Goal: Task Accomplishment & Management: Manage account settings

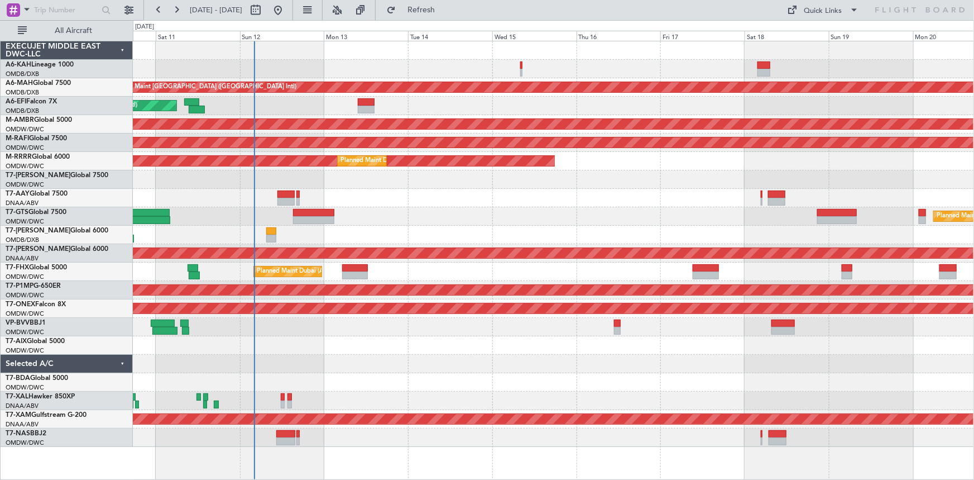
click at [190, 191] on div at bounding box center [553, 198] width 841 height 18
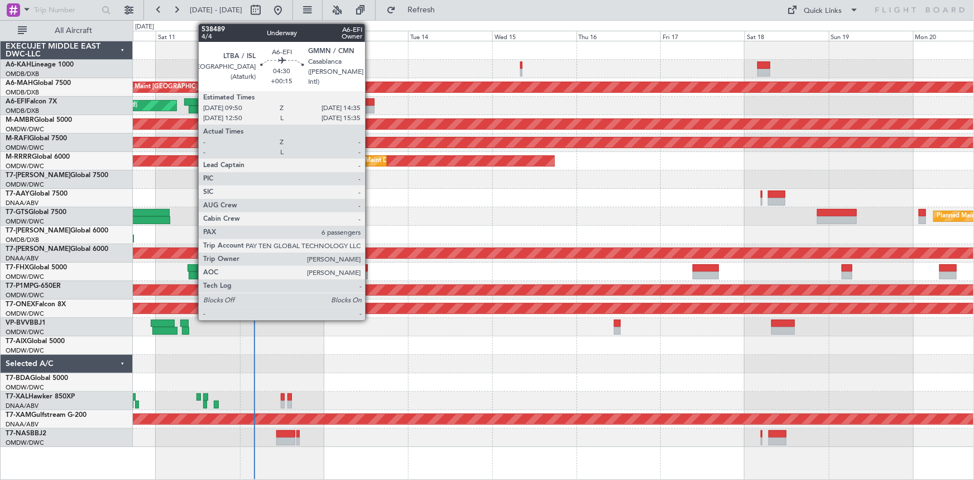
click at [370, 98] on div at bounding box center [366, 102] width 17 height 8
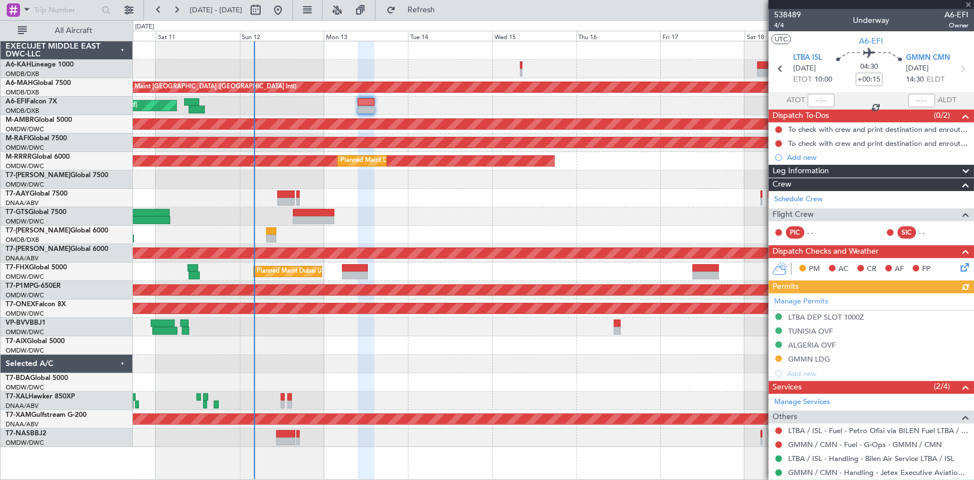
click at [778, 357] on div "Manage Permits LTBA DEP SLOT 1000Z [GEOGRAPHIC_DATA] OVF ALGERIA OVF GMMN LDG A…" at bounding box center [871, 336] width 205 height 87
click at [778, 358] on div "Manage Permits LTBA DEP SLOT 1000Z [GEOGRAPHIC_DATA] OVF ALGERIA OVF GMMN LDG A…" at bounding box center [871, 336] width 205 height 87
click at [777, 357] on button at bounding box center [778, 358] width 7 height 7
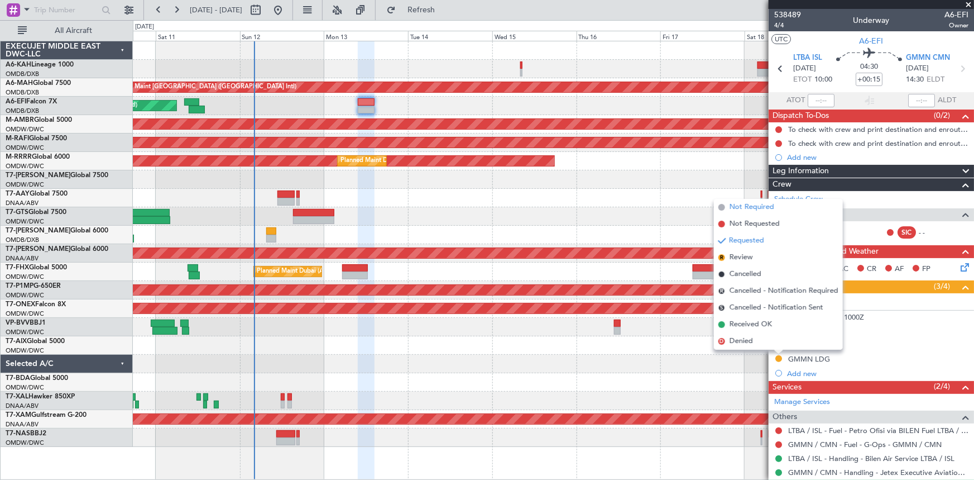
click at [751, 207] on span "Not Required" at bounding box center [752, 207] width 45 height 11
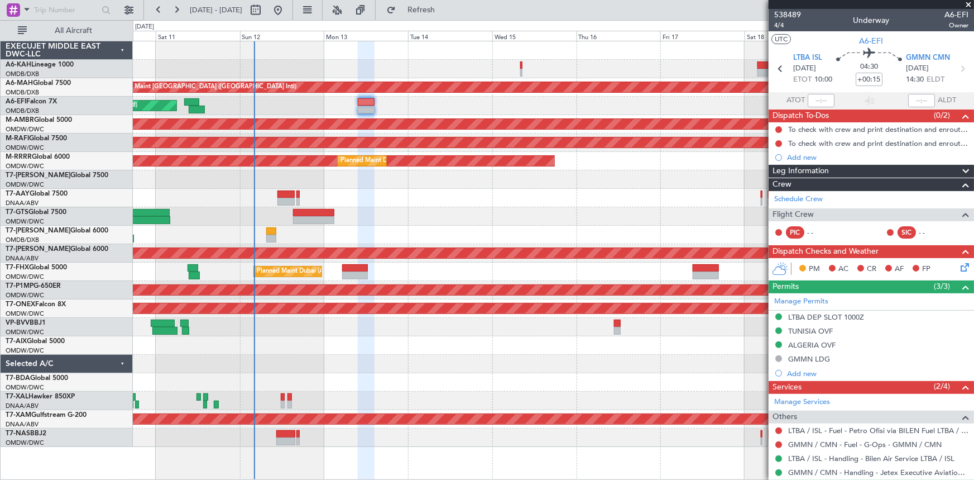
click at [809, 157] on div "Add new" at bounding box center [877, 156] width 181 height 9
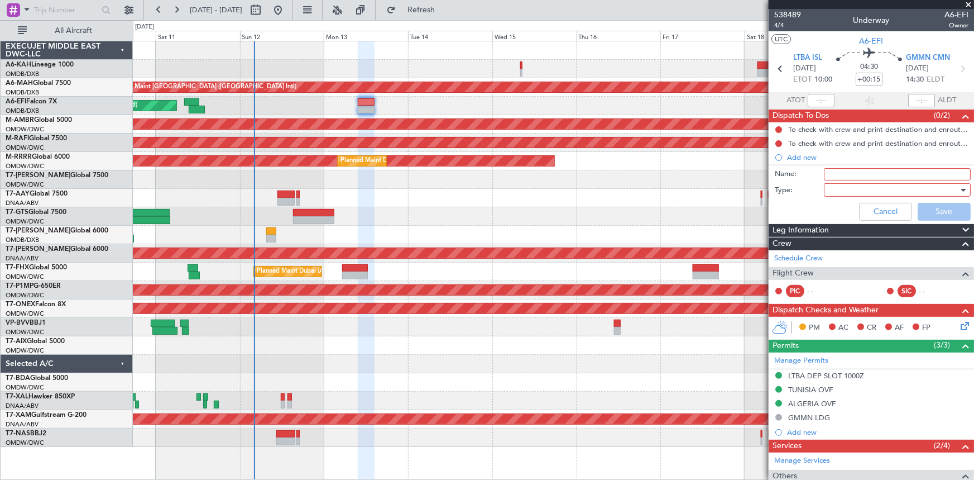
click at [842, 170] on input "Name:" at bounding box center [897, 174] width 147 height 12
type input "ATC FPL MUST BE FILLED 6 HRS PRIOR"
click at [846, 184] on div at bounding box center [893, 189] width 130 height 17
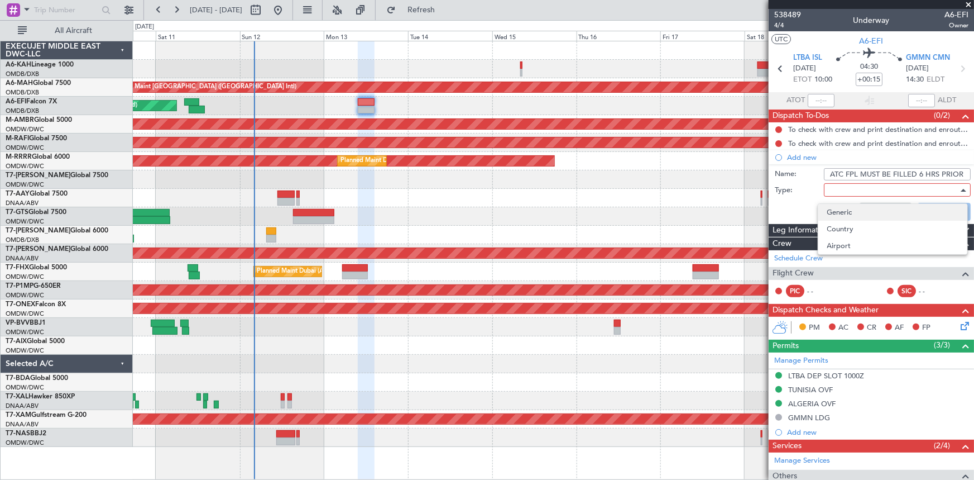
click at [837, 208] on span "Generic" at bounding box center [892, 212] width 131 height 17
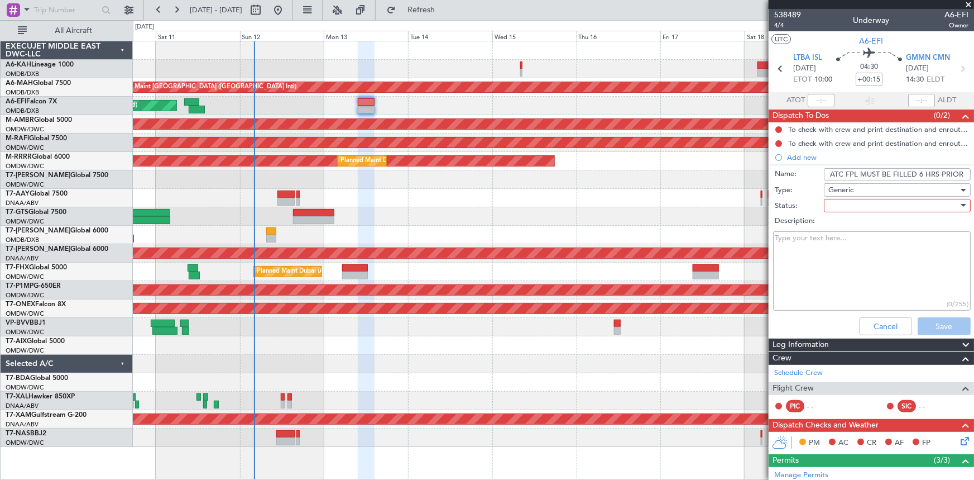
click at [851, 204] on div at bounding box center [893, 205] width 130 height 17
click at [851, 221] on span "Not Started" at bounding box center [892, 227] width 131 height 17
click at [843, 251] on textarea "Description:" at bounding box center [872, 271] width 198 height 80
type textarea "L"
click at [927, 319] on button "Save" at bounding box center [944, 326] width 53 height 18
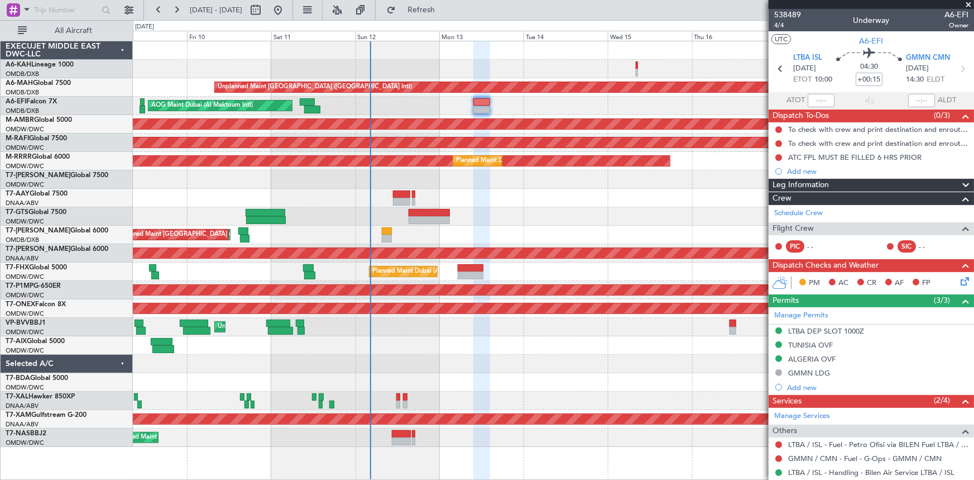
click at [337, 203] on div at bounding box center [553, 198] width 841 height 18
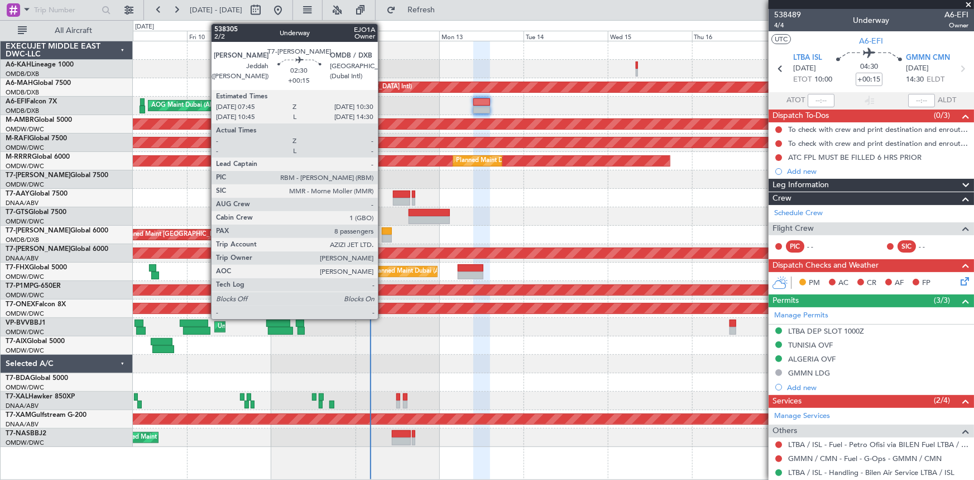
click at [383, 231] on div at bounding box center [387, 231] width 10 height 8
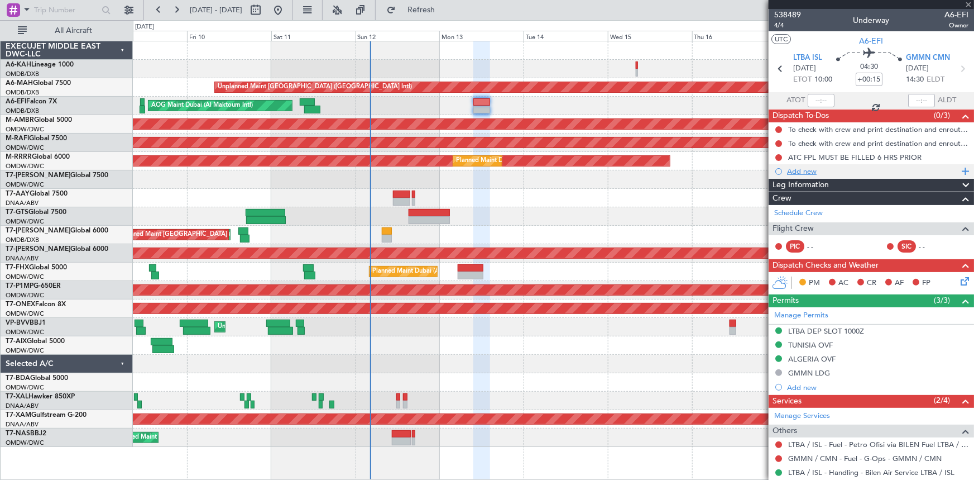
type input "8"
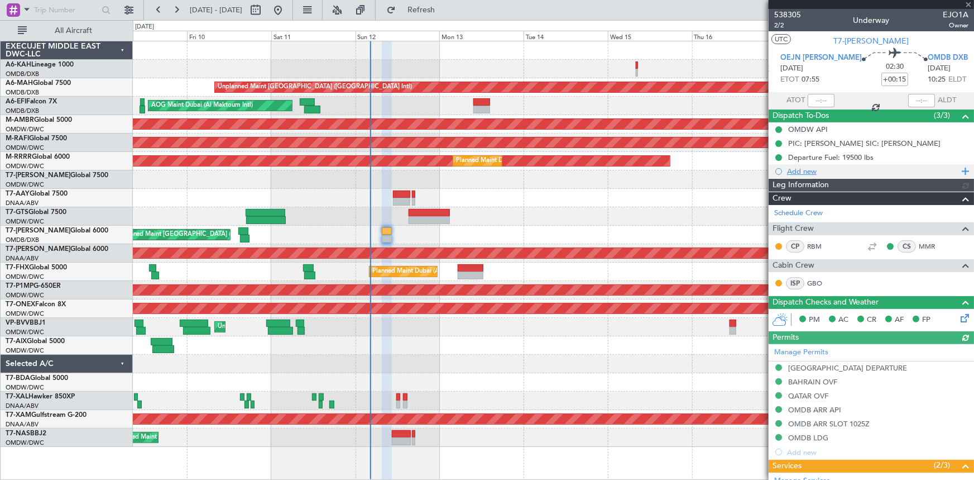
type input "[PERSON_NAME] (ANI)"
type input "7440"
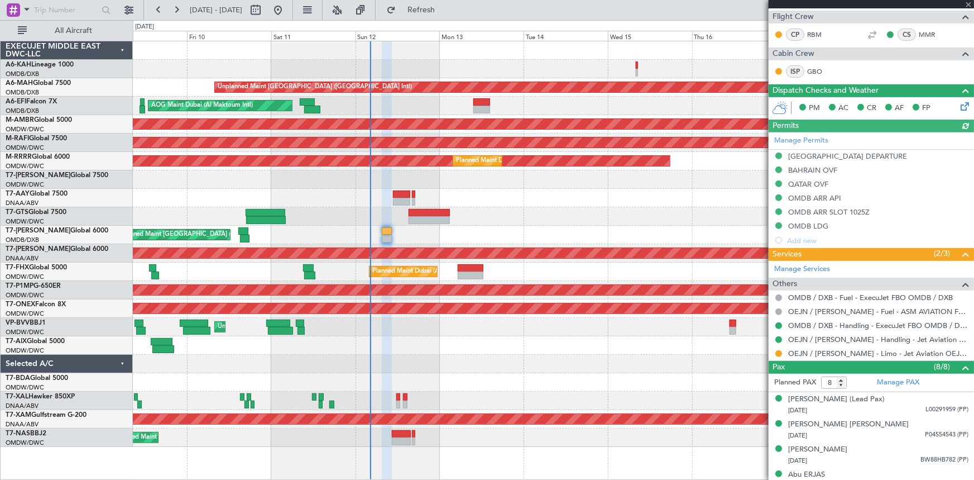
scroll to position [304, 0]
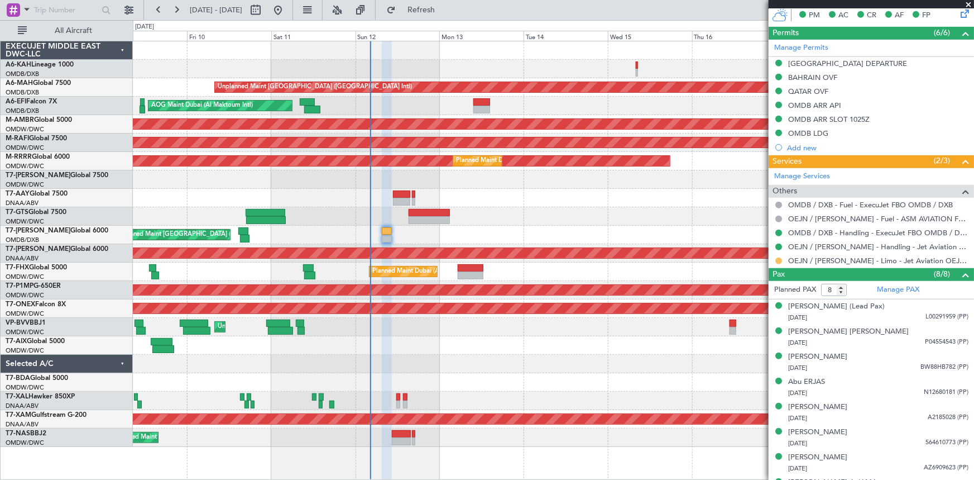
click at [779, 258] on button at bounding box center [778, 260] width 7 height 7
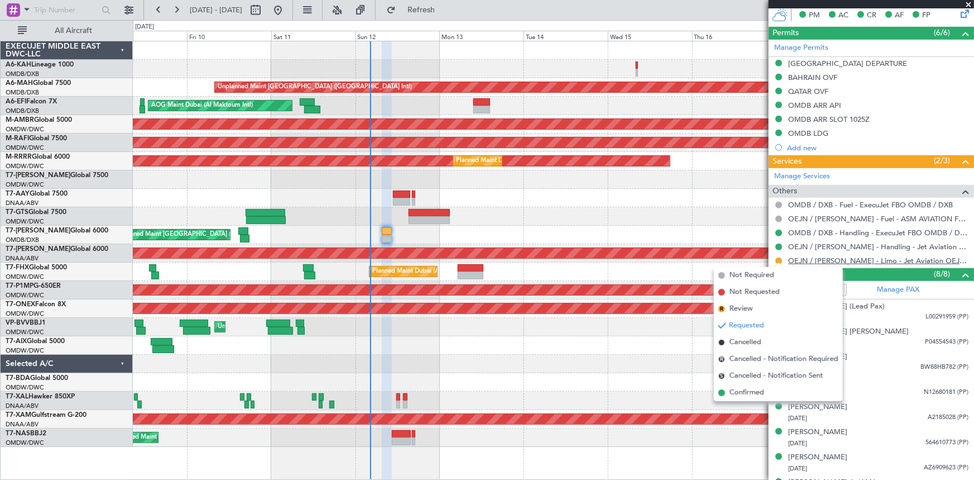
click at [858, 260] on link "OEJN / [PERSON_NAME] - Limo - Jet Aviation OEJN / [PERSON_NAME]" at bounding box center [878, 260] width 180 height 9
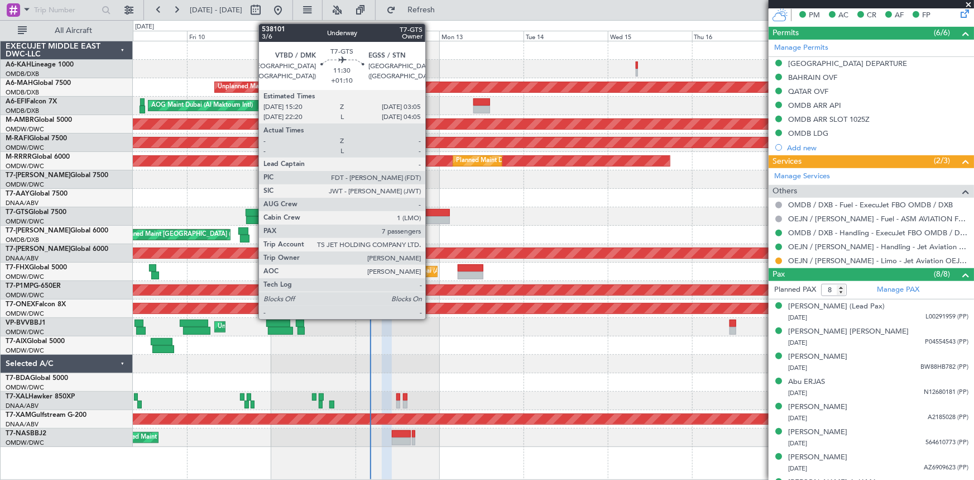
click at [430, 212] on div at bounding box center [429, 213] width 41 height 8
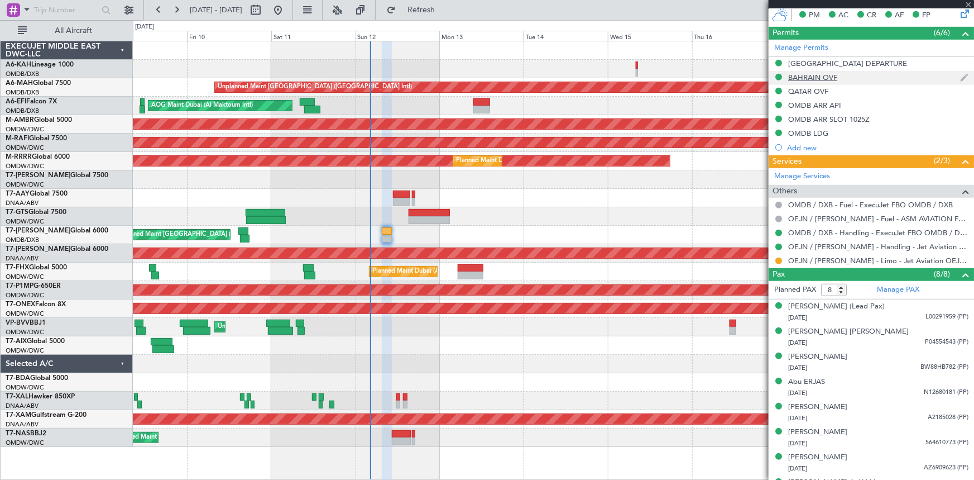
type input "+01:10"
type input "7"
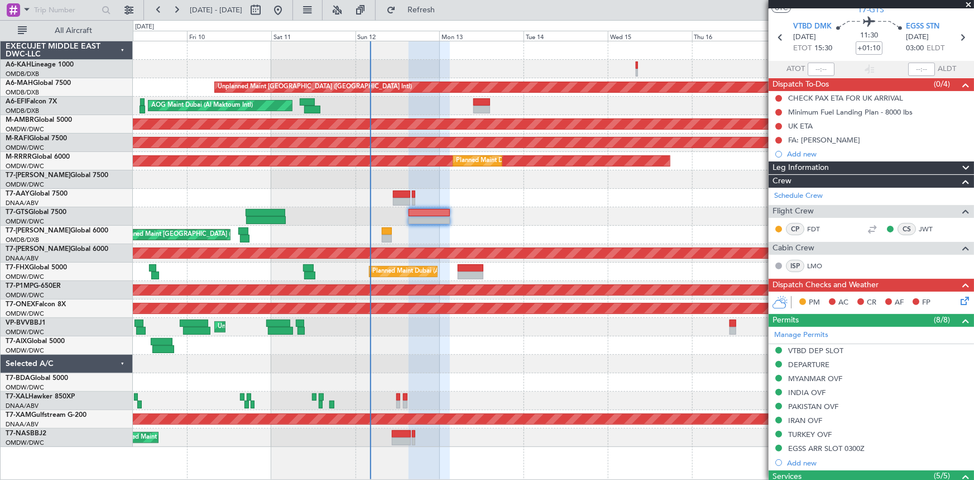
scroll to position [0, 0]
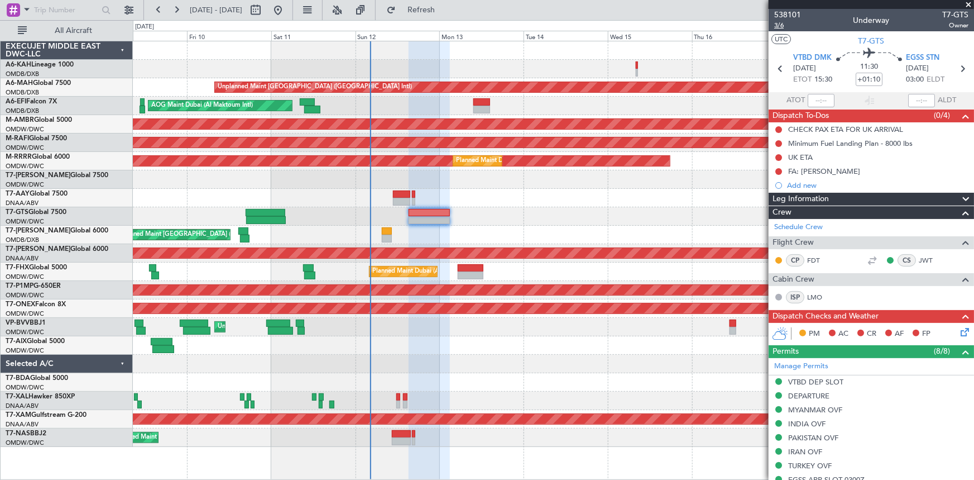
click at [777, 26] on span "3/6" at bounding box center [787, 25] width 27 height 9
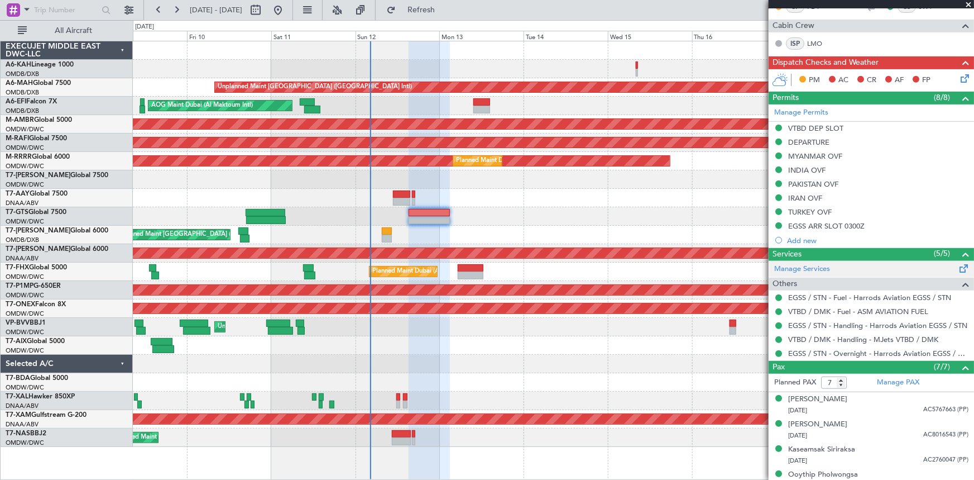
scroll to position [341, 0]
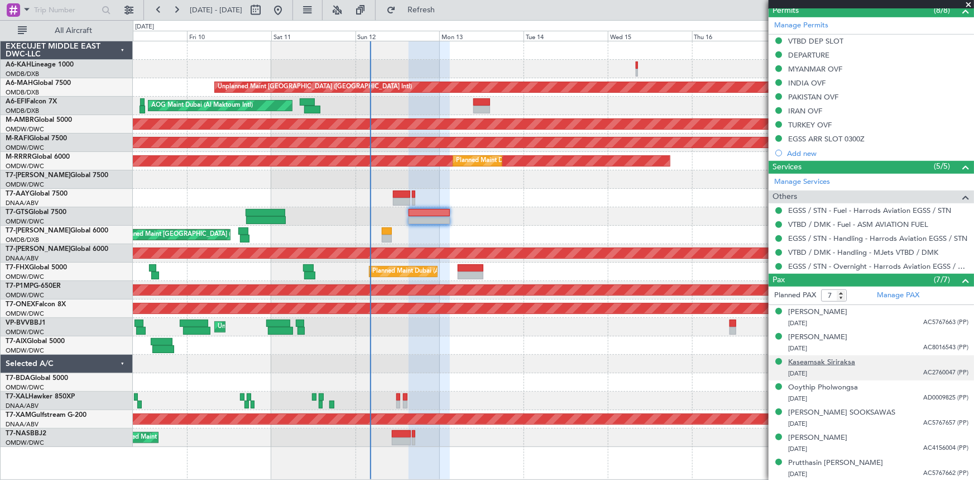
click at [843, 360] on div "Kaseamsak Siriraksa" at bounding box center [821, 362] width 67 height 11
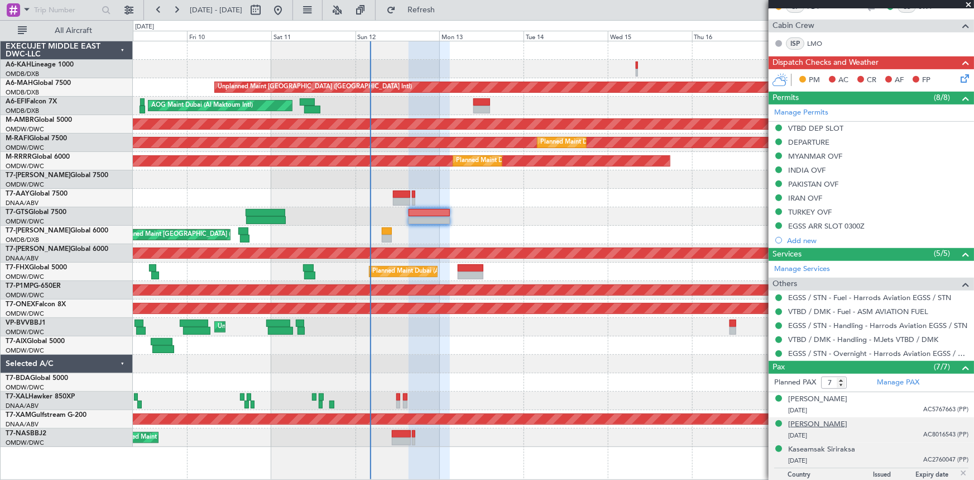
scroll to position [355, 0]
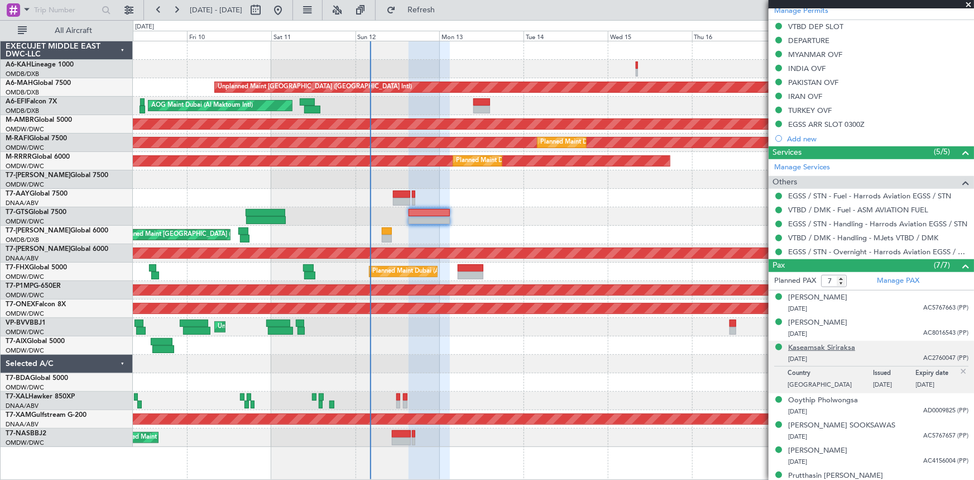
click at [839, 347] on div "Kaseamsak Siriraksa" at bounding box center [821, 347] width 67 height 11
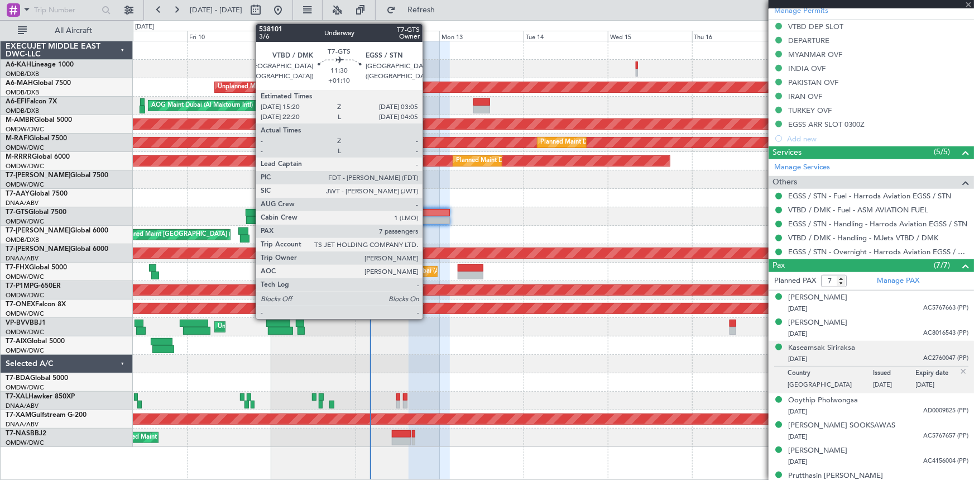
click at [428, 213] on div at bounding box center [429, 213] width 41 height 8
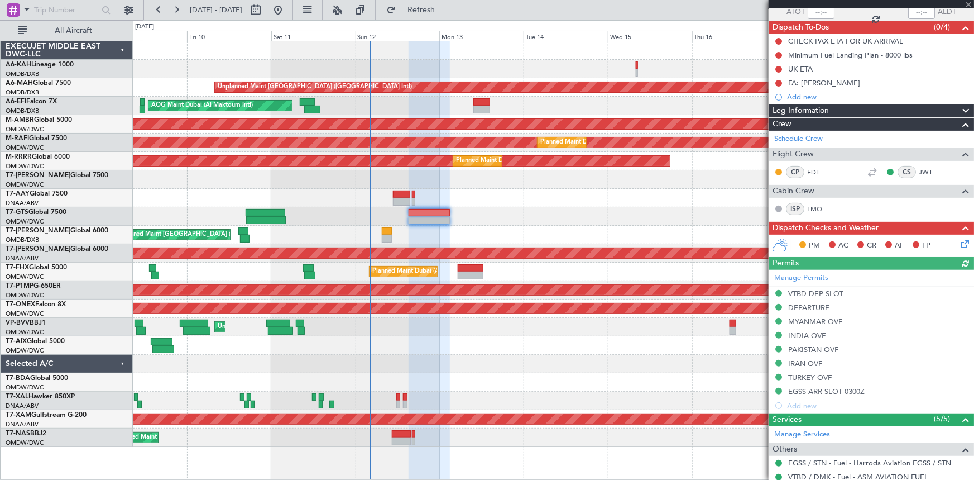
scroll to position [0, 0]
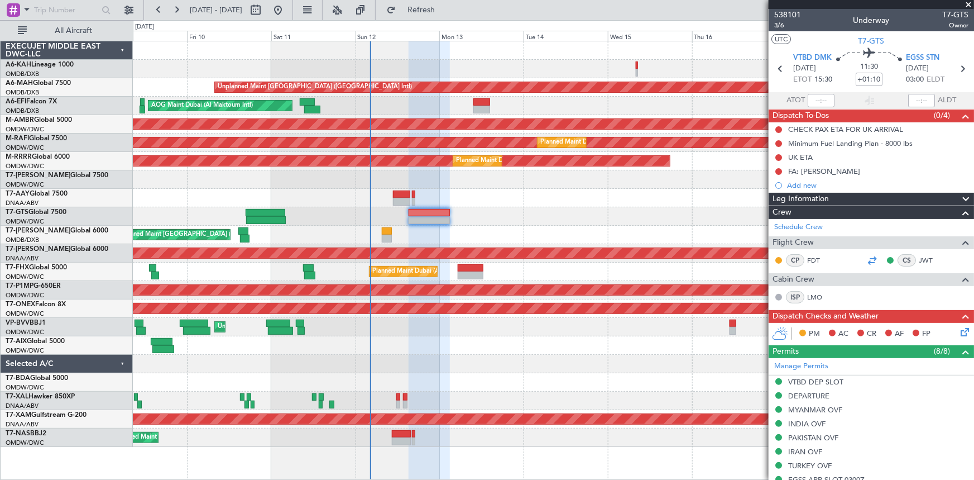
click at [868, 258] on div at bounding box center [871, 259] width 13 height 13
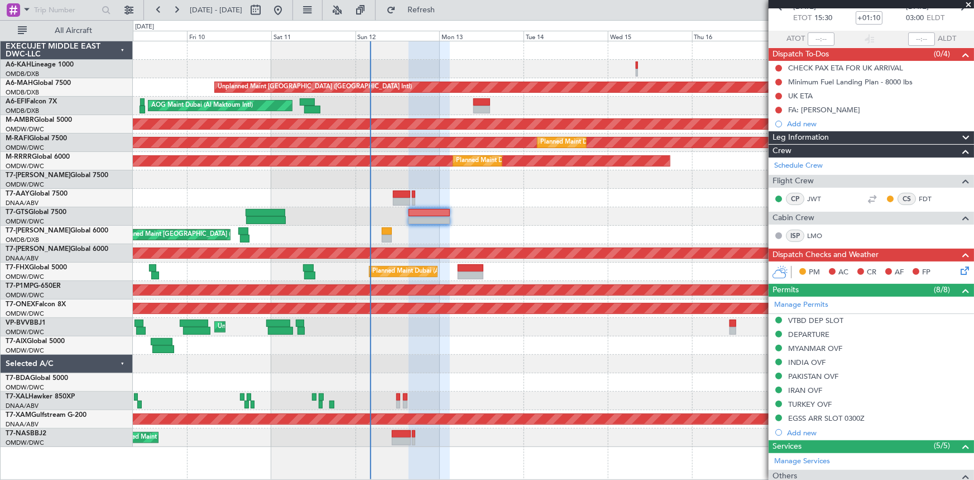
scroll to position [203, 0]
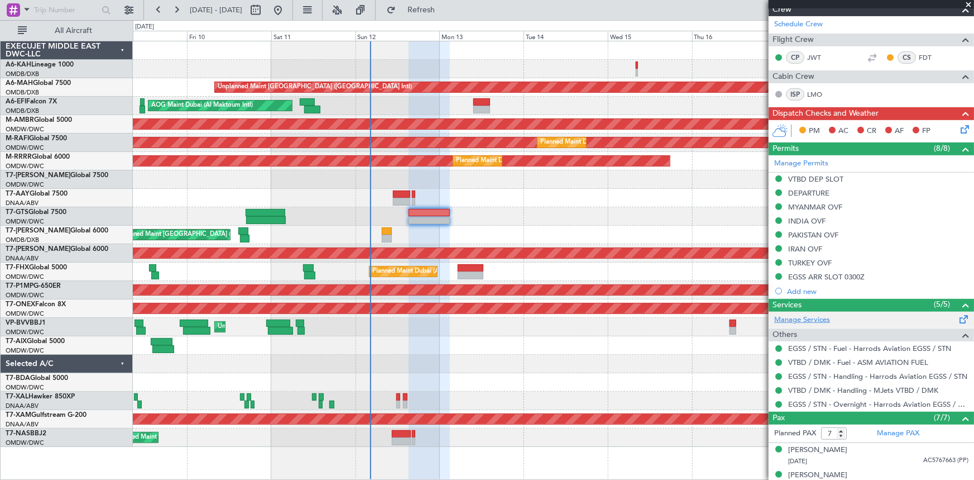
click at [818, 319] on link "Manage Services" at bounding box center [802, 319] width 56 height 11
click at [445, 6] on span "Refresh" at bounding box center [421, 10] width 47 height 8
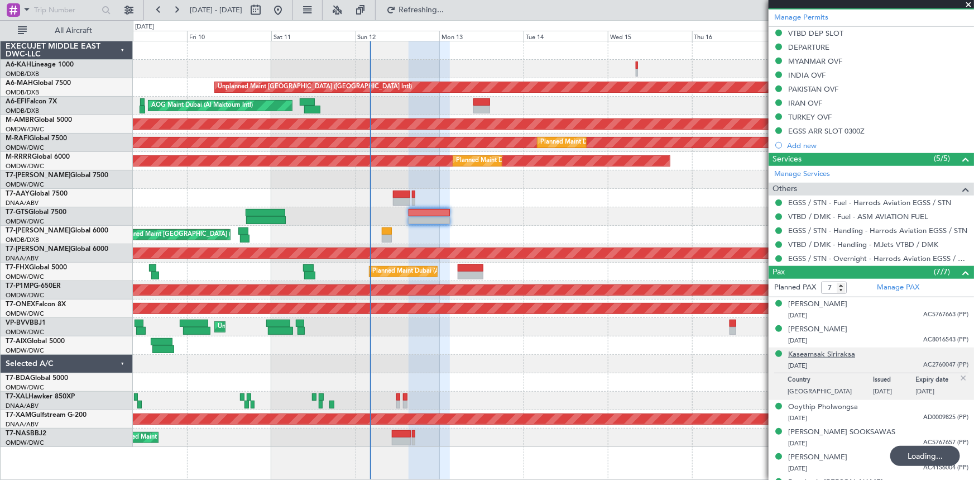
scroll to position [368, 0]
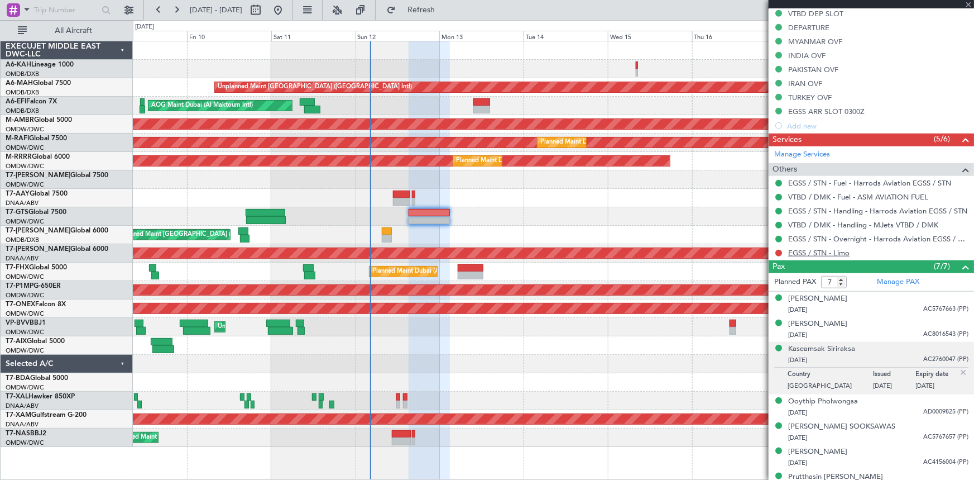
click at [826, 248] on link "EGSS / STN - Limo" at bounding box center [818, 252] width 61 height 9
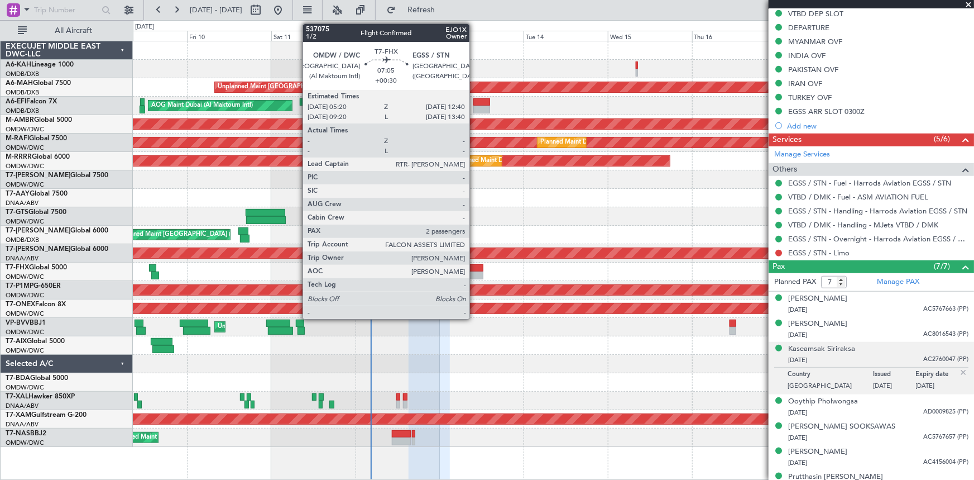
click at [475, 265] on div at bounding box center [471, 268] width 26 height 8
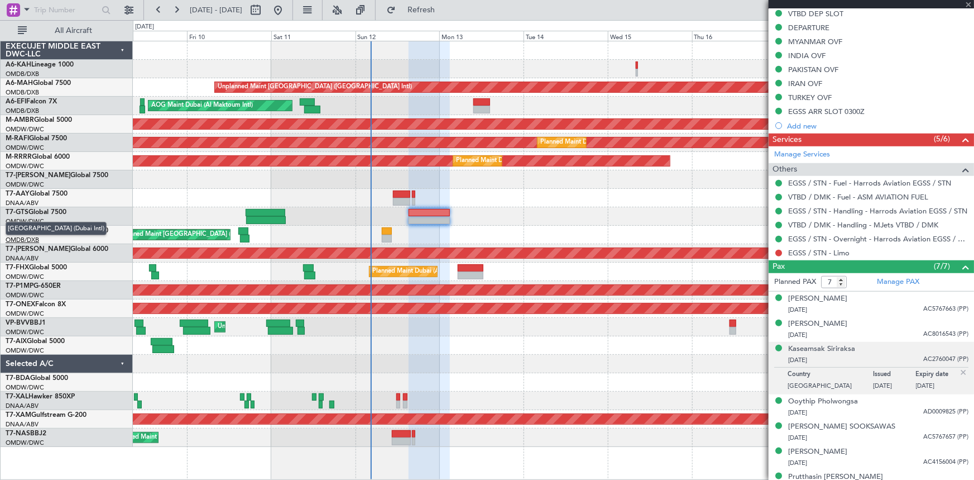
type input "+00:30"
type input "2"
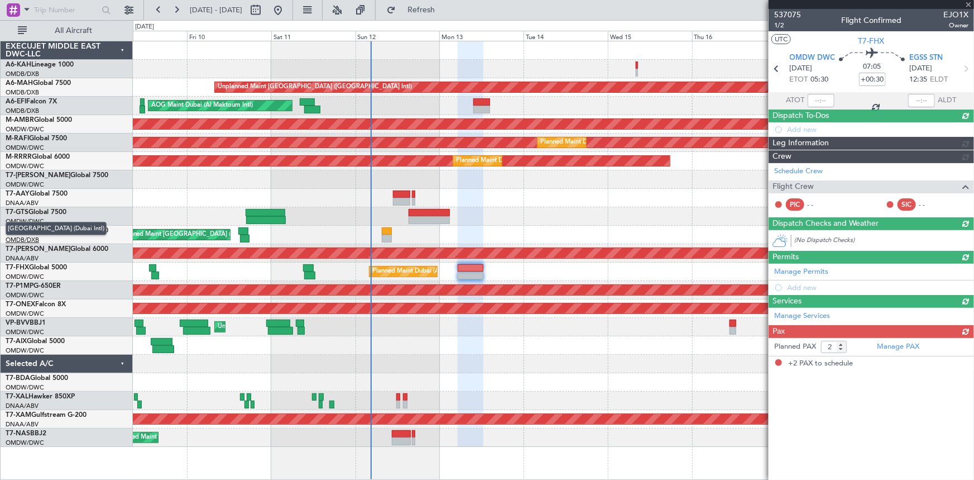
scroll to position [0, 0]
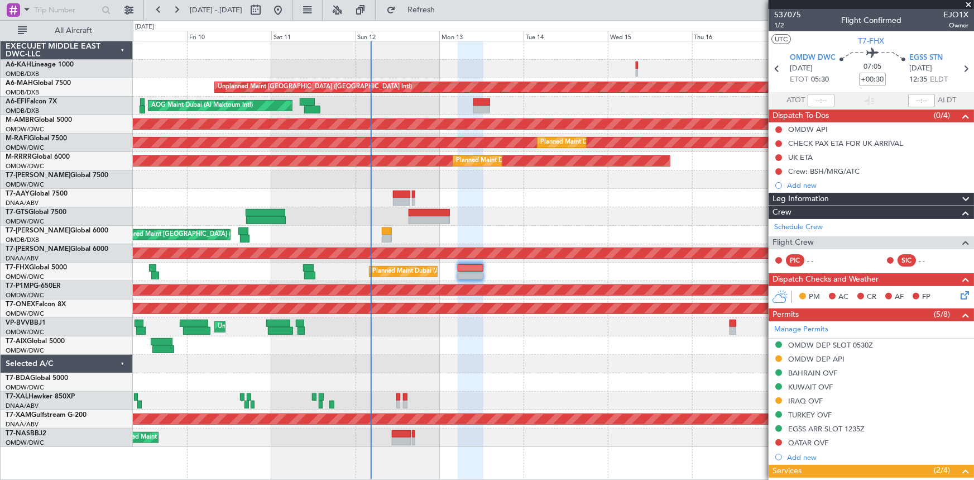
drag, startPoint x: 793, startPoint y: 401, endPoint x: 800, endPoint y: 403, distance: 7.4
click at [793, 401] on div "IRAQ OVF" at bounding box center [805, 400] width 35 height 9
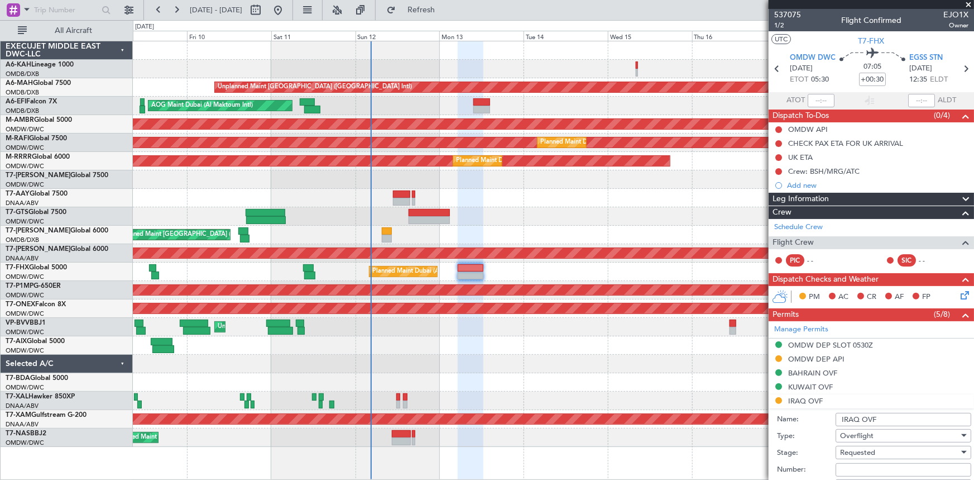
scroll to position [50, 0]
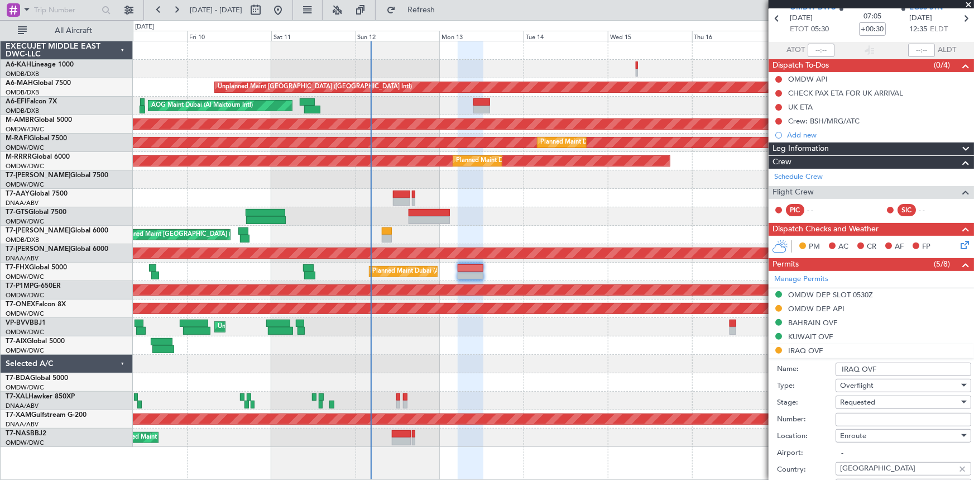
click at [862, 419] on input "Number:" at bounding box center [904, 419] width 136 height 13
paste input "OVR 50800"
type input "OVR 50800"
click at [855, 403] on span "Requested" at bounding box center [857, 402] width 35 height 10
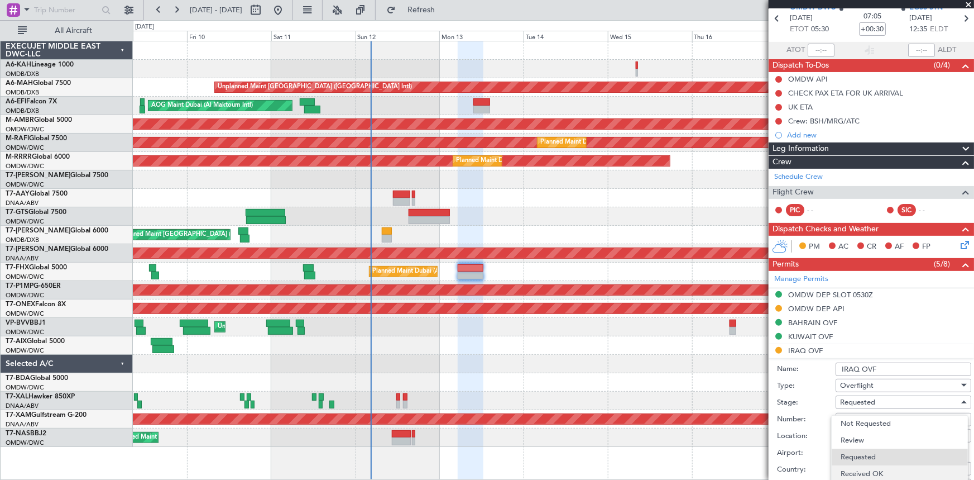
click at [863, 475] on span "Received OK" at bounding box center [900, 473] width 118 height 17
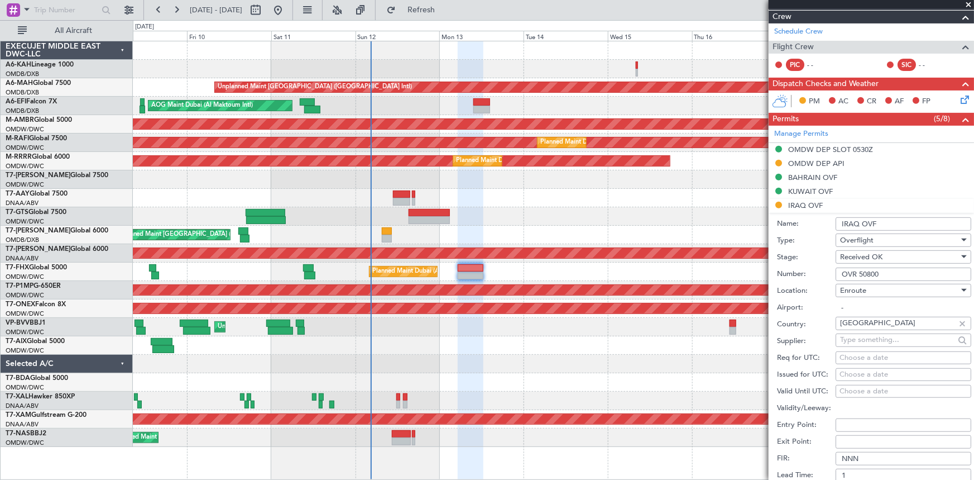
scroll to position [253, 0]
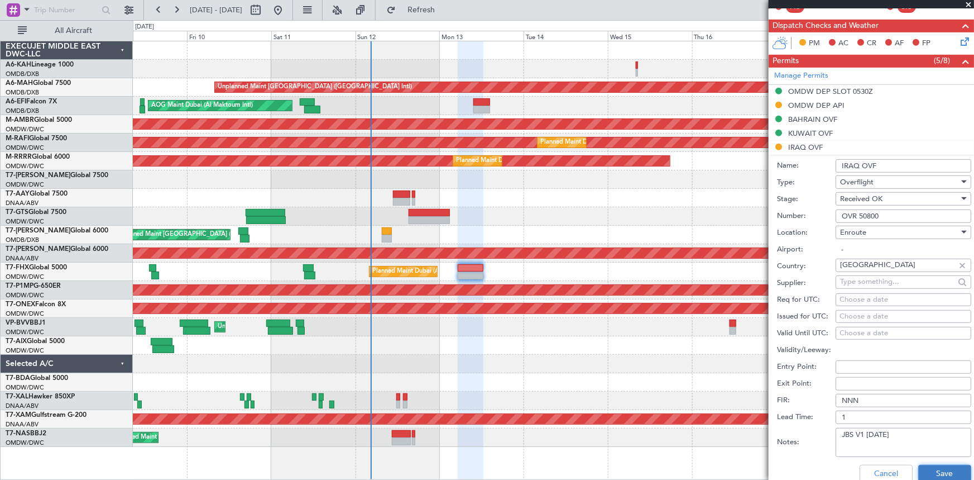
click at [924, 467] on button "Save" at bounding box center [944, 473] width 53 height 18
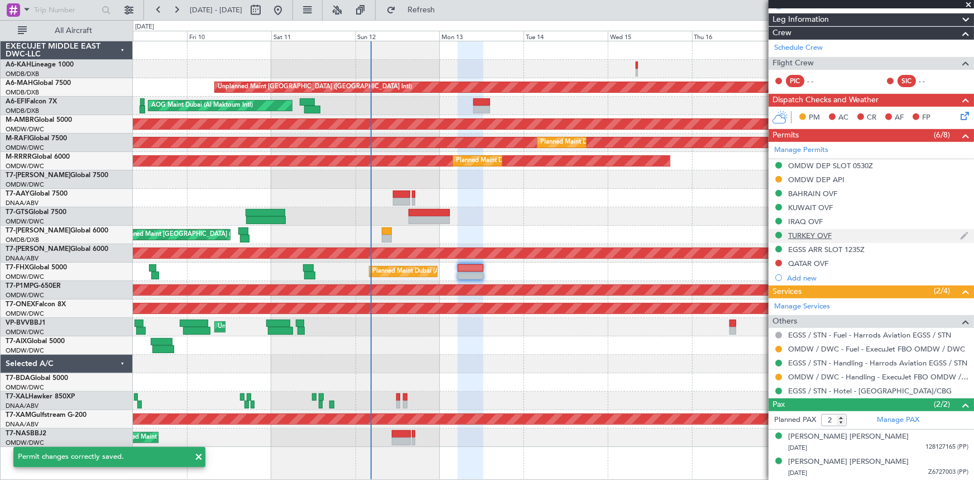
scroll to position [178, 0]
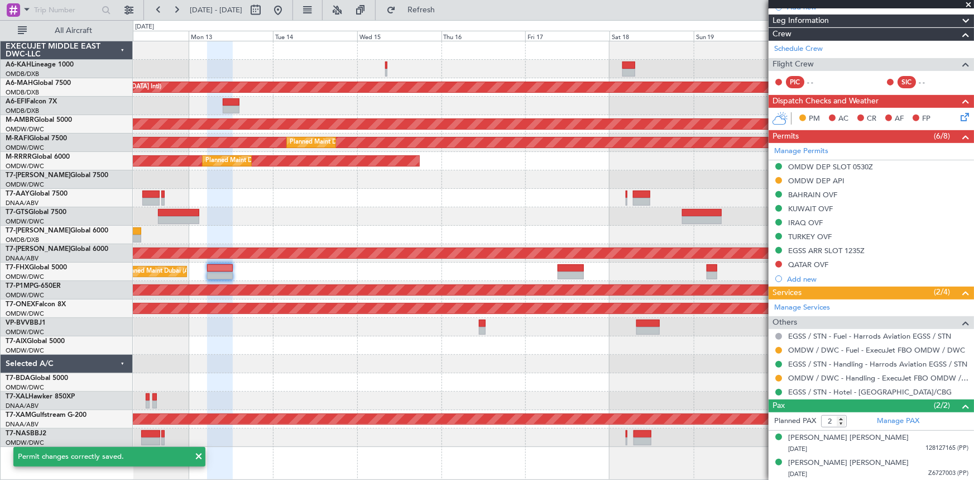
click at [387, 231] on div "Planned Maint [GEOGRAPHIC_DATA] ([GEOGRAPHIC_DATA] Intl) Planned Maint [GEOGRAP…" at bounding box center [553, 235] width 841 height 18
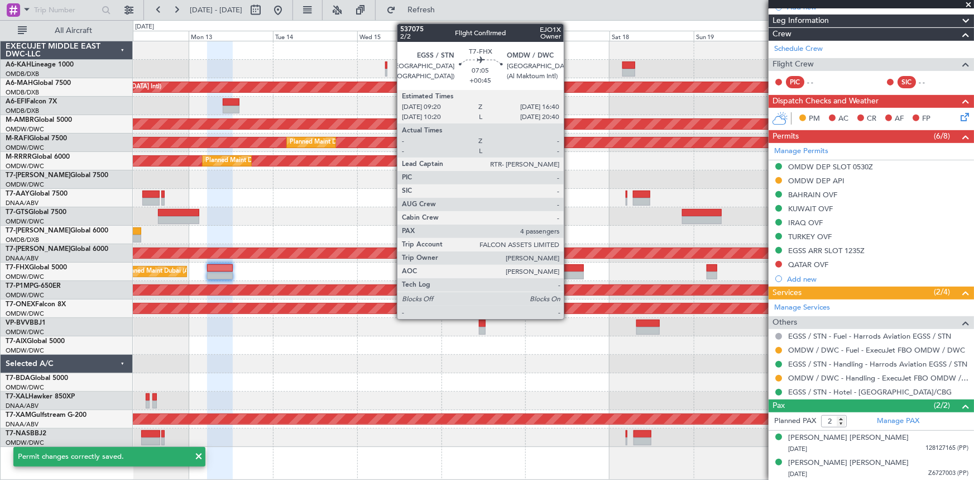
click at [569, 270] on div at bounding box center [571, 268] width 26 height 8
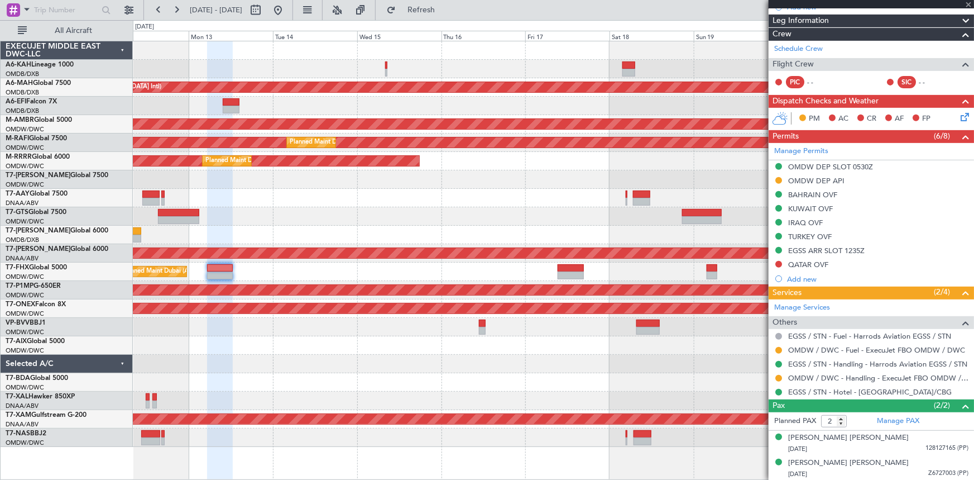
type input "+00:45"
type input "4"
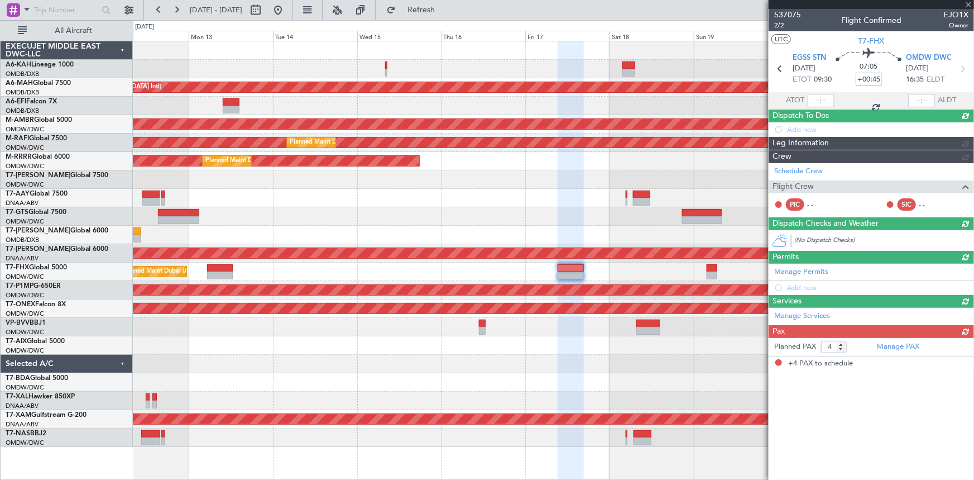
scroll to position [0, 0]
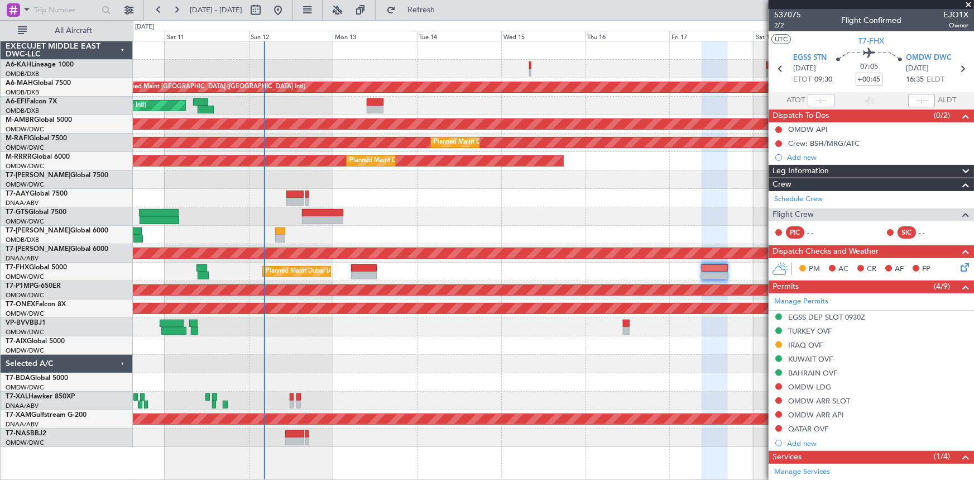
click at [487, 241] on div "Unplanned Maint [GEOGRAPHIC_DATA] ([GEOGRAPHIC_DATA] Intl) AOG Maint [GEOGRAPHI…" at bounding box center [553, 243] width 841 height 405
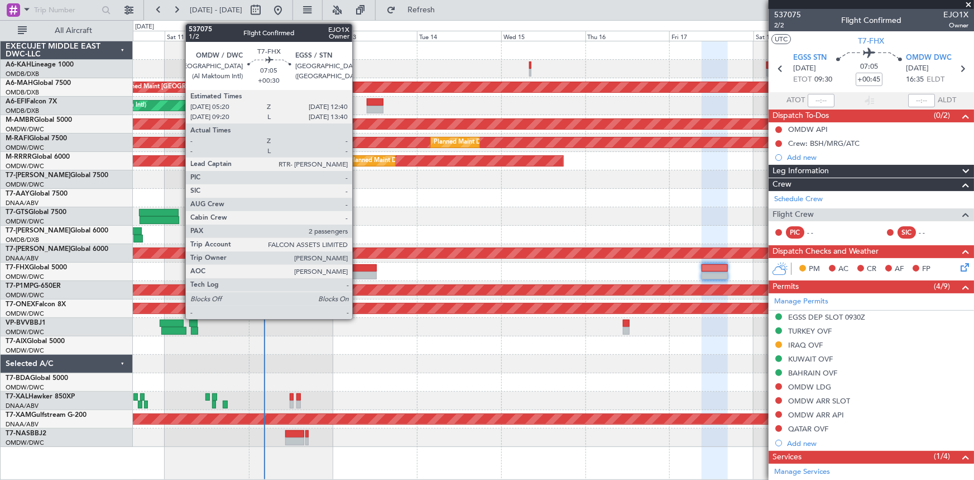
click at [357, 267] on div at bounding box center [364, 268] width 26 height 8
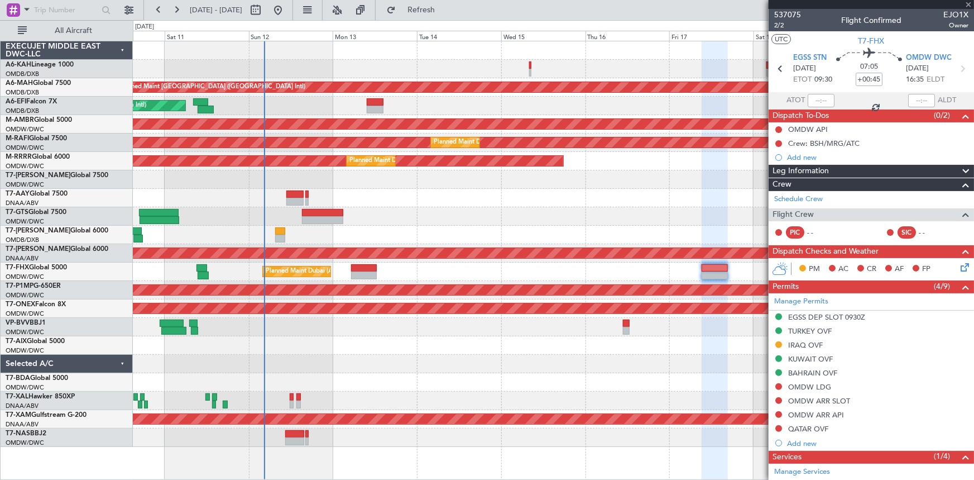
type input "+00:30"
type input "2"
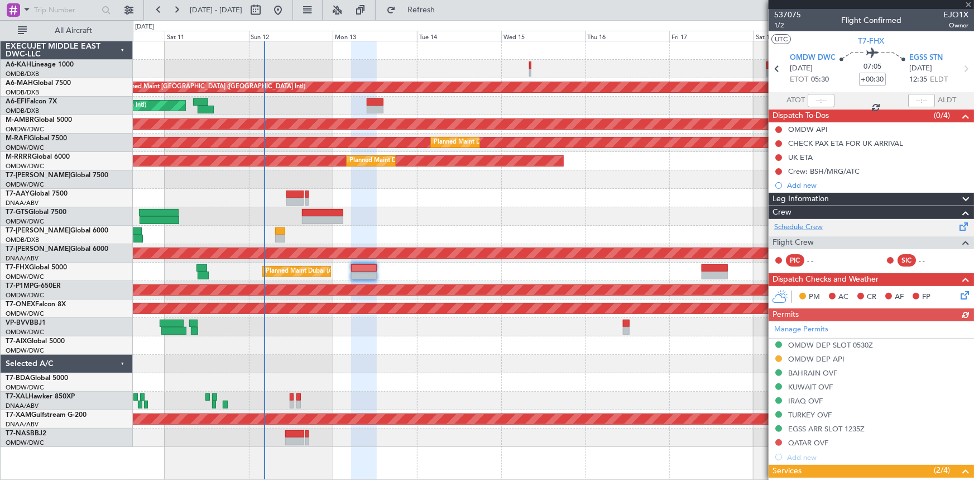
click at [810, 226] on link "Schedule Crew" at bounding box center [798, 227] width 49 height 11
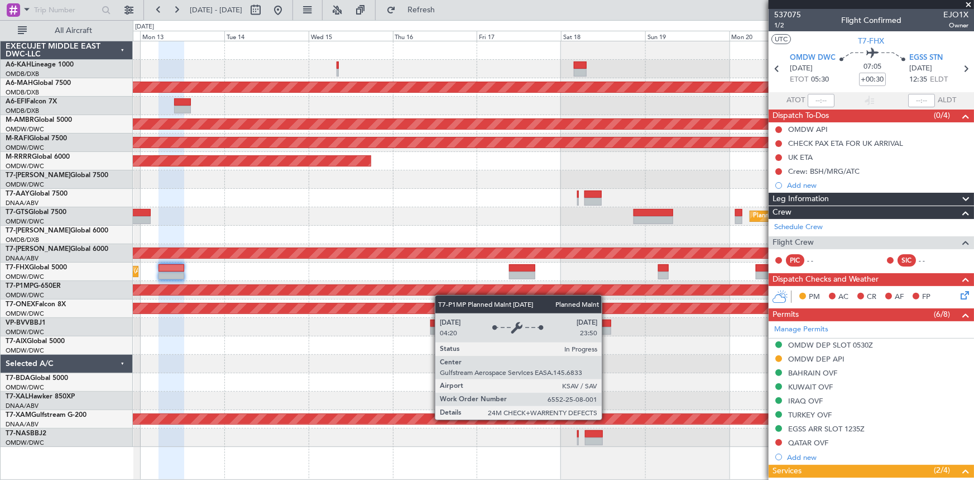
click at [434, 293] on div "Planned Maint Savannah (Savannah/hilton Head Intl)" at bounding box center [553, 290] width 841 height 18
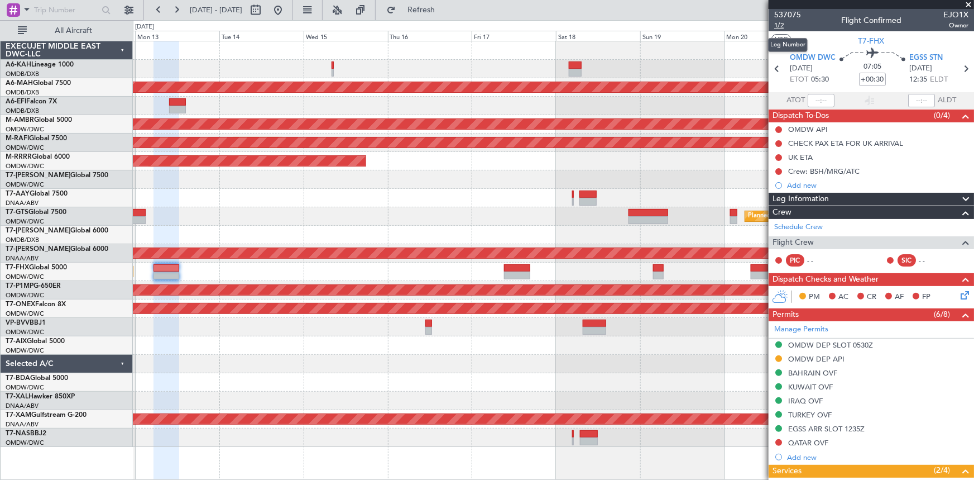
click at [777, 22] on span "1/2" at bounding box center [787, 25] width 27 height 9
click at [802, 228] on link "Schedule Crew" at bounding box center [798, 227] width 49 height 11
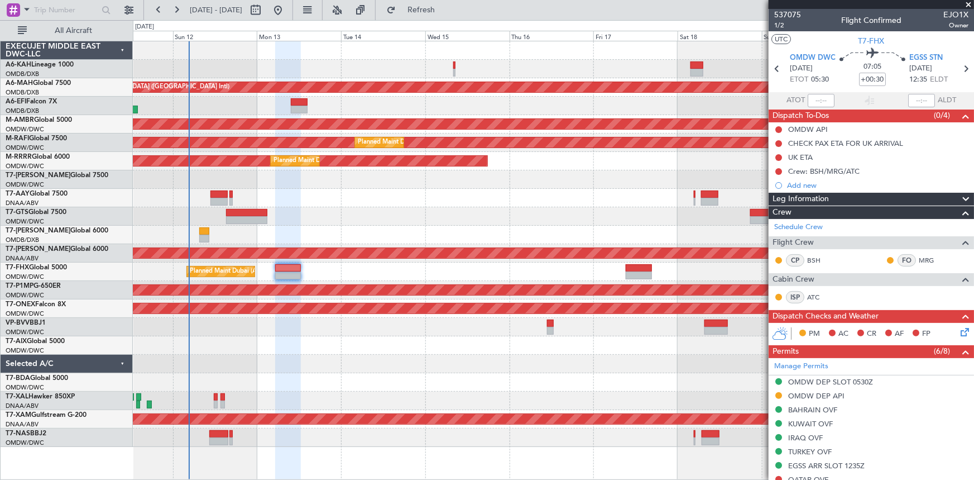
click at [633, 202] on div at bounding box center [553, 198] width 841 height 18
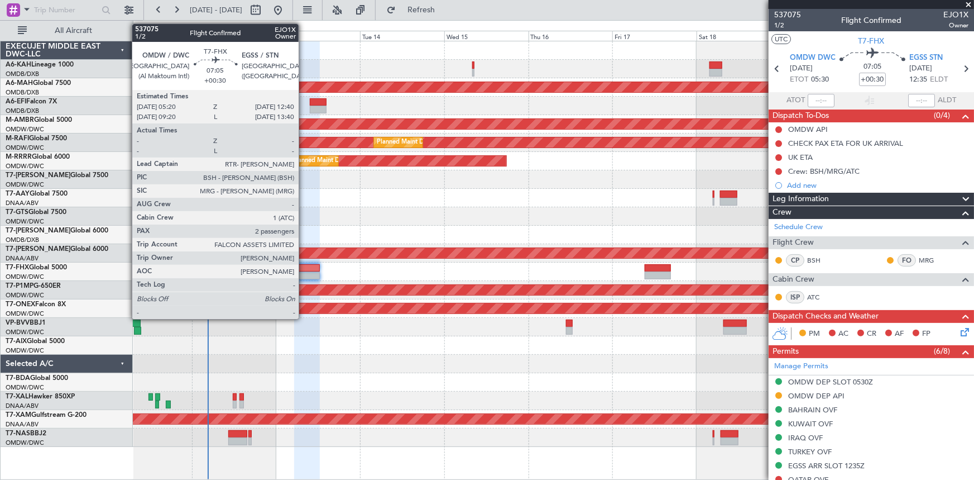
click at [304, 267] on div at bounding box center [307, 268] width 26 height 8
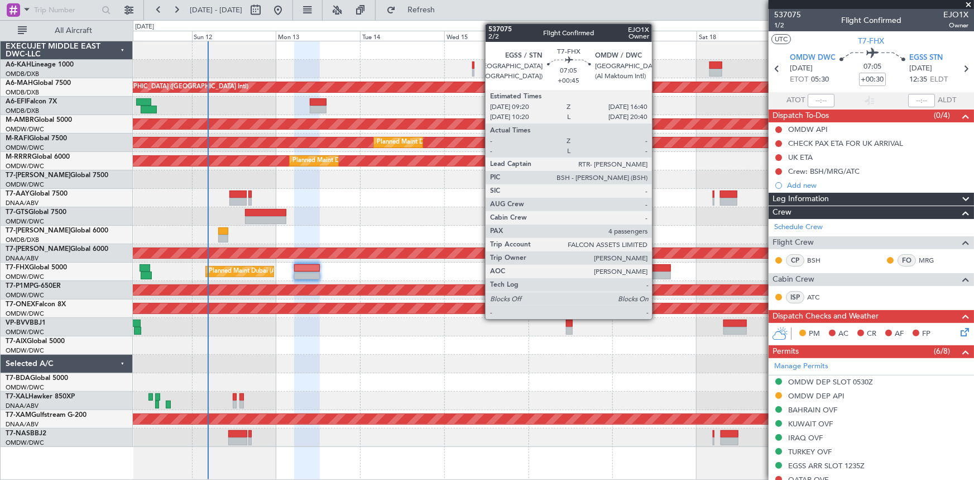
click at [657, 266] on div at bounding box center [658, 268] width 26 height 8
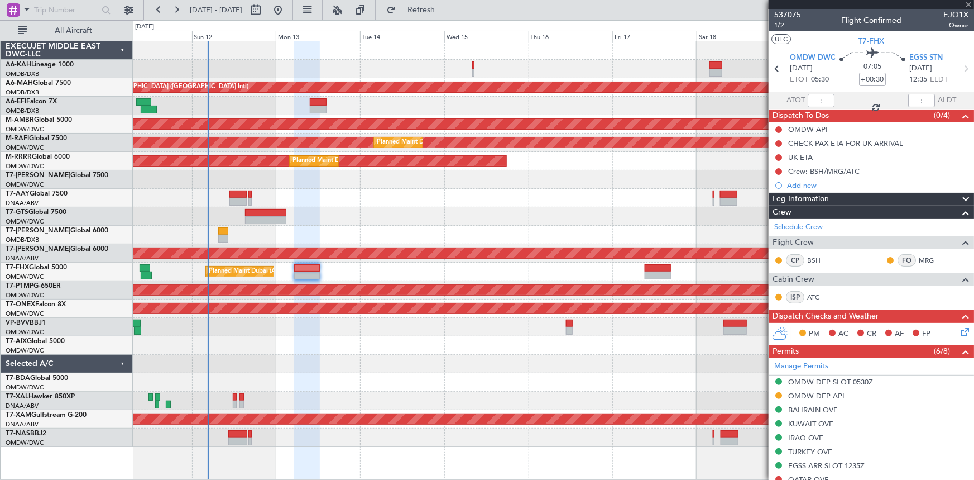
type input "+00:45"
type input "4"
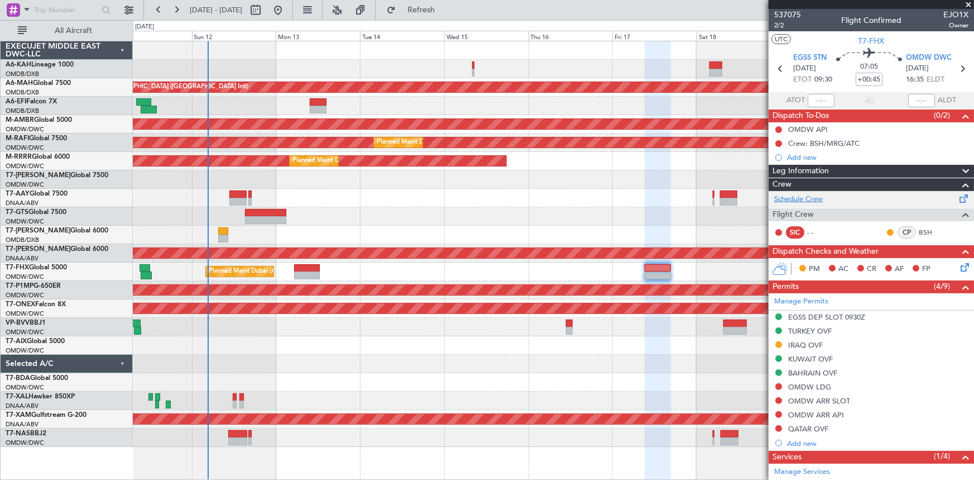
click at [807, 194] on link "Schedule Crew" at bounding box center [798, 199] width 49 height 11
click at [805, 197] on link "Schedule Crew" at bounding box center [798, 199] width 49 height 11
click at [794, 194] on link "Schedule Crew" at bounding box center [798, 199] width 49 height 11
click at [798, 195] on link "Schedule Crew" at bounding box center [798, 199] width 49 height 11
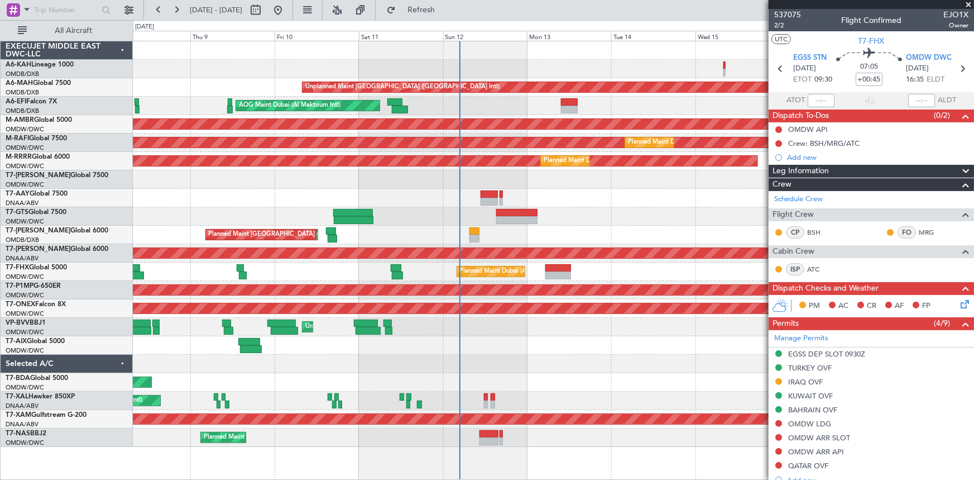
click at [604, 207] on div "Planned Maint [GEOGRAPHIC_DATA] (Seletar)" at bounding box center [553, 216] width 841 height 18
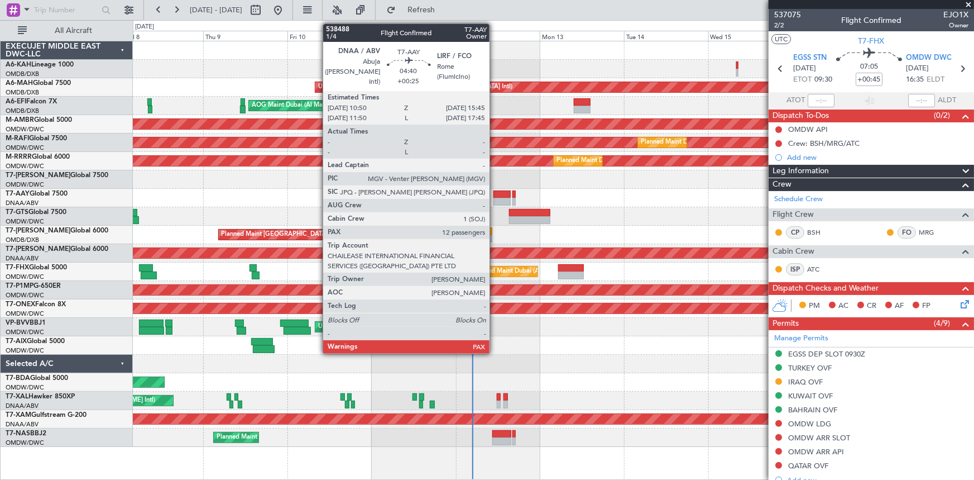
click at [495, 196] on div at bounding box center [502, 194] width 17 height 8
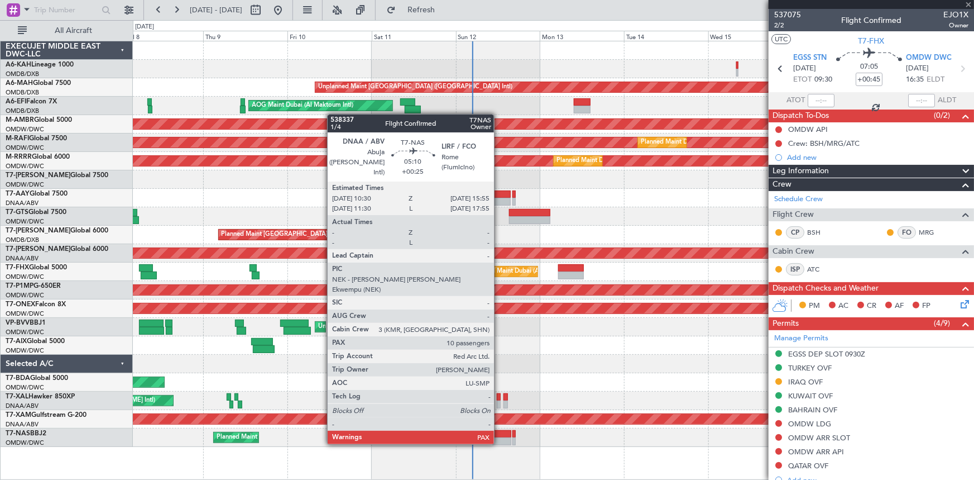
click at [498, 430] on div at bounding box center [502, 434] width 20 height 8
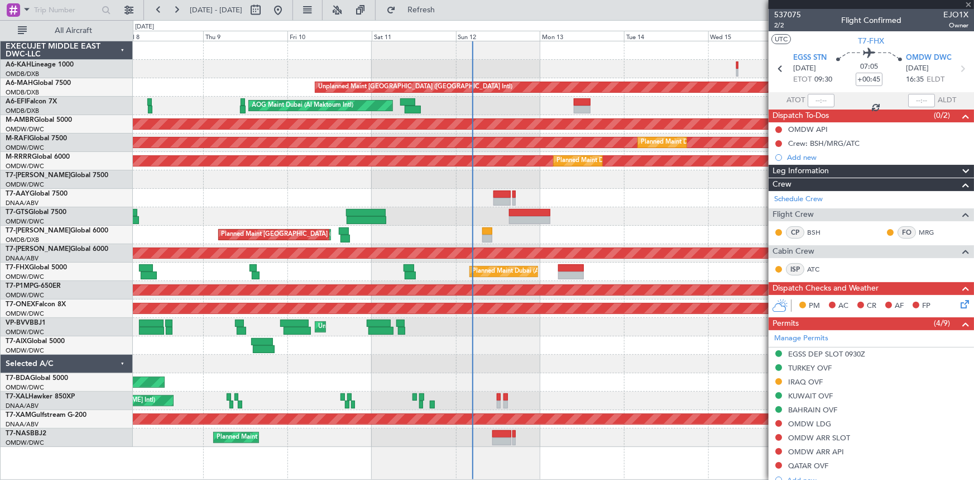
type input "+00:25"
type input "10"
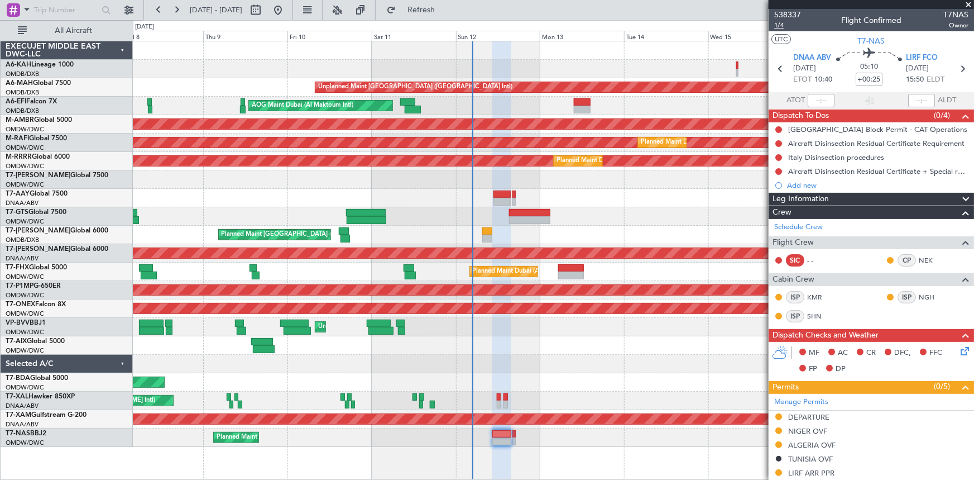
click at [782, 26] on span "1/4" at bounding box center [787, 25] width 27 height 9
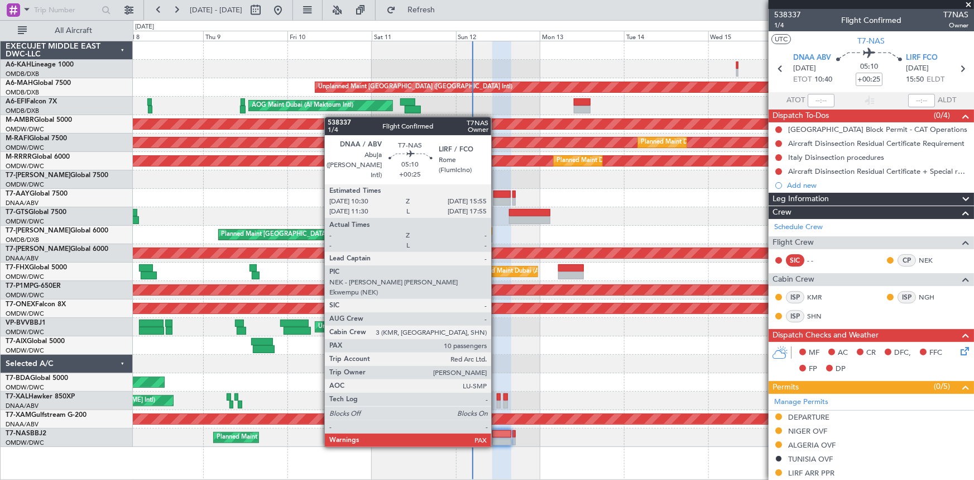
click at [496, 434] on div at bounding box center [502, 434] width 20 height 8
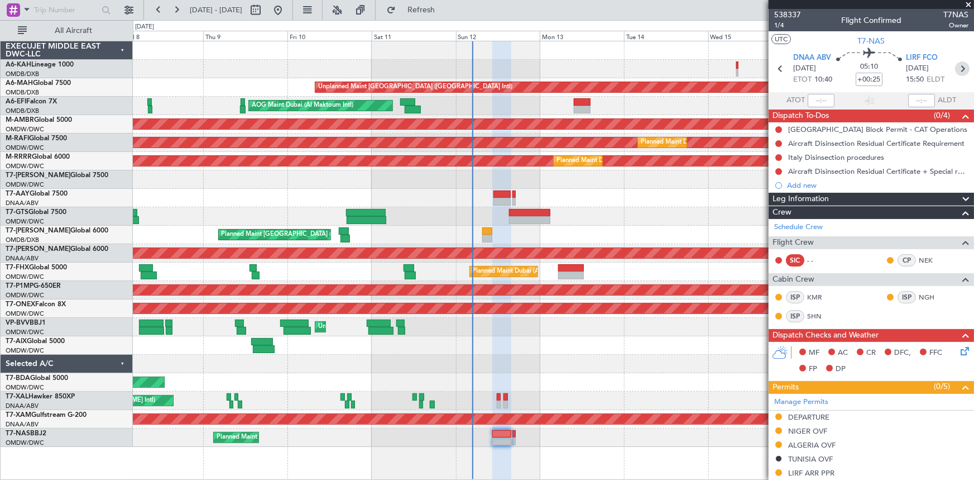
click at [958, 65] on icon at bounding box center [962, 68] width 15 height 15
type input "+00:35"
type input "0"
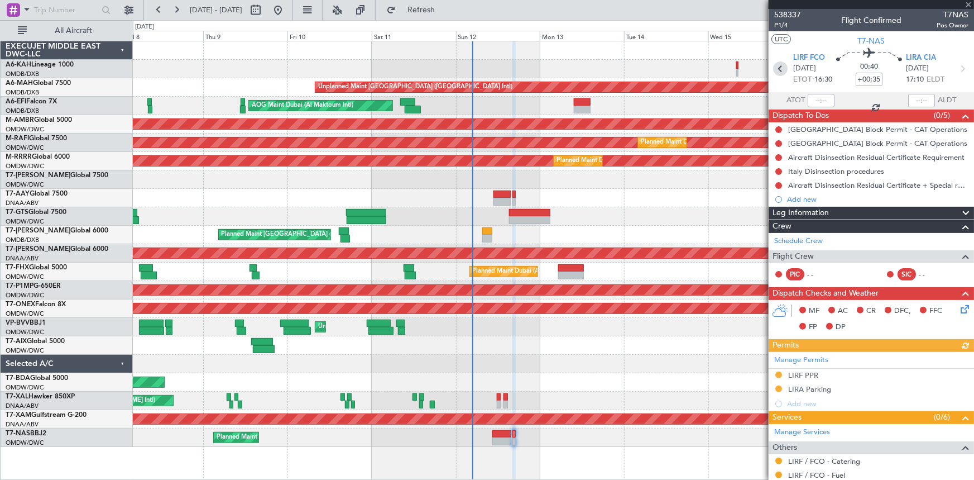
click at [776, 69] on icon at bounding box center [780, 68] width 15 height 15
type input "+00:25"
type input "10"
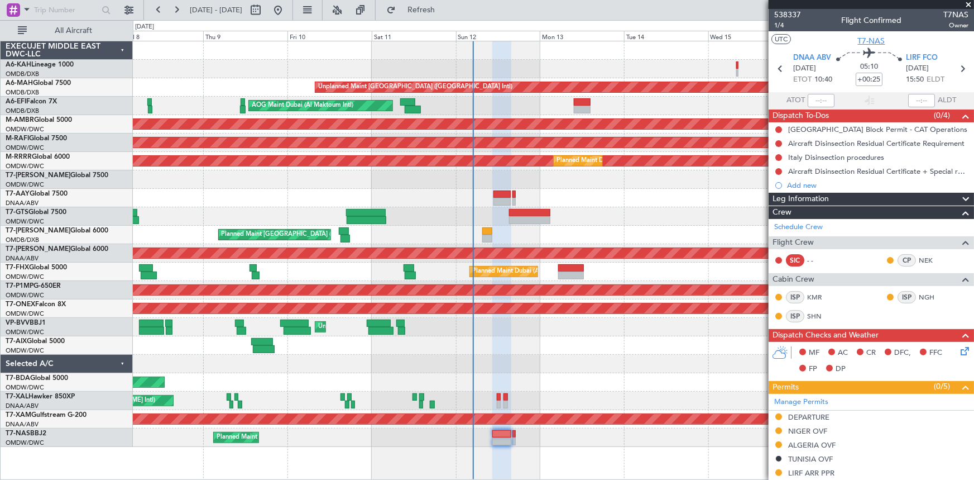
click at [869, 39] on span "T7-NAS" at bounding box center [871, 41] width 27 height 12
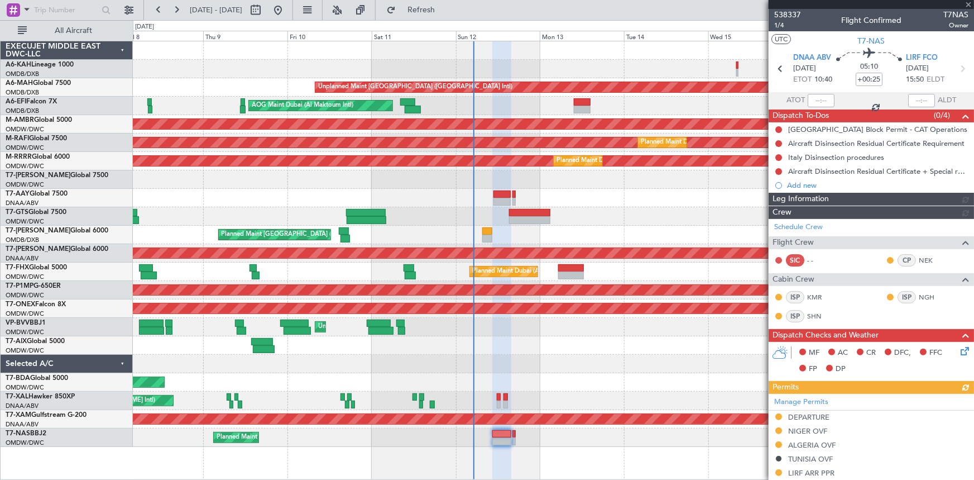
type input "Dherander Fithani (DHF)"
type input "7444"
click at [959, 67] on icon at bounding box center [962, 68] width 15 height 15
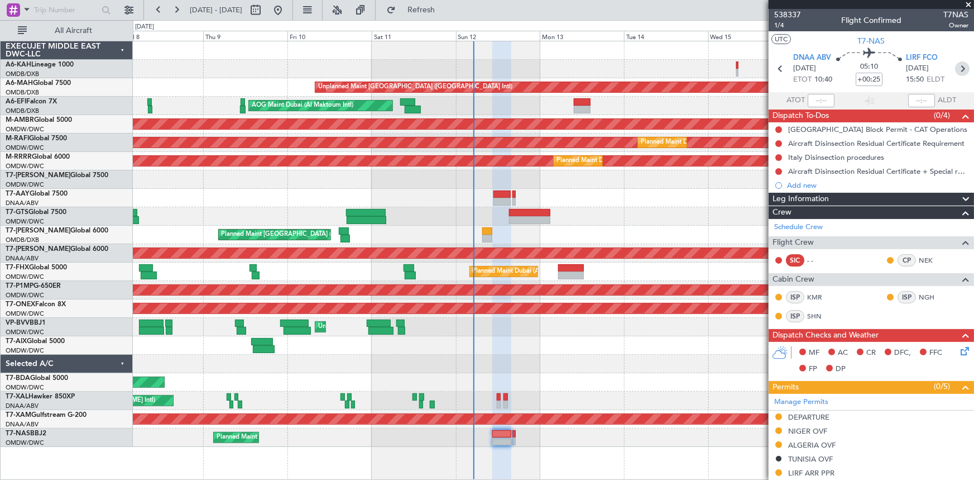
click at [956, 68] on icon at bounding box center [962, 68] width 15 height 15
type input "+00:35"
type input "0"
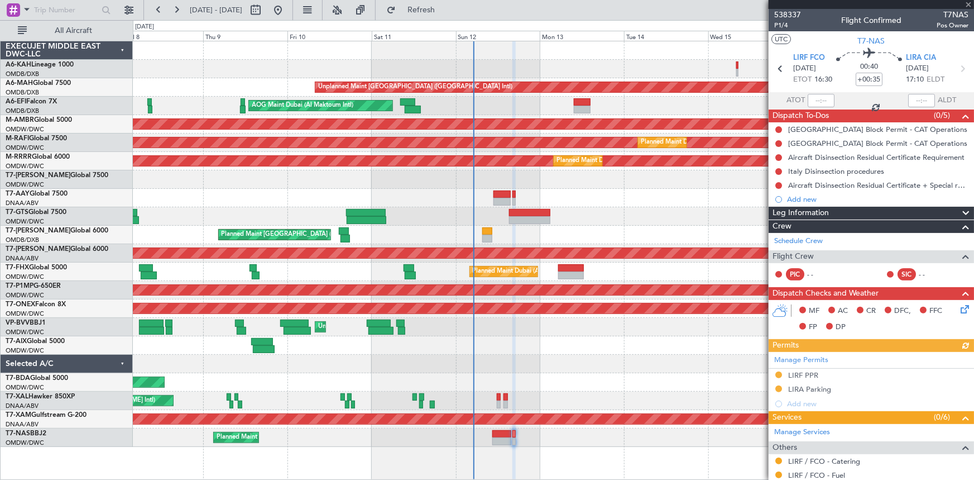
type input "Dherander Fithani (DHF)"
type input "7538"
click at [798, 241] on link "Schedule Crew" at bounding box center [798, 241] width 49 height 11
type input "Dherander Fithani (DHF)"
type input "7538"
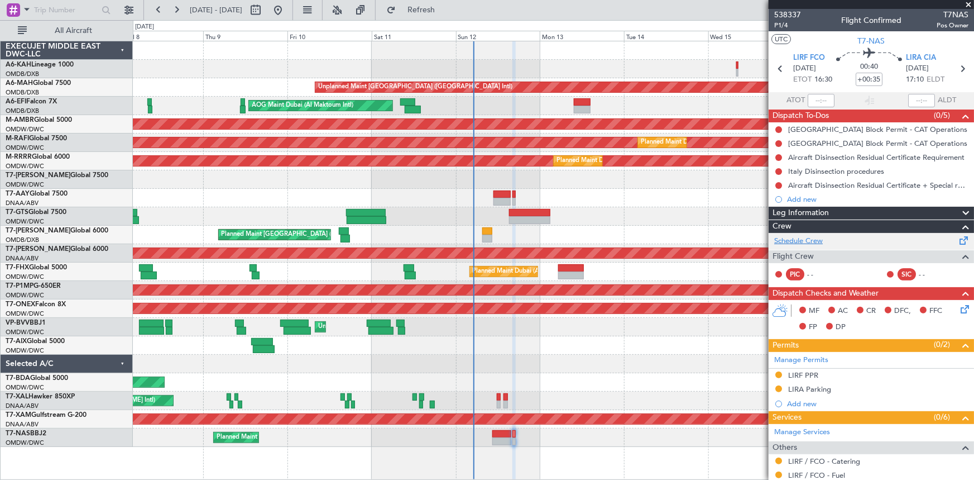
click at [815, 241] on link "Schedule Crew" at bounding box center [798, 241] width 49 height 11
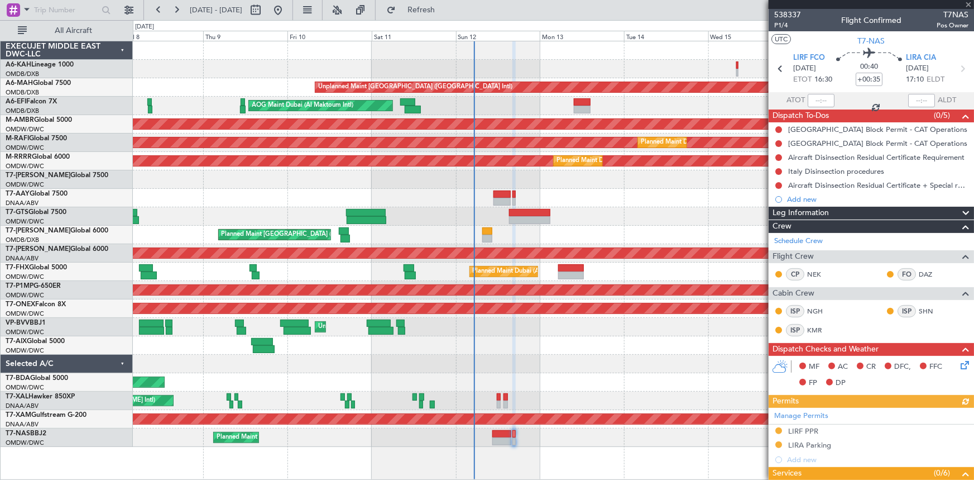
type input "Dherander Fithani (DHF)"
type input "7538"
click at [779, 72] on icon at bounding box center [780, 68] width 15 height 15
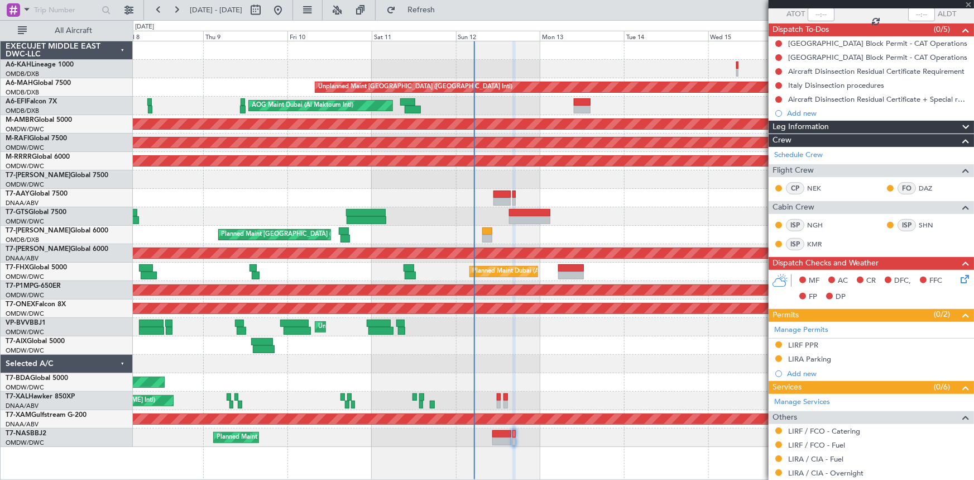
scroll to position [144, 0]
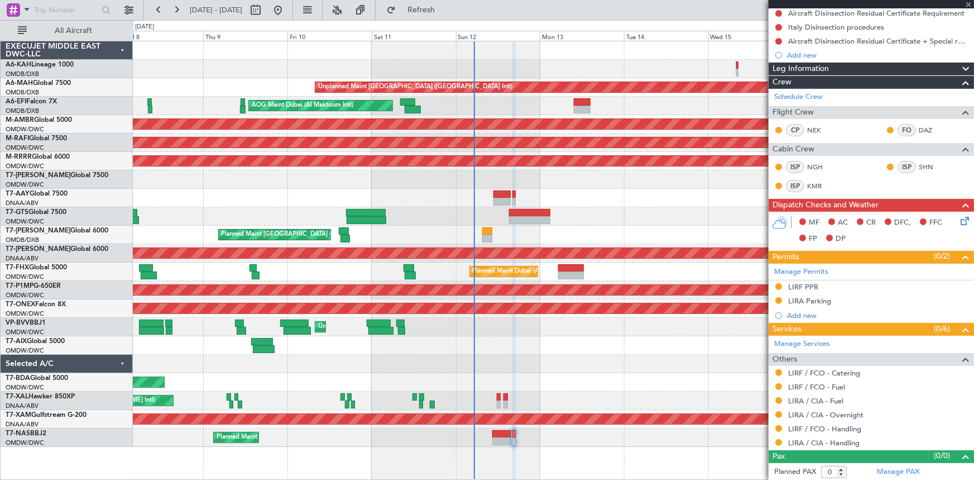
type input "+00:25"
type input "10"
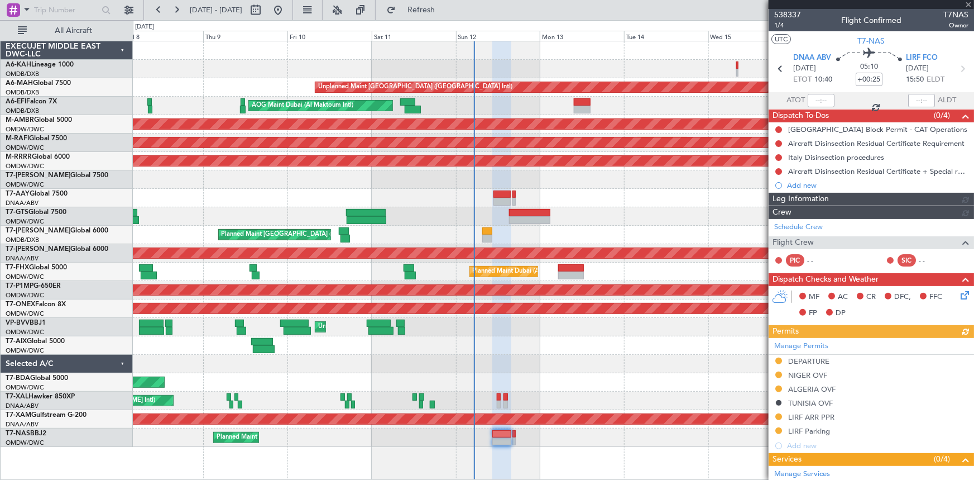
type input "Dherander Fithani (DHF)"
type input "7444"
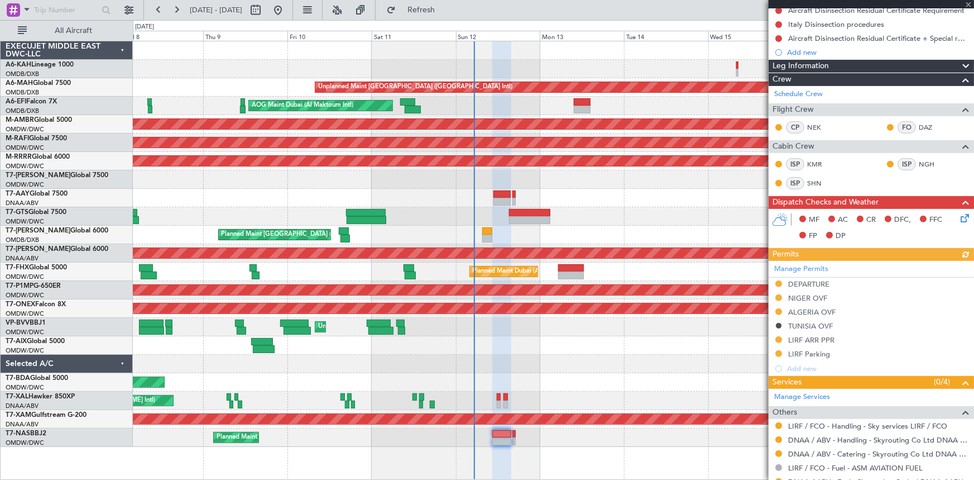
scroll to position [186, 0]
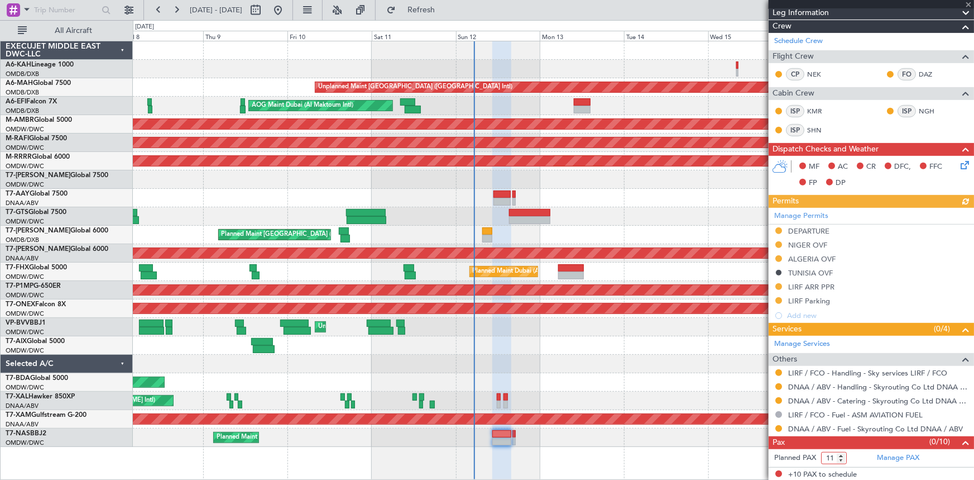
click at [842, 454] on input "11" at bounding box center [834, 458] width 26 height 12
type input "12"
click at [842, 454] on input "12" at bounding box center [834, 458] width 26 height 12
click at [446, 2] on button "Refresh" at bounding box center [414, 10] width 67 height 18
type input "Dherander Fithani (DHF)"
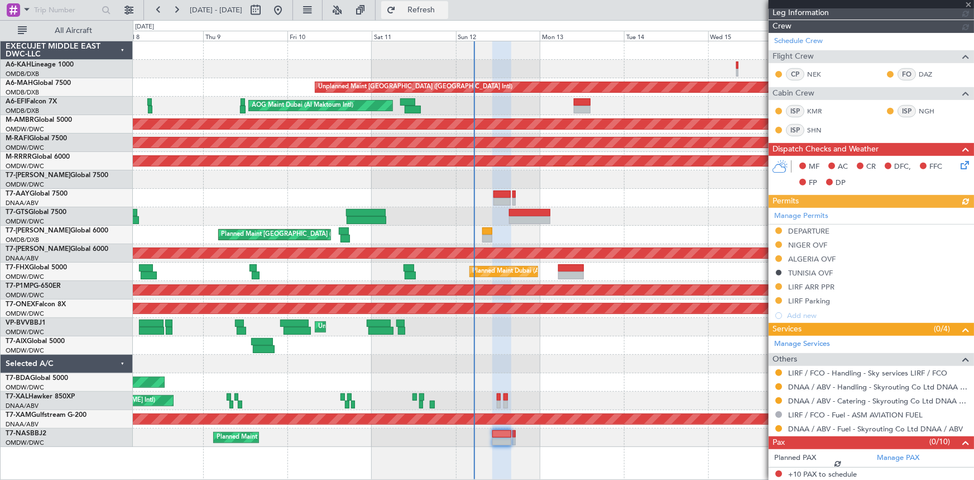
type input "7444"
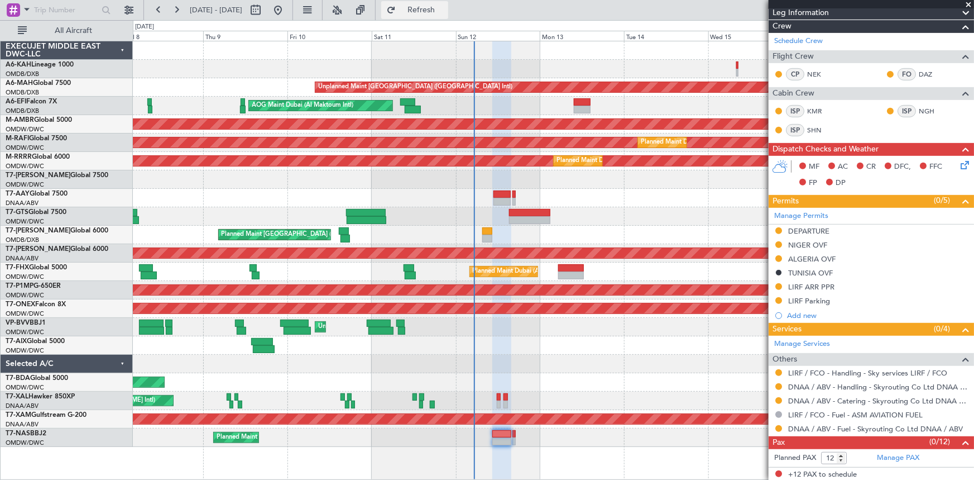
click at [445, 11] on span "Refresh" at bounding box center [421, 10] width 47 height 8
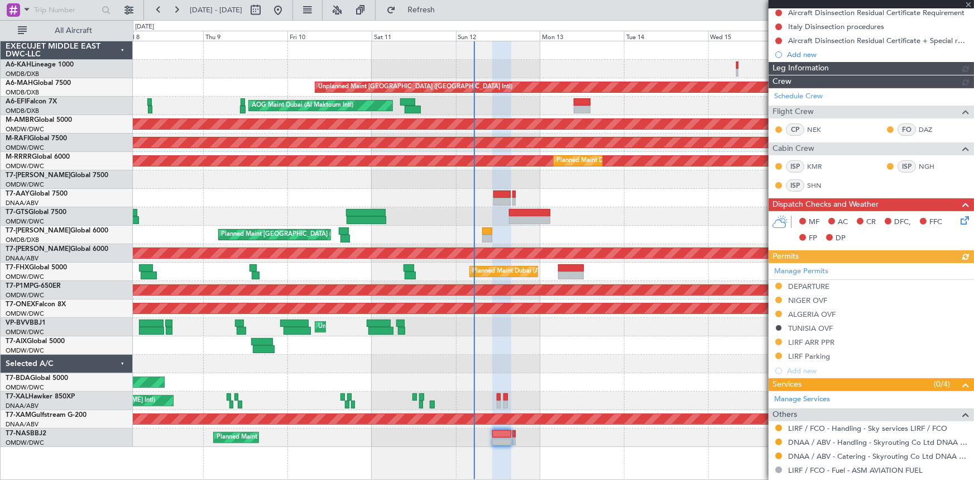
type input "Dherander Fithani (DHF)"
type input "7444"
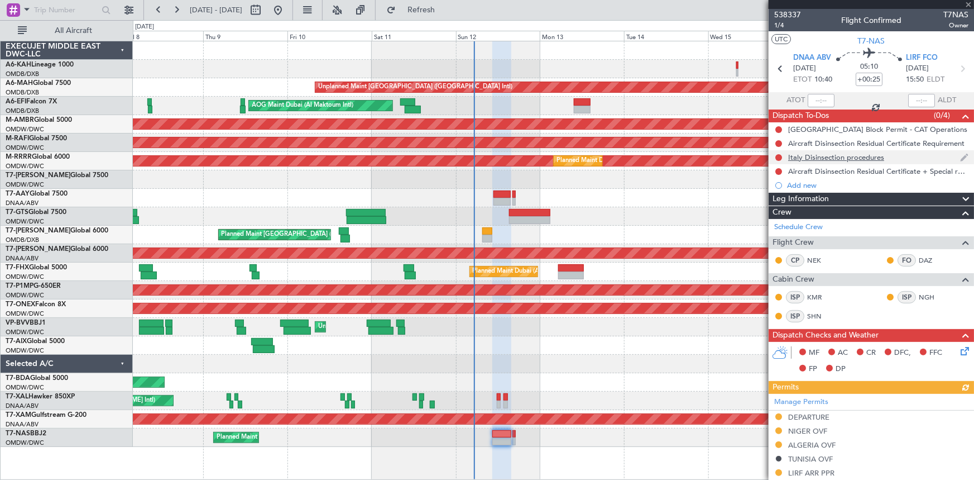
scroll to position [152, 0]
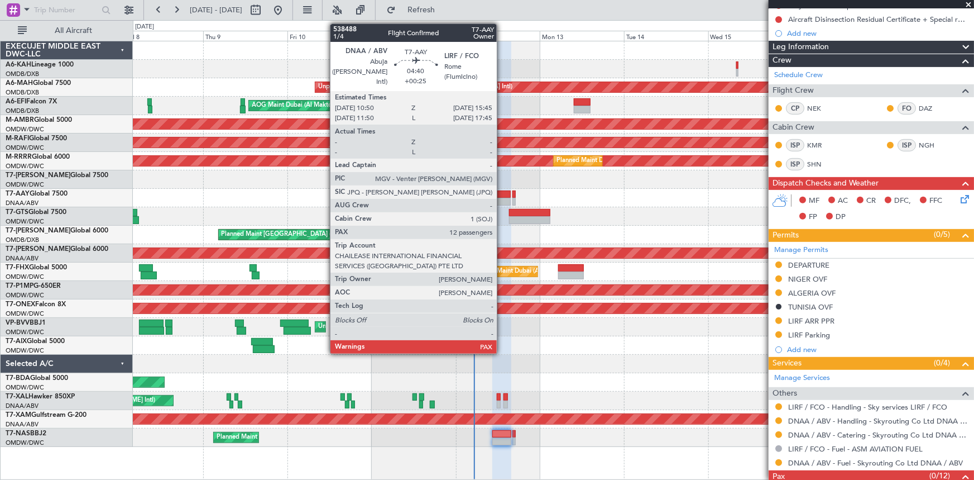
click at [502, 194] on div at bounding box center [502, 194] width 17 height 8
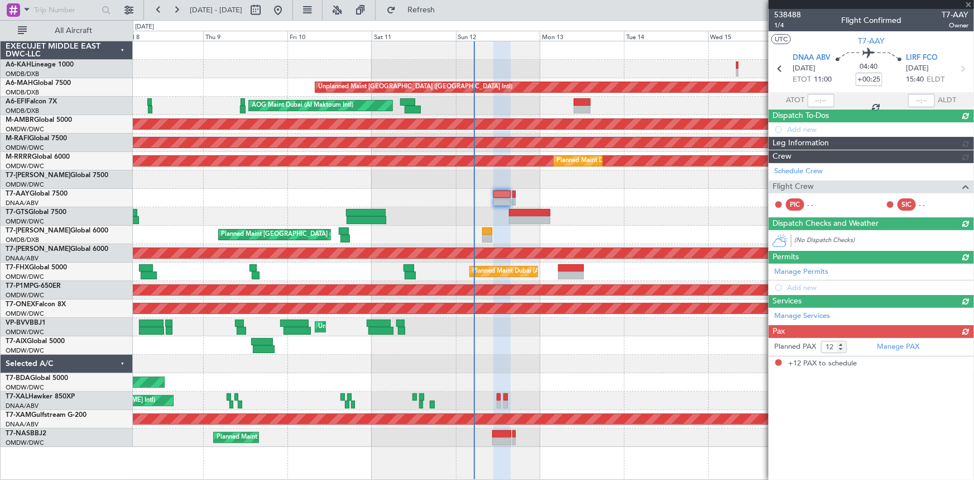
scroll to position [0, 0]
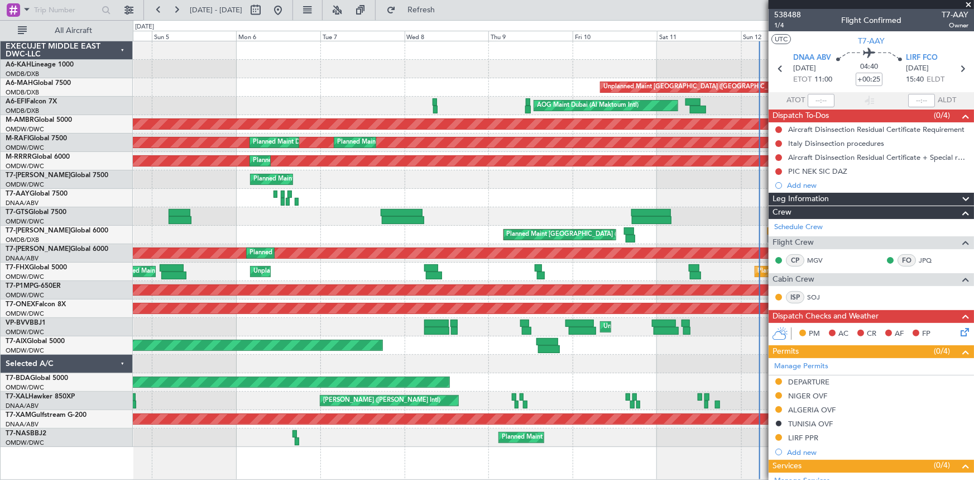
click at [567, 361] on div at bounding box center [553, 364] width 841 height 18
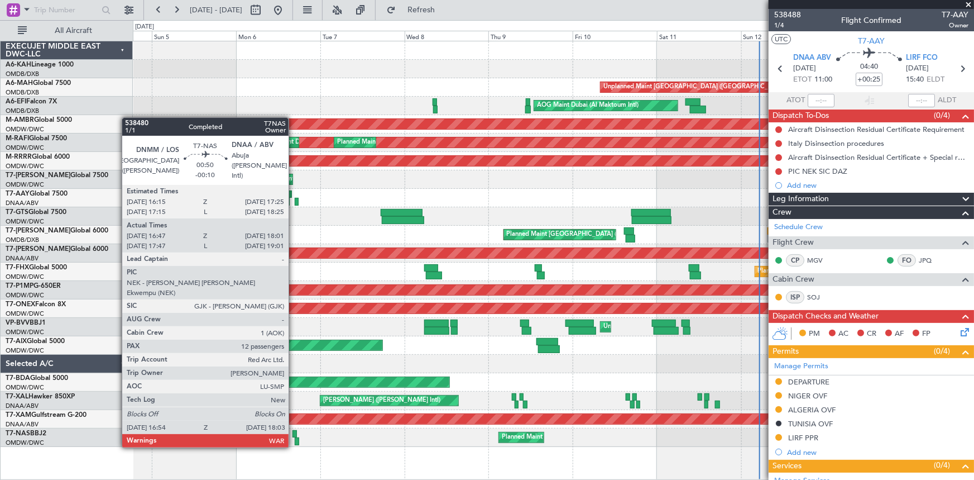
click at [294, 435] on div at bounding box center [295, 434] width 4 height 8
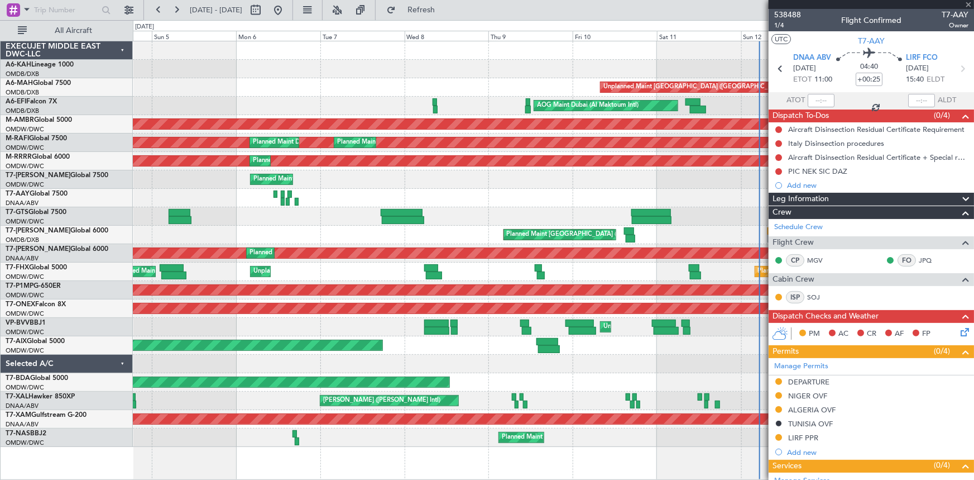
type input "-00:10"
type input "17:02"
type input "17:56"
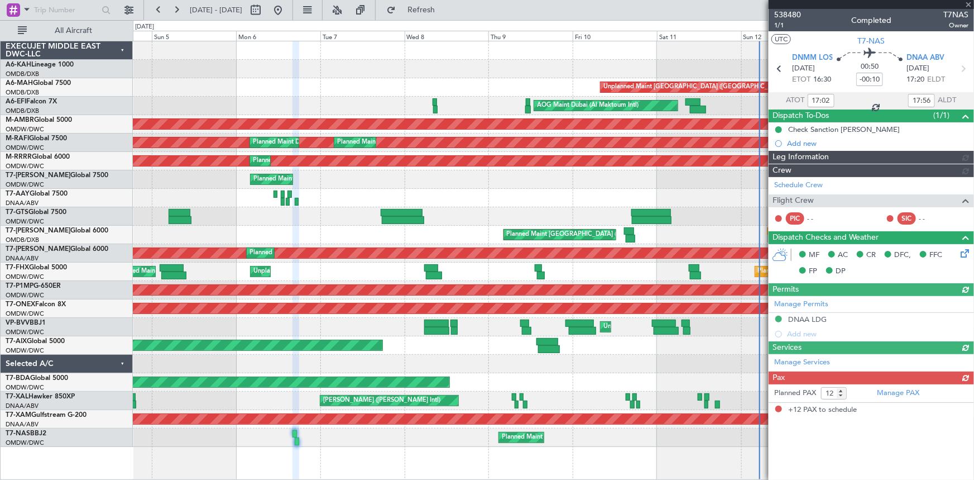
type input "Dherander Fithani (DHF)"
type input "7465"
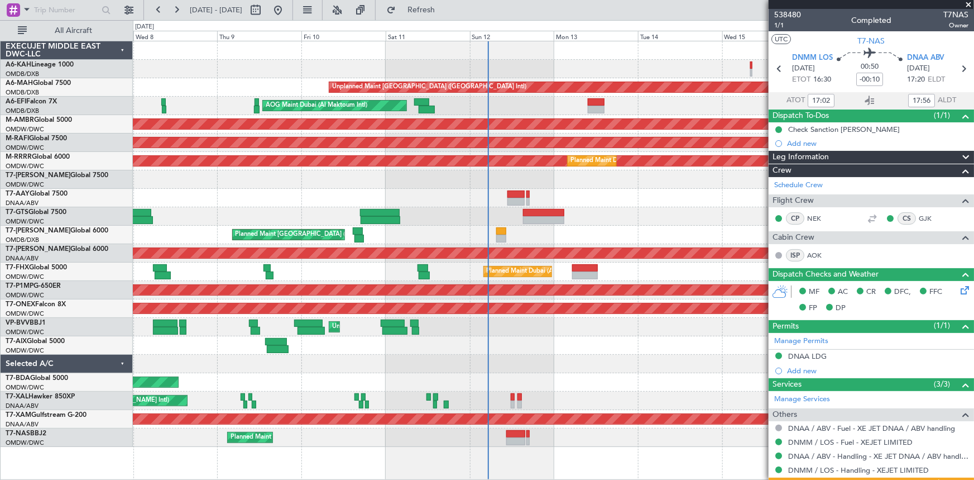
click at [362, 424] on div "Unplanned Maint [GEOGRAPHIC_DATA] ([GEOGRAPHIC_DATA] Intl) AOG Maint [GEOGRAPHI…" at bounding box center [553, 243] width 841 height 405
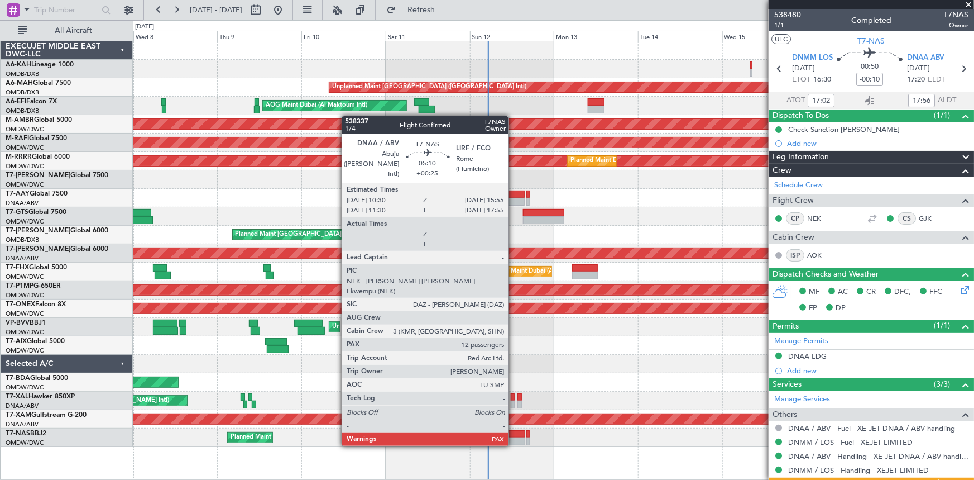
click at [514, 433] on div at bounding box center [516, 434] width 20 height 8
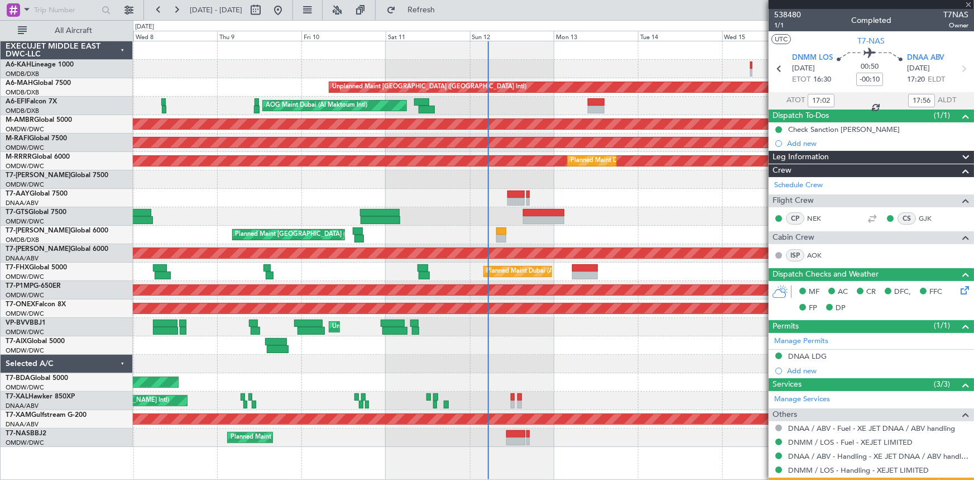
type input "18:02"
type input "18:56"
type input "17:02"
type input "17:56"
type input "+00:25"
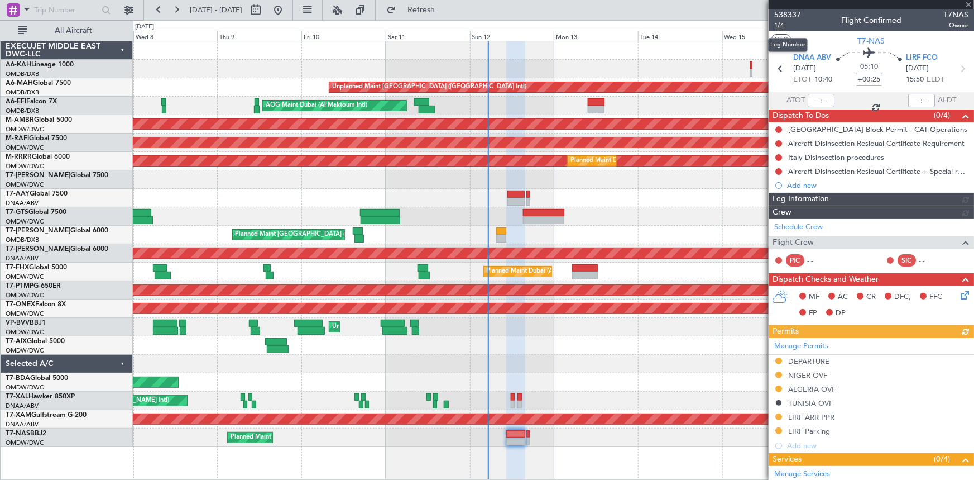
type input "Dherander Fithani (DHF)"
type input "7444"
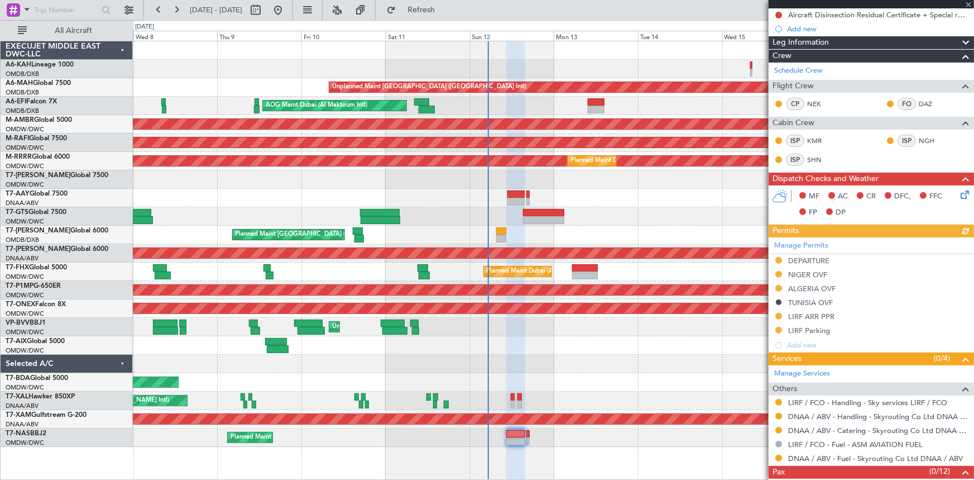
scroll to position [186, 0]
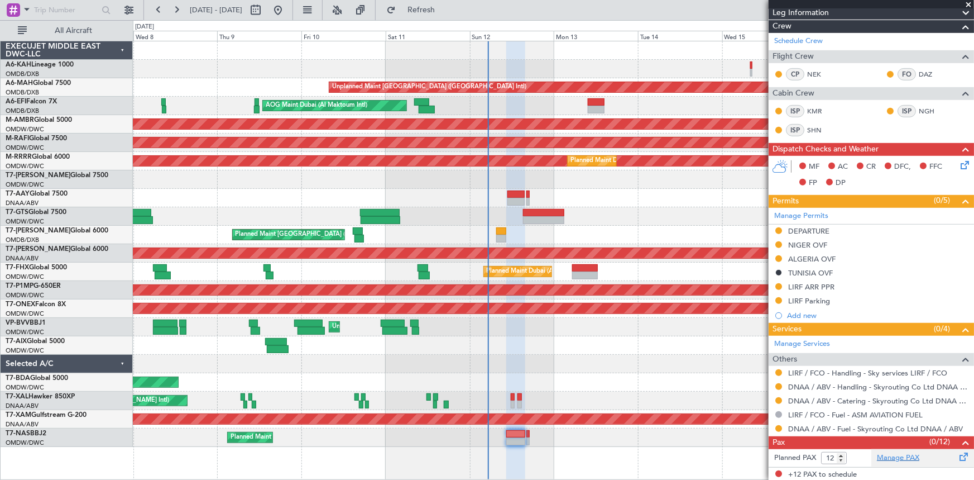
click at [906, 454] on link "Manage PAX" at bounding box center [898, 457] width 42 height 11
click at [445, 7] on span "Refresh" at bounding box center [421, 10] width 47 height 8
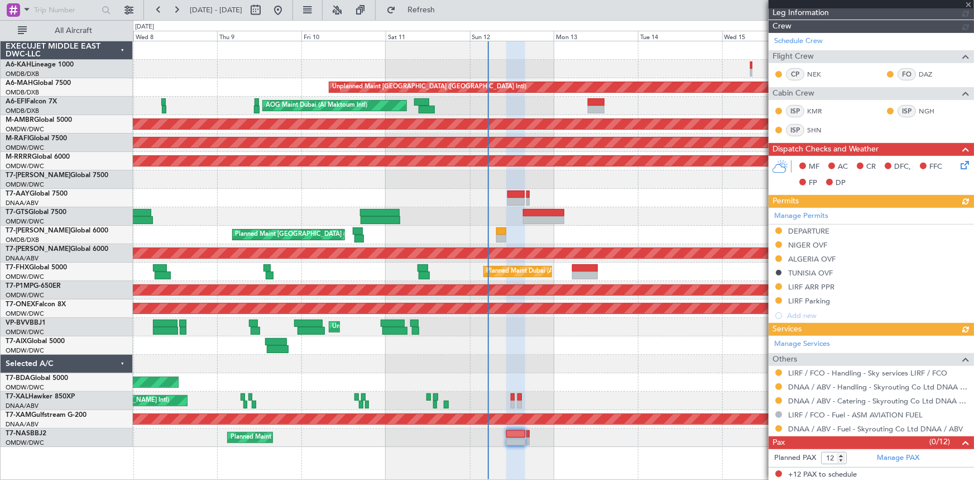
type input "Dherander Fithani (DHF)"
type input "7444"
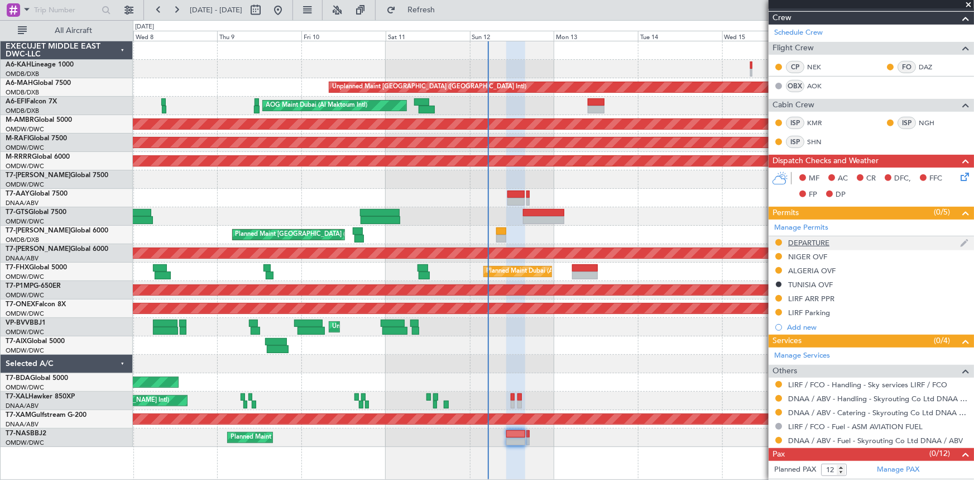
scroll to position [207, 0]
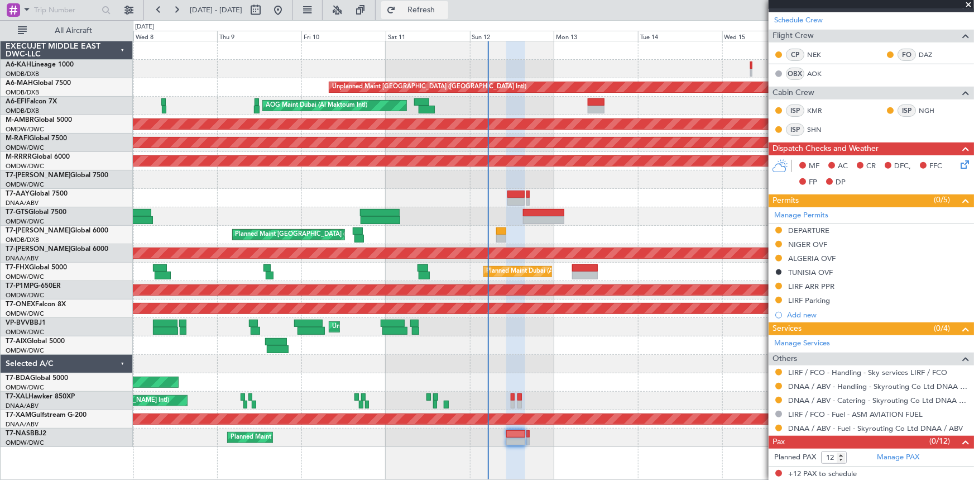
click at [448, 15] on button "Refresh" at bounding box center [414, 10] width 67 height 18
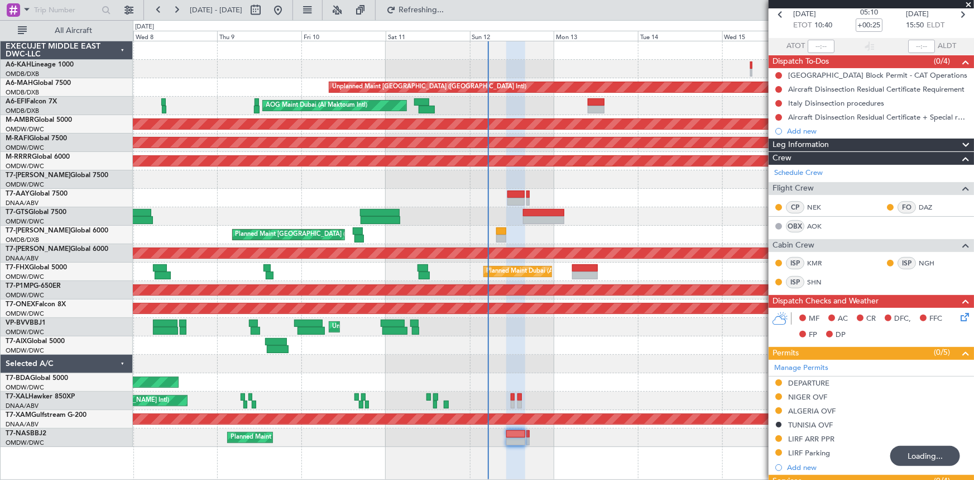
scroll to position [0, 0]
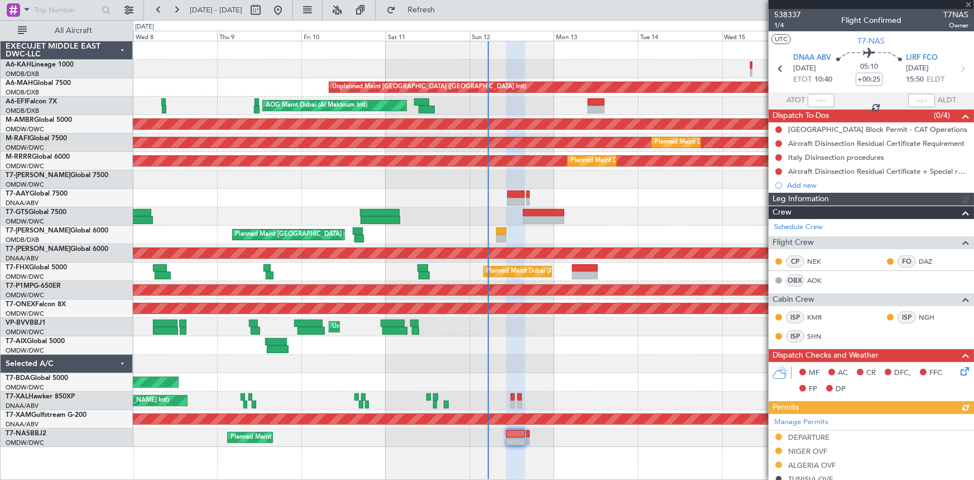
type input "Dherander Fithani (DHF)"
type input "7444"
click at [860, 35] on span "T7-NAS" at bounding box center [871, 41] width 27 height 12
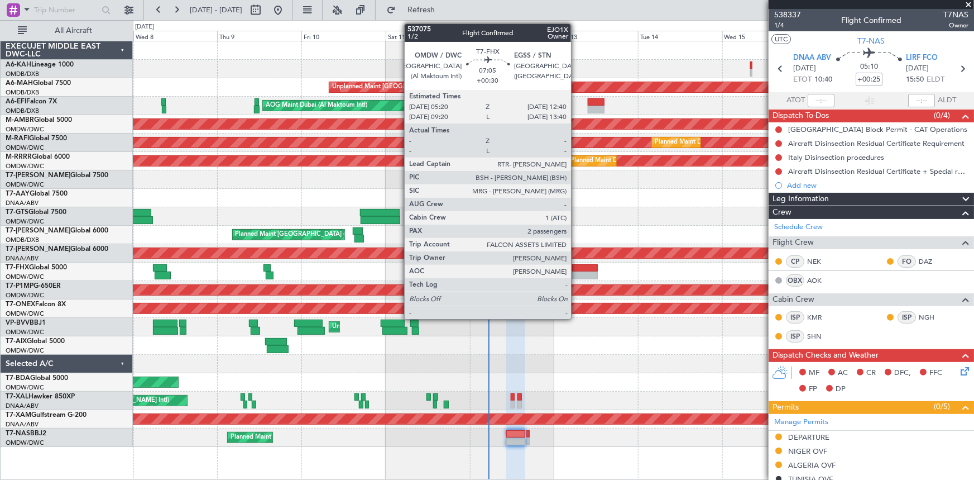
click at [576, 266] on div at bounding box center [585, 268] width 26 height 8
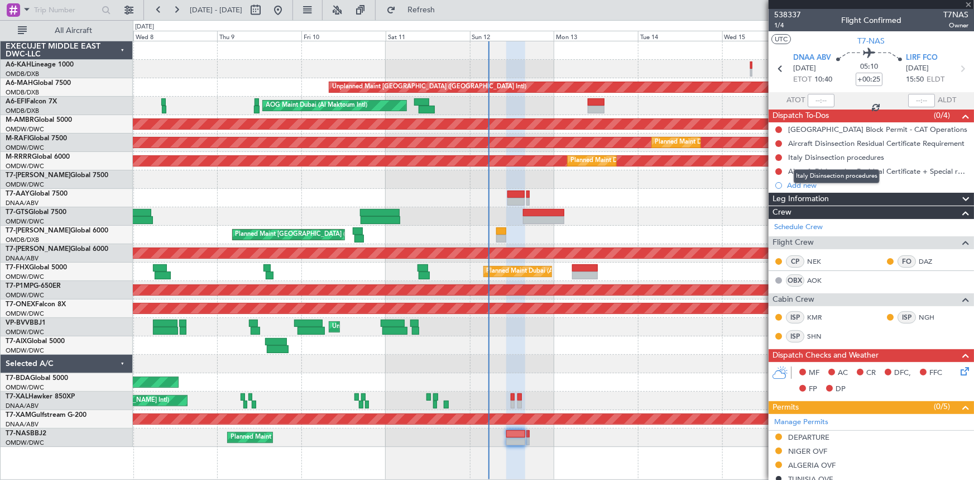
type input "+00:30"
type input "2"
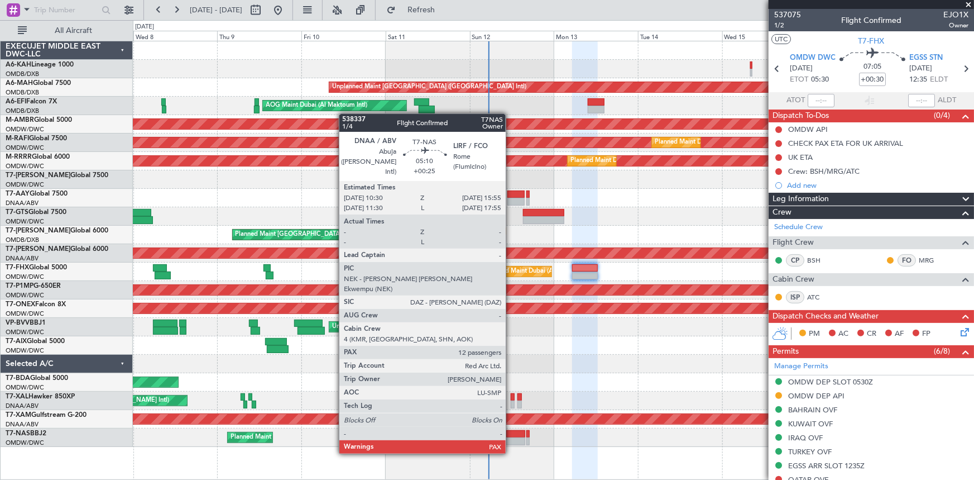
click at [511, 431] on div at bounding box center [516, 434] width 20 height 8
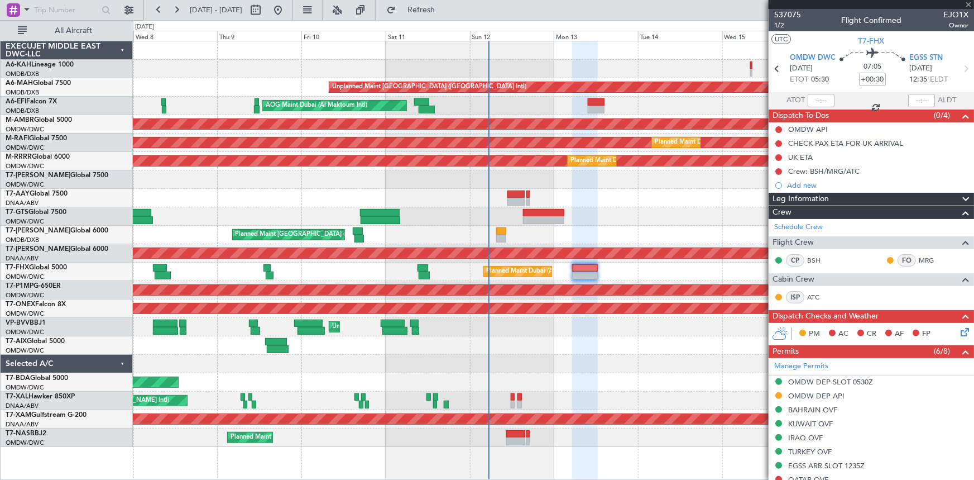
type input "+00:25"
type input "12"
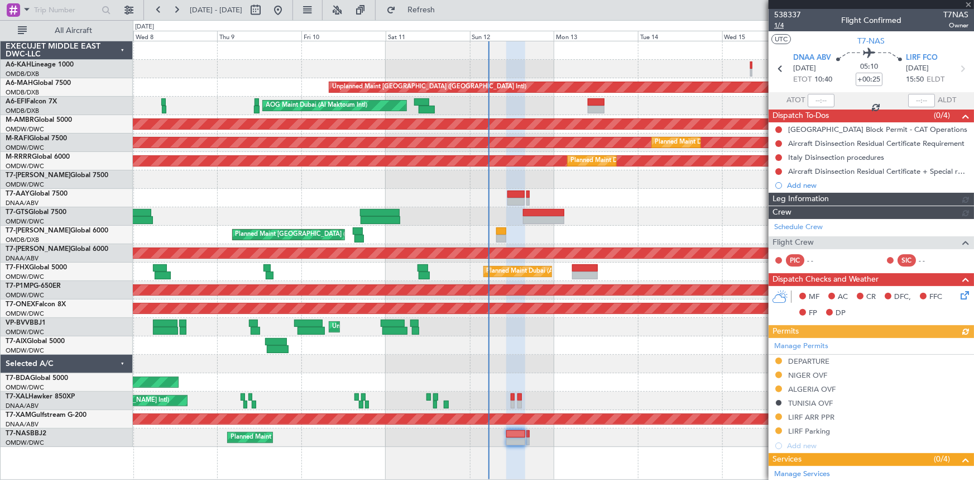
click at [780, 26] on span "1/4" at bounding box center [787, 25] width 27 height 9
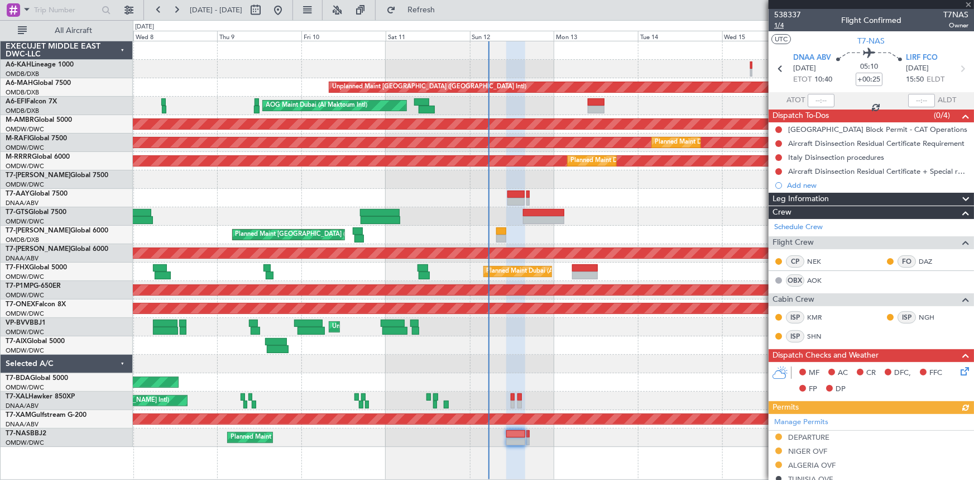
type input "Dherander Fithani (DHF)"
type input "7444"
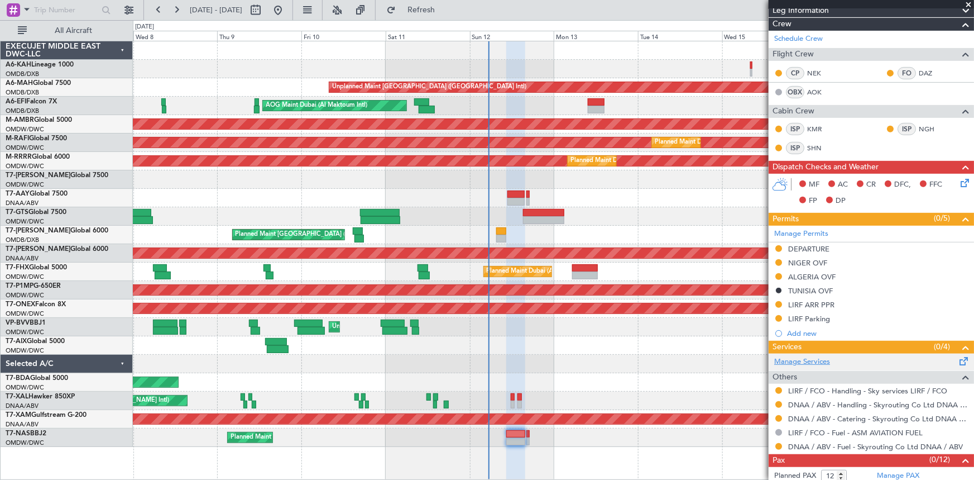
scroll to position [207, 0]
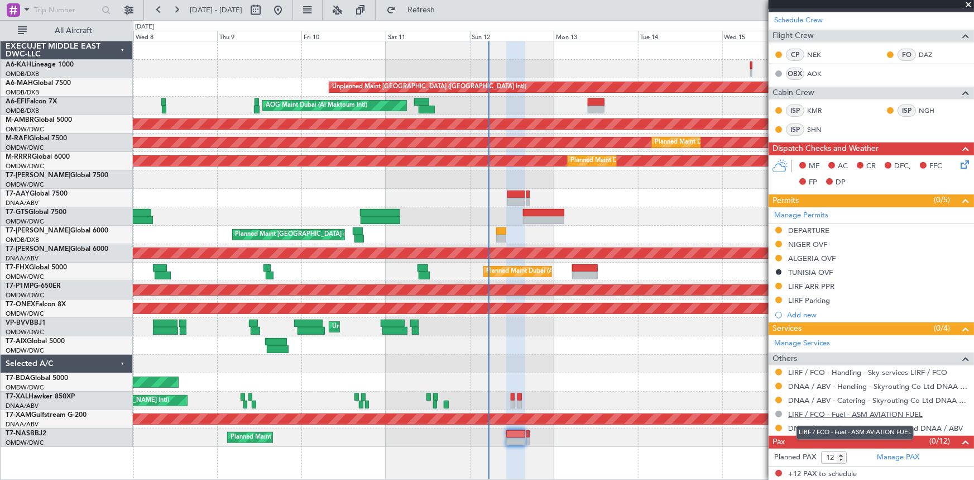
click at [845, 413] on link "LIRF / FCO - Fuel - ASM AVIATION FUEL" at bounding box center [855, 413] width 135 height 9
click at [445, 8] on span "Refresh" at bounding box center [421, 10] width 47 height 8
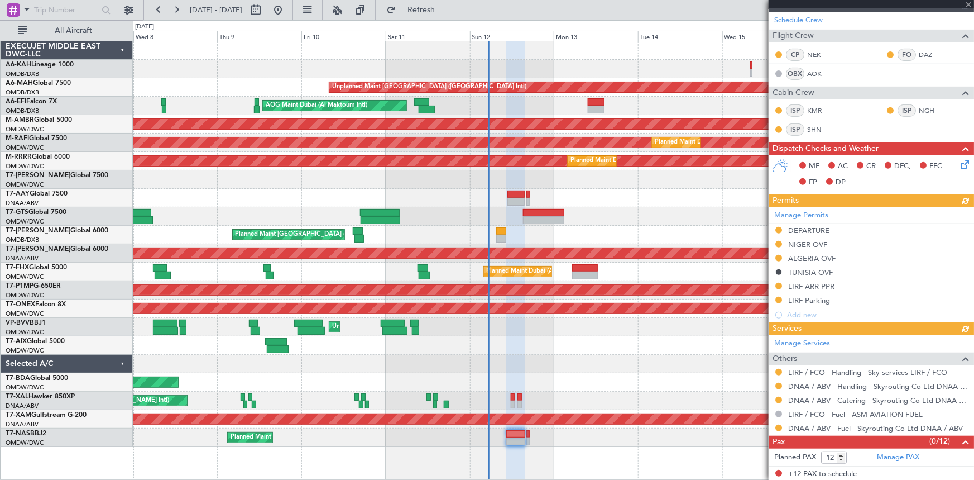
type input "Dherander Fithani (DHF)"
type input "7444"
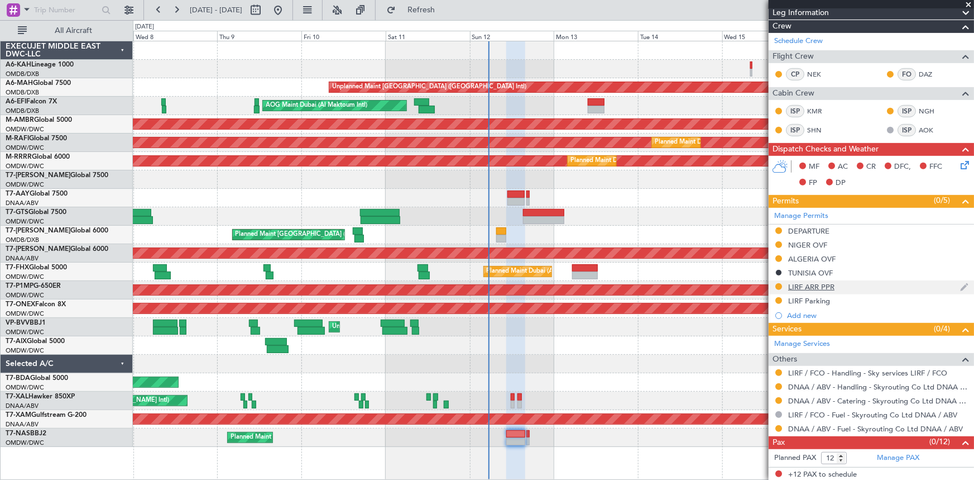
scroll to position [0, 0]
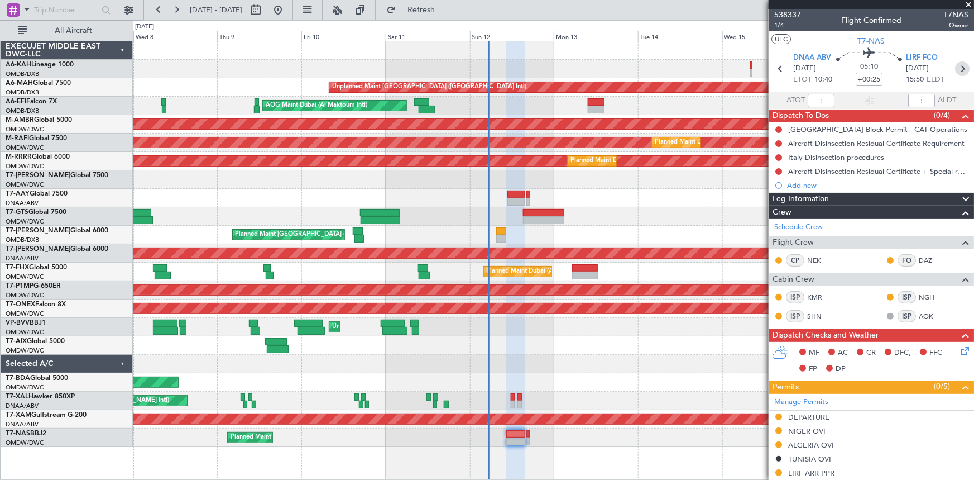
click at [959, 67] on icon at bounding box center [962, 68] width 15 height 15
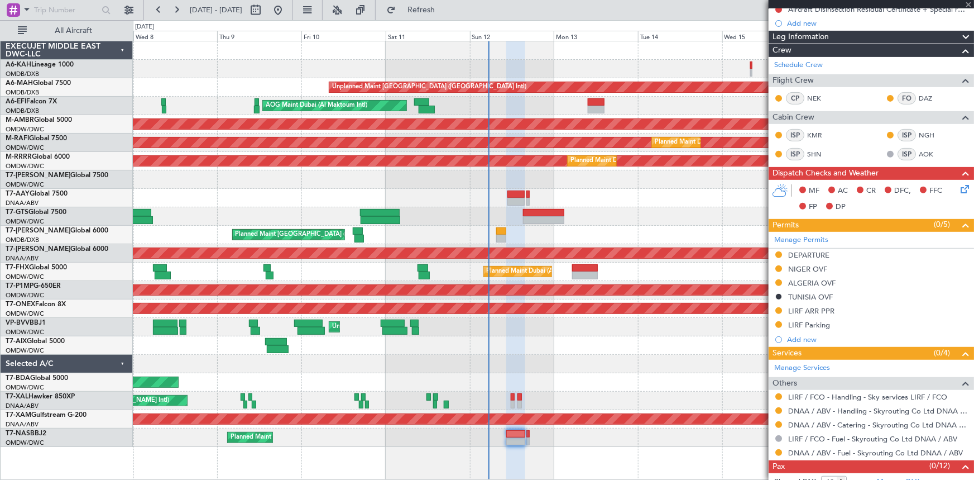
type input "+00:35"
type input "0"
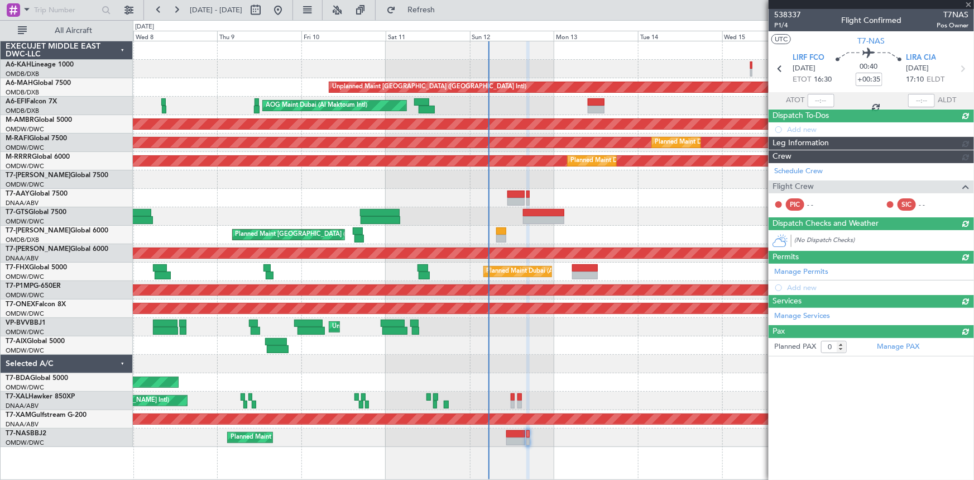
scroll to position [0, 0]
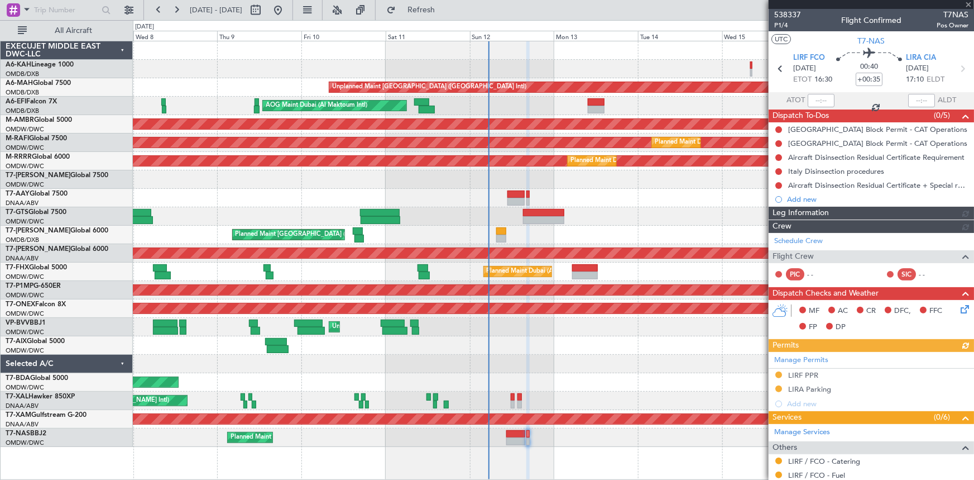
type input "Dherander Fithani (DHF)"
type input "7538"
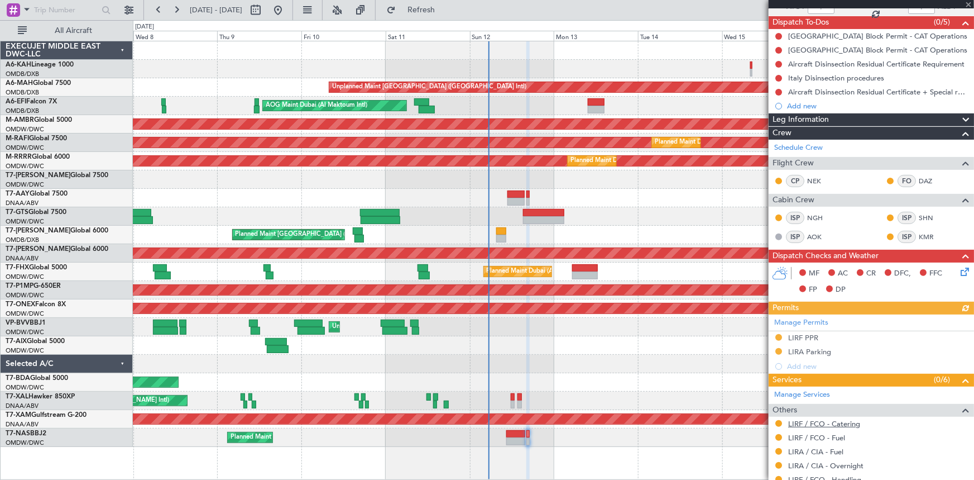
scroll to position [144, 0]
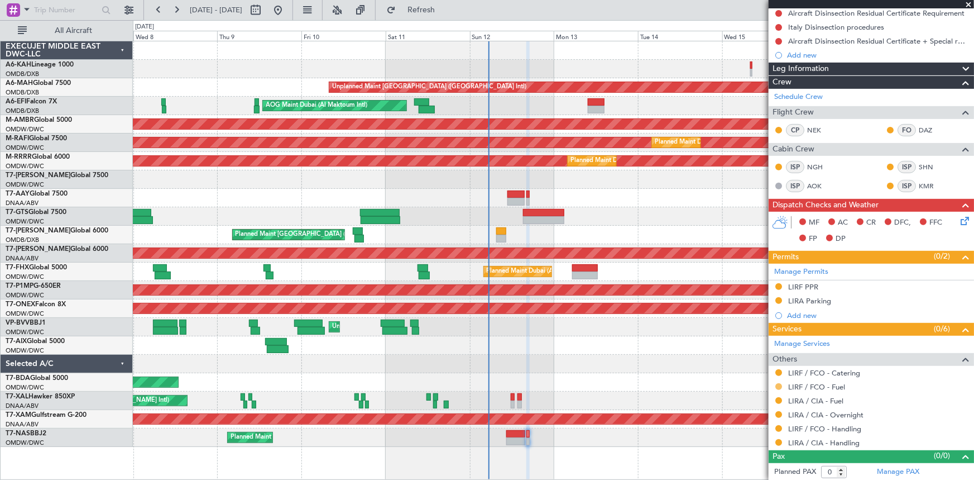
click at [781, 385] on button at bounding box center [778, 386] width 7 height 7
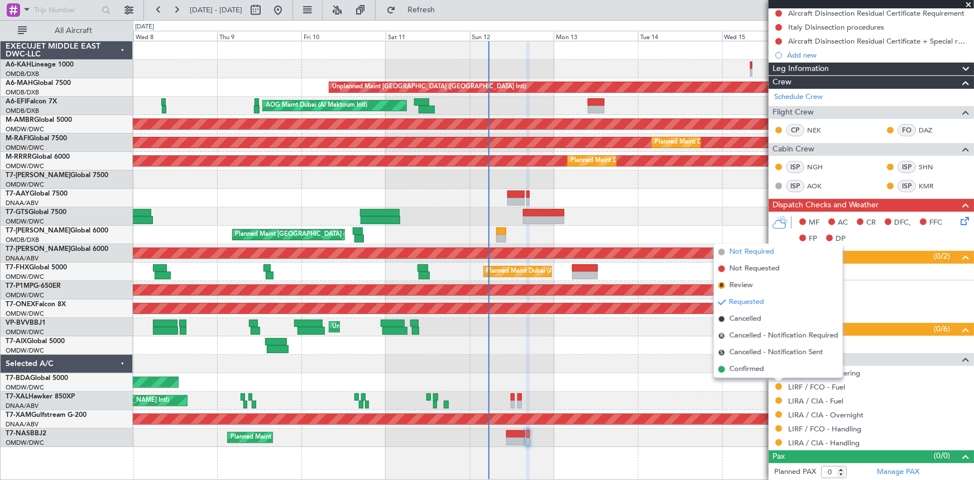
click at [755, 252] on span "Not Required" at bounding box center [752, 251] width 45 height 11
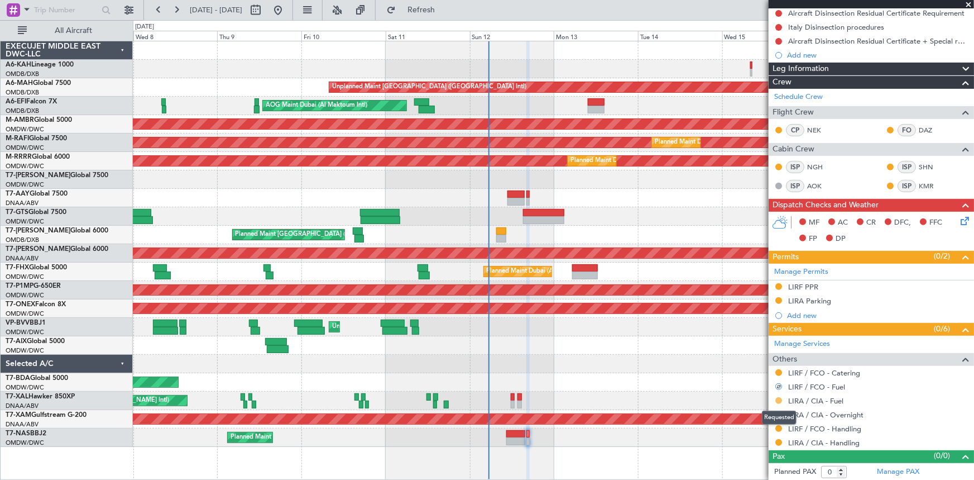
click at [779, 399] on button at bounding box center [778, 400] width 7 height 7
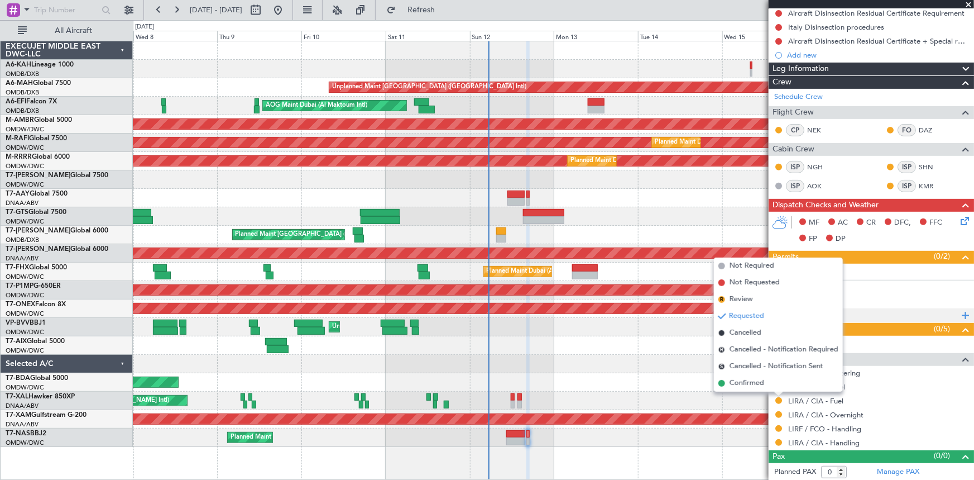
click at [754, 262] on span "Not Required" at bounding box center [752, 265] width 45 height 11
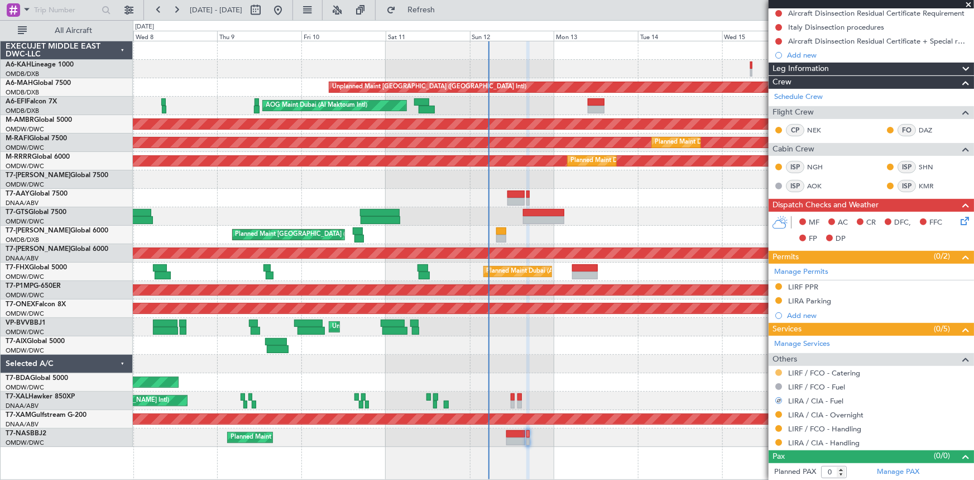
click at [778, 370] on button at bounding box center [778, 372] width 7 height 7
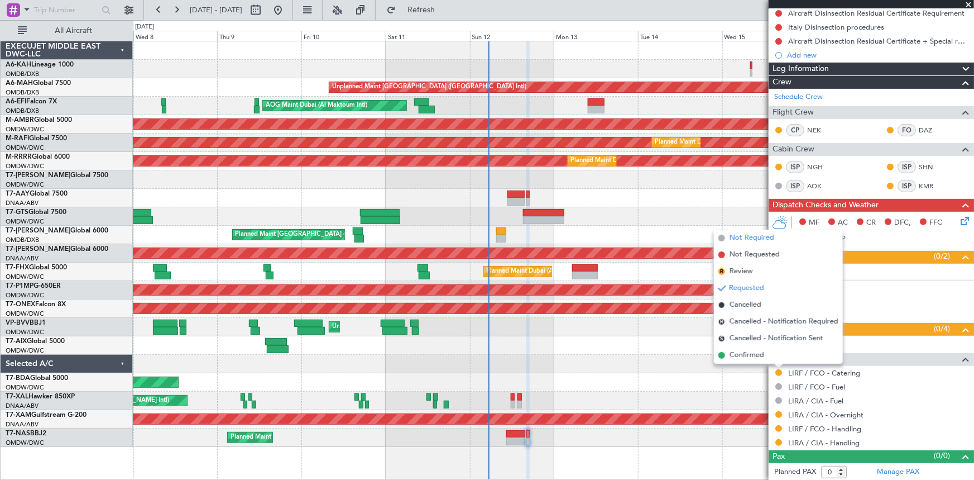
click at [748, 236] on span "Not Required" at bounding box center [752, 237] width 45 height 11
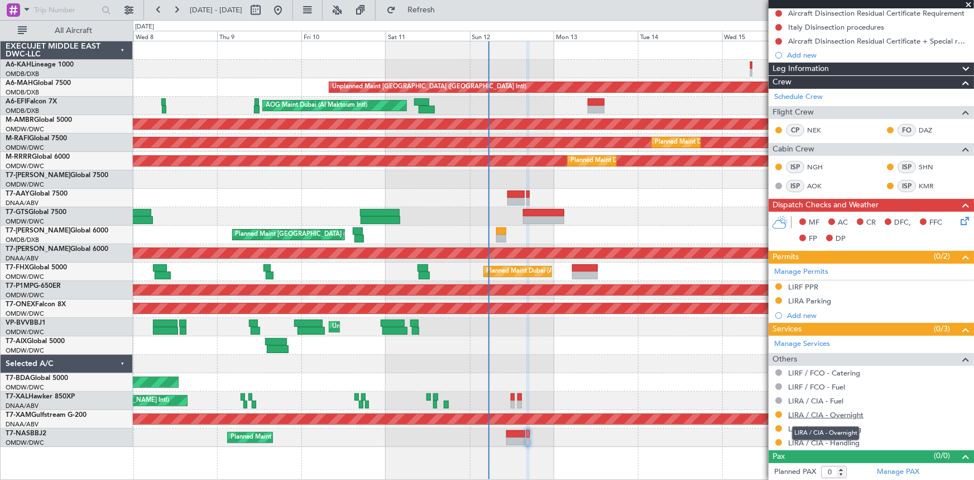
click at [825, 414] on link "LIRA / CIA - Overnight" at bounding box center [825, 414] width 75 height 9
click at [814, 428] on link "LIRF / FCO - Handling" at bounding box center [824, 428] width 73 height 9
click at [802, 442] on link "LIRA / CIA - Handling" at bounding box center [823, 442] width 71 height 9
click at [445, 6] on span "Refresh" at bounding box center [421, 10] width 47 height 8
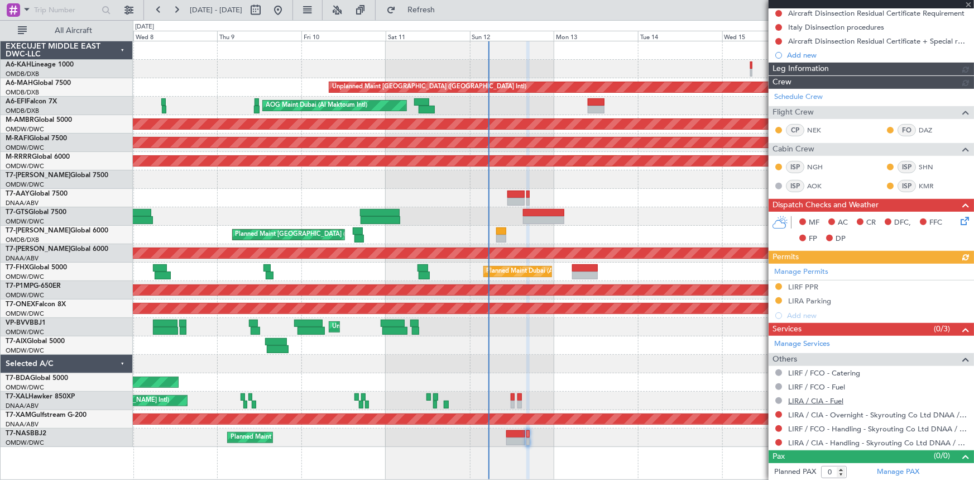
type input "Dherander Fithani (DHF)"
type input "7538"
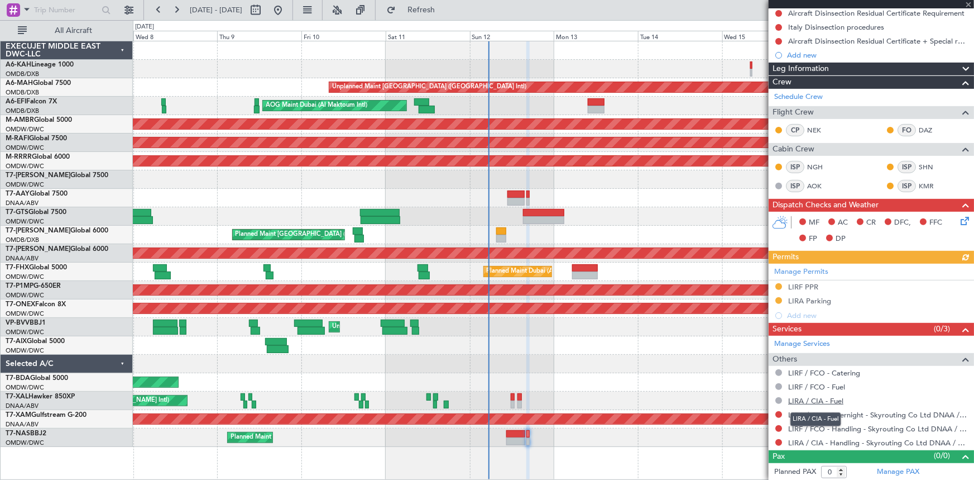
click at [817, 399] on link "LIRA / CIA - Fuel" at bounding box center [815, 400] width 55 height 9
click at [822, 386] on link "LIRF / FCO - Fuel" at bounding box center [816, 386] width 57 height 9
click at [445, 9] on span "Refresh" at bounding box center [421, 10] width 47 height 8
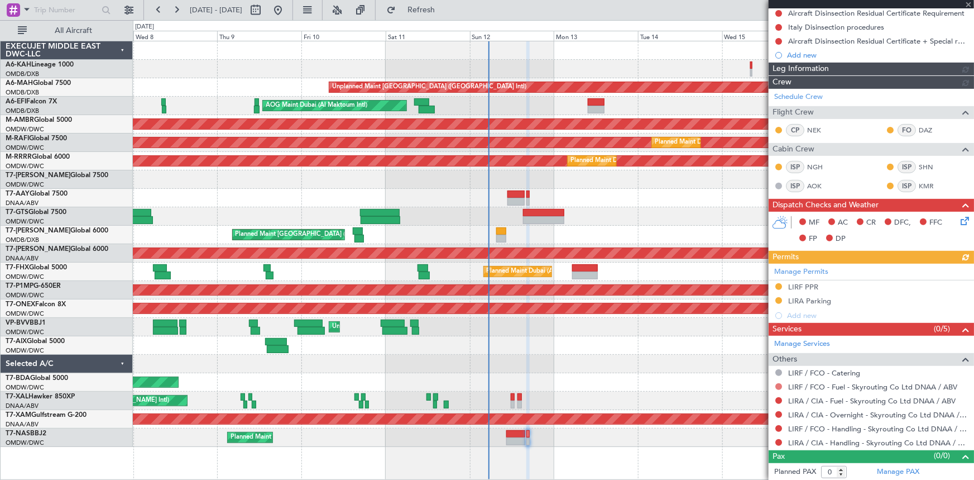
type input "Dherander Fithani (DHF)"
type input "7538"
click at [779, 385] on button at bounding box center [778, 386] width 7 height 7
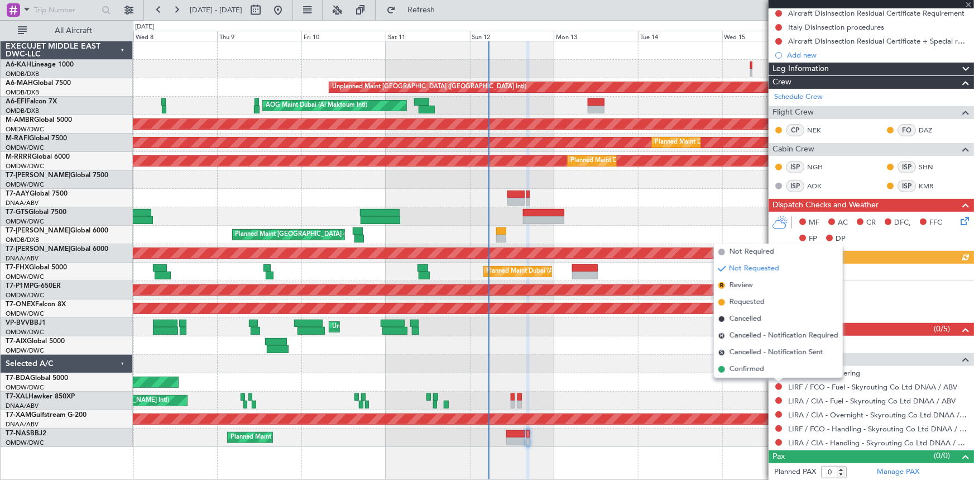
click at [749, 252] on span "Not Required" at bounding box center [752, 251] width 45 height 11
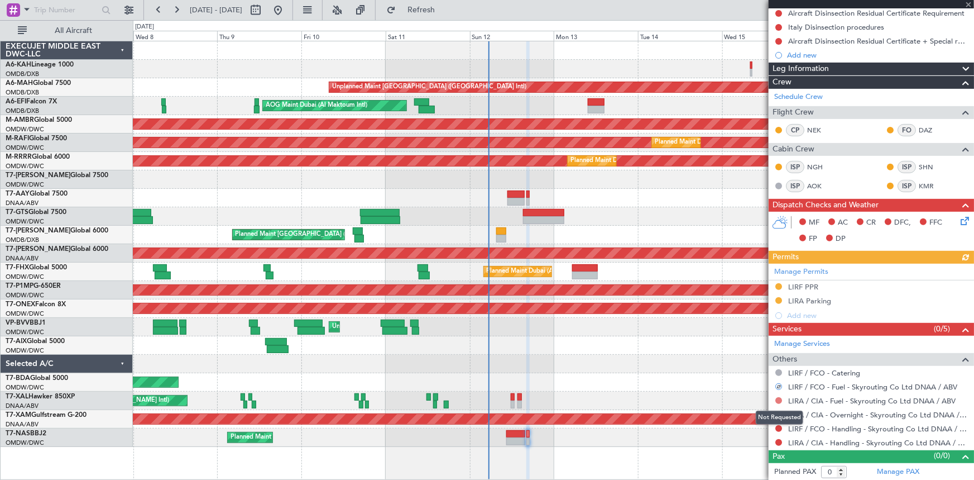
click at [778, 402] on button at bounding box center [778, 400] width 7 height 7
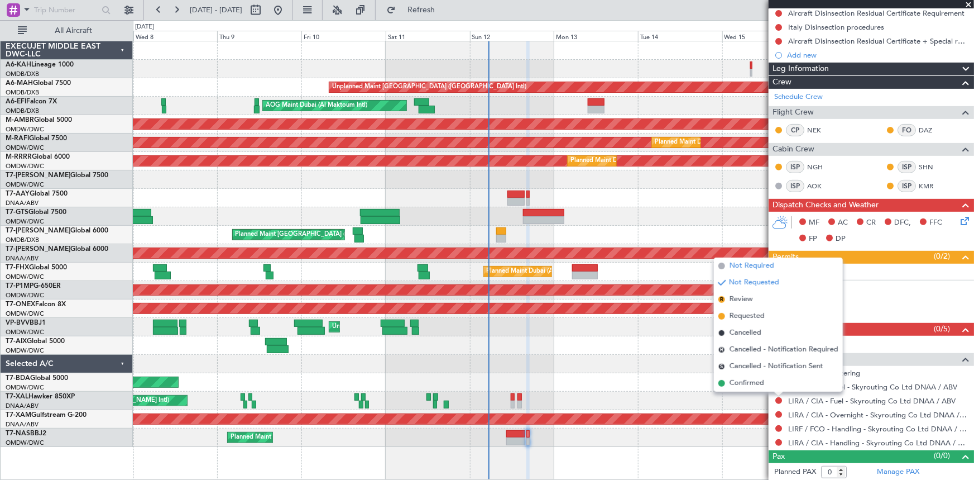
click at [756, 264] on span "Not Required" at bounding box center [752, 265] width 45 height 11
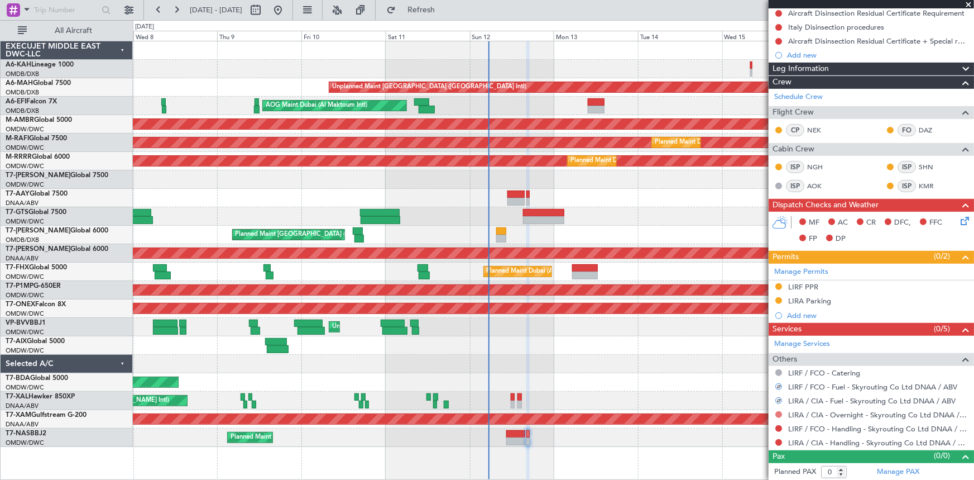
click at [777, 411] on button at bounding box center [778, 414] width 7 height 7
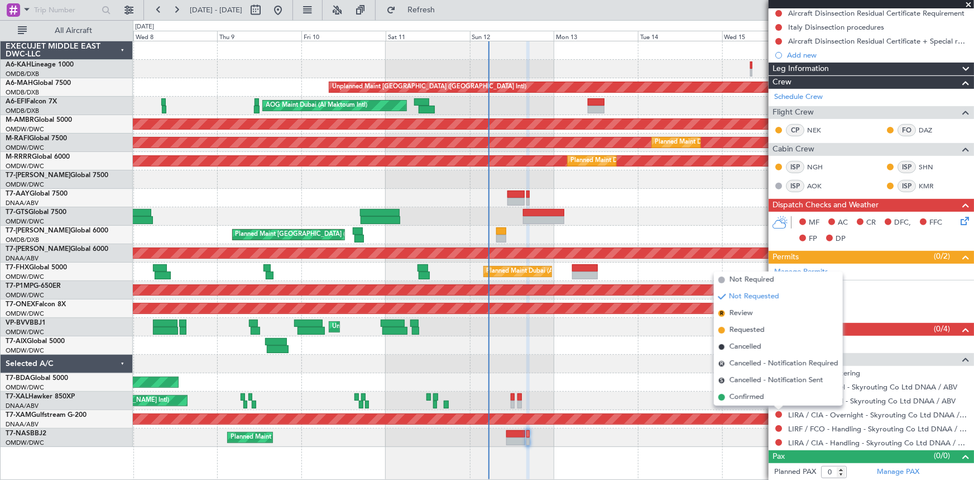
drag, startPoint x: 751, startPoint y: 329, endPoint x: 783, endPoint y: 439, distance: 114.3
click at [753, 330] on span "Requested" at bounding box center [747, 329] width 35 height 11
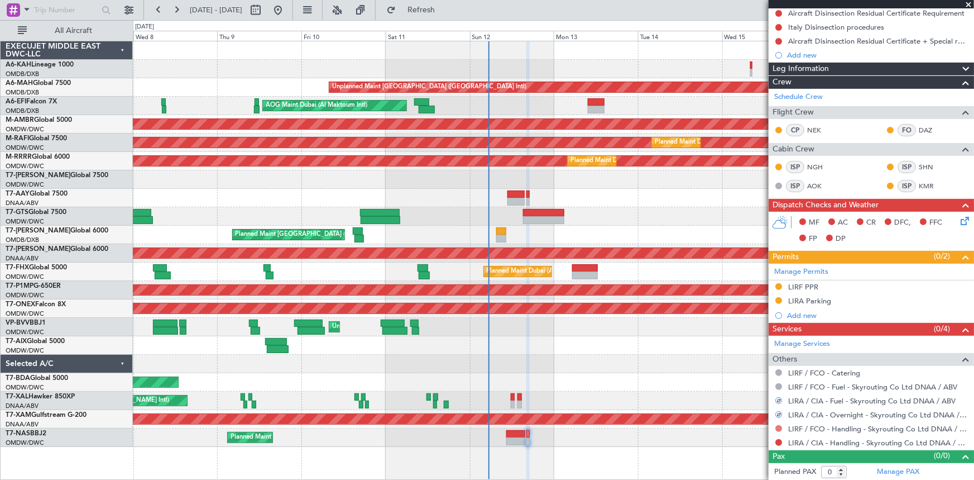
click at [782, 427] on div at bounding box center [778, 428] width 9 height 9
click at [779, 426] on button at bounding box center [778, 428] width 7 height 7
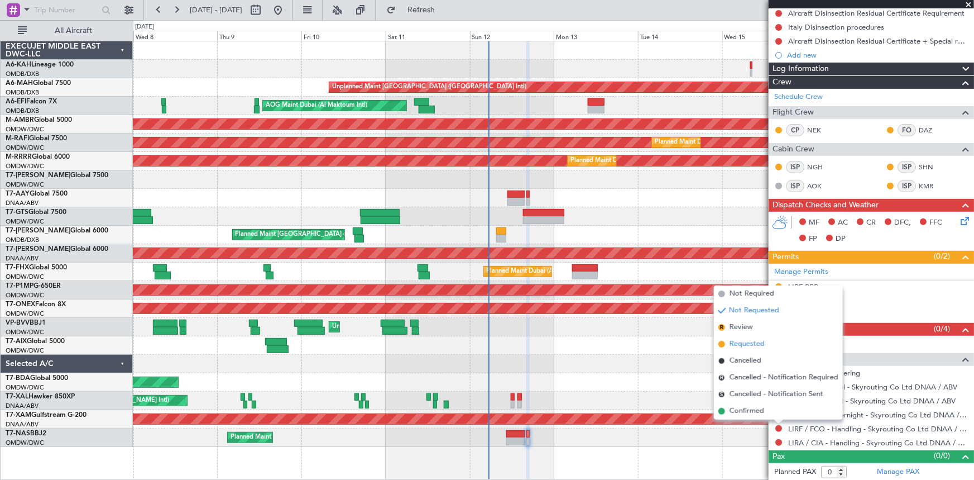
click at [751, 340] on span "Requested" at bounding box center [747, 343] width 35 height 11
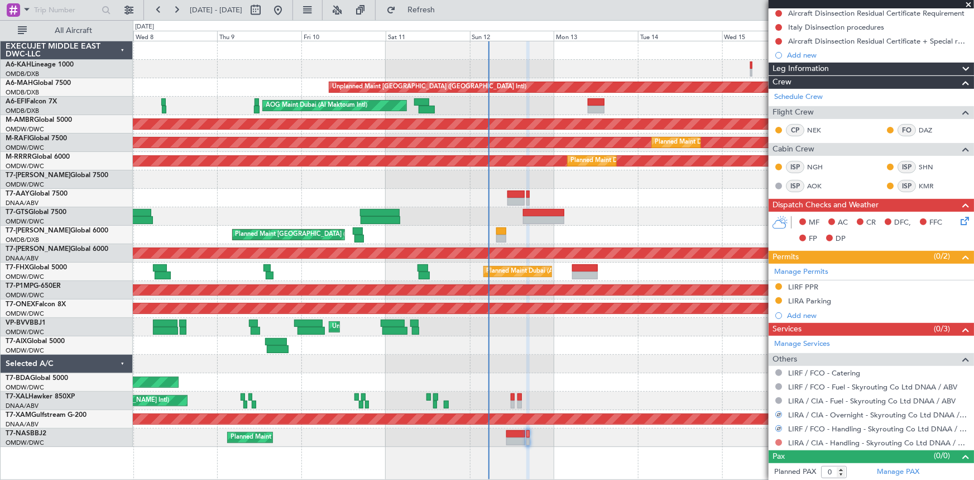
click at [780, 440] on button at bounding box center [778, 442] width 7 height 7
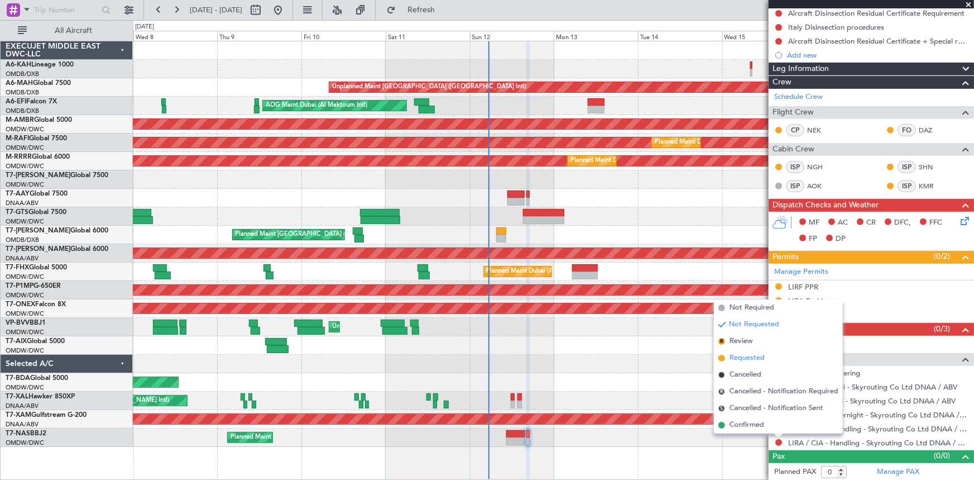
click at [751, 356] on span "Requested" at bounding box center [747, 357] width 35 height 11
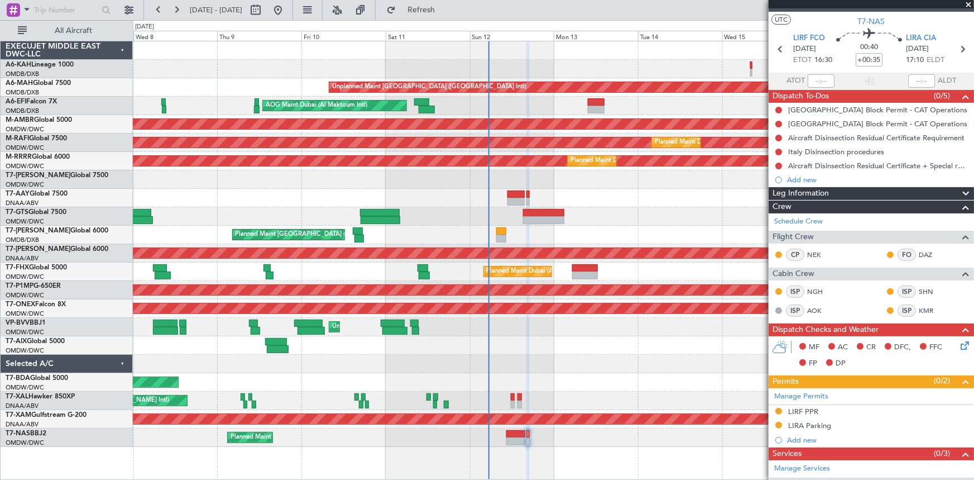
scroll to position [0, 0]
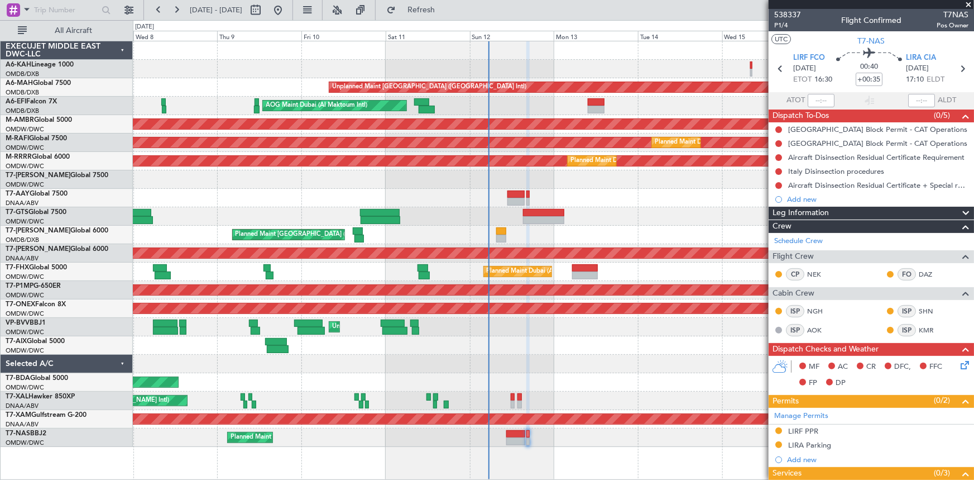
type input "Dherander Fithani (DHF)"
type input "7538"
type input "Dherander Fithani (DHF)"
type input "7538"
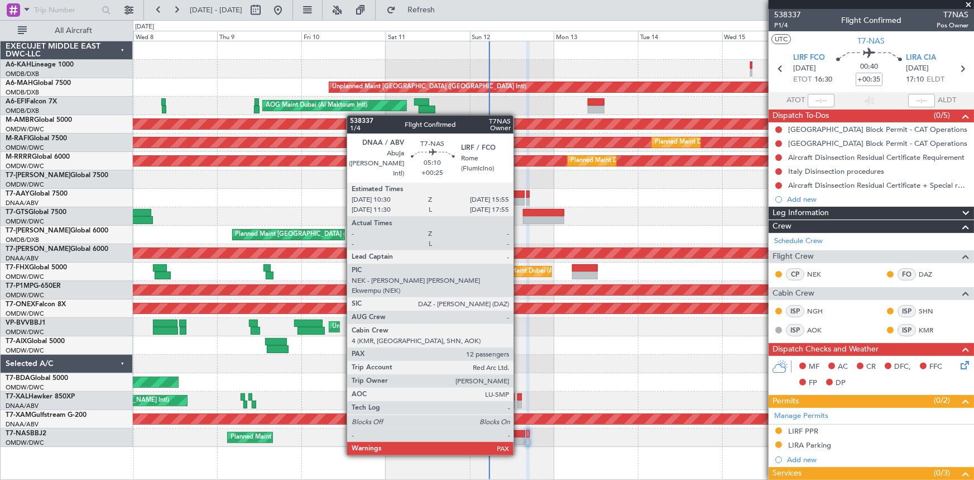
click at [519, 433] on div at bounding box center [516, 434] width 20 height 8
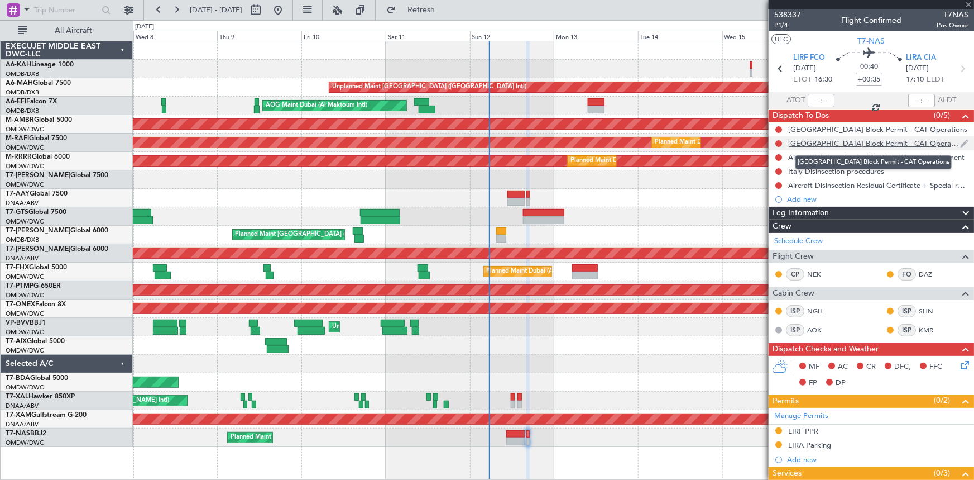
type input "+00:25"
type input "12"
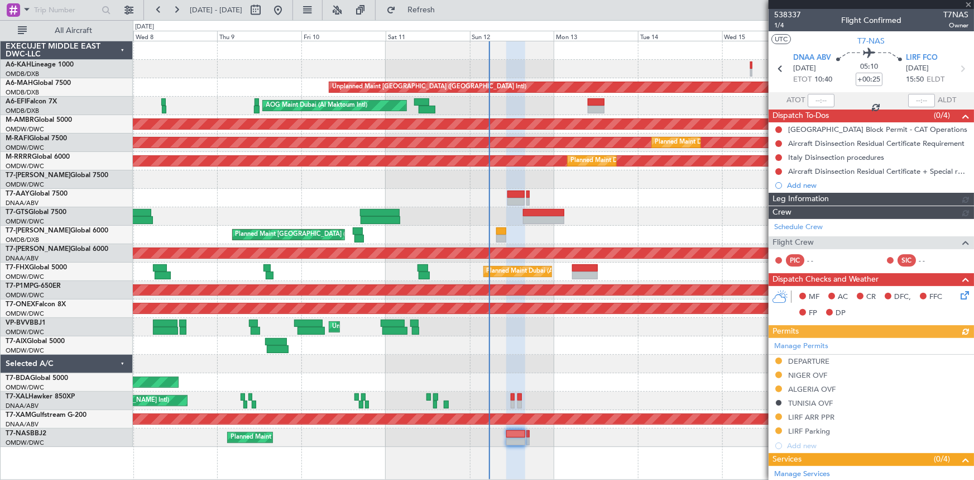
type input "Dherander Fithani (DHF)"
type input "7444"
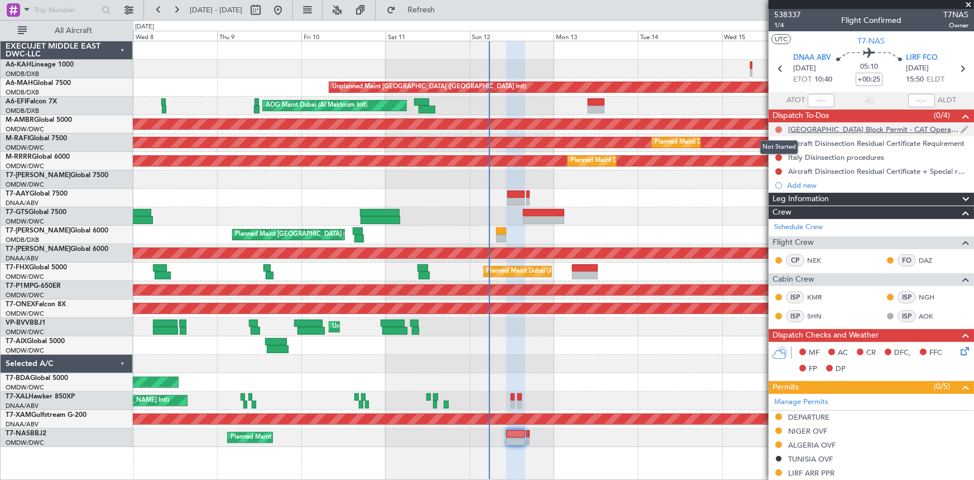
click at [775, 128] on button at bounding box center [778, 129] width 7 height 7
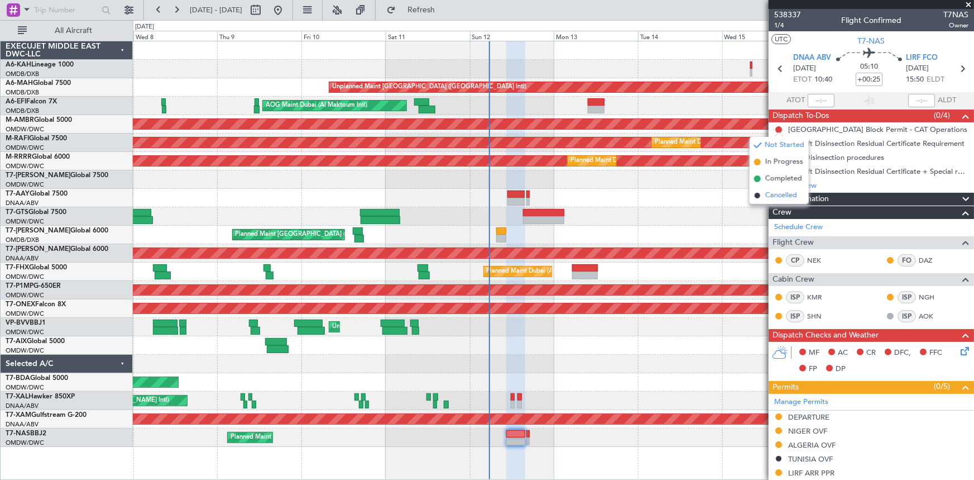
drag, startPoint x: 777, startPoint y: 200, endPoint x: 775, endPoint y: 183, distance: 17.3
click at [776, 200] on span "Cancelled" at bounding box center [781, 195] width 32 height 11
click at [776, 143] on button at bounding box center [778, 143] width 7 height 7
click at [773, 193] on span "Completed" at bounding box center [783, 192] width 37 height 11
click at [781, 156] on button at bounding box center [778, 157] width 7 height 7
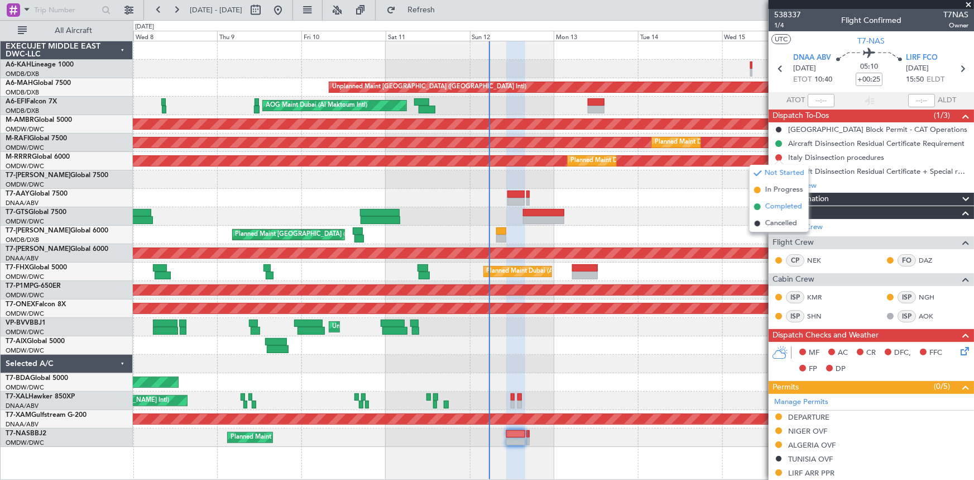
click at [775, 209] on span "Completed" at bounding box center [783, 206] width 37 height 11
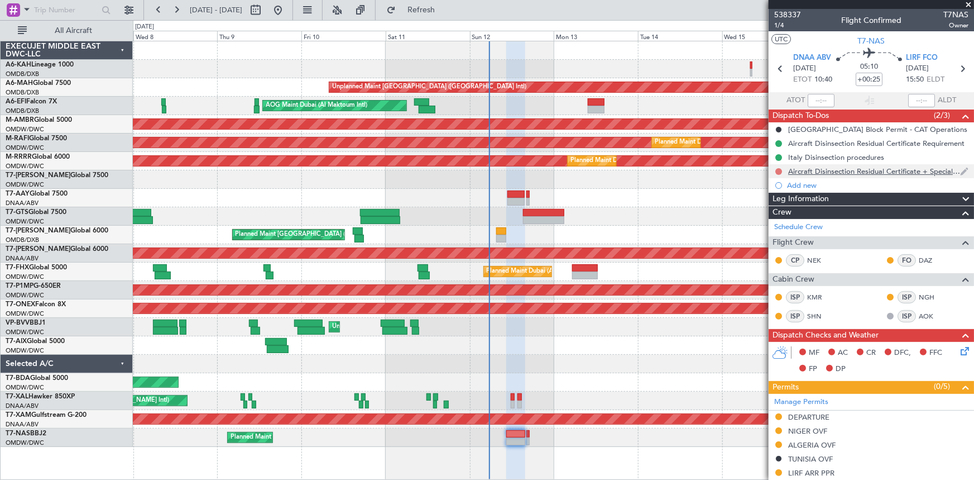
click at [778, 170] on button at bounding box center [778, 171] width 7 height 7
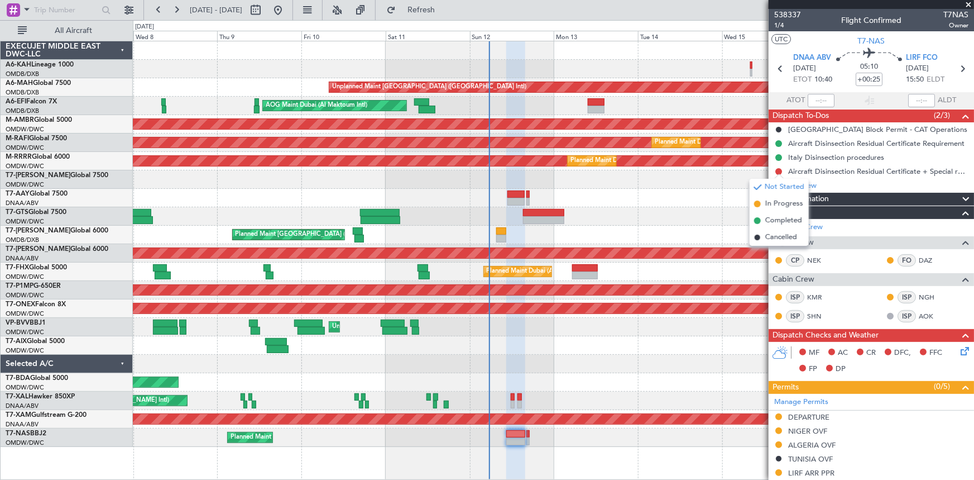
drag, startPoint x: 778, startPoint y: 216, endPoint x: 788, endPoint y: 237, distance: 23.0
click at [778, 216] on span "Completed" at bounding box center [783, 220] width 37 height 11
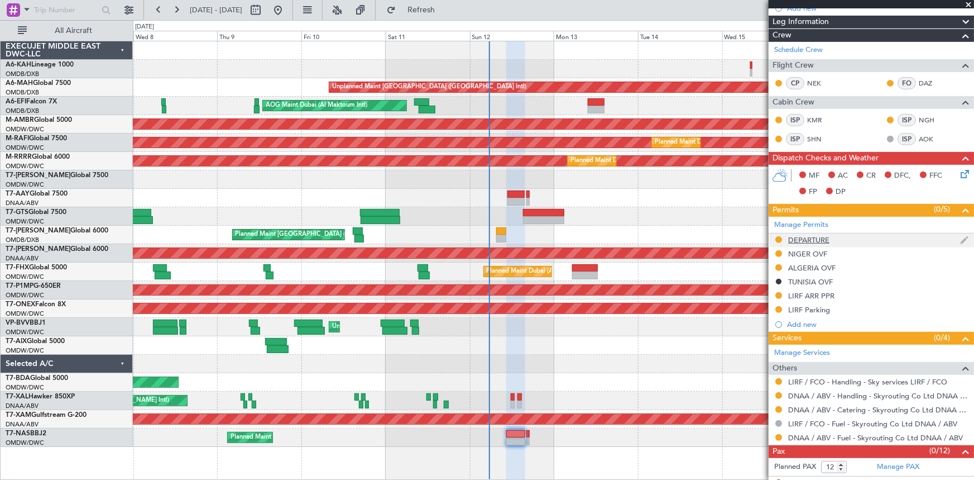
scroll to position [186, 0]
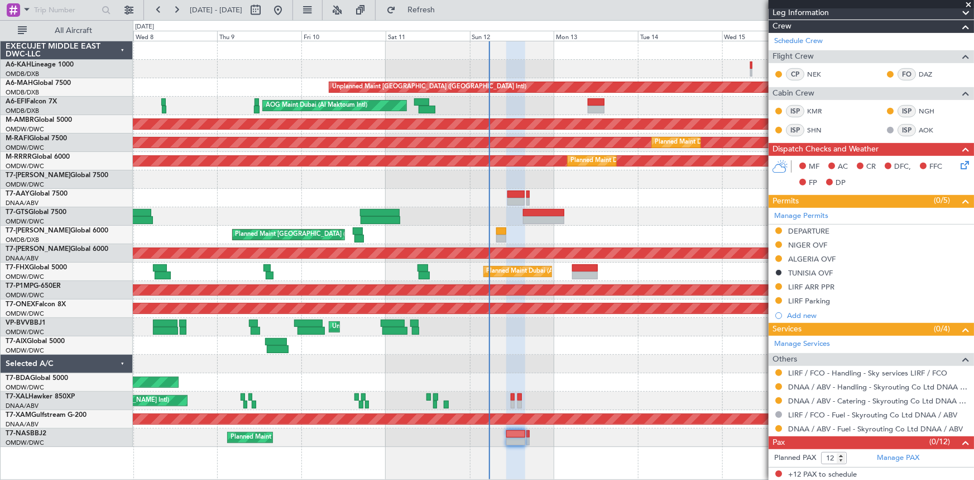
click at [959, 165] on icon at bounding box center [963, 163] width 9 height 9
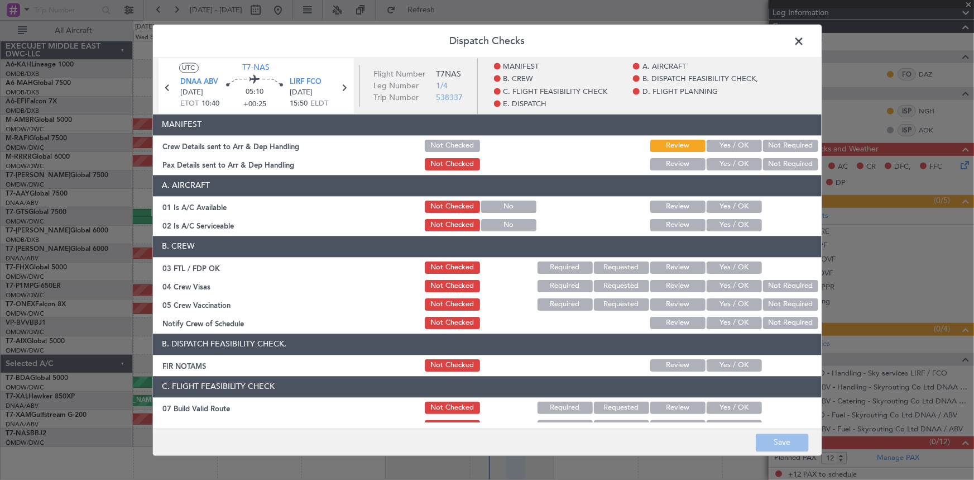
click at [720, 146] on button "Yes / OK" at bounding box center [734, 146] width 55 height 12
click at [654, 159] on button "Review" at bounding box center [677, 164] width 55 height 12
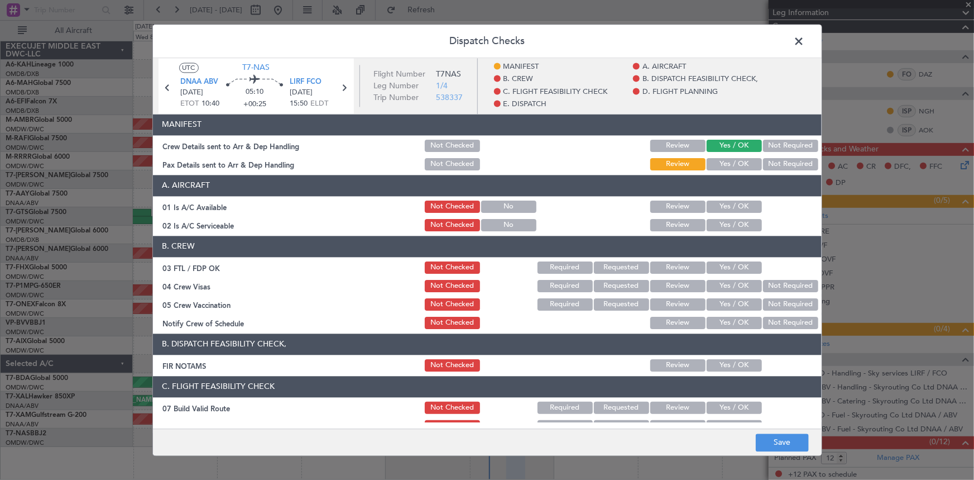
click at [716, 201] on button "Yes / OK" at bounding box center [734, 206] width 55 height 12
click at [719, 223] on button "Yes / OK" at bounding box center [734, 225] width 55 height 12
click at [713, 269] on button "Yes / OK" at bounding box center [734, 267] width 55 height 12
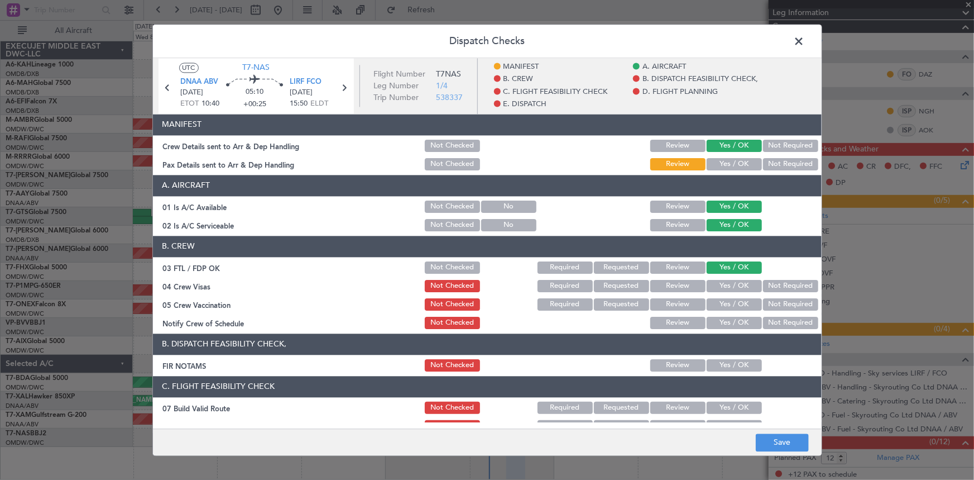
click at [715, 290] on button "Yes / OK" at bounding box center [734, 286] width 55 height 12
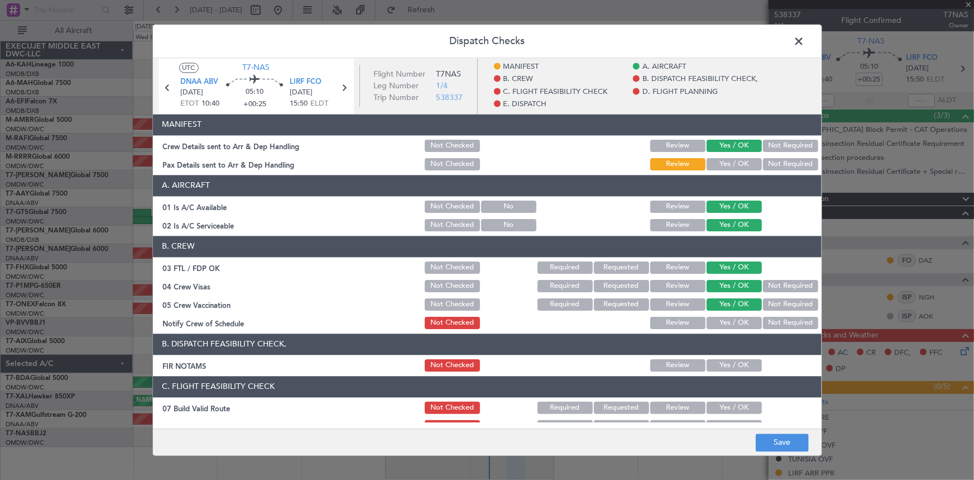
scroll to position [186, 0]
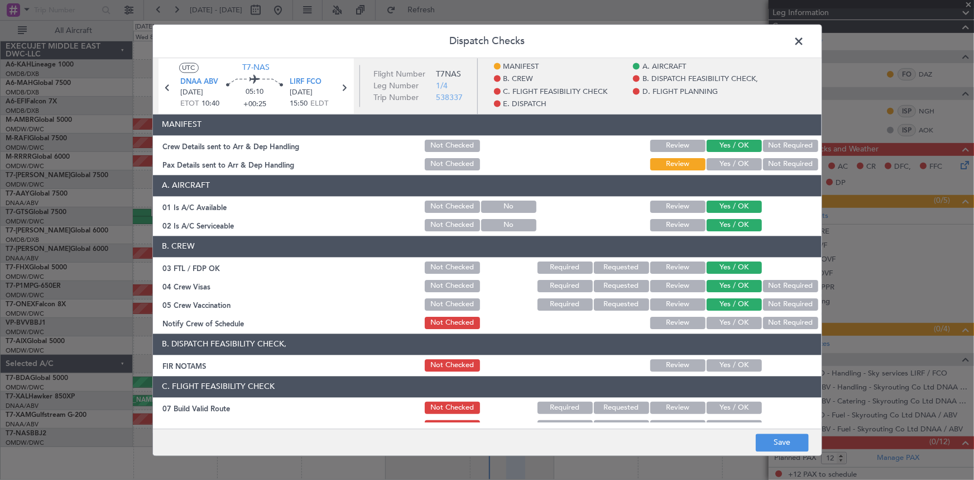
click at [730, 332] on article "MANIFEST Crew Details sent to Arr & Dep Handling Not Checked Review Yes / OK No…" at bounding box center [487, 268] width 669 height 308
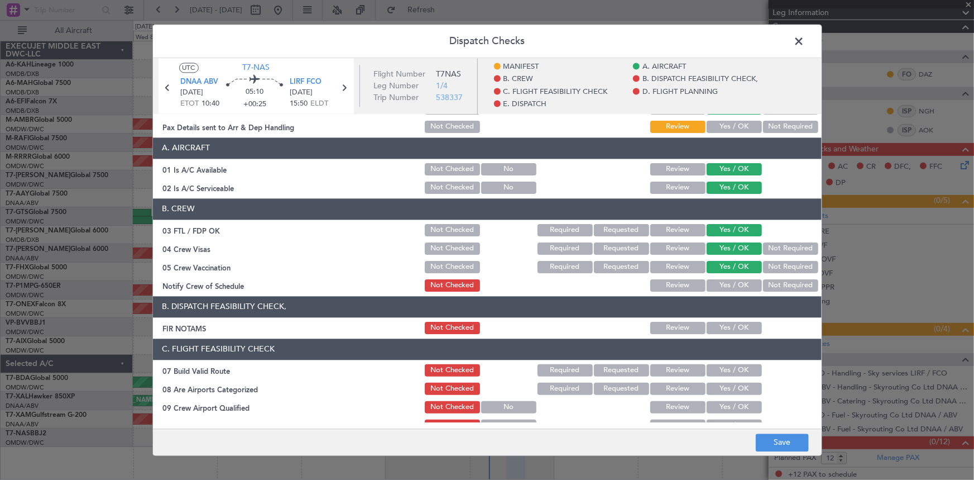
scroll to position [50, 0]
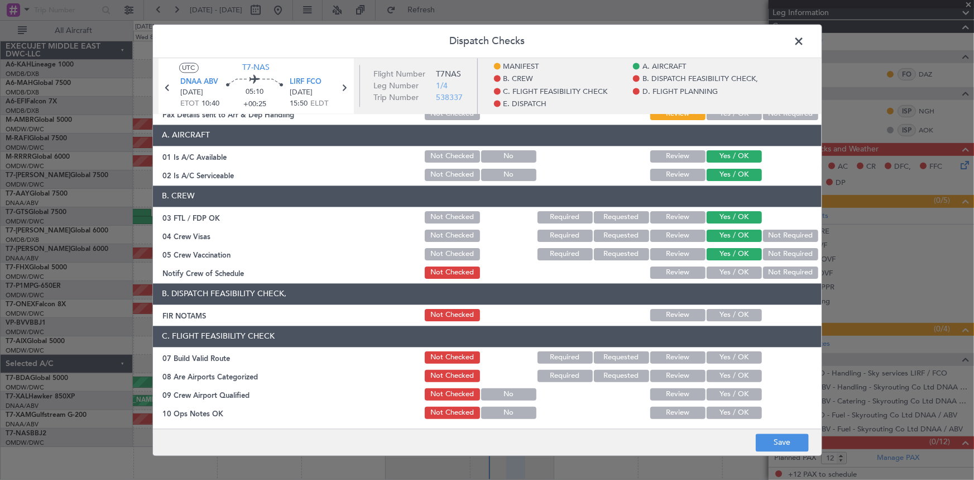
click at [719, 273] on button "Yes / OK" at bounding box center [734, 272] width 55 height 12
drag, startPoint x: 720, startPoint y: 312, endPoint x: 715, endPoint y: 354, distance: 42.8
click at [721, 320] on div "Yes / OK" at bounding box center [733, 315] width 56 height 16
click at [713, 356] on button "Yes / OK" at bounding box center [734, 357] width 55 height 12
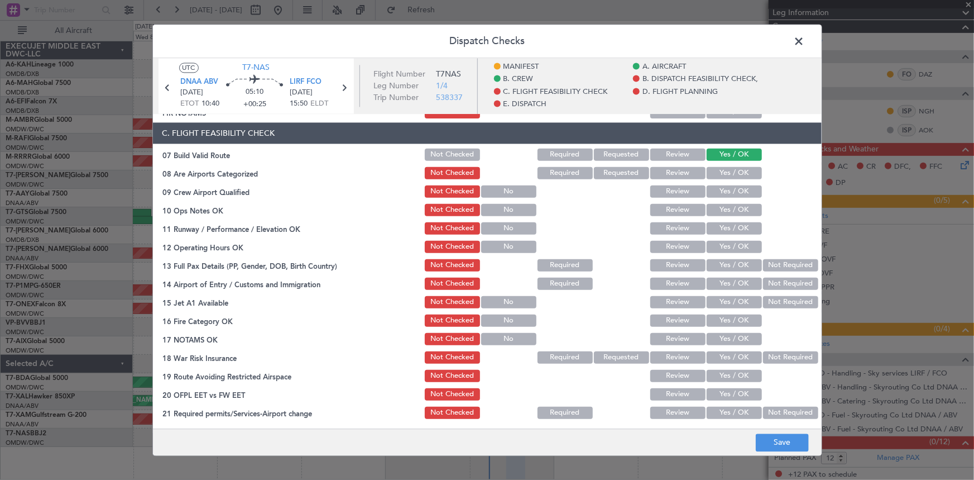
click at [725, 172] on button "Yes / OK" at bounding box center [734, 172] width 55 height 12
click at [722, 198] on section "C. FLIGHT FEASIBILITY CHECK 07 Build Valid Route Not Checked Required Requested…" at bounding box center [487, 271] width 669 height 298
click at [722, 190] on button "Yes / OK" at bounding box center [734, 191] width 55 height 12
click at [724, 205] on button "Yes / OK" at bounding box center [734, 209] width 55 height 12
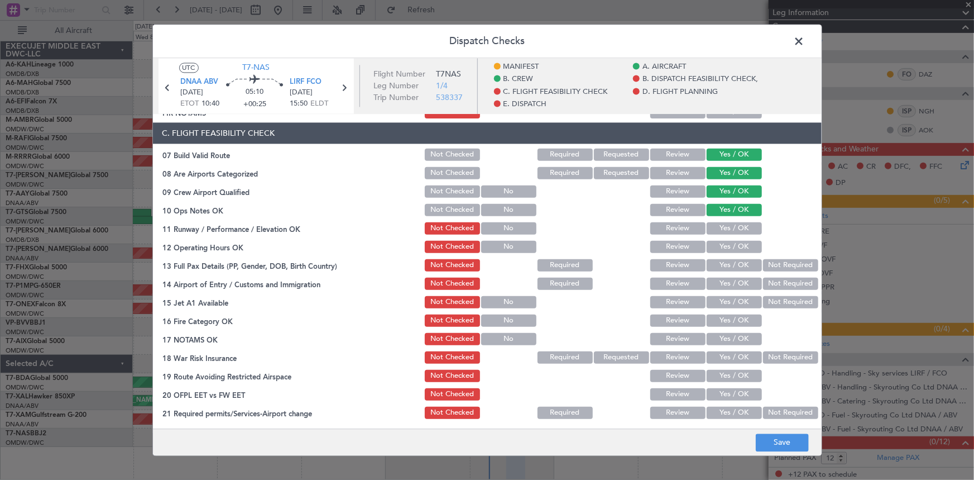
click at [728, 226] on button "Yes / OK" at bounding box center [734, 228] width 55 height 12
click at [725, 245] on button "Yes / OK" at bounding box center [734, 246] width 55 height 12
click at [725, 262] on button "Yes / OK" at bounding box center [734, 264] width 55 height 12
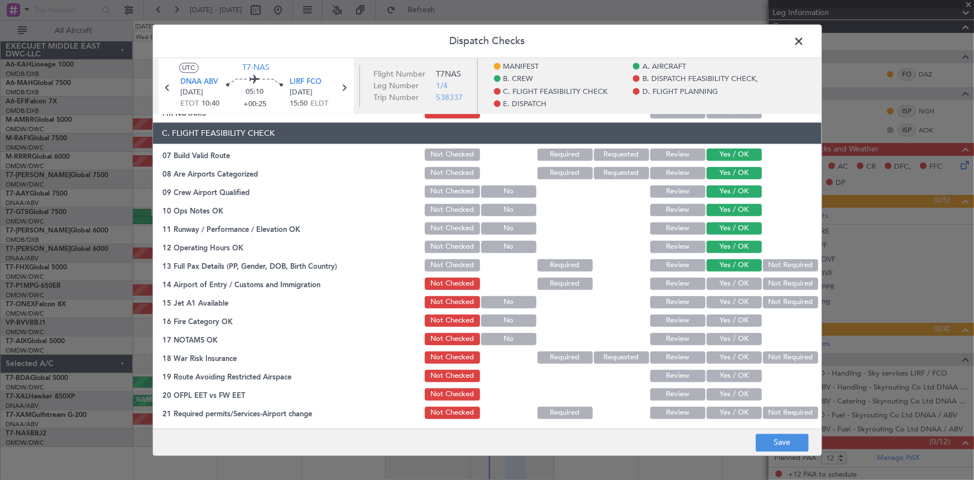
click at [657, 264] on button "Review" at bounding box center [677, 264] width 55 height 12
click at [721, 284] on button "Yes / OK" at bounding box center [734, 283] width 55 height 12
click at [715, 300] on button "Yes / OK" at bounding box center [734, 301] width 55 height 12
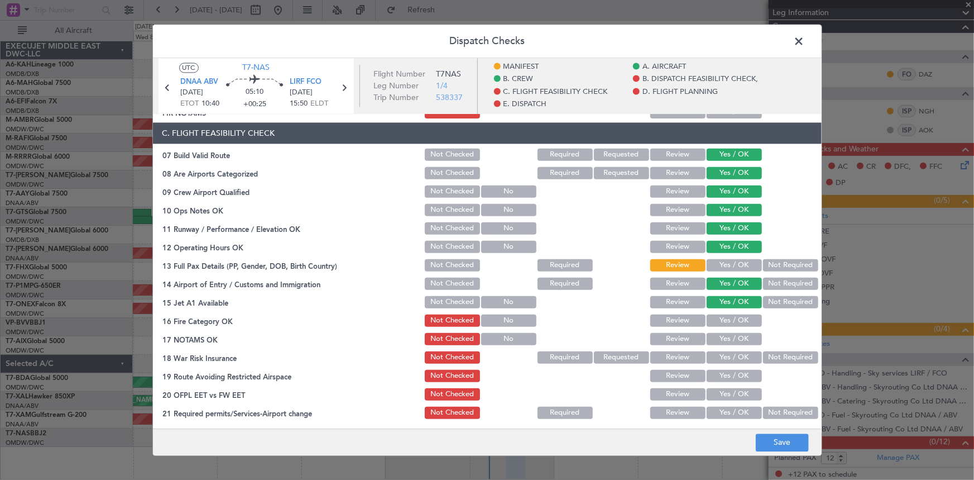
click at [719, 318] on button "Yes / OK" at bounding box center [734, 320] width 55 height 12
click at [720, 333] on button "Yes / OK" at bounding box center [734, 338] width 55 height 12
click at [721, 352] on button "Yes / OK" at bounding box center [734, 357] width 55 height 12
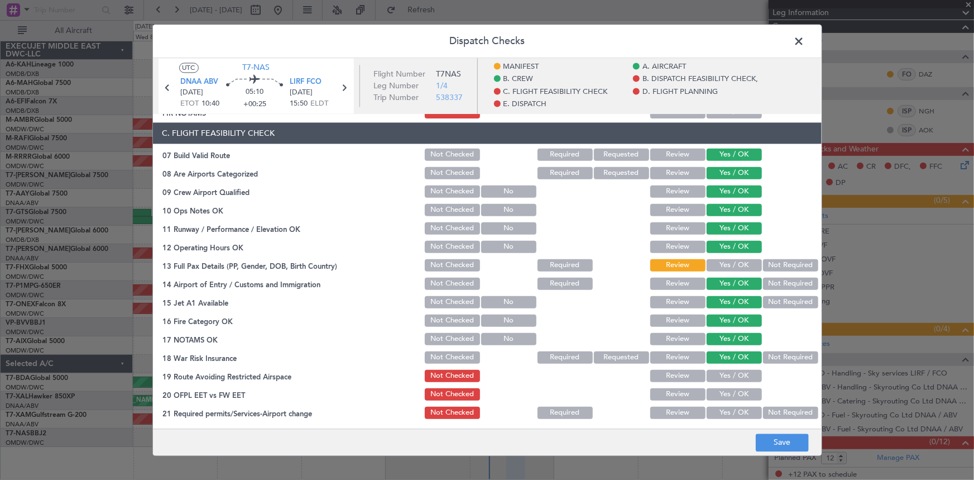
click at [726, 381] on div "Yes / OK" at bounding box center [733, 375] width 56 height 16
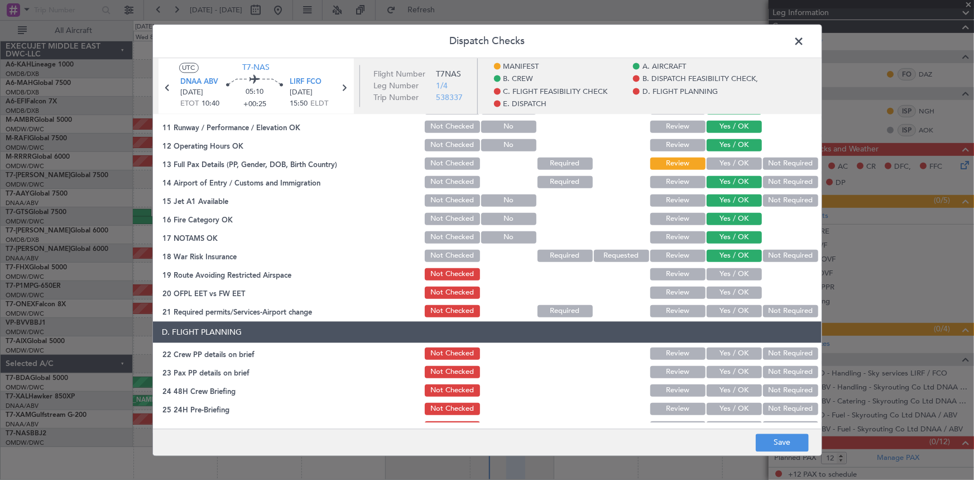
click at [716, 271] on button "Yes / OK" at bounding box center [734, 273] width 55 height 12
click at [720, 290] on button "Yes / OK" at bounding box center [734, 292] width 55 height 12
click at [717, 306] on button "Yes / OK" at bounding box center [734, 310] width 55 height 12
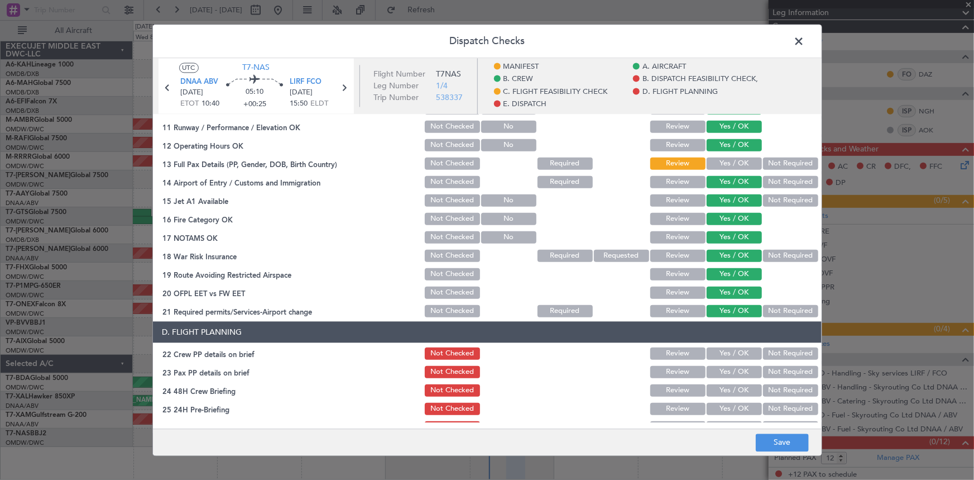
scroll to position [406, 0]
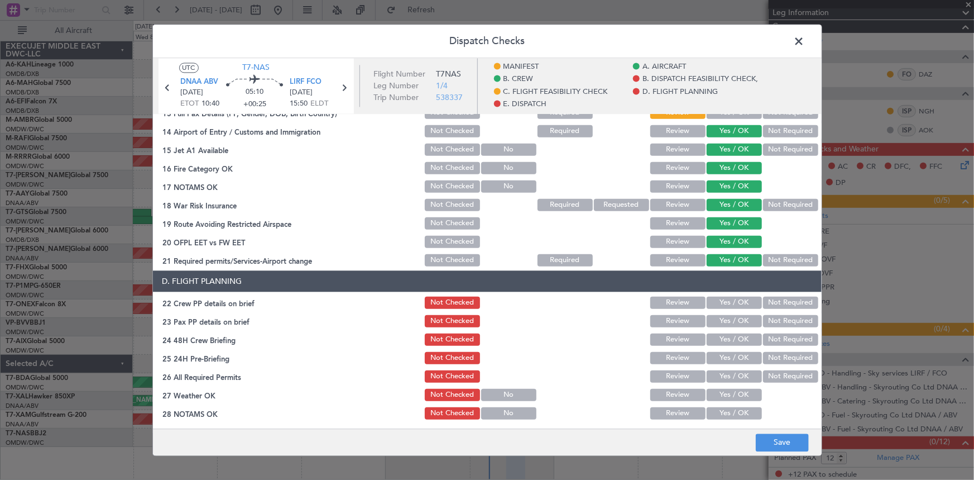
click at [674, 257] on button "Review" at bounding box center [677, 259] width 55 height 12
click at [732, 300] on button "Yes / OK" at bounding box center [734, 302] width 55 height 12
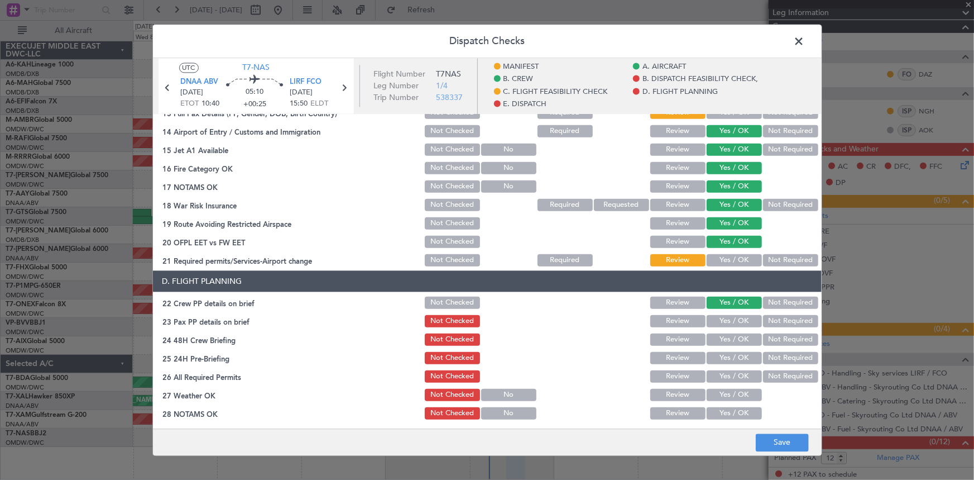
click at [730, 309] on section "D. FLIGHT PLANNING 22 Crew PP details on brief Not Checked Review Yes / OK Not …" at bounding box center [487, 382] width 669 height 224
click at [729, 314] on button "Yes / OK" at bounding box center [734, 320] width 55 height 12
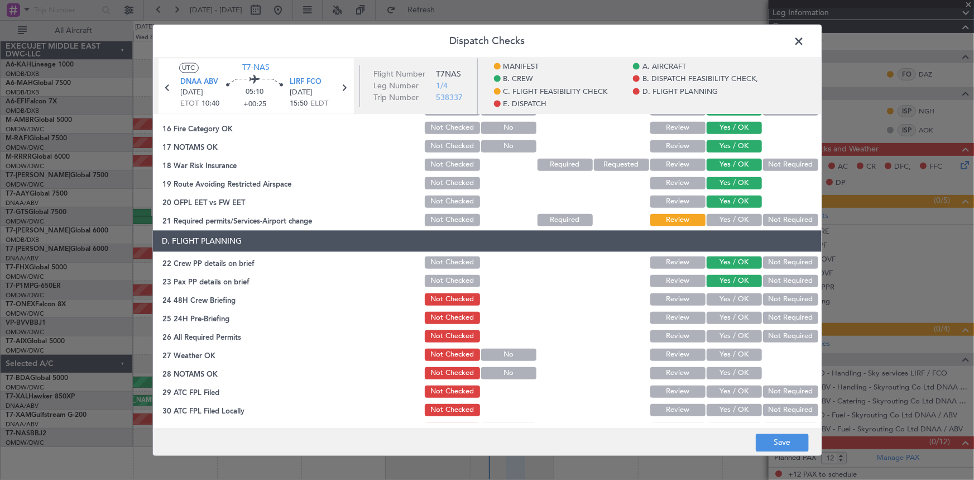
scroll to position [457, 0]
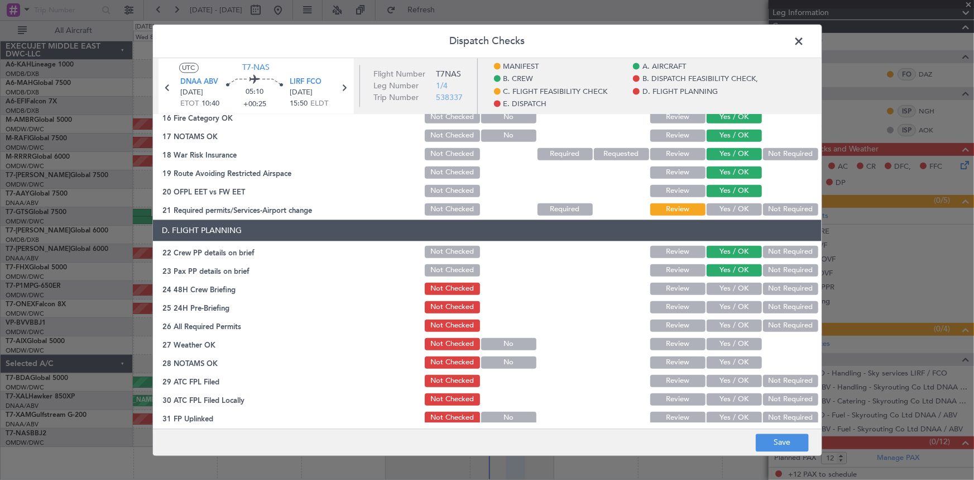
click at [779, 284] on button "Not Required" at bounding box center [790, 288] width 55 height 12
click at [716, 307] on button "Yes / OK" at bounding box center [734, 306] width 55 height 12
click at [717, 324] on button "Yes / OK" at bounding box center [734, 325] width 55 height 12
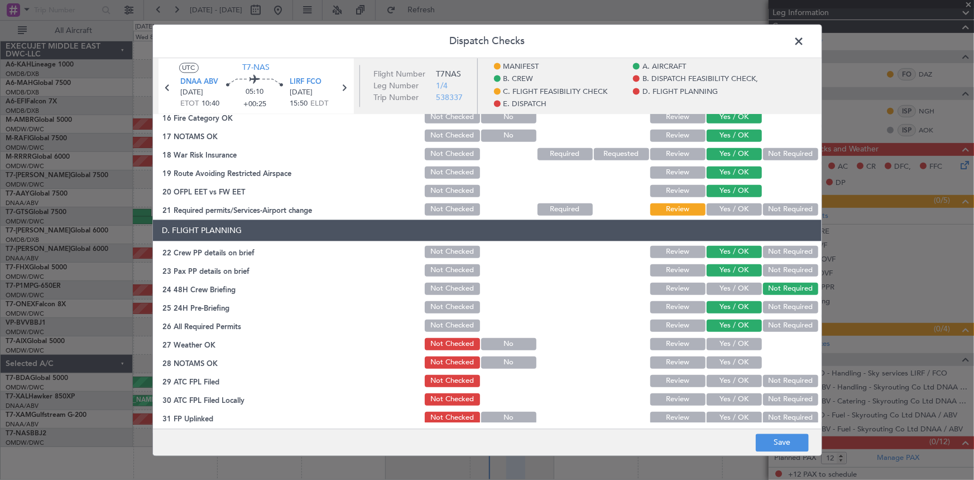
click at [727, 341] on button "Yes / OK" at bounding box center [734, 343] width 55 height 12
click at [724, 358] on button "Yes / OK" at bounding box center [734, 362] width 55 height 12
click at [665, 325] on button "Review" at bounding box center [677, 325] width 55 height 12
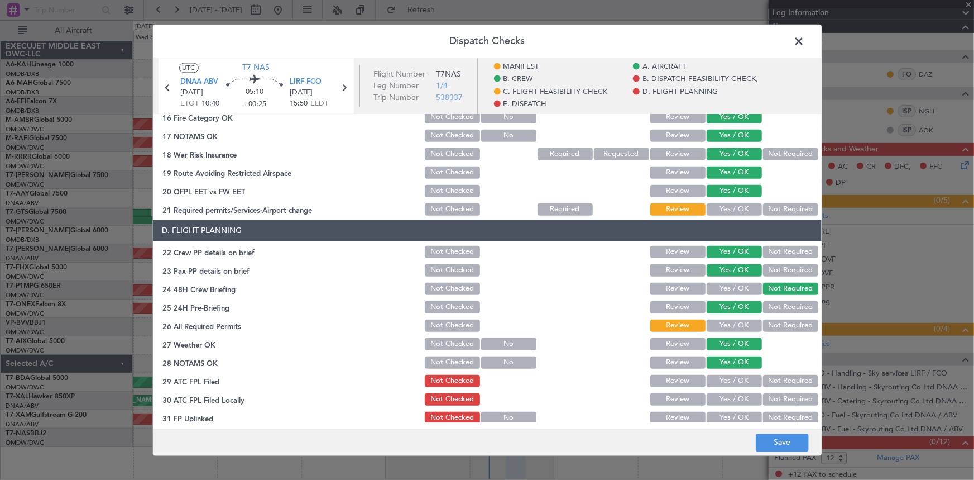
click at [729, 208] on button "Yes / OK" at bounding box center [734, 209] width 55 height 12
click at [711, 375] on button "Yes / OK" at bounding box center [734, 380] width 55 height 12
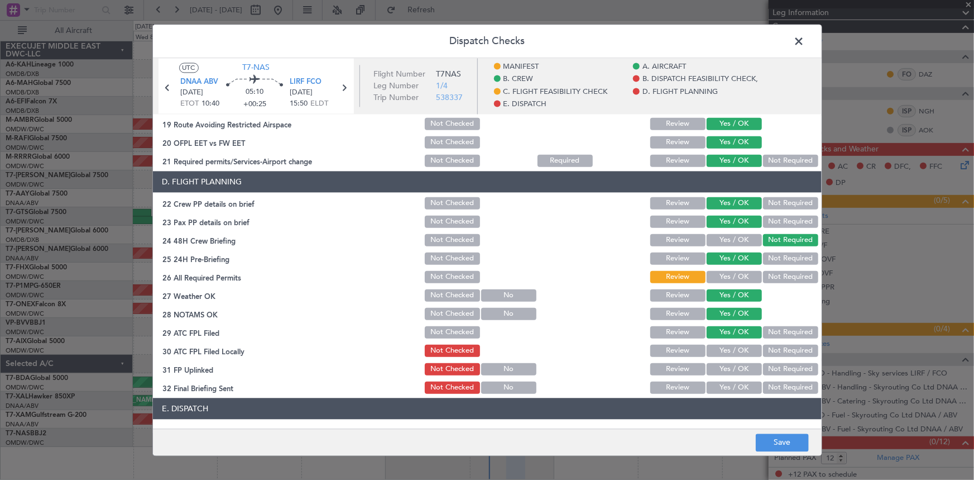
scroll to position [558, 0]
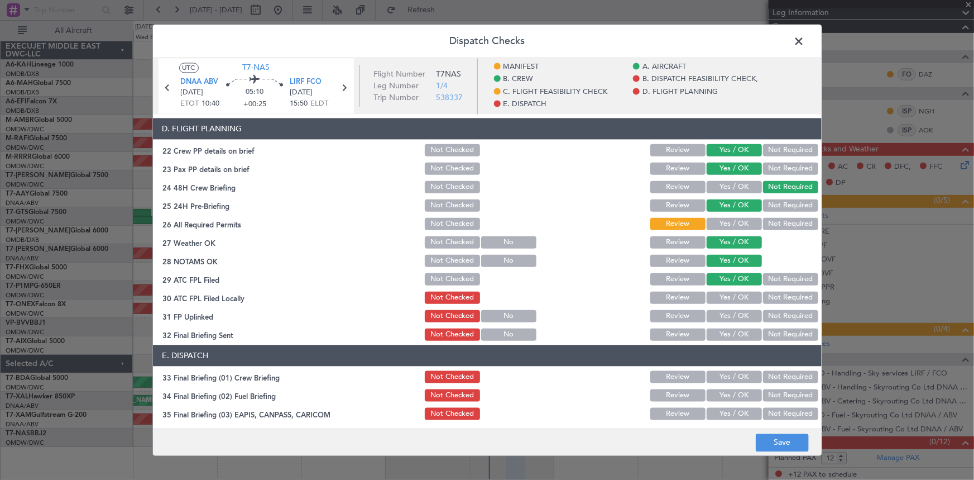
click at [719, 294] on button "Yes / OK" at bounding box center [734, 297] width 55 height 12
click at [725, 326] on div "Yes / OK" at bounding box center [733, 334] width 56 height 16
click at [665, 296] on button "Review" at bounding box center [677, 297] width 55 height 12
click at [731, 313] on button "Yes / OK" at bounding box center [734, 315] width 55 height 12
click at [725, 334] on button "Yes / OK" at bounding box center [734, 334] width 55 height 12
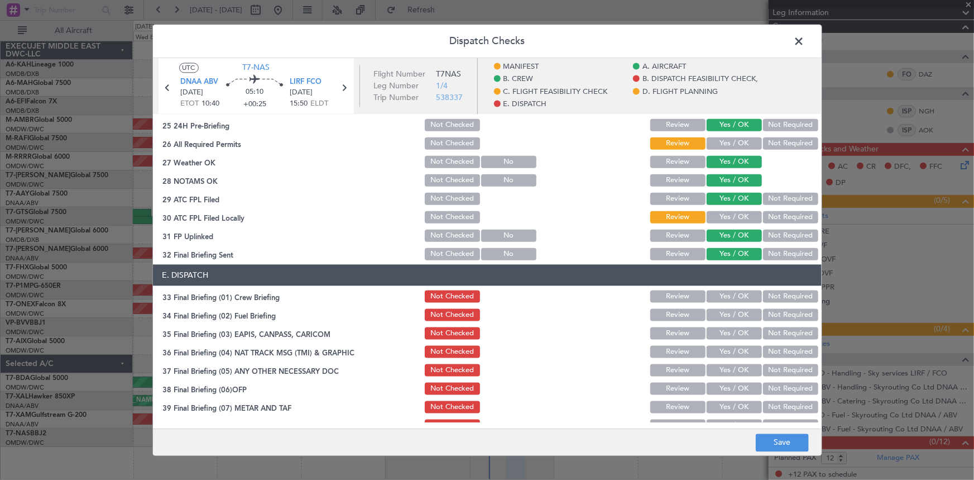
scroll to position [659, 0]
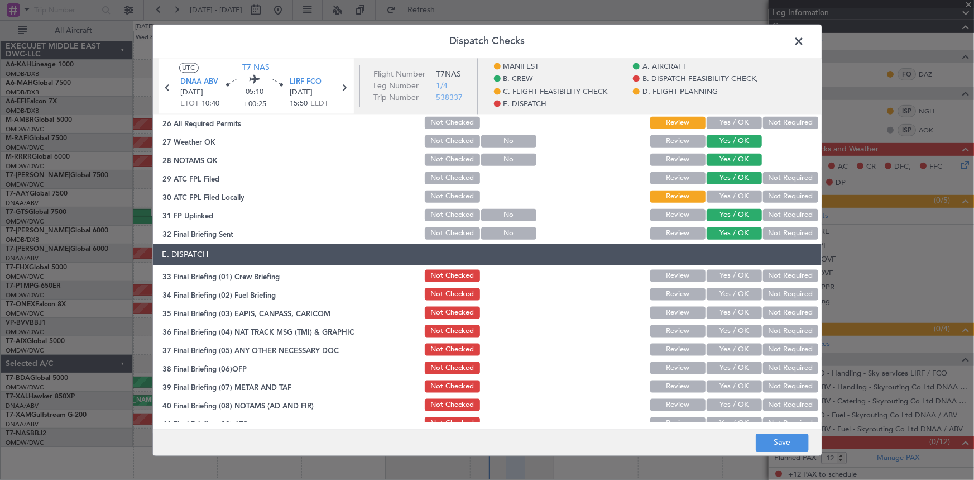
click at [727, 273] on button "Yes / OK" at bounding box center [734, 275] width 55 height 12
click at [724, 290] on button "Yes / OK" at bounding box center [734, 294] width 55 height 12
click at [788, 310] on button "Not Required" at bounding box center [790, 312] width 55 height 12
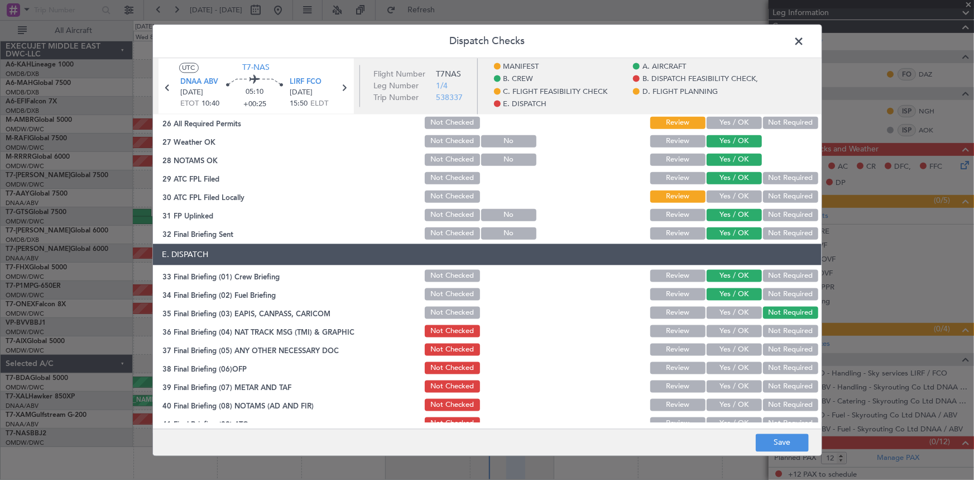
click at [787, 329] on button "Not Required" at bounding box center [790, 330] width 55 height 12
click at [780, 350] on button "Not Required" at bounding box center [790, 349] width 55 height 12
click at [731, 365] on button "Yes / OK" at bounding box center [734, 367] width 55 height 12
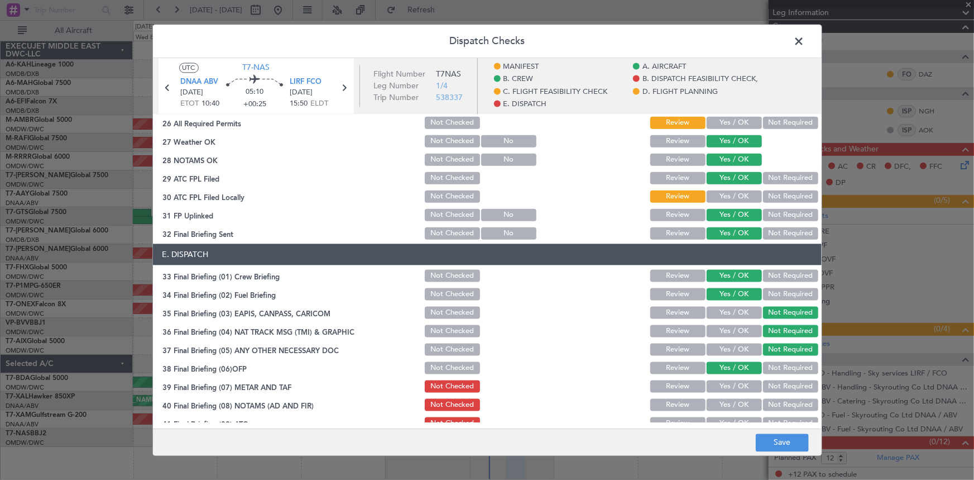
scroll to position [725, 0]
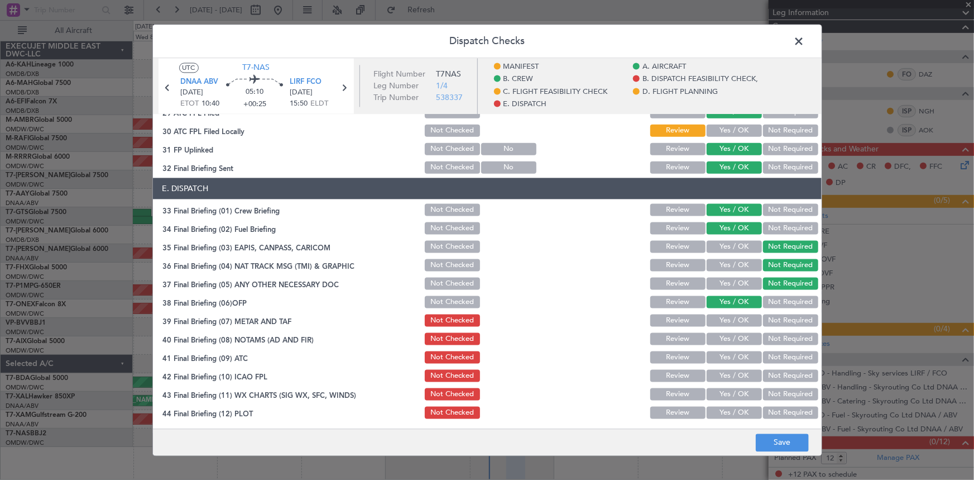
click at [726, 318] on button "Yes / OK" at bounding box center [734, 320] width 55 height 12
click at [726, 334] on button "Yes / OK" at bounding box center [734, 338] width 55 height 12
click at [726, 358] on button "Yes / OK" at bounding box center [734, 357] width 55 height 12
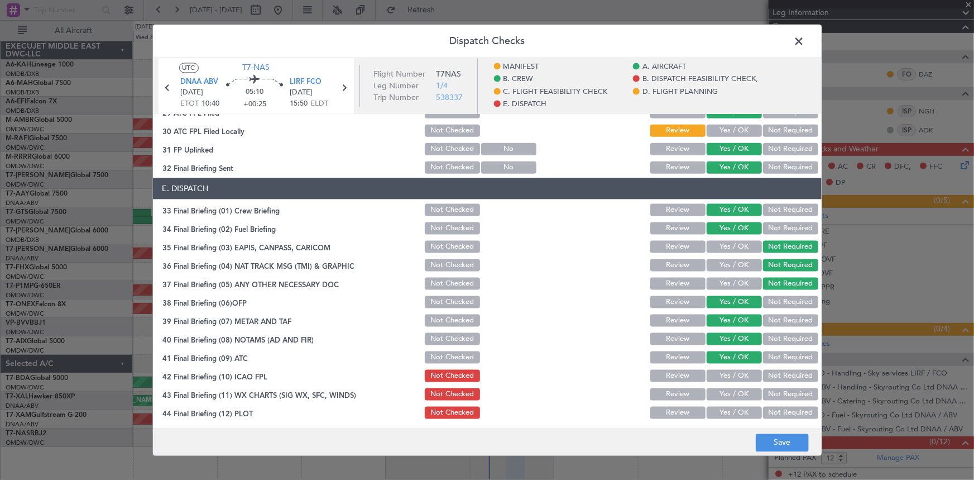
click at [726, 377] on button "Yes / OK" at bounding box center [734, 375] width 55 height 12
click at [729, 396] on button "Yes / OK" at bounding box center [734, 393] width 55 height 12
click at [731, 412] on button "Yes / OK" at bounding box center [734, 412] width 55 height 12
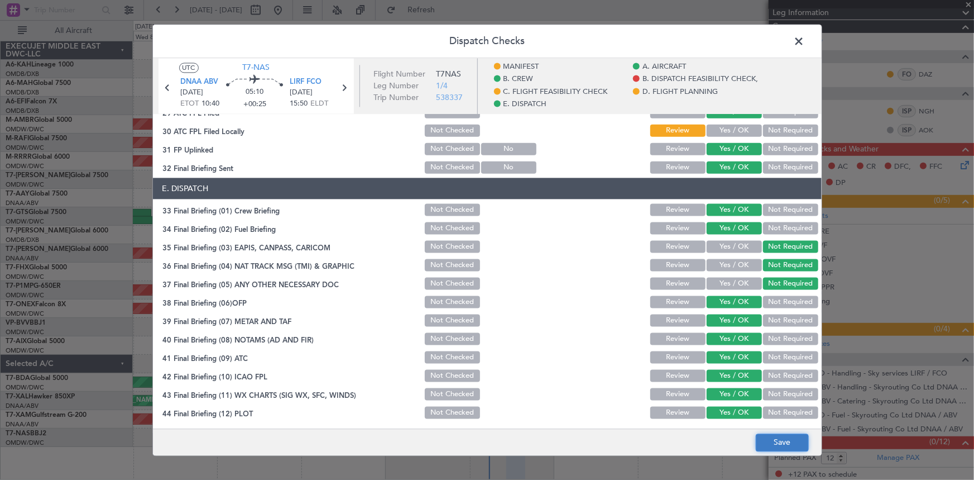
click at [776, 440] on button "Save" at bounding box center [782, 442] width 53 height 18
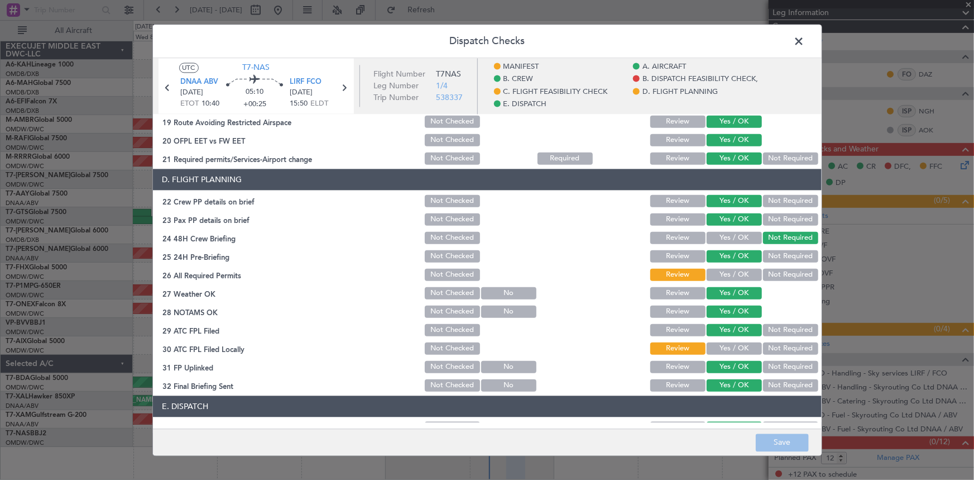
scroll to position [523, 0]
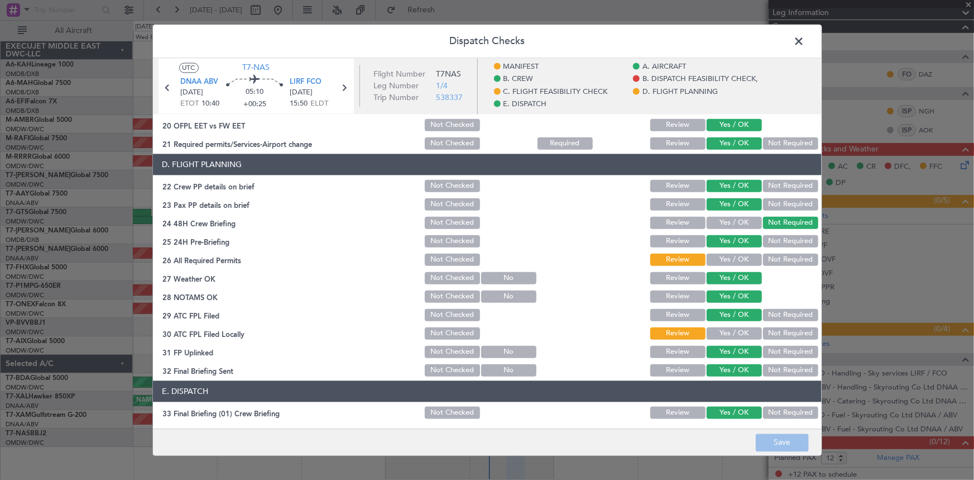
click at [671, 78] on span "B. DISPATCH FEASIBILITY CHECK," at bounding box center [701, 79] width 116 height 11
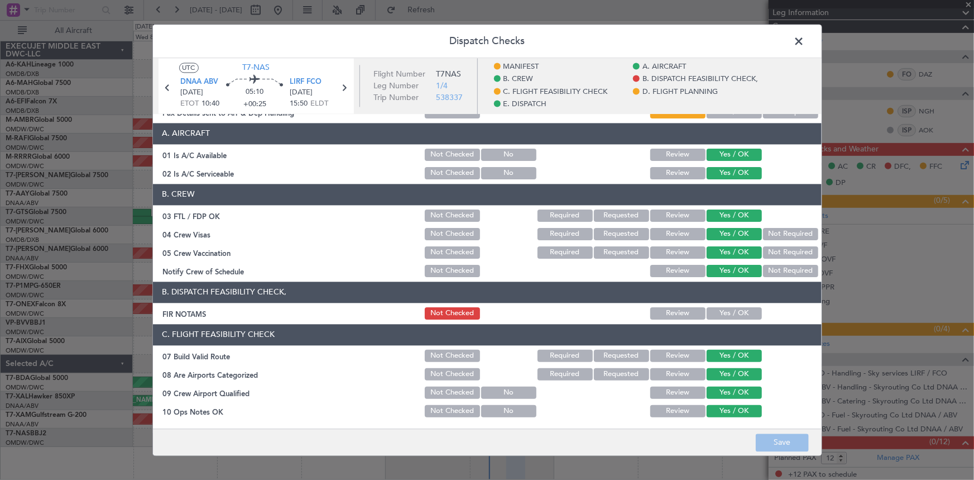
scroll to position [101, 0]
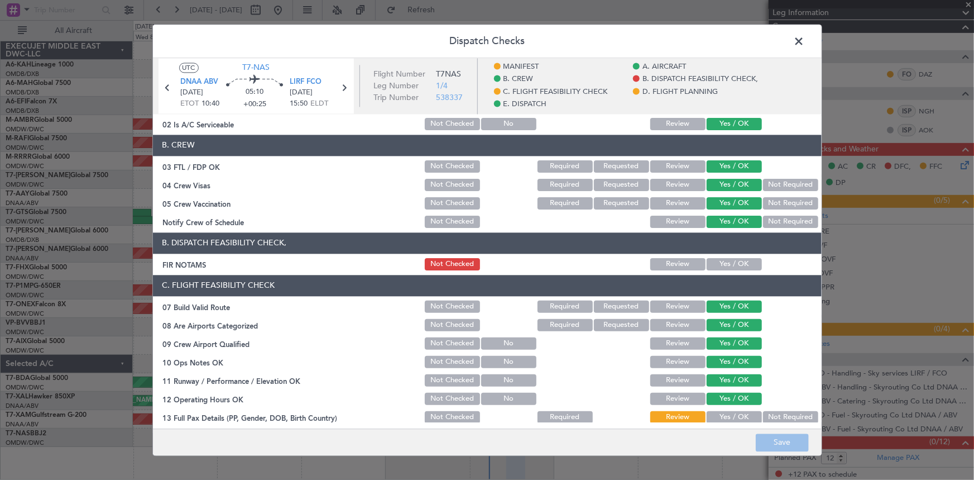
click at [722, 260] on button "Yes / OK" at bounding box center [734, 264] width 55 height 12
click at [778, 441] on button "Save" at bounding box center [782, 442] width 53 height 18
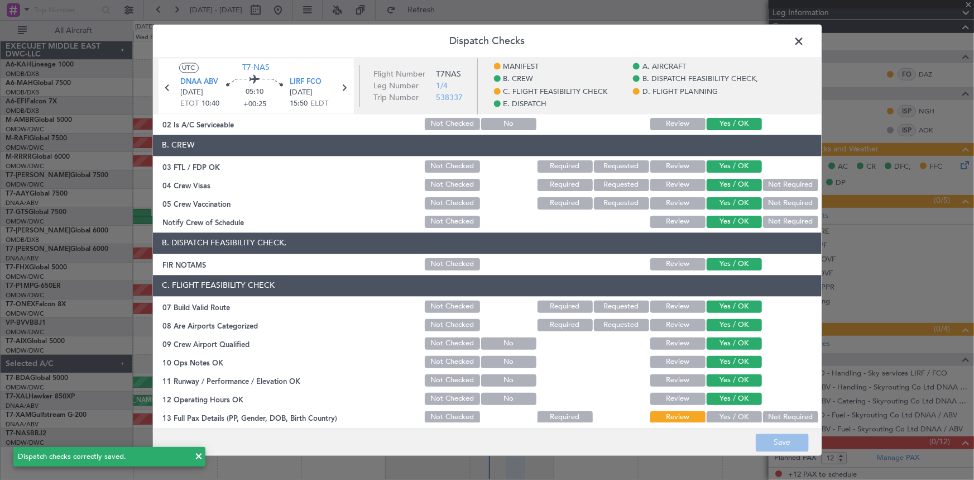
click at [805, 42] on span at bounding box center [805, 44] width 0 height 22
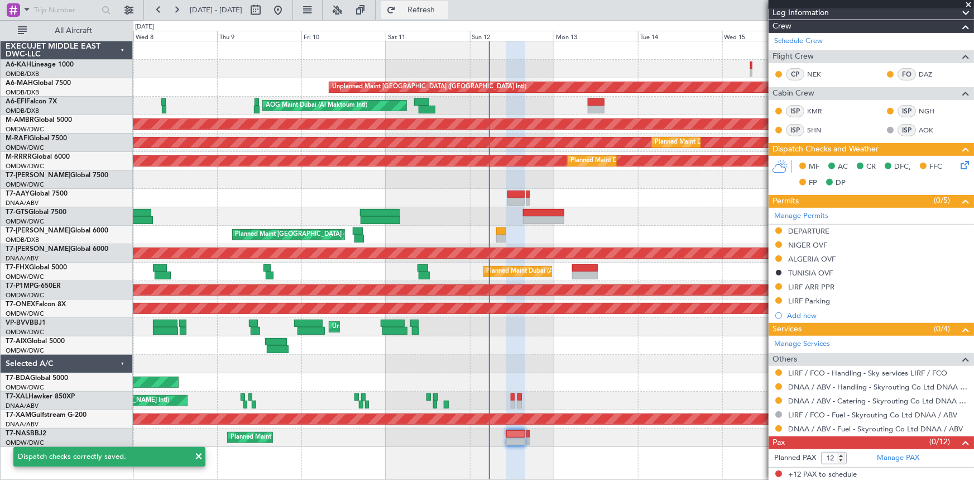
click at [445, 9] on span "Refresh" at bounding box center [421, 10] width 47 height 8
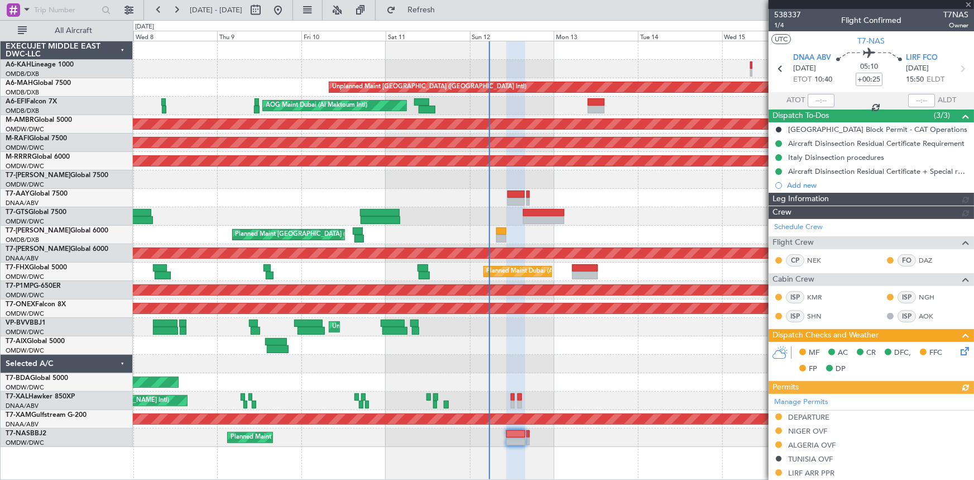
type input "Dherander Fithani (DHF)"
type input "7444"
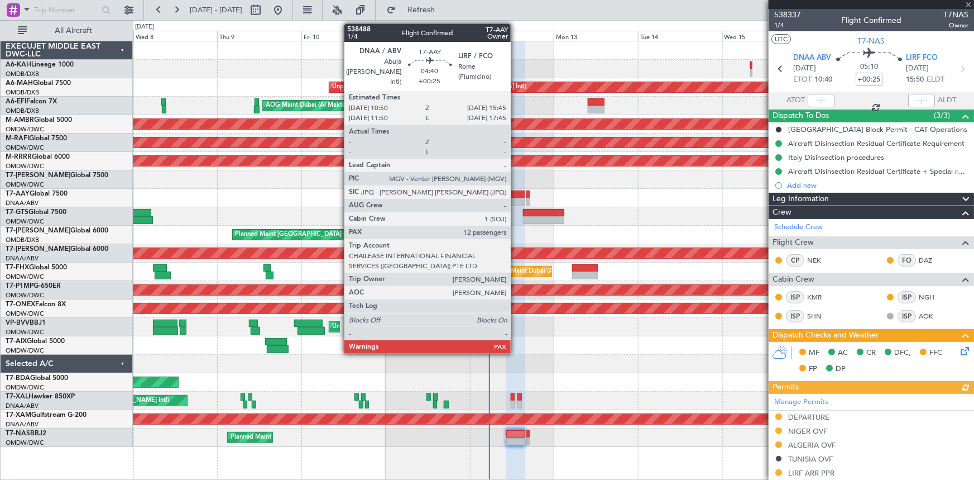
click at [516, 193] on div at bounding box center [515, 194] width 17 height 8
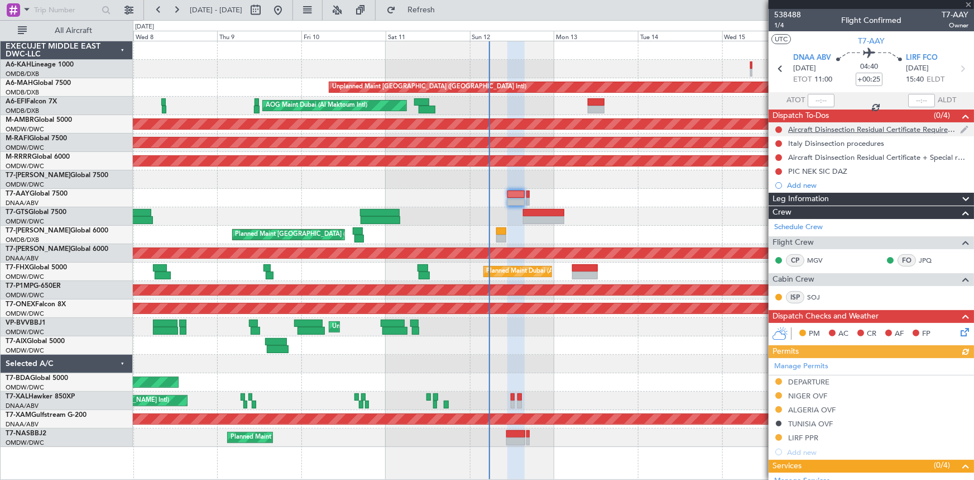
click at [778, 125] on div at bounding box center [778, 129] width 9 height 9
click at [777, 130] on button at bounding box center [778, 129] width 7 height 7
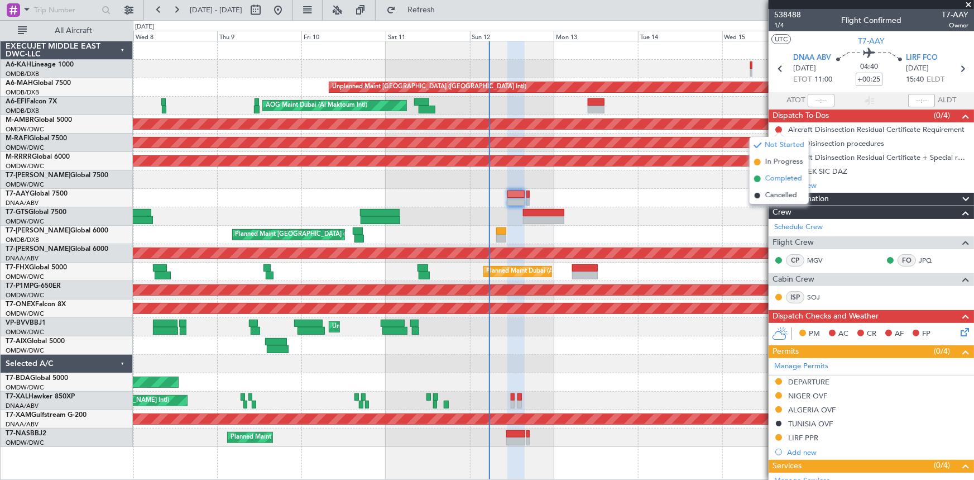
click at [768, 179] on span "Completed" at bounding box center [783, 178] width 37 height 11
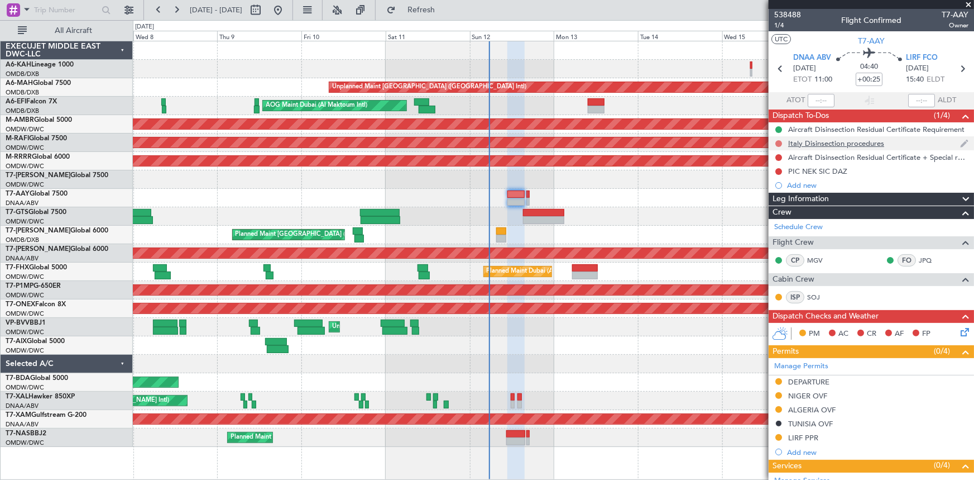
click at [780, 141] on button at bounding box center [778, 143] width 7 height 7
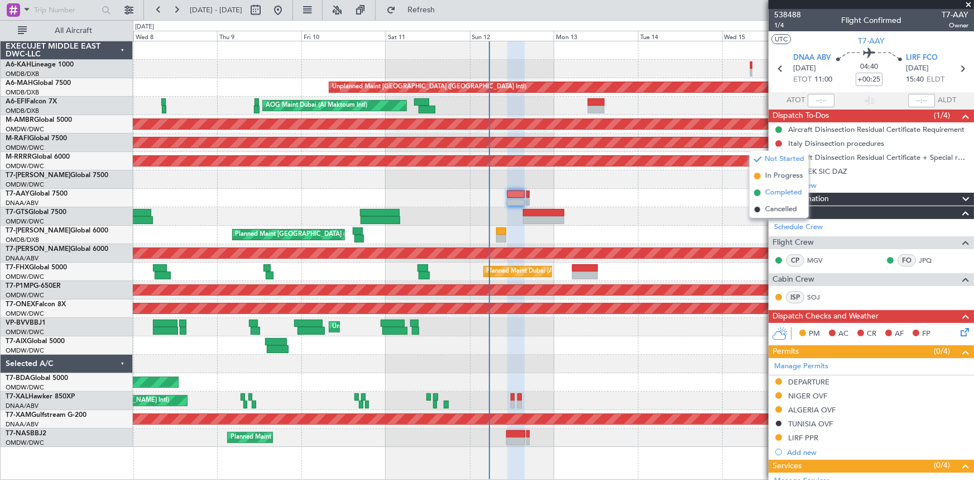
click at [780, 190] on span "Completed" at bounding box center [783, 192] width 37 height 11
click at [779, 156] on button at bounding box center [778, 157] width 7 height 7
click at [775, 205] on span "Completed" at bounding box center [783, 206] width 37 height 11
click at [783, 25] on span "1/4" at bounding box center [787, 25] width 27 height 9
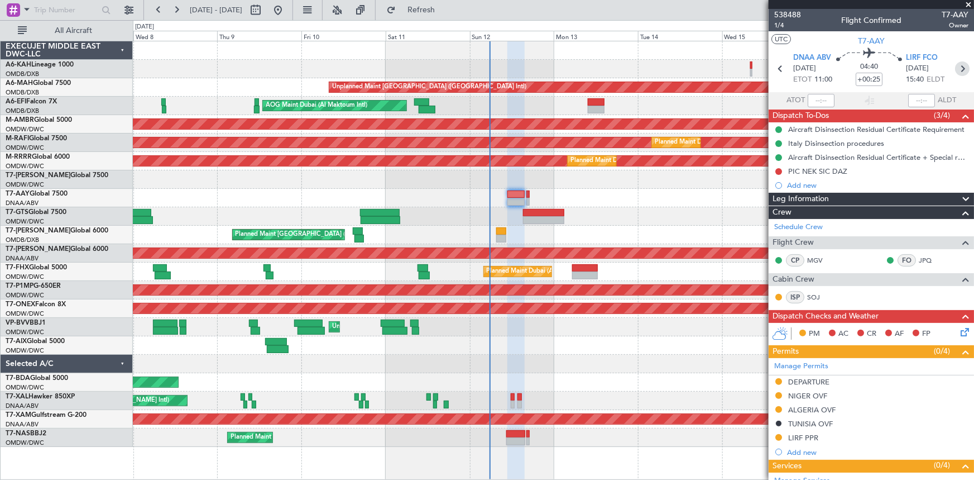
click at [962, 68] on icon at bounding box center [962, 68] width 15 height 15
type input "+00:35"
type input "0"
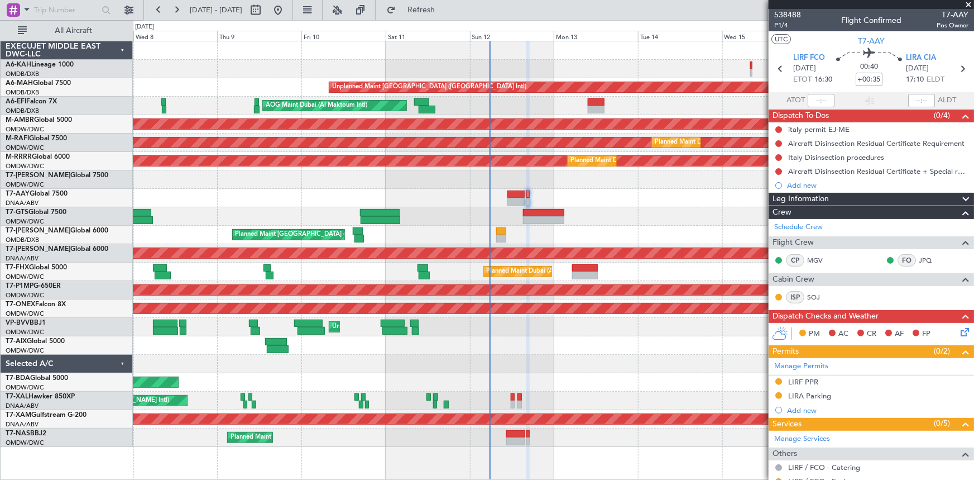
type input "Dherander Fithani (DHF)"
type input "7539"
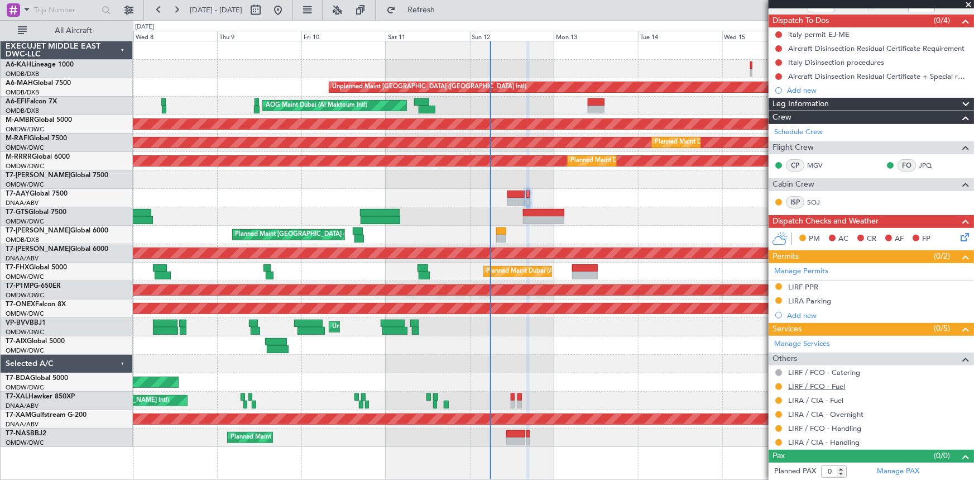
click at [820, 385] on link "LIRF / FCO - Fuel" at bounding box center [816, 385] width 57 height 9
click at [804, 409] on link "LIRA / CIA - Overnight" at bounding box center [825, 413] width 75 height 9
click at [815, 438] on link "LIRA / CIA - Handling" at bounding box center [823, 441] width 71 height 9
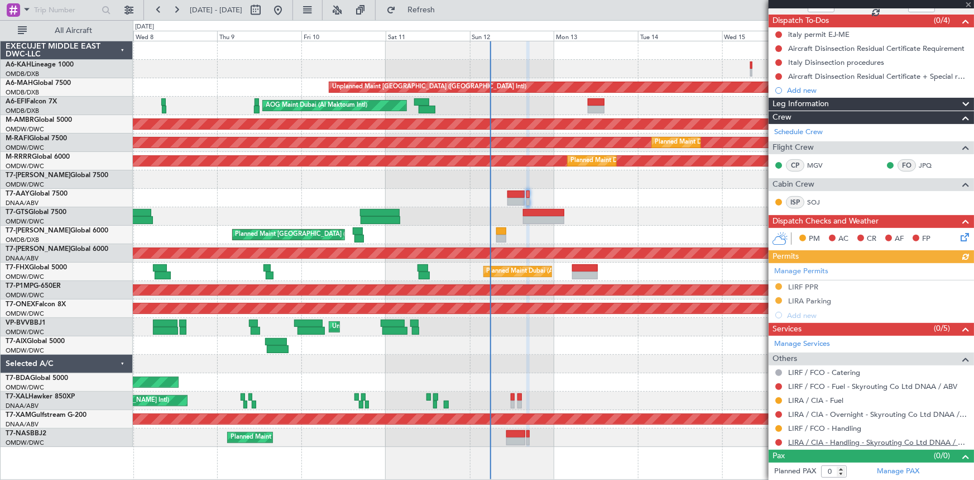
type input "Dherander Fithani (DHF)"
type input "7539"
click at [445, 9] on span "Refresh" at bounding box center [421, 10] width 47 height 8
type input "Dherander Fithani (DHF)"
type input "7539"
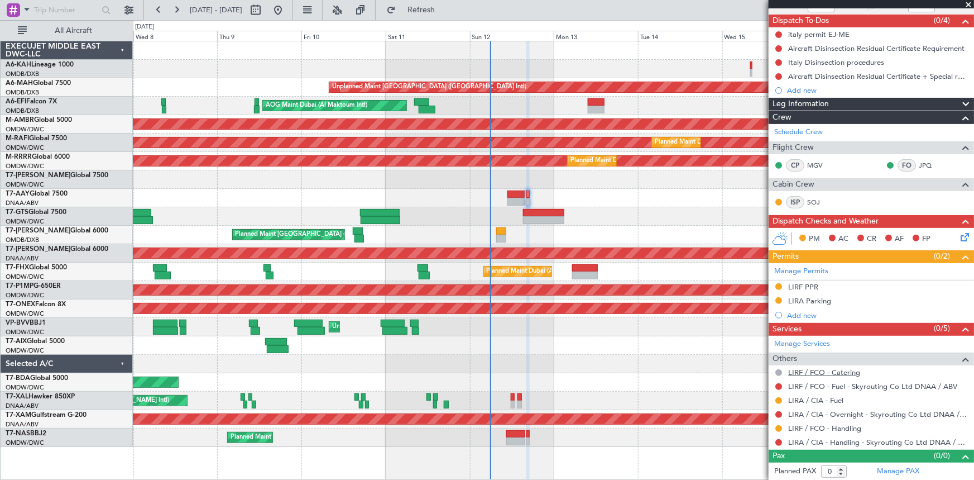
click at [832, 370] on link "LIRF / FCO - Catering" at bounding box center [824, 371] width 72 height 9
click at [445, 6] on span "Refresh" at bounding box center [421, 10] width 47 height 8
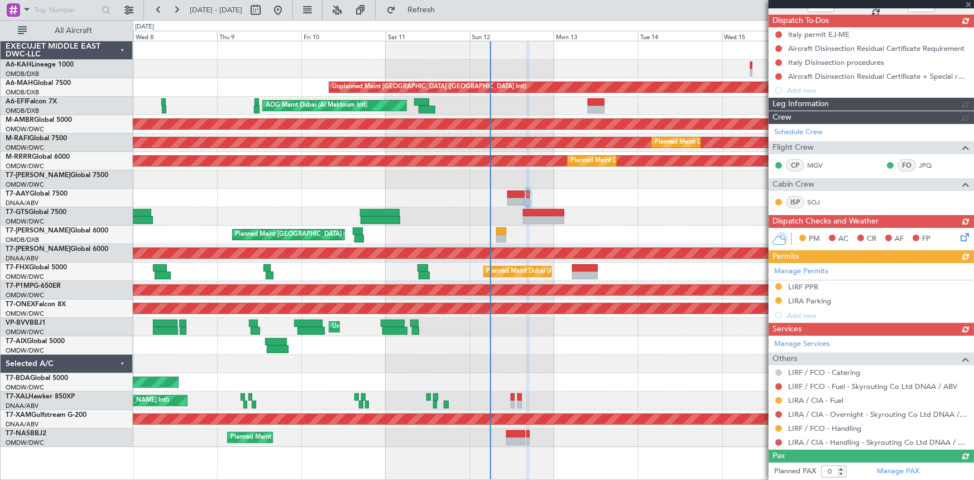
type input "Dherander Fithani (DHF)"
type input "7539"
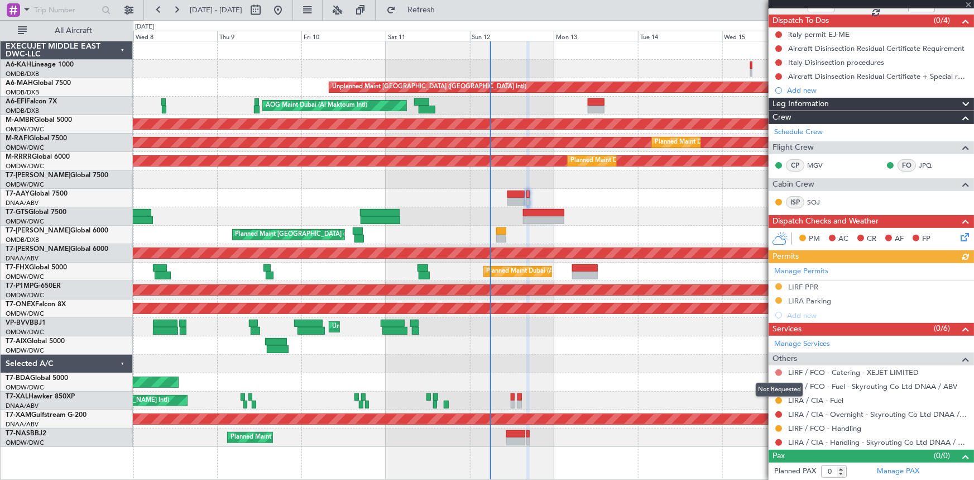
click at [779, 371] on button at bounding box center [778, 372] width 7 height 7
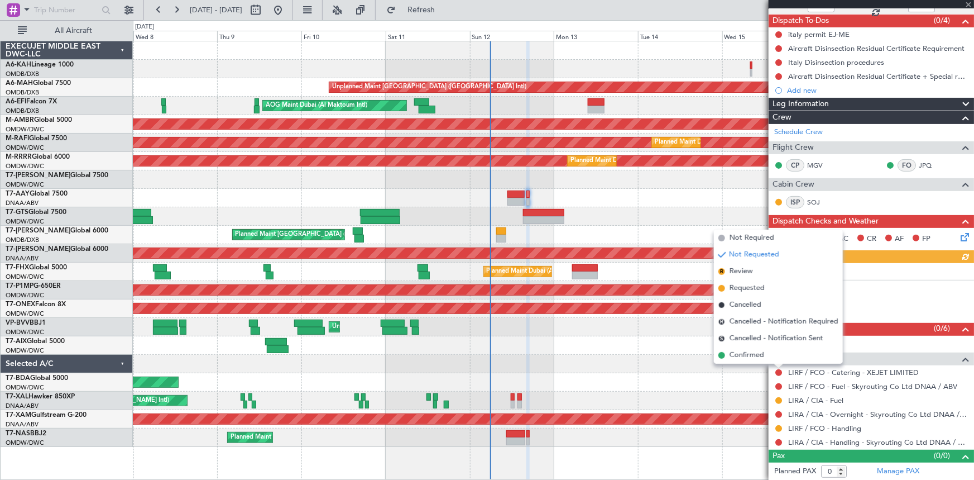
click at [752, 354] on span "Confirmed" at bounding box center [747, 354] width 35 height 11
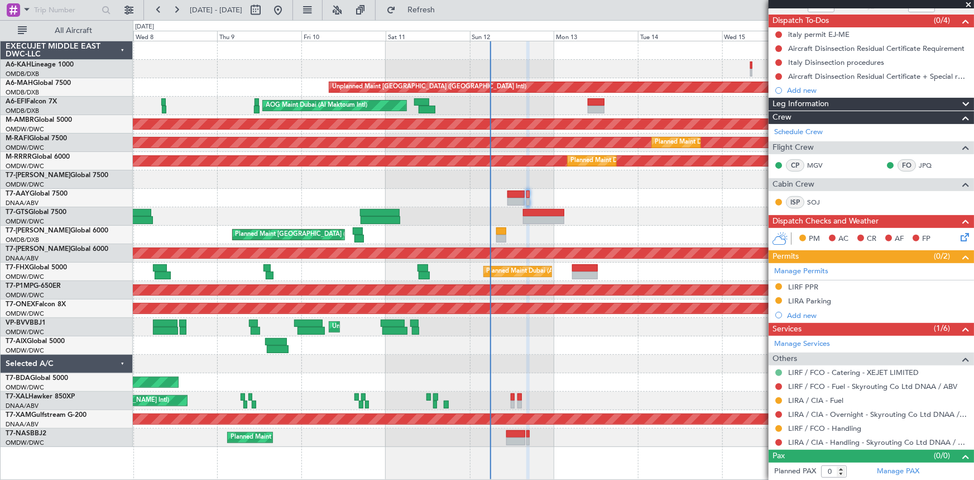
click at [776, 372] on button at bounding box center [778, 372] width 7 height 7
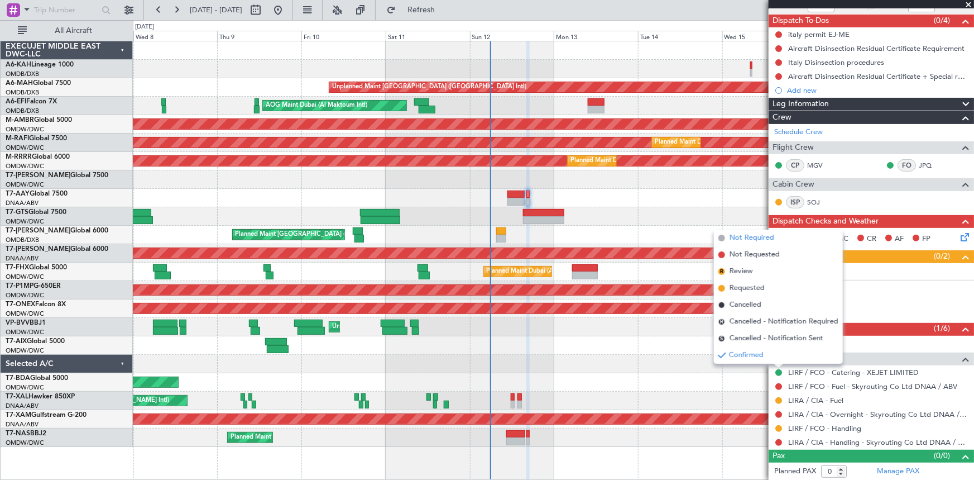
click at [751, 237] on span "Not Required" at bounding box center [752, 237] width 45 height 11
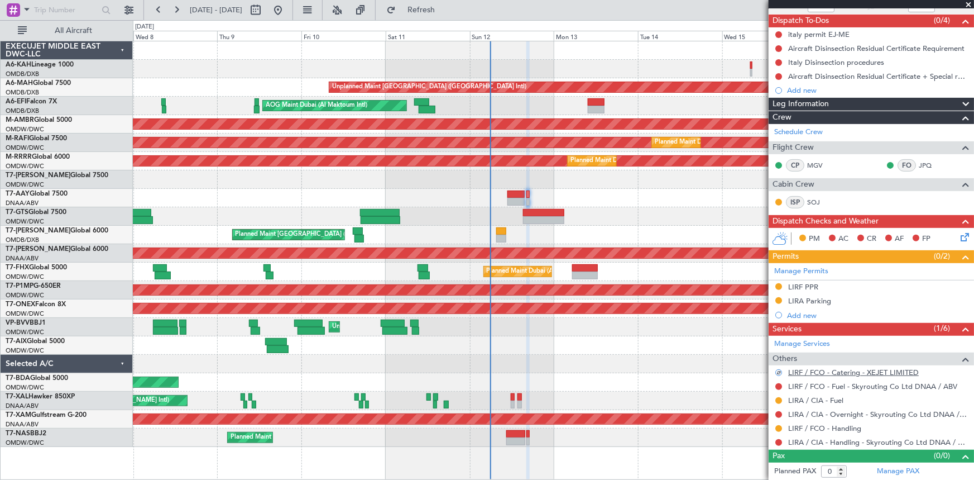
click at [852, 368] on link "LIRF / FCO - Catering - XEJET LIMITED" at bounding box center [853, 371] width 131 height 9
click at [445, 12] on span "Refresh" at bounding box center [421, 10] width 47 height 8
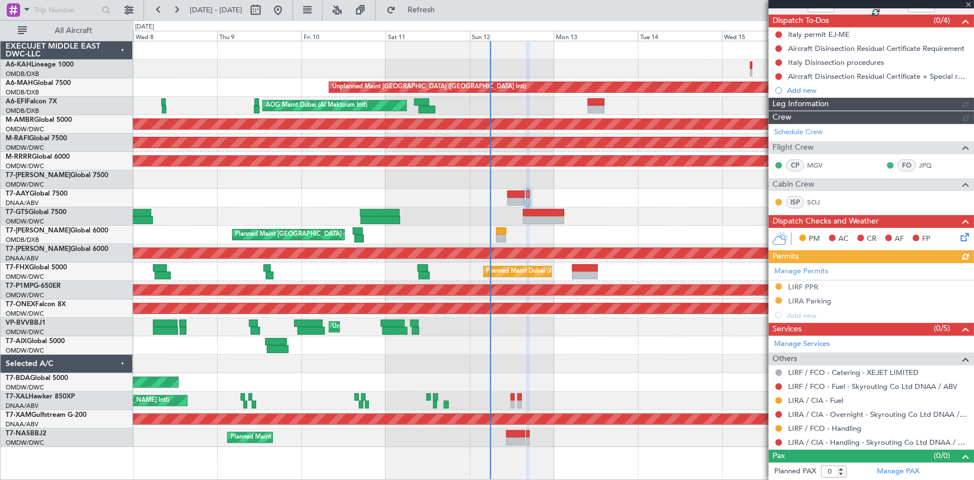
type input "Dherander Fithani (DHF)"
type input "7539"
click at [434, 6] on span "Refresh" at bounding box center [421, 10] width 47 height 8
type input "Dherander Fithani (DHF)"
type input "7539"
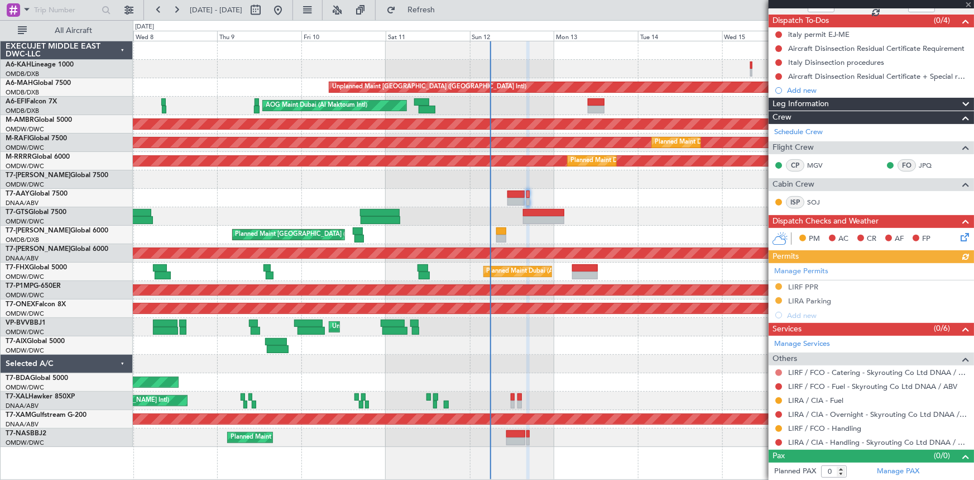
click at [778, 368] on div at bounding box center [778, 372] width 9 height 9
click at [777, 370] on button at bounding box center [778, 372] width 7 height 7
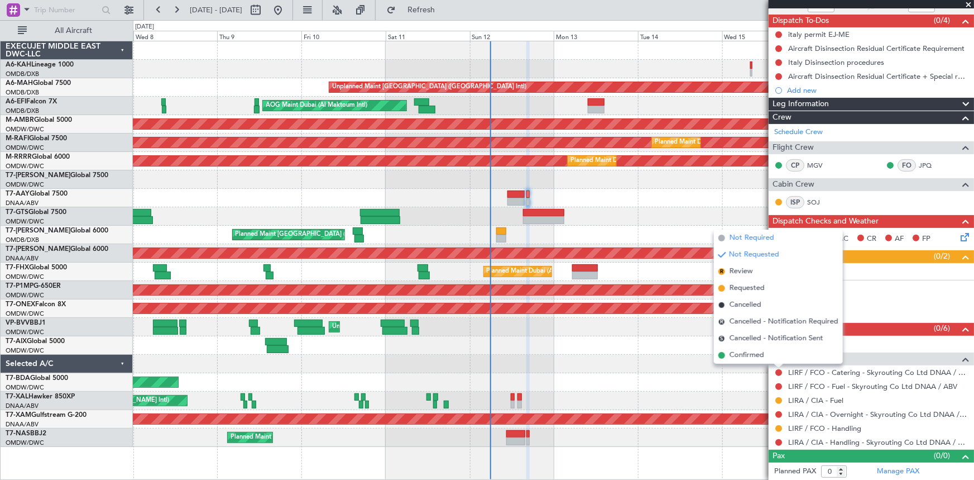
click at [748, 238] on span "Not Required" at bounding box center [752, 237] width 45 height 11
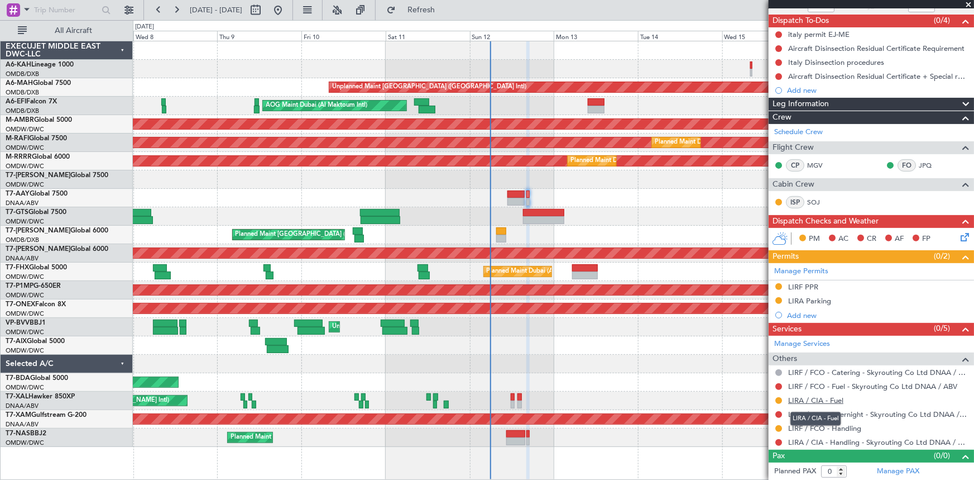
click at [816, 399] on link "LIRA / CIA - Fuel" at bounding box center [815, 399] width 55 height 9
click at [445, 6] on span "Refresh" at bounding box center [421, 10] width 47 height 8
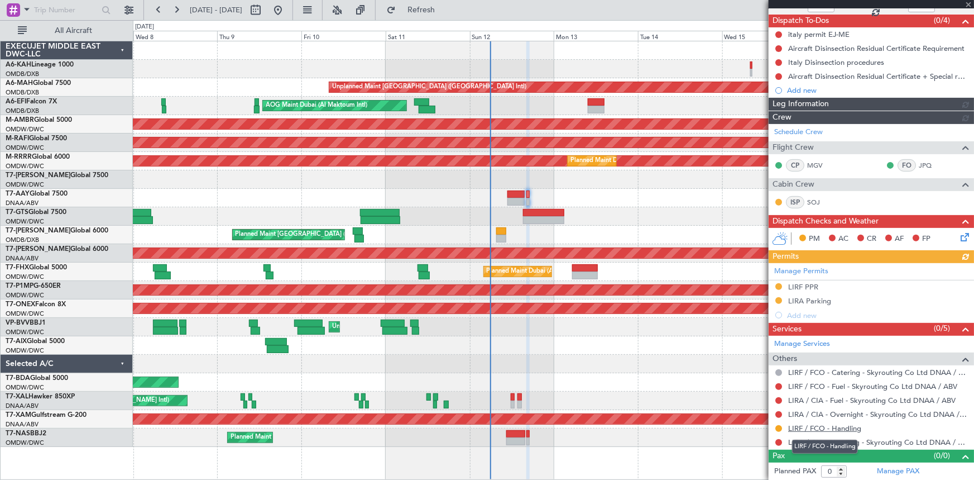
type input "Dherander Fithani (DHF)"
type input "7539"
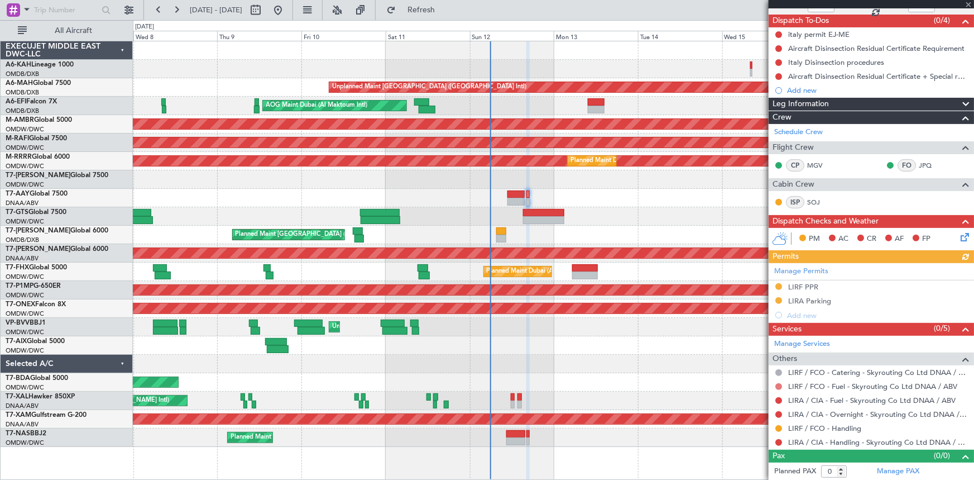
click at [776, 386] on button at bounding box center [778, 386] width 7 height 7
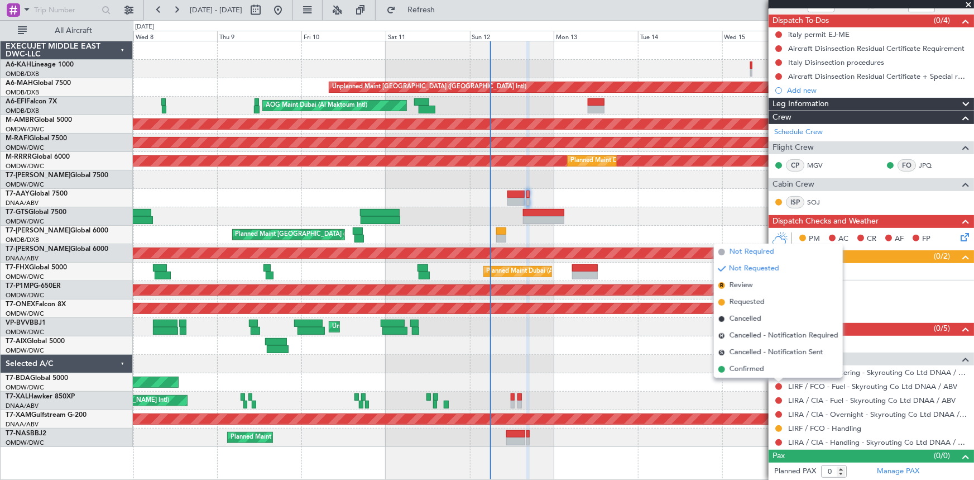
click at [755, 251] on span "Not Required" at bounding box center [752, 251] width 45 height 11
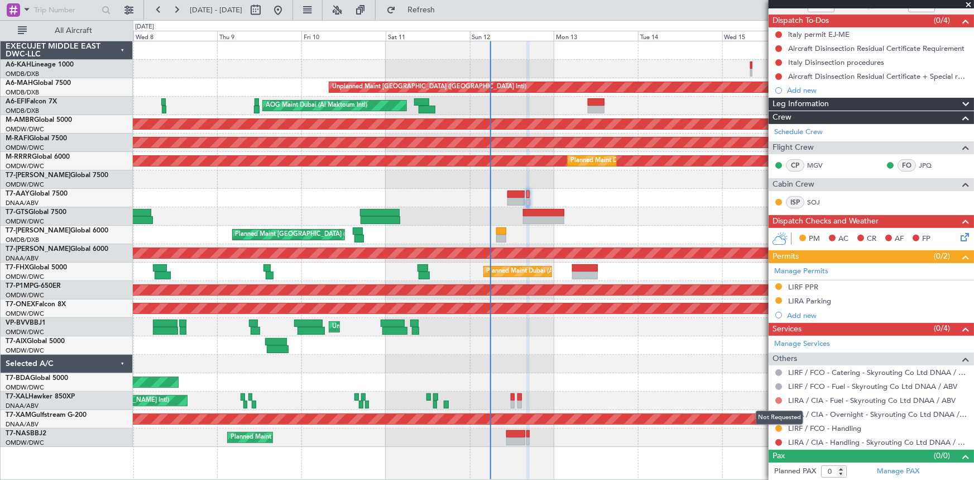
click at [778, 399] on button at bounding box center [778, 400] width 7 height 7
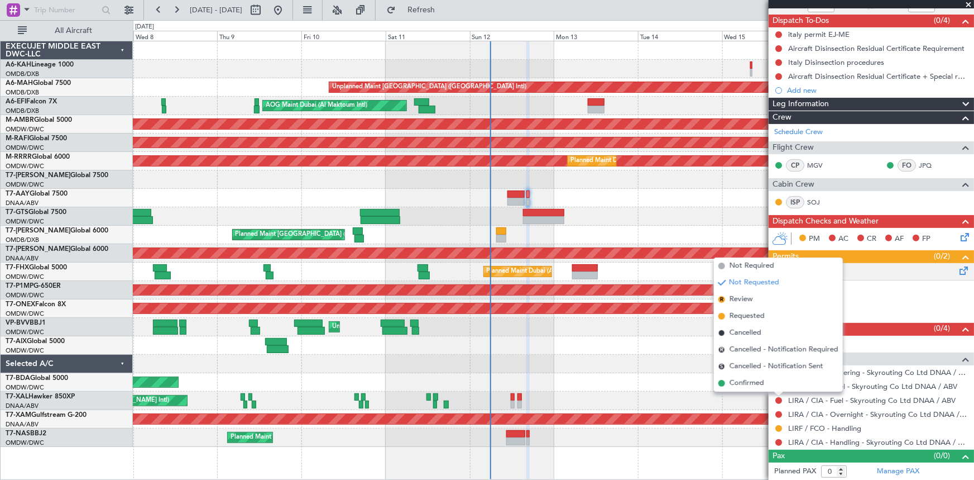
click at [763, 267] on span "Not Required" at bounding box center [752, 265] width 45 height 11
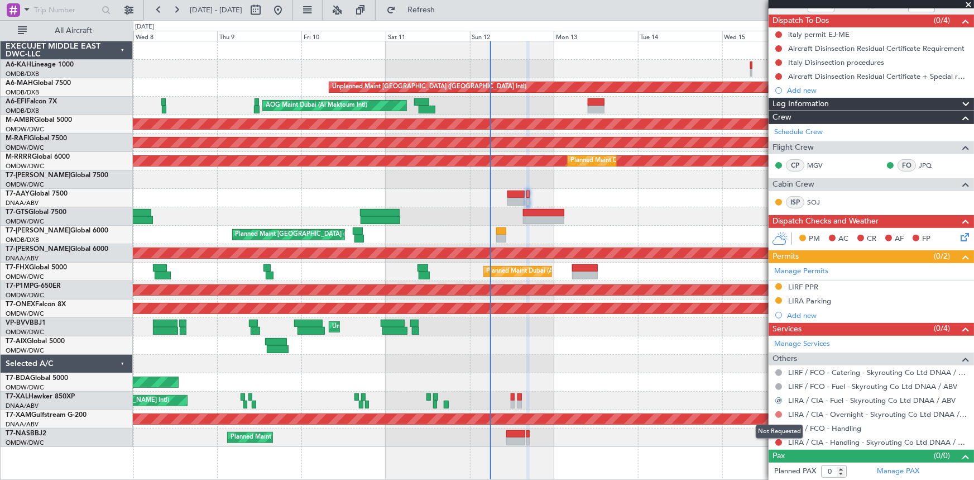
click at [778, 414] on button at bounding box center [778, 414] width 7 height 7
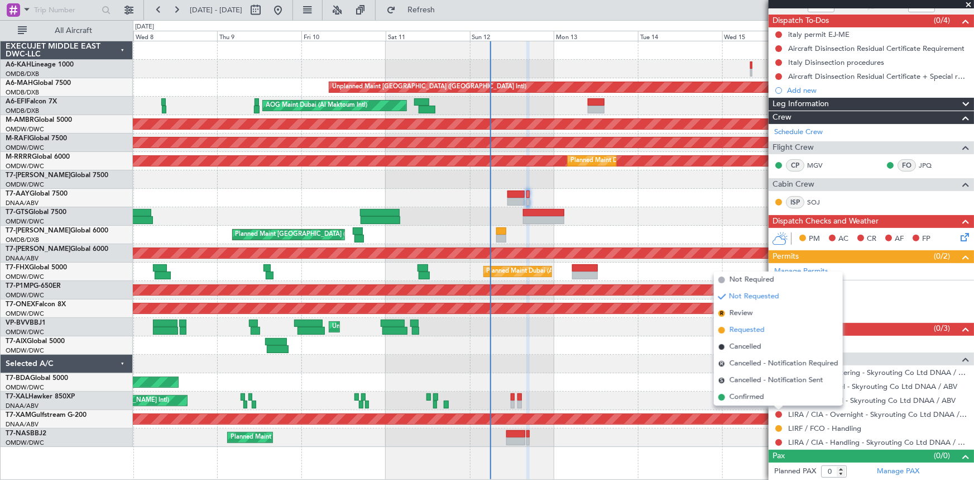
click at [746, 328] on span "Requested" at bounding box center [747, 329] width 35 height 11
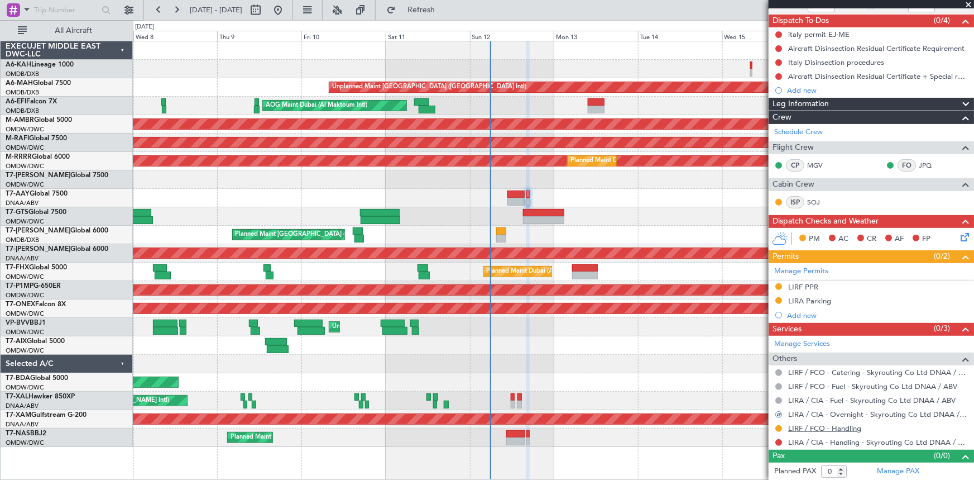
click at [828, 425] on link "LIRF / FCO - Handling" at bounding box center [824, 427] width 73 height 9
click at [439, 11] on span "Refresh" at bounding box center [421, 10] width 47 height 8
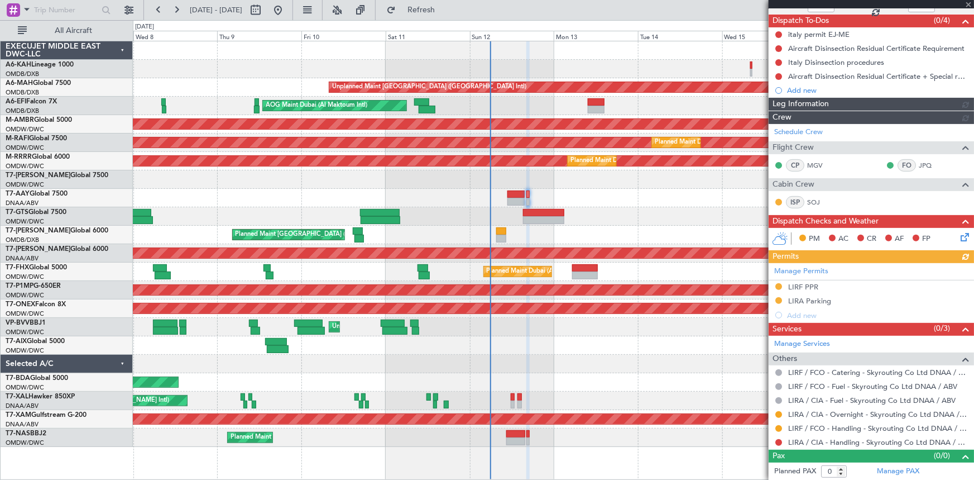
type input "Dherander Fithani (DHF)"
type input "7539"
click at [781, 440] on button at bounding box center [778, 442] width 7 height 7
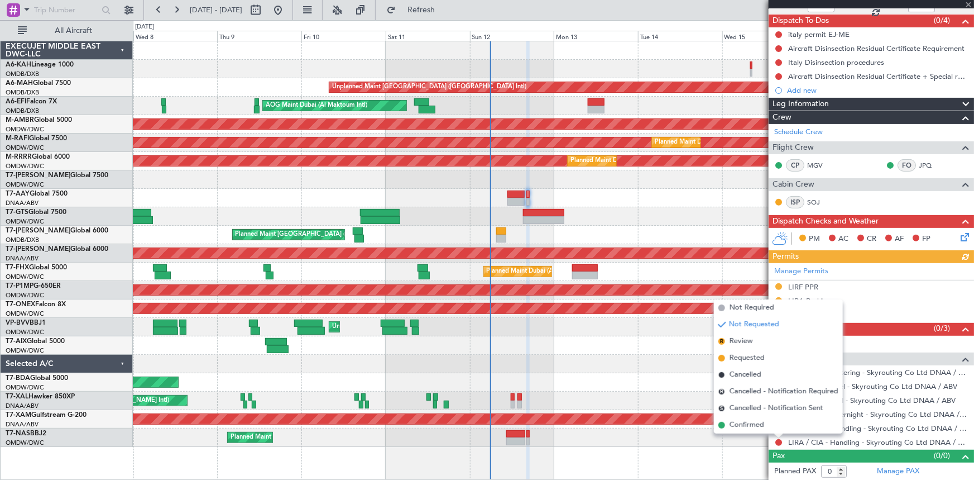
drag, startPoint x: 741, startPoint y: 357, endPoint x: 865, endPoint y: 333, distance: 126.8
click at [741, 357] on span "Requested" at bounding box center [747, 357] width 35 height 11
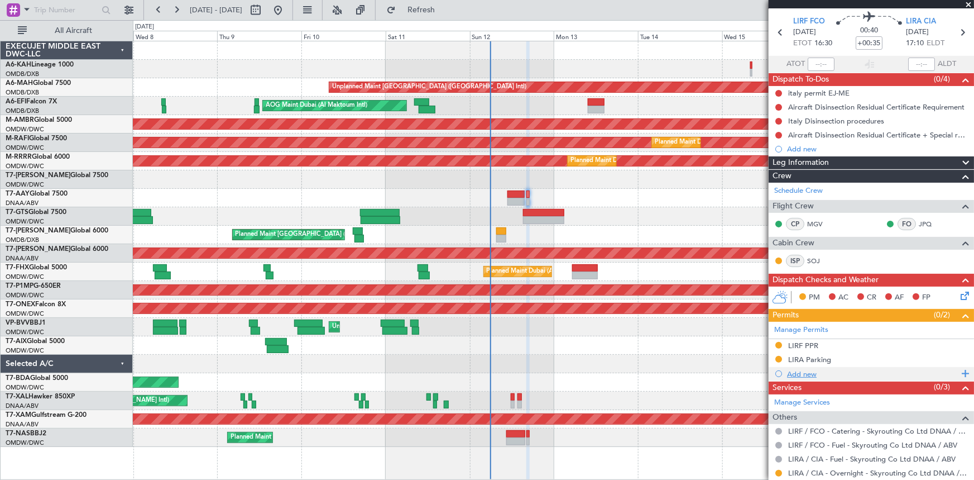
scroll to position [0, 0]
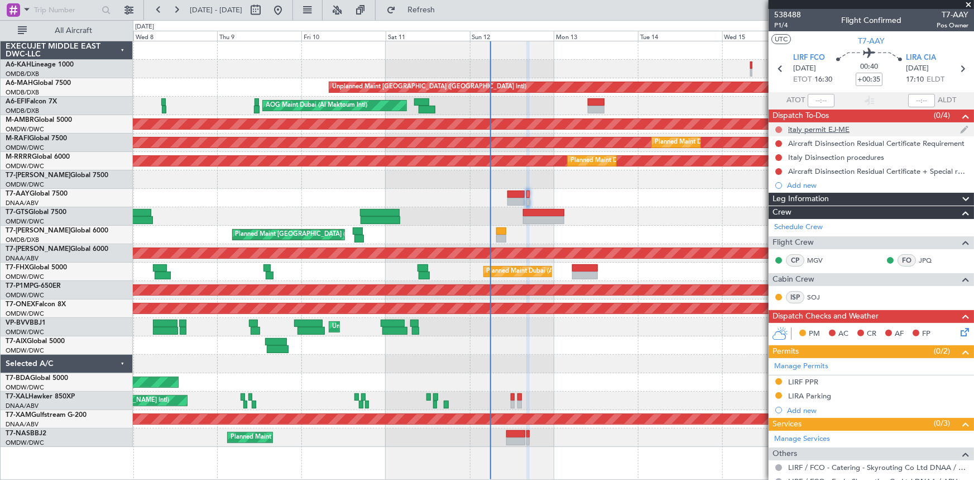
click at [777, 128] on button at bounding box center [778, 129] width 7 height 7
click at [780, 193] on span "Cancelled" at bounding box center [781, 195] width 32 height 11
click at [777, 141] on button at bounding box center [778, 143] width 7 height 7
click at [771, 188] on span "Completed" at bounding box center [783, 192] width 37 height 11
click at [780, 154] on button at bounding box center [778, 157] width 7 height 7
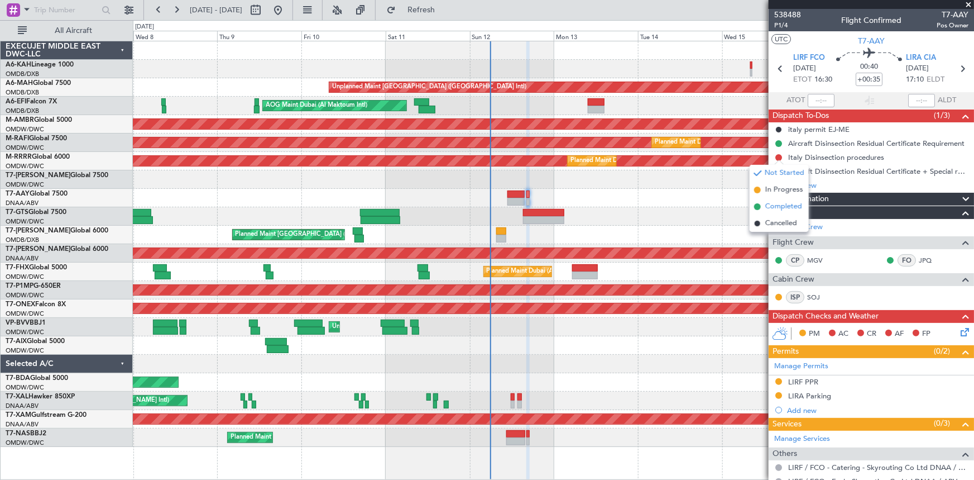
click at [784, 208] on span "Completed" at bounding box center [783, 206] width 37 height 11
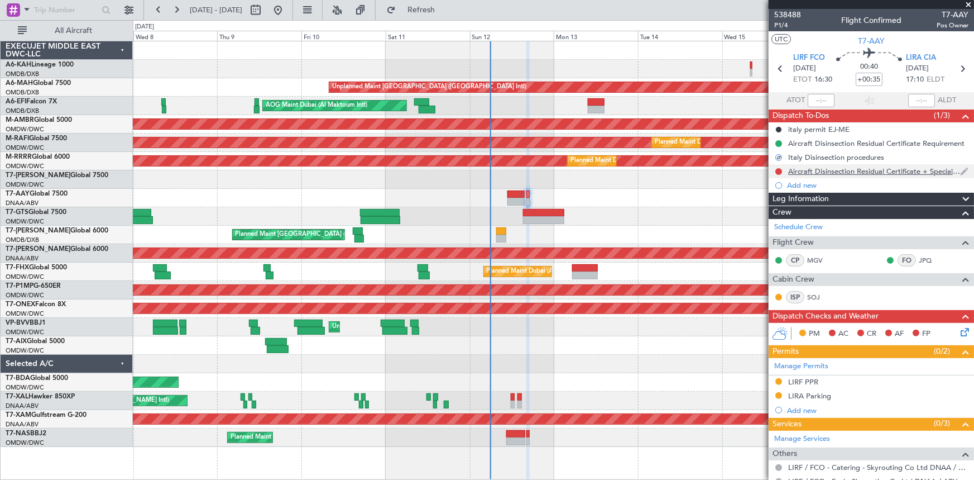
click at [779, 167] on div at bounding box center [778, 171] width 9 height 9
click at [782, 170] on button at bounding box center [778, 171] width 7 height 7
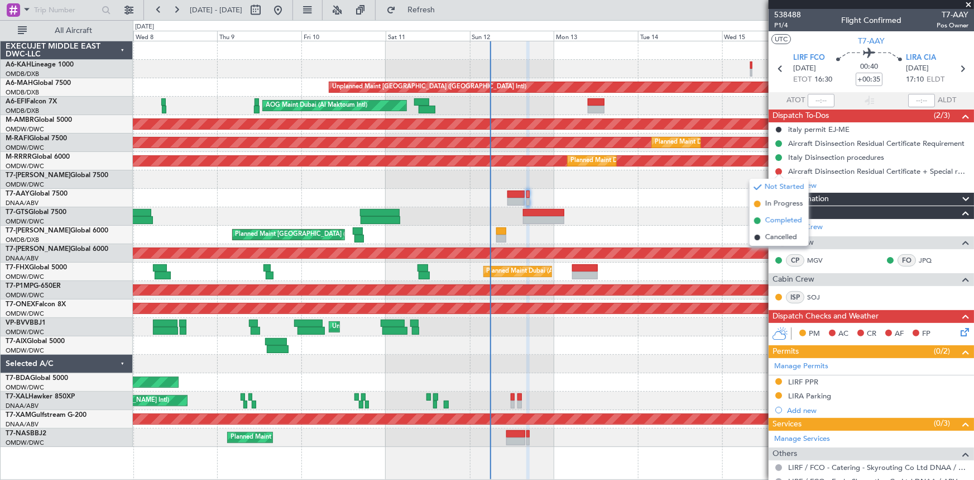
click at [787, 223] on span "Completed" at bounding box center [783, 220] width 37 height 11
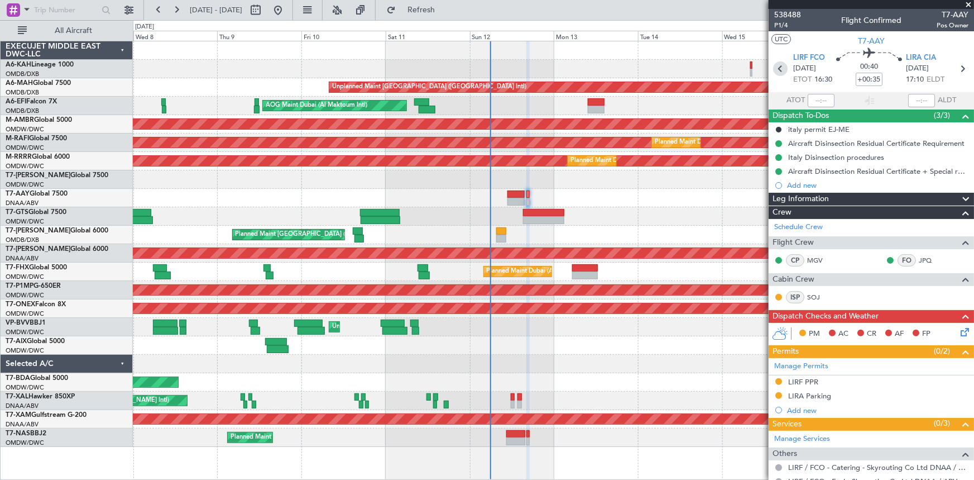
click at [778, 69] on icon at bounding box center [780, 68] width 15 height 15
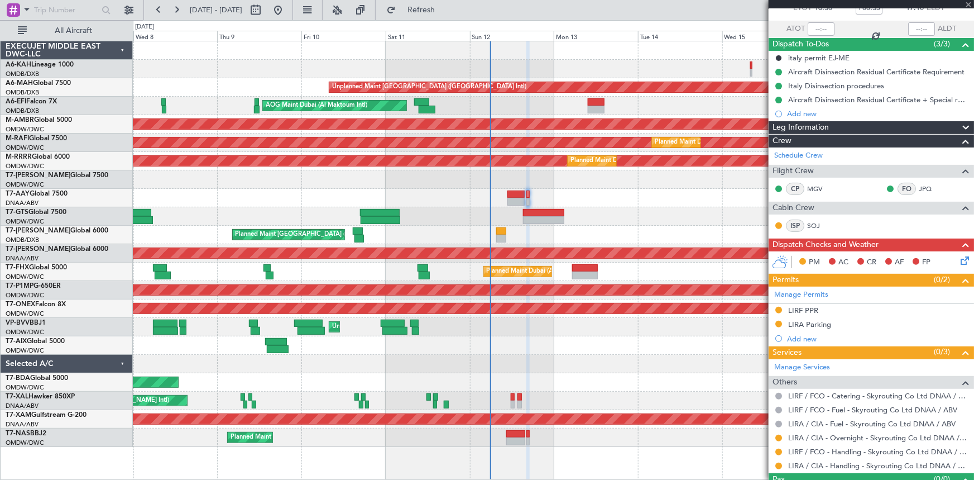
scroll to position [95, 0]
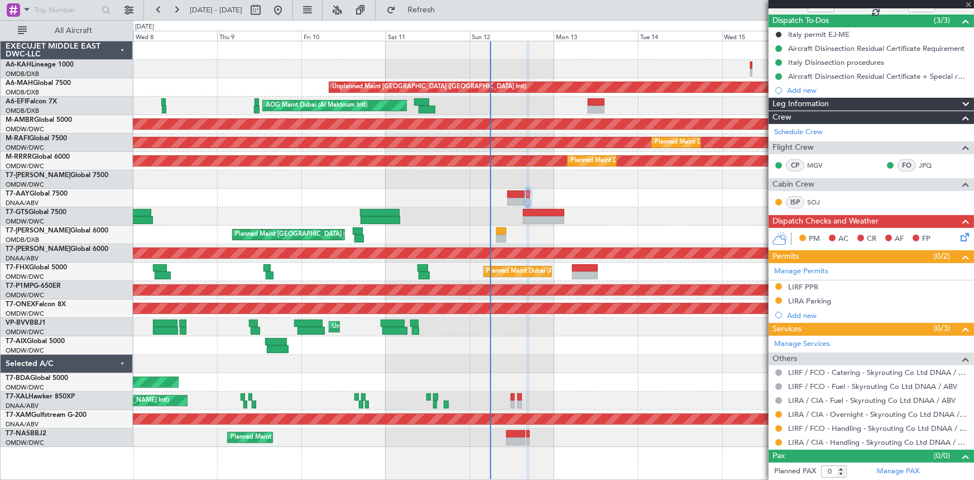
type input "+00:25"
type input "12"
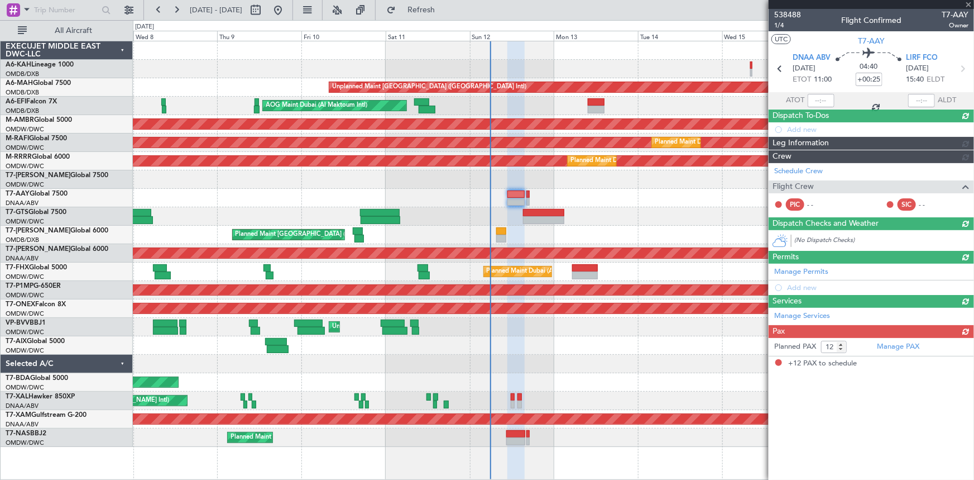
scroll to position [0, 0]
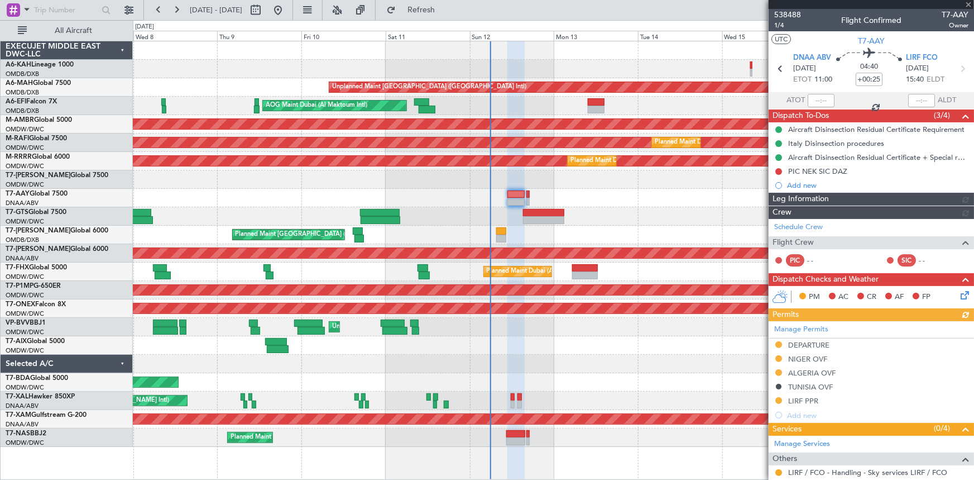
type input "Dherander Fithani (DHF)"
type input "7474"
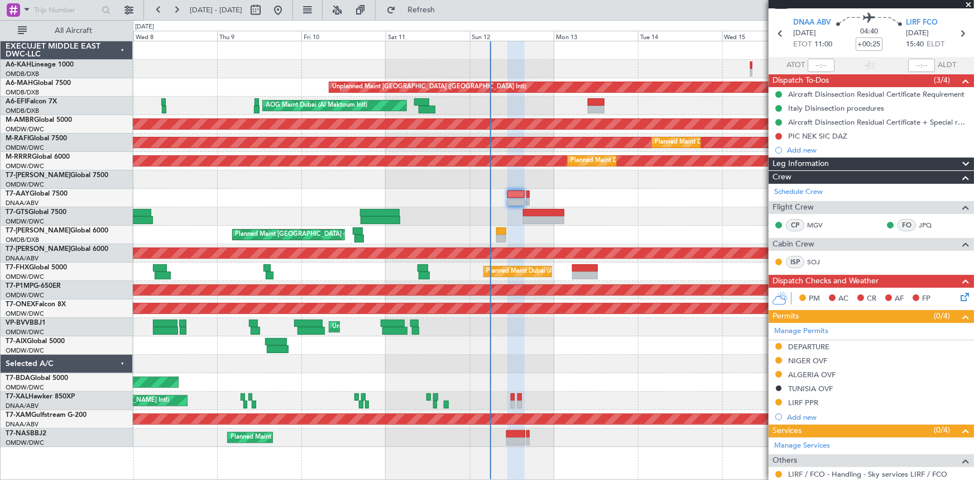
scroll to position [137, 0]
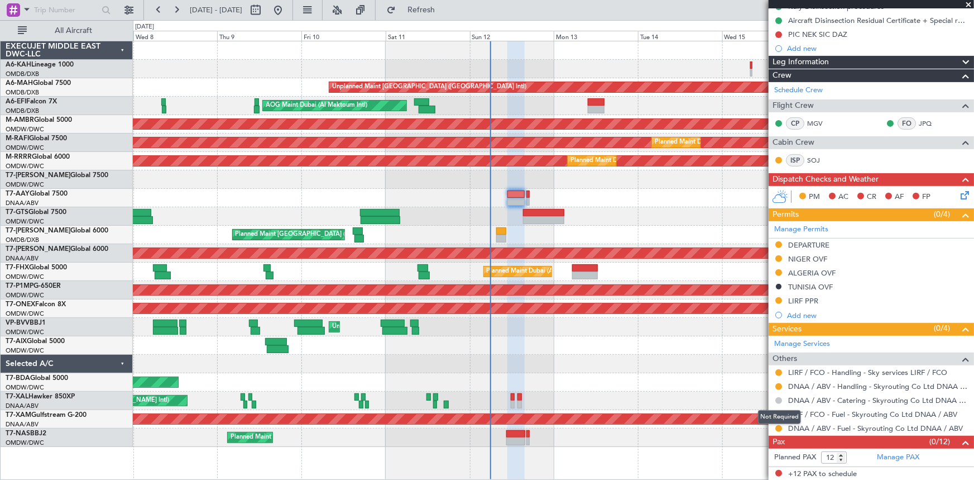
click at [779, 397] on button at bounding box center [778, 400] width 7 height 7
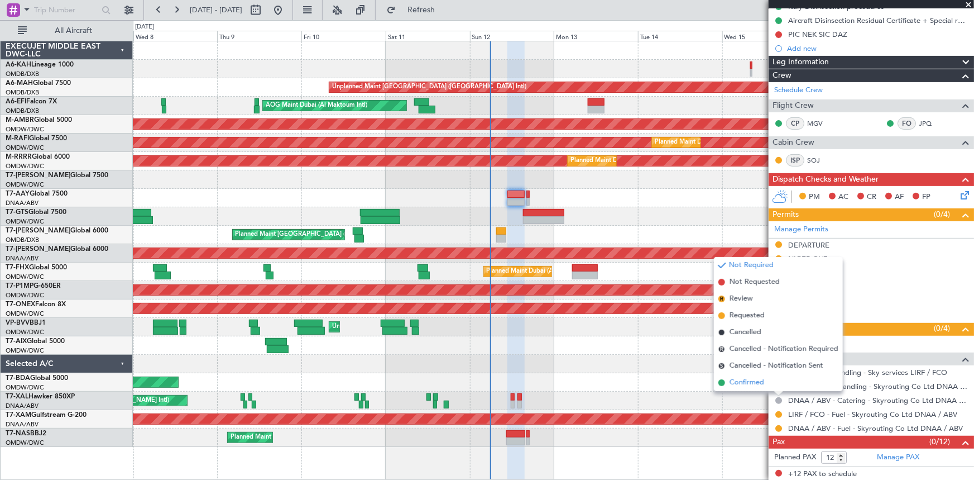
click at [743, 380] on span "Confirmed" at bounding box center [747, 382] width 35 height 11
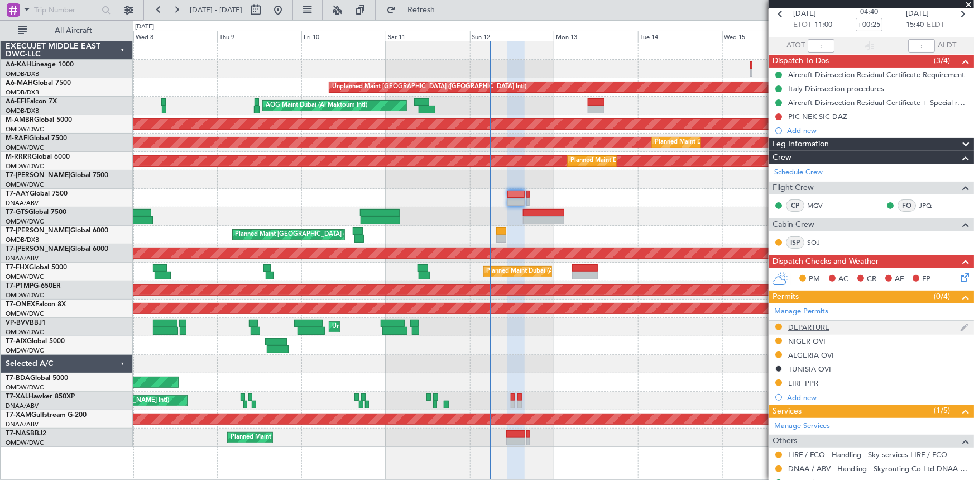
scroll to position [0, 0]
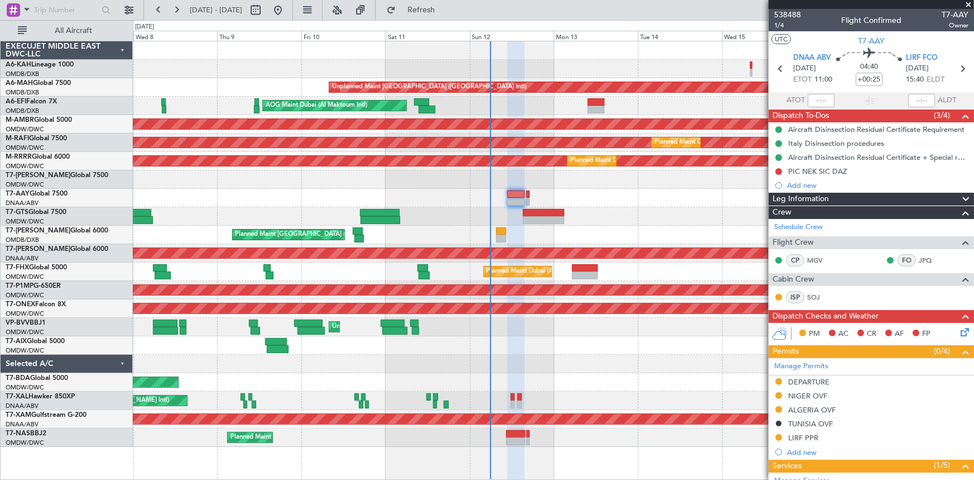
type input "Dherander Fithani (DHF)"
type input "7474"
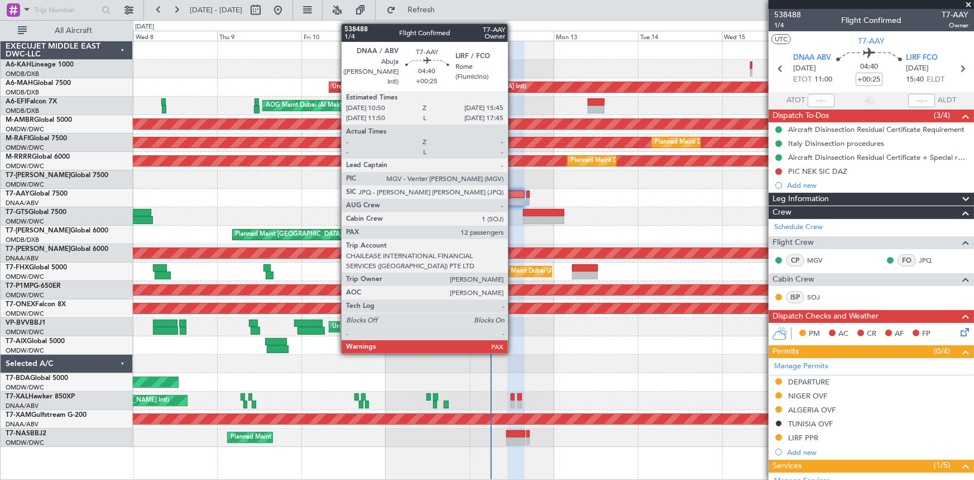
click at [513, 190] on div at bounding box center [515, 194] width 17 height 8
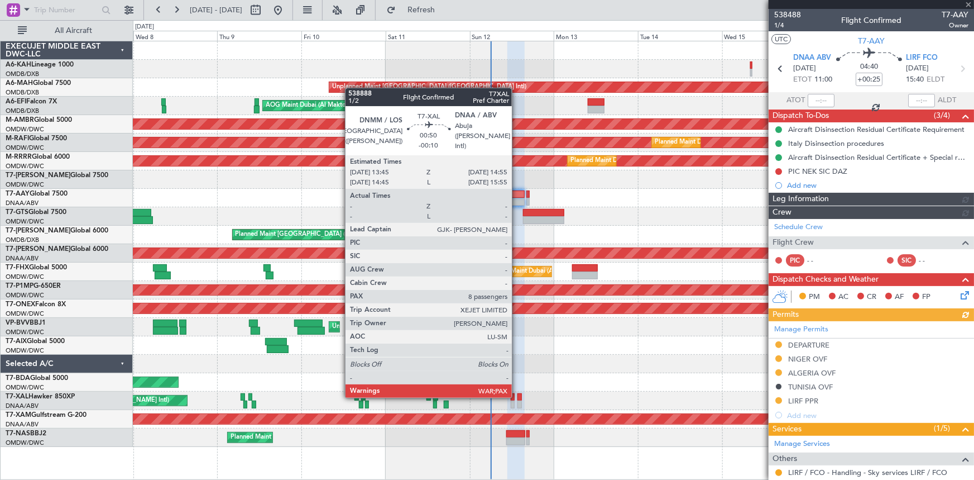
type input "Dherander Fithani (DHF)"
type input "7474"
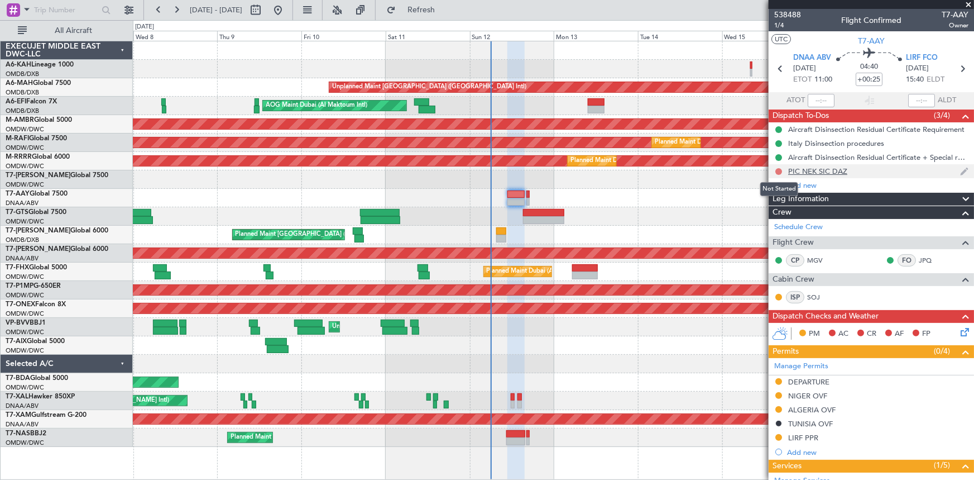
click at [780, 169] on button at bounding box center [778, 171] width 7 height 7
click at [778, 238] on span "Cancelled" at bounding box center [781, 237] width 32 height 11
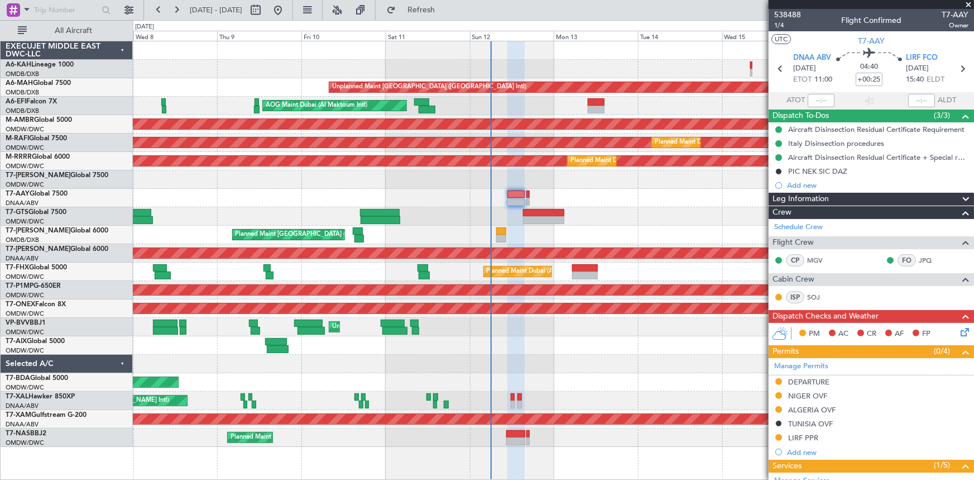
click at [960, 329] on icon at bounding box center [963, 329] width 9 height 9
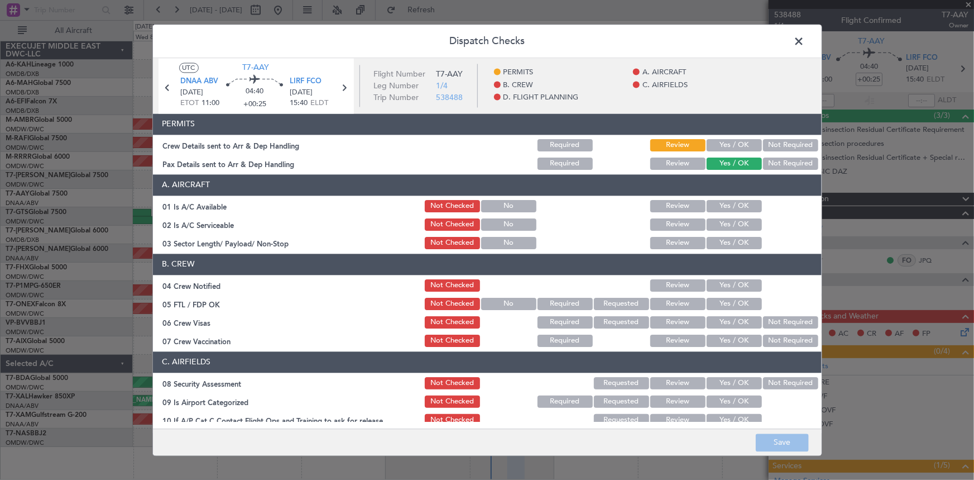
click at [726, 143] on button "Yes / OK" at bounding box center [734, 145] width 55 height 12
click at [683, 165] on button "Review" at bounding box center [677, 163] width 55 height 12
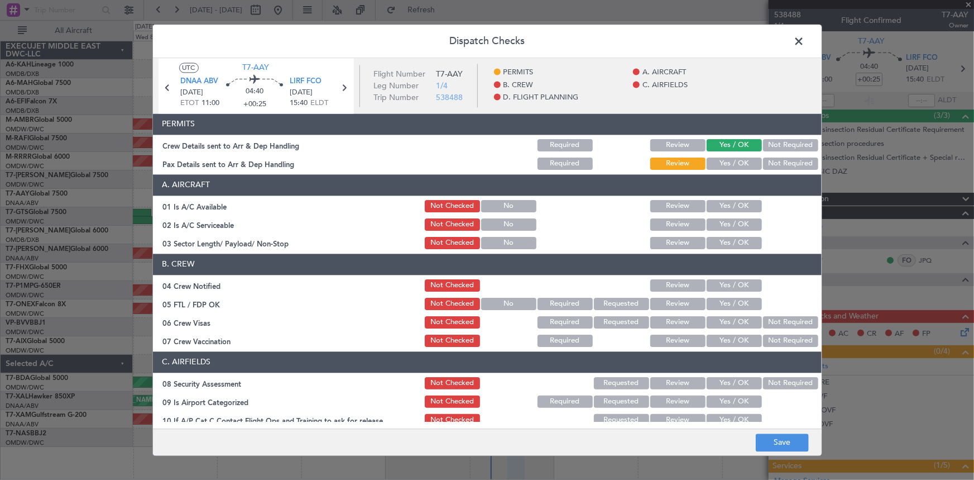
click at [720, 212] on div "Yes / OK" at bounding box center [733, 206] width 56 height 16
click at [725, 223] on button "Yes / OK" at bounding box center [734, 224] width 55 height 12
click at [726, 238] on button "Yes / OK" at bounding box center [734, 243] width 55 height 12
click at [725, 202] on button "Yes / OK" at bounding box center [734, 206] width 55 height 12
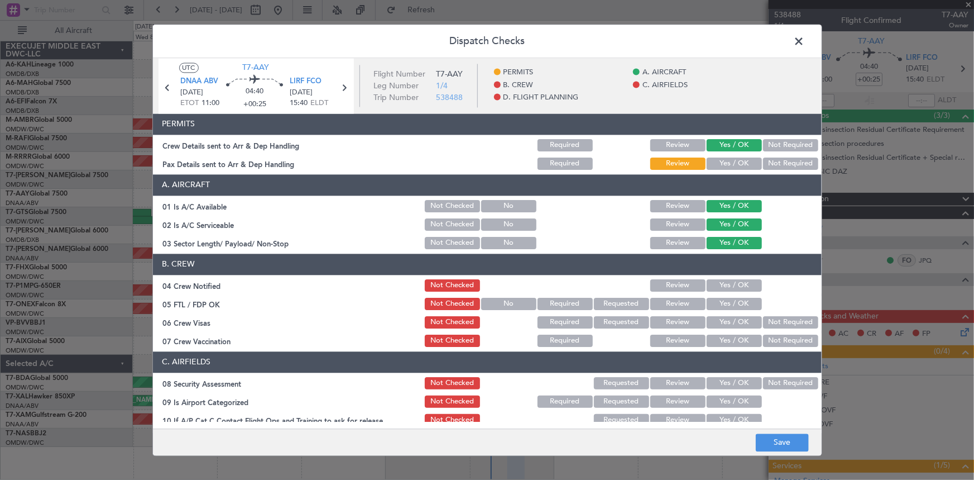
click at [720, 284] on button "Yes / OK" at bounding box center [734, 285] width 55 height 12
click at [722, 305] on button "Yes / OK" at bounding box center [734, 304] width 55 height 12
click at [725, 322] on button "Yes / OK" at bounding box center [734, 322] width 55 height 12
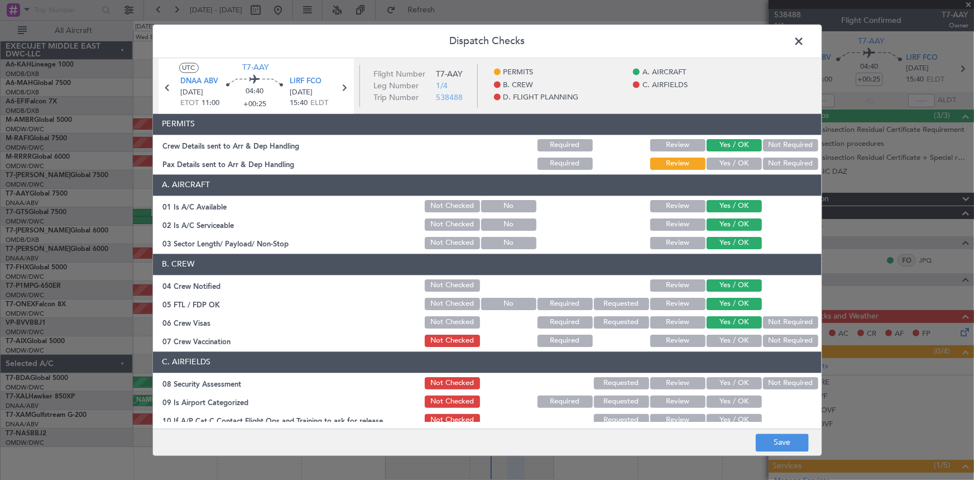
click at [723, 335] on button "Yes / OK" at bounding box center [734, 340] width 55 height 12
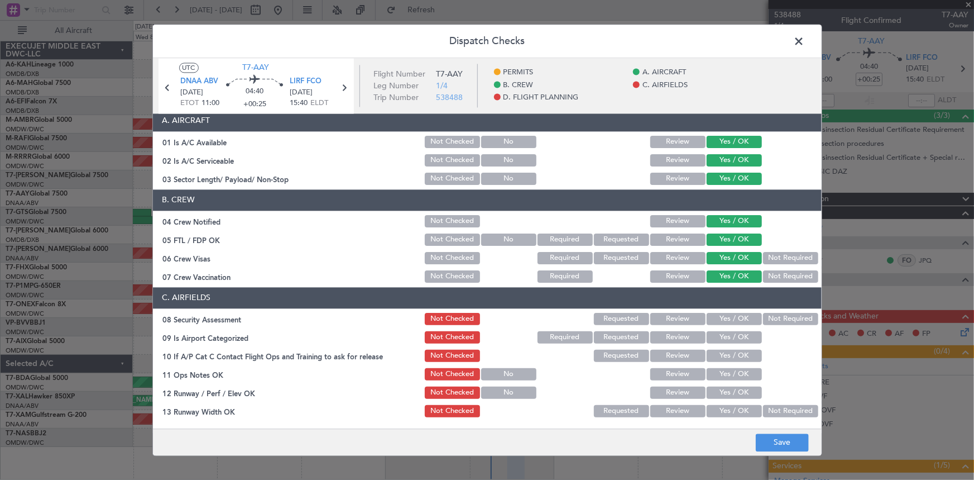
scroll to position [101, 0]
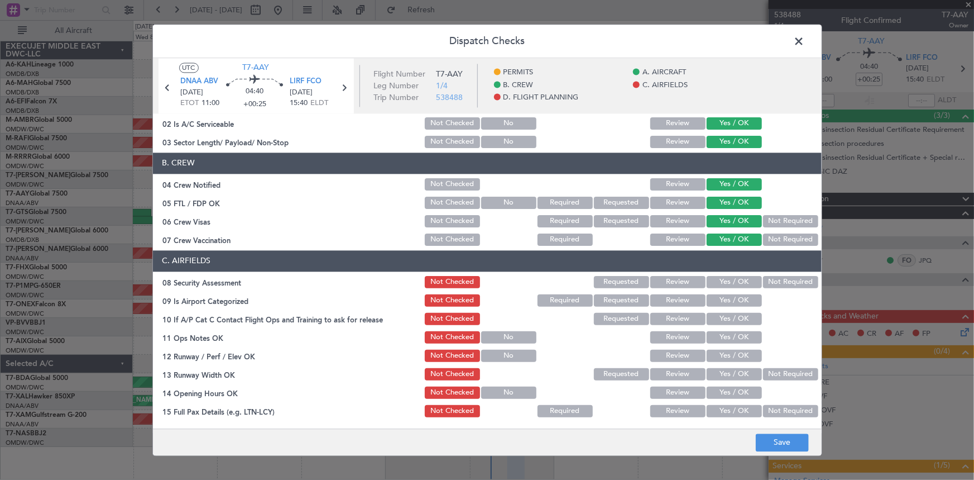
click at [722, 281] on button "Yes / OK" at bounding box center [734, 282] width 55 height 12
click at [726, 299] on button "Yes / OK" at bounding box center [734, 300] width 55 height 12
click at [725, 316] on button "Yes / OK" at bounding box center [734, 319] width 55 height 12
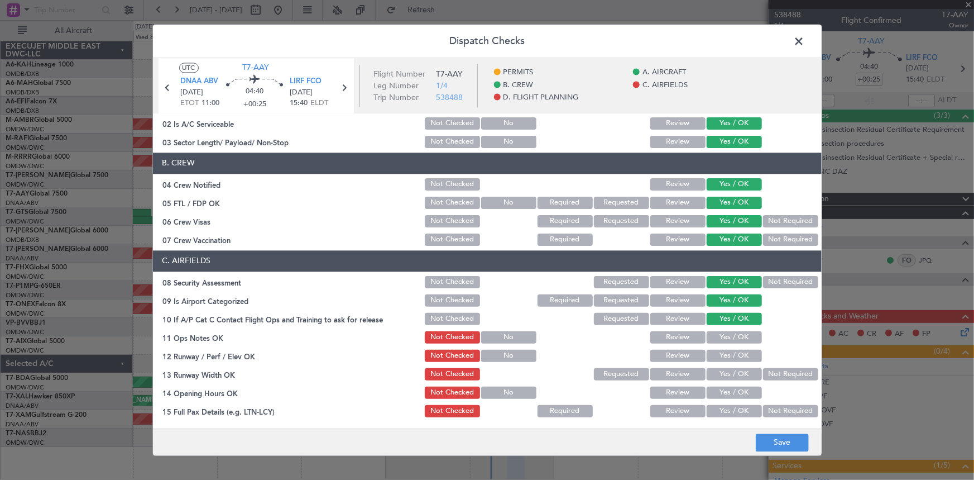
click at [722, 332] on button "Yes / OK" at bounding box center [734, 337] width 55 height 12
click at [728, 352] on button "Yes / OK" at bounding box center [734, 355] width 55 height 12
click at [734, 372] on button "Yes / OK" at bounding box center [734, 374] width 55 height 12
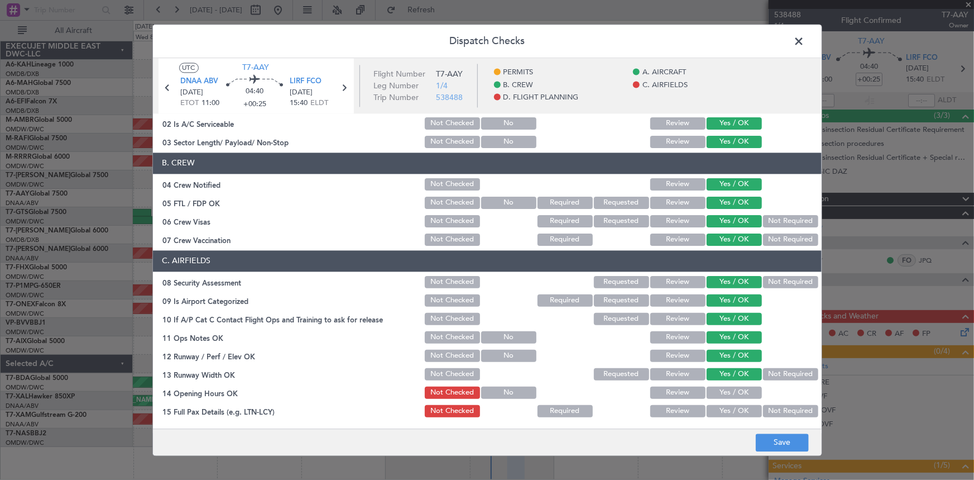
click at [734, 389] on button "Yes / OK" at bounding box center [734, 392] width 55 height 12
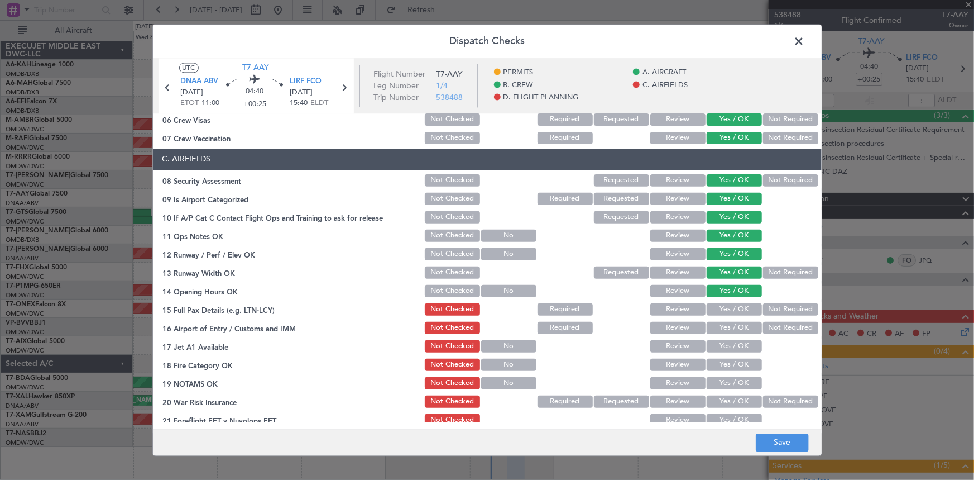
click at [673, 308] on button "Review" at bounding box center [677, 309] width 55 height 12
click at [721, 325] on button "Yes / OK" at bounding box center [734, 328] width 55 height 12
click at [721, 341] on button "Yes / OK" at bounding box center [734, 346] width 55 height 12
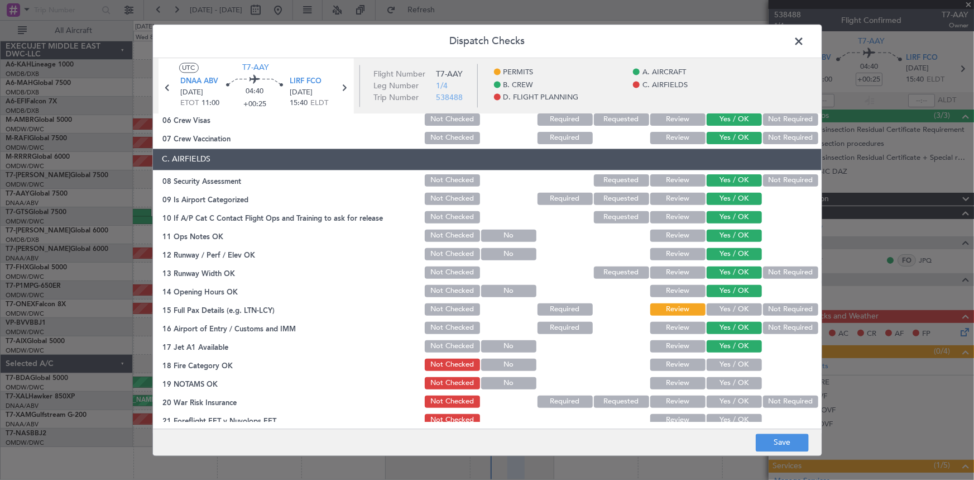
click at [726, 366] on button "Yes / OK" at bounding box center [734, 364] width 55 height 12
click at [727, 381] on button "Yes / OK" at bounding box center [734, 383] width 55 height 12
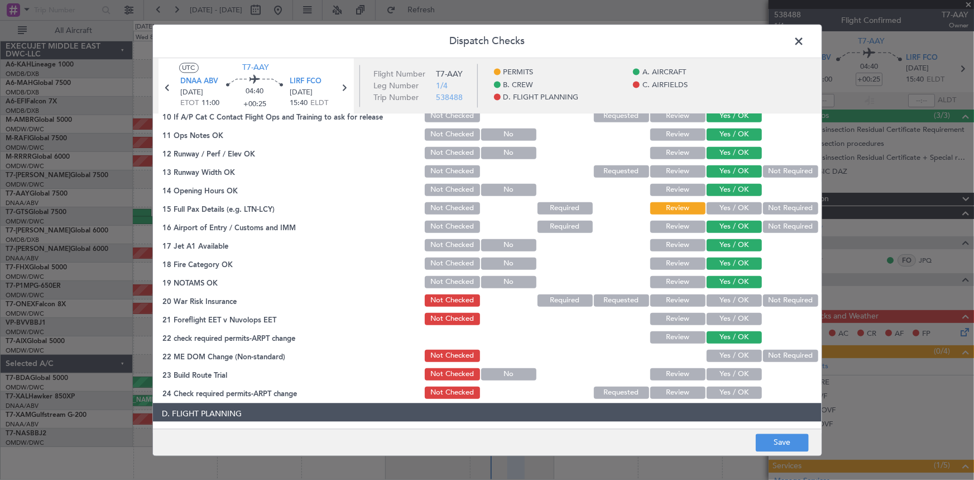
click at [725, 298] on button "Yes / OK" at bounding box center [734, 300] width 55 height 12
click at [726, 318] on button "Yes / OK" at bounding box center [734, 318] width 55 height 12
click at [725, 351] on button "Yes / OK" at bounding box center [734, 355] width 55 height 12
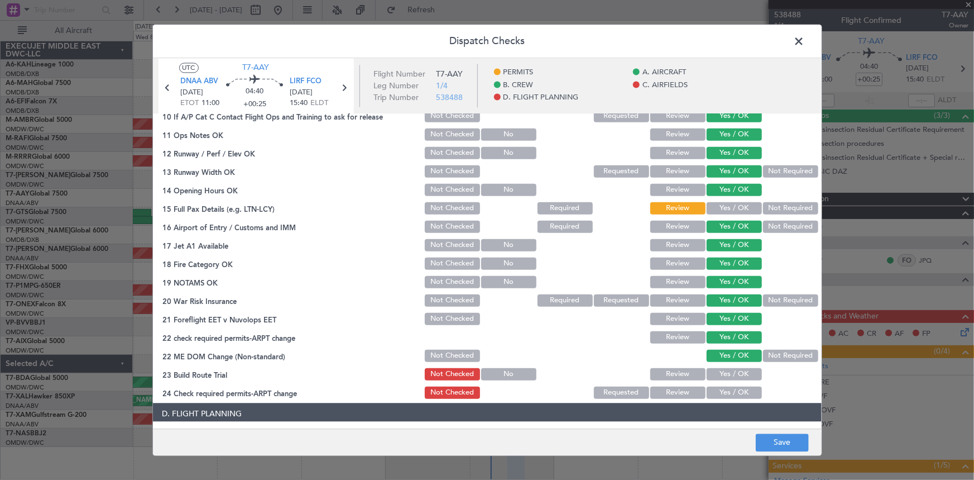
click at [721, 367] on button "Yes / OK" at bounding box center [734, 373] width 55 height 12
click at [725, 391] on button "Yes / OK" at bounding box center [734, 392] width 55 height 12
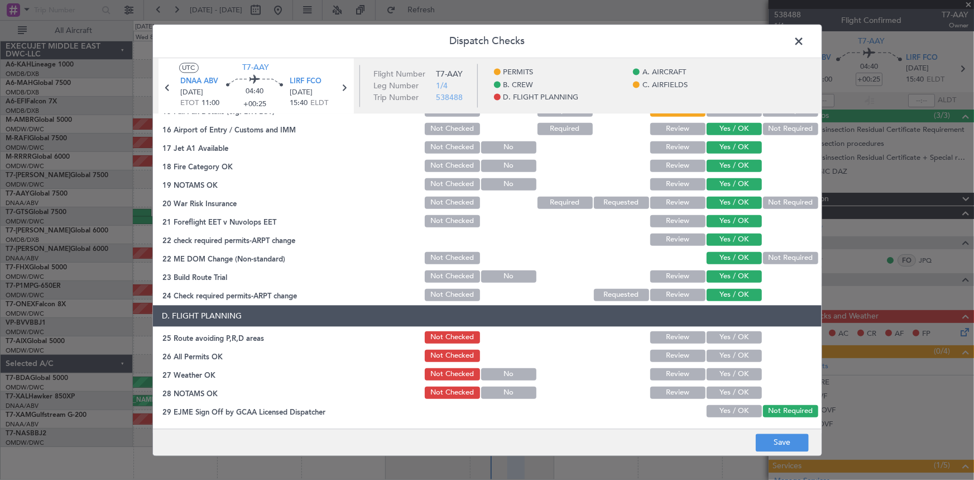
scroll to position [507, 0]
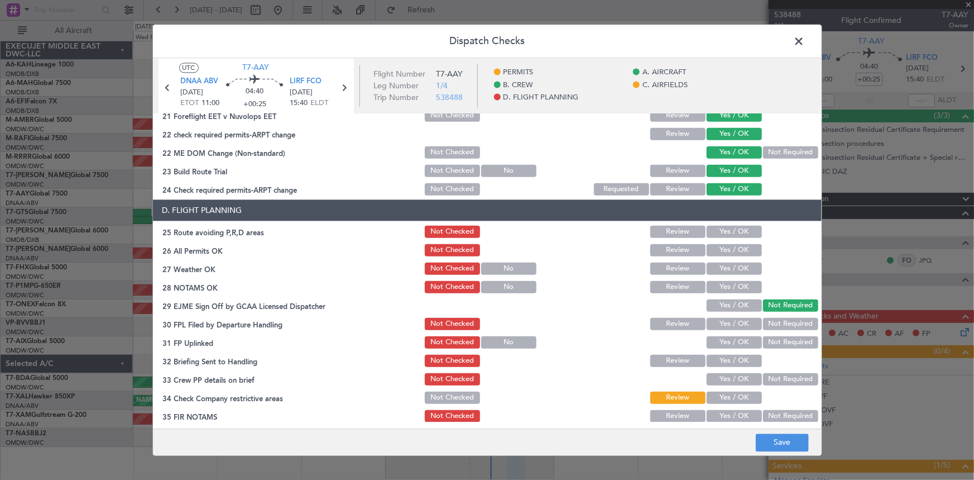
click at [724, 228] on button "Yes / OK" at bounding box center [734, 231] width 55 height 12
click at [653, 248] on button "Review" at bounding box center [677, 249] width 55 height 12
click at [724, 271] on button "Yes / OK" at bounding box center [734, 268] width 55 height 12
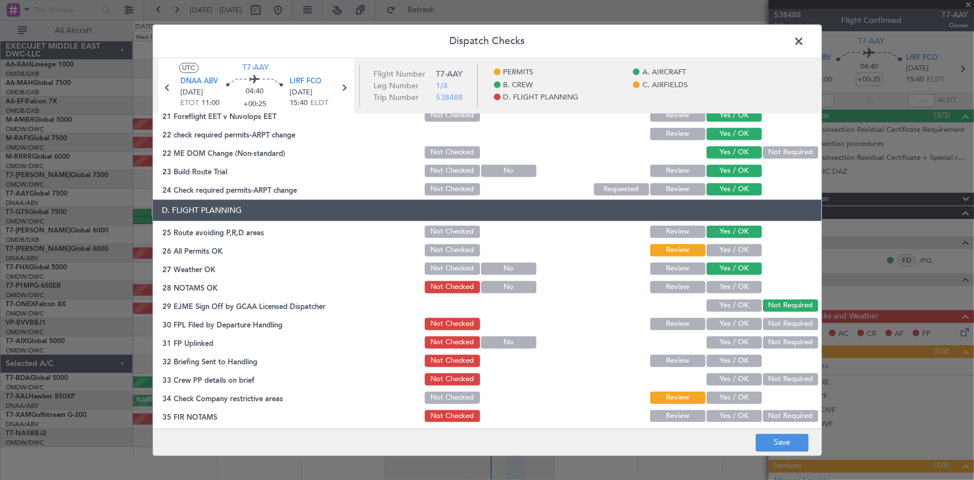
click at [727, 283] on button "Yes / OK" at bounding box center [734, 286] width 55 height 12
click at [732, 322] on button "Yes / OK" at bounding box center [734, 323] width 55 height 12
click at [730, 342] on button "Yes / OK" at bounding box center [734, 342] width 55 height 12
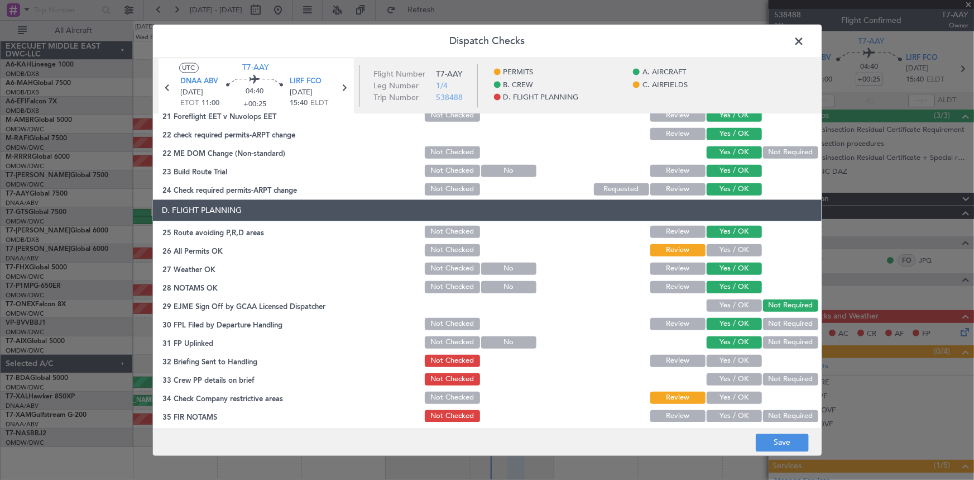
click at [736, 371] on div "Yes / OK" at bounding box center [733, 379] width 56 height 16
click at [736, 374] on button "Yes / OK" at bounding box center [734, 378] width 55 height 12
click at [737, 357] on button "Yes / OK" at bounding box center [734, 360] width 55 height 12
click at [736, 397] on button "Yes / OK" at bounding box center [734, 397] width 55 height 12
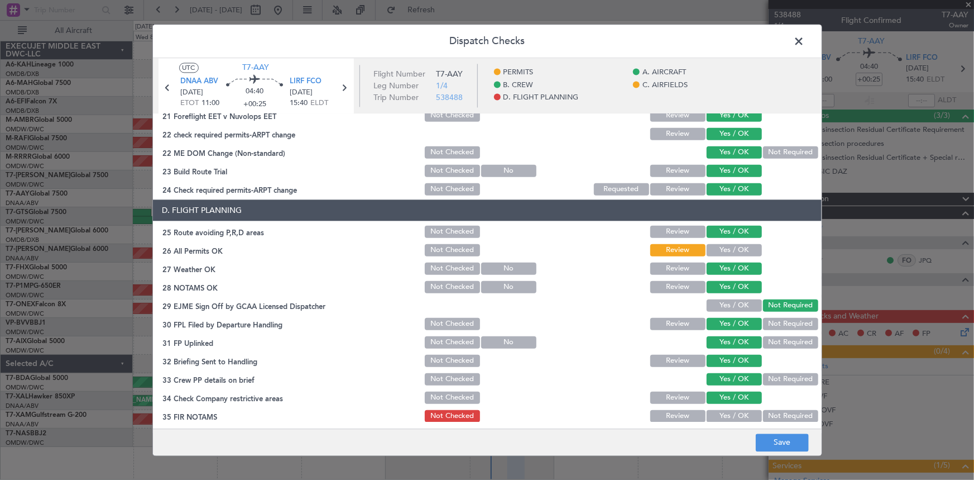
click at [734, 418] on button "Yes / OK" at bounding box center [734, 415] width 55 height 12
click at [788, 443] on button "Save" at bounding box center [782, 442] width 53 height 18
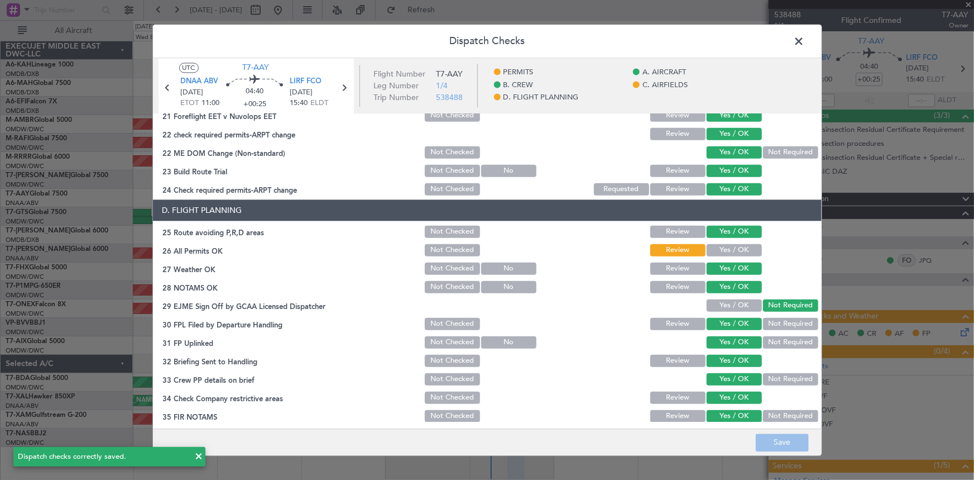
click at [805, 39] on span at bounding box center [805, 44] width 0 height 22
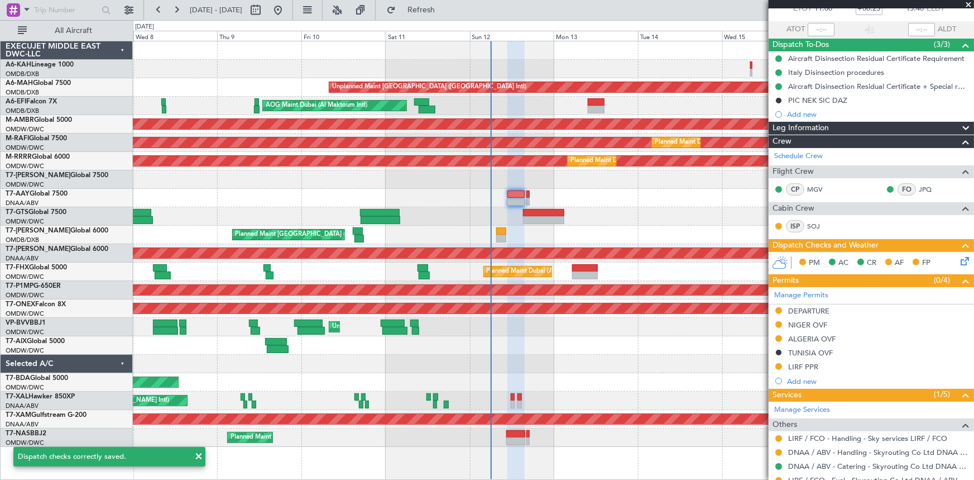
scroll to position [0, 0]
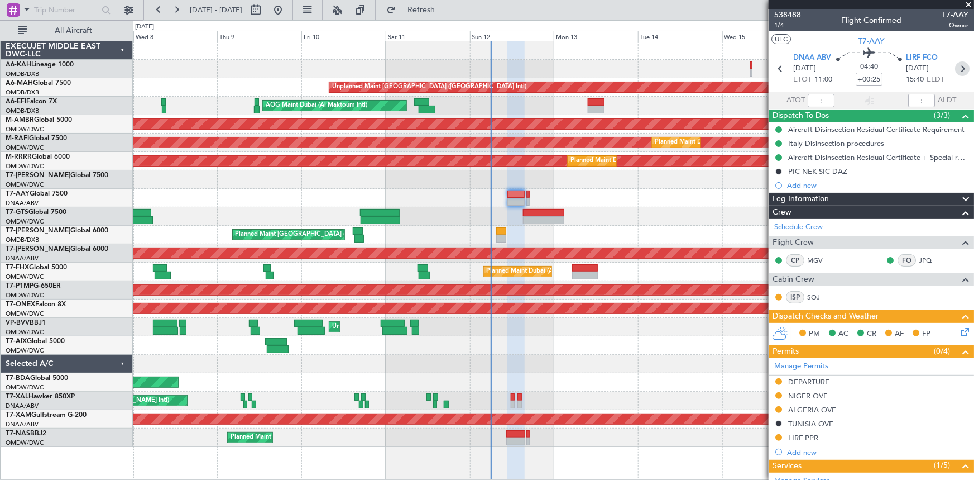
click at [956, 68] on icon at bounding box center [962, 68] width 15 height 15
type input "+00:35"
type input "0"
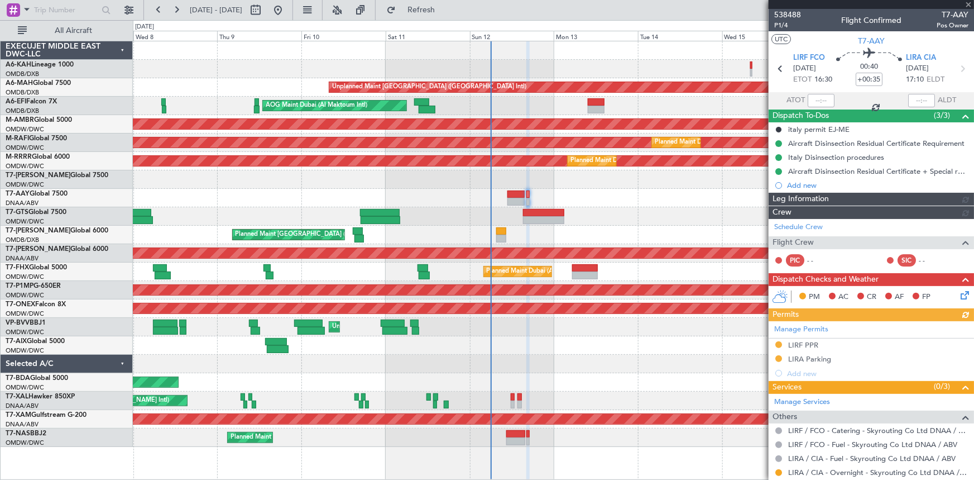
type input "Dherander Fithani (DHF)"
type input "7539"
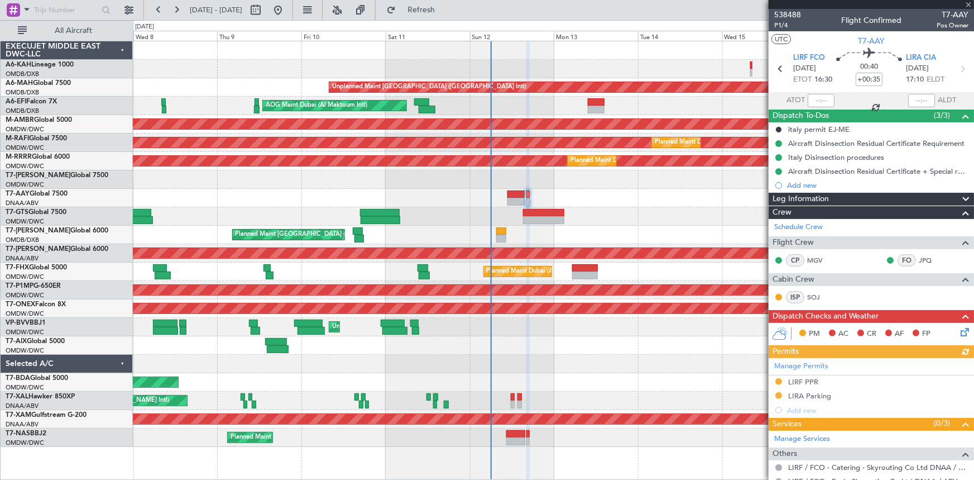
click at [959, 333] on icon at bounding box center [963, 329] width 9 height 9
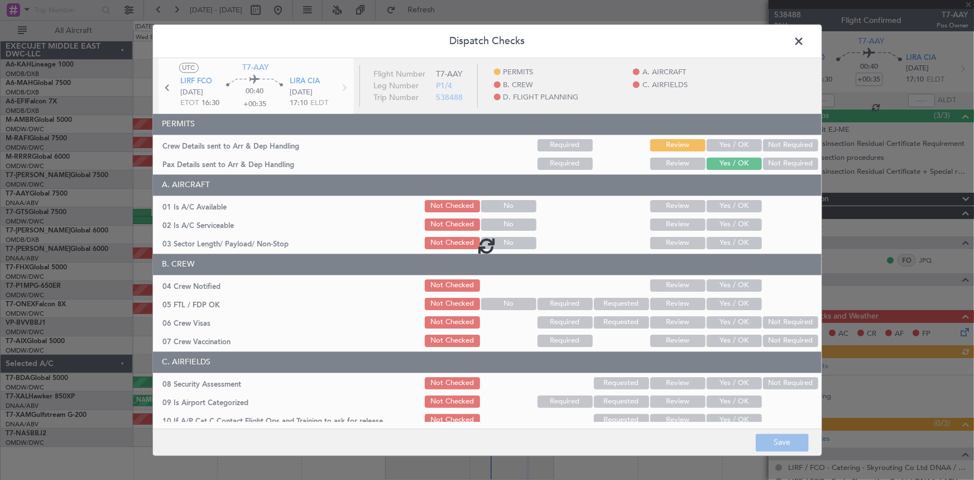
click at [725, 143] on div at bounding box center [487, 245] width 669 height 375
click at [715, 145] on div at bounding box center [487, 245] width 669 height 375
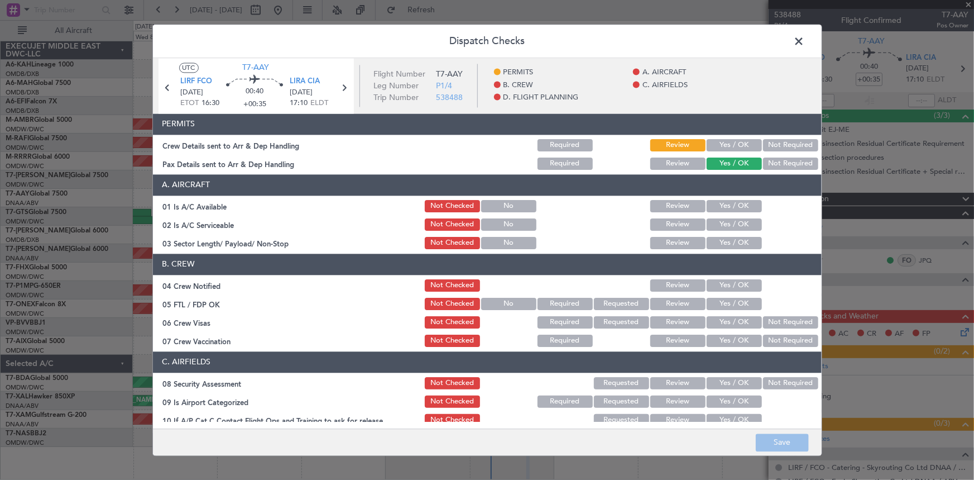
click at [715, 145] on button "Yes / OK" at bounding box center [734, 145] width 55 height 12
click at [684, 166] on button "Review" at bounding box center [677, 163] width 55 height 12
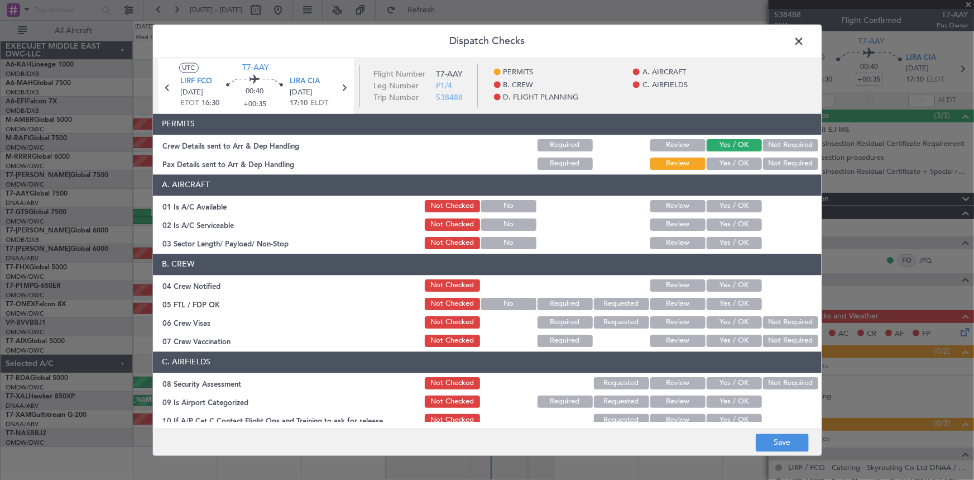
click at [713, 207] on button "Yes / OK" at bounding box center [734, 206] width 55 height 12
click at [717, 225] on button "Yes / OK" at bounding box center [734, 224] width 55 height 12
click at [722, 237] on button "Yes / OK" at bounding box center [734, 243] width 55 height 12
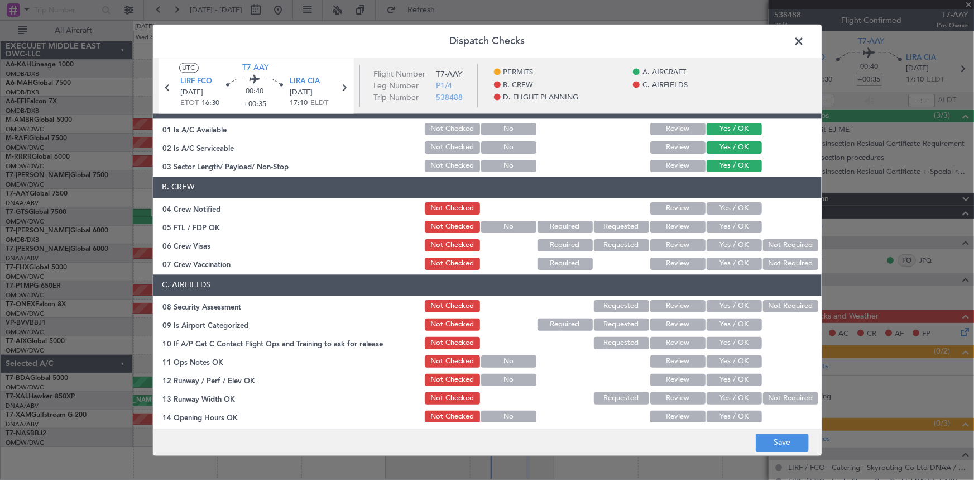
scroll to position [101, 0]
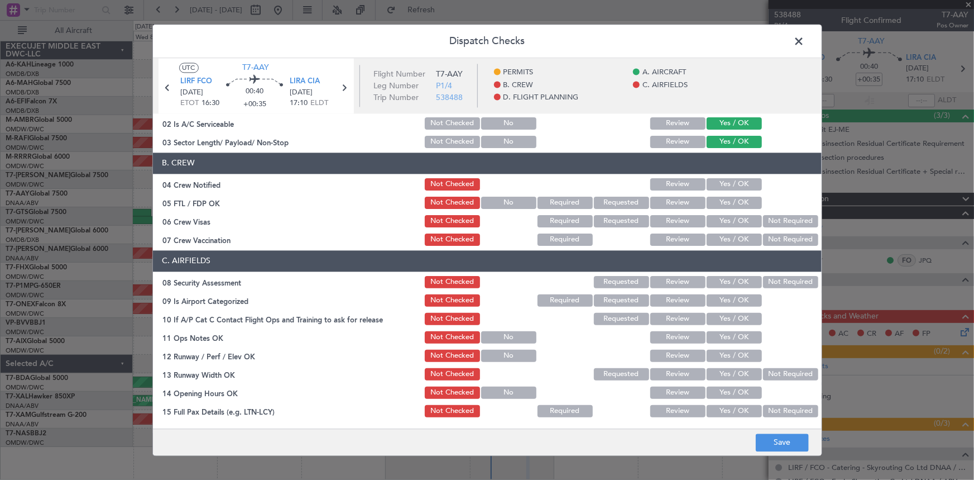
click at [718, 182] on button "Yes / OK" at bounding box center [734, 184] width 55 height 12
click at [723, 197] on button "Yes / OK" at bounding box center [734, 203] width 55 height 12
click at [733, 223] on button "Yes / OK" at bounding box center [734, 221] width 55 height 12
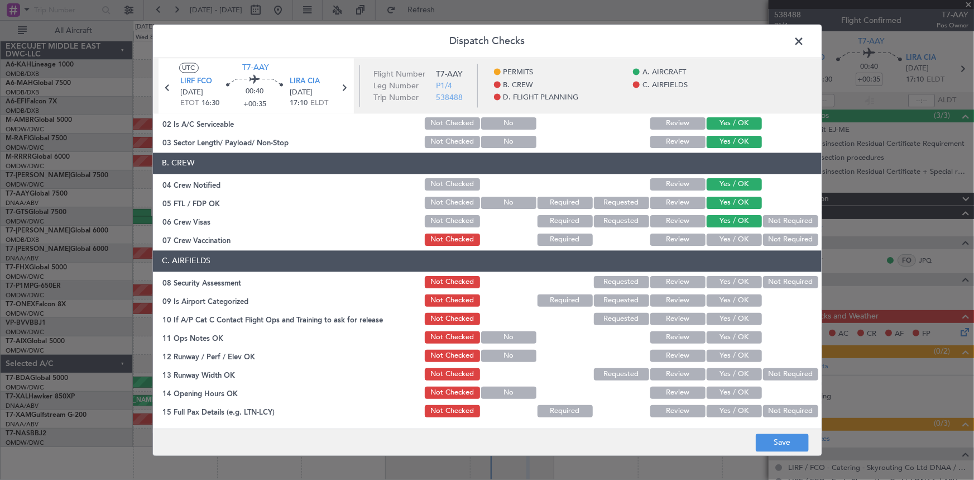
click at [724, 238] on button "Yes / OK" at bounding box center [734, 239] width 55 height 12
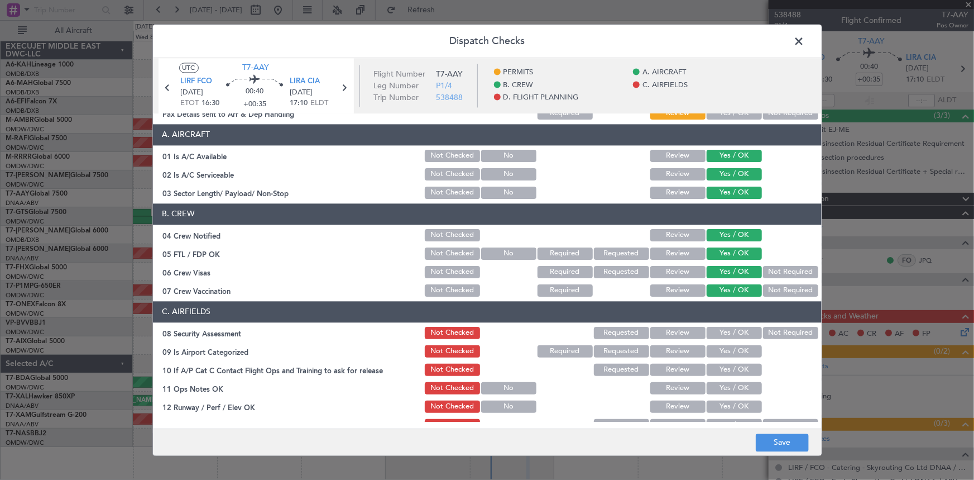
scroll to position [0, 0]
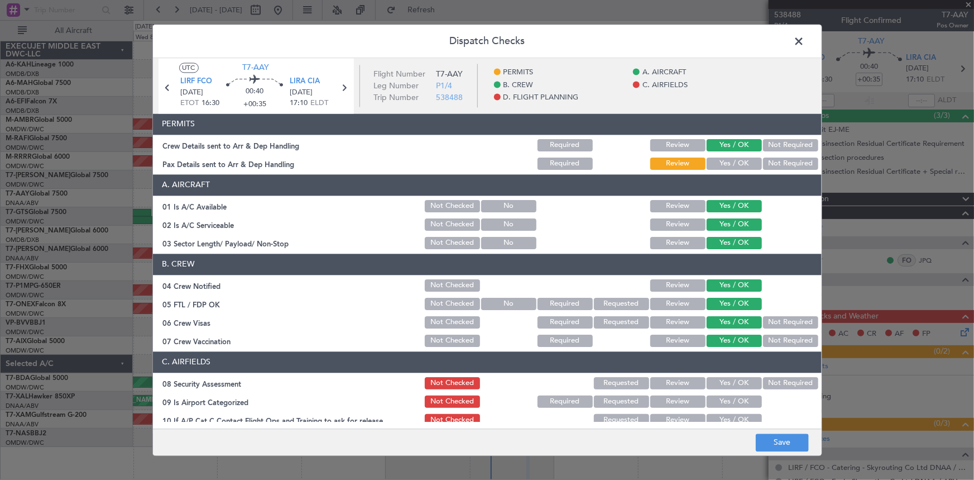
click at [763, 159] on button "Not Required" at bounding box center [790, 163] width 55 height 12
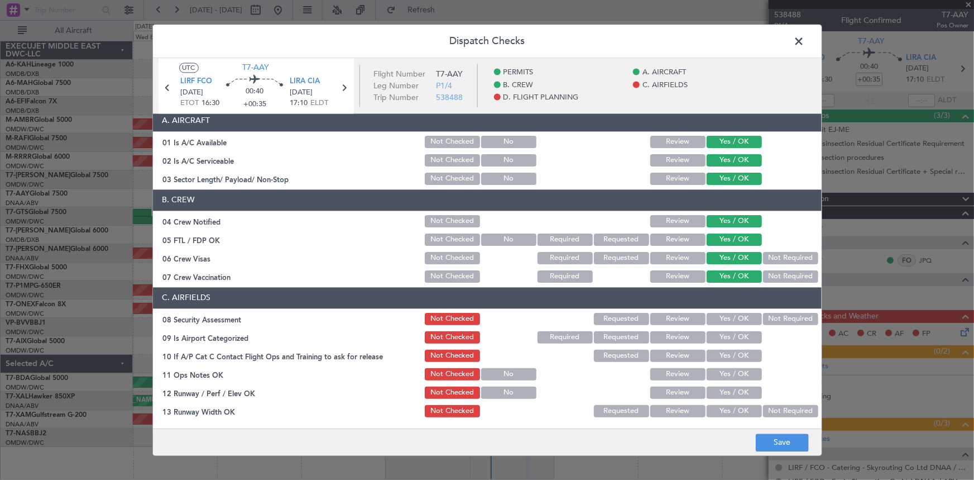
scroll to position [101, 0]
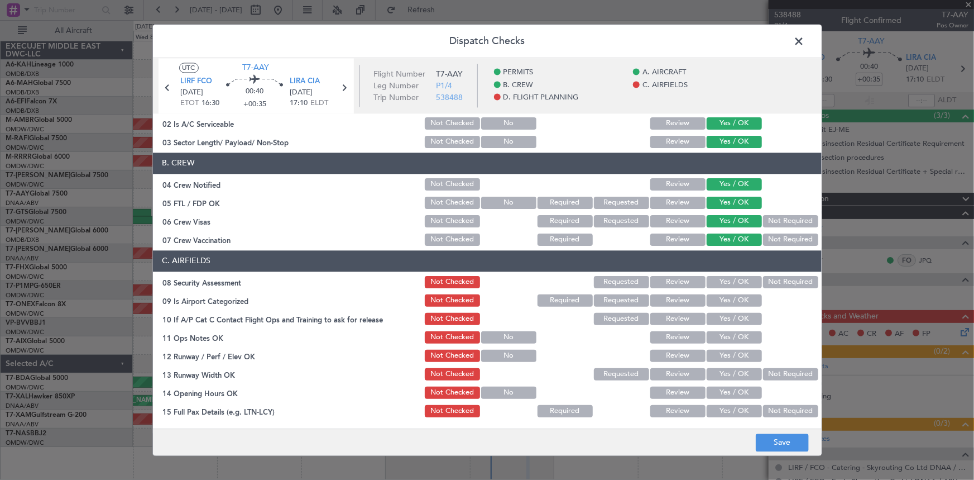
click at [726, 276] on button "Yes / OK" at bounding box center [734, 282] width 55 height 12
click at [720, 303] on button "Yes / OK" at bounding box center [734, 300] width 55 height 12
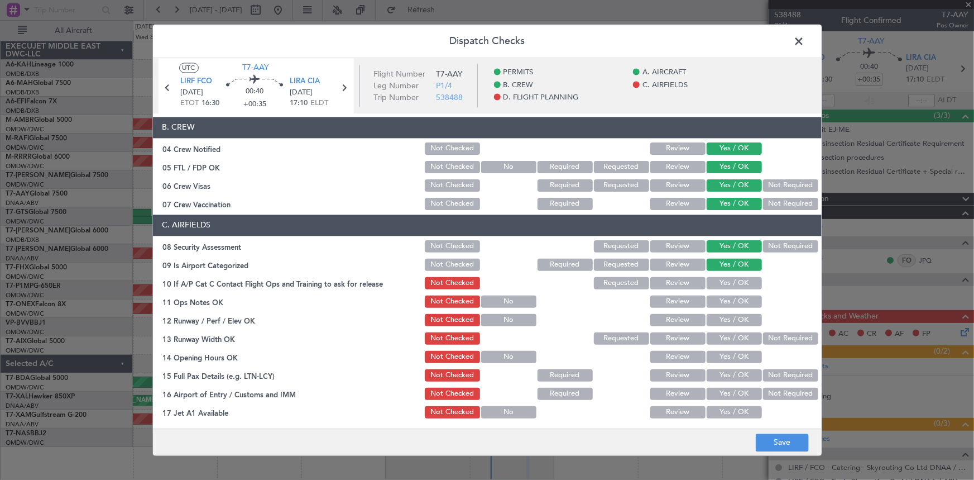
scroll to position [152, 0]
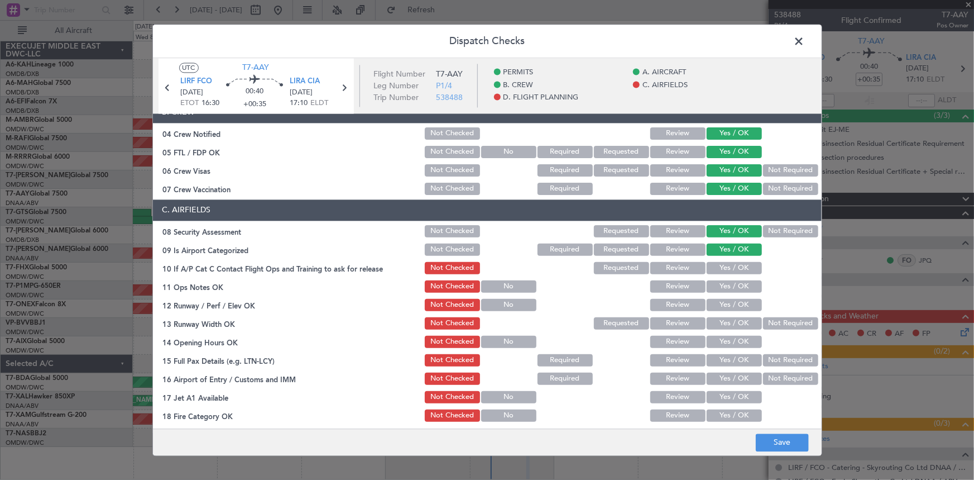
click at [721, 265] on button "Yes / OK" at bounding box center [734, 268] width 55 height 12
click at [722, 291] on button "Yes / OK" at bounding box center [734, 286] width 55 height 12
click at [730, 307] on button "Yes / OK" at bounding box center [734, 305] width 55 height 12
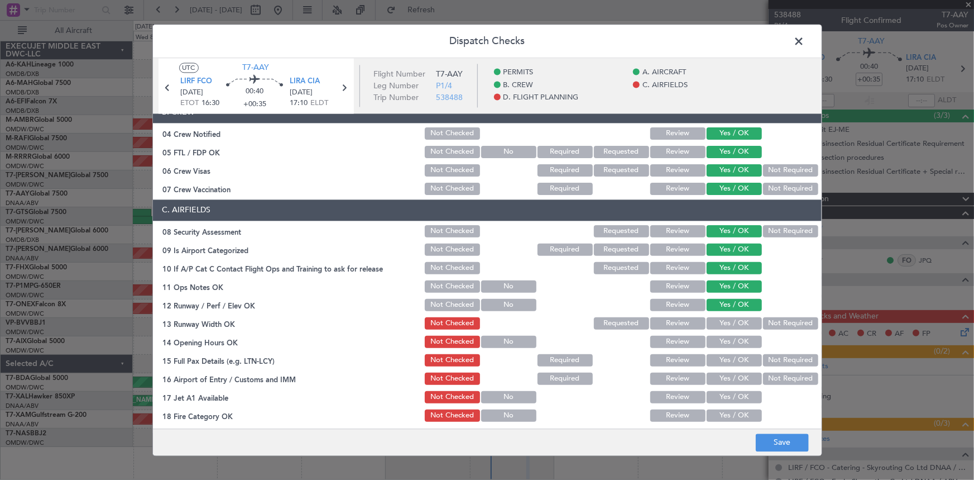
click at [730, 324] on button "Yes / OK" at bounding box center [734, 323] width 55 height 12
click at [731, 341] on button "Yes / OK" at bounding box center [734, 342] width 55 height 12
click at [731, 360] on button "Yes / OK" at bounding box center [734, 360] width 55 height 12
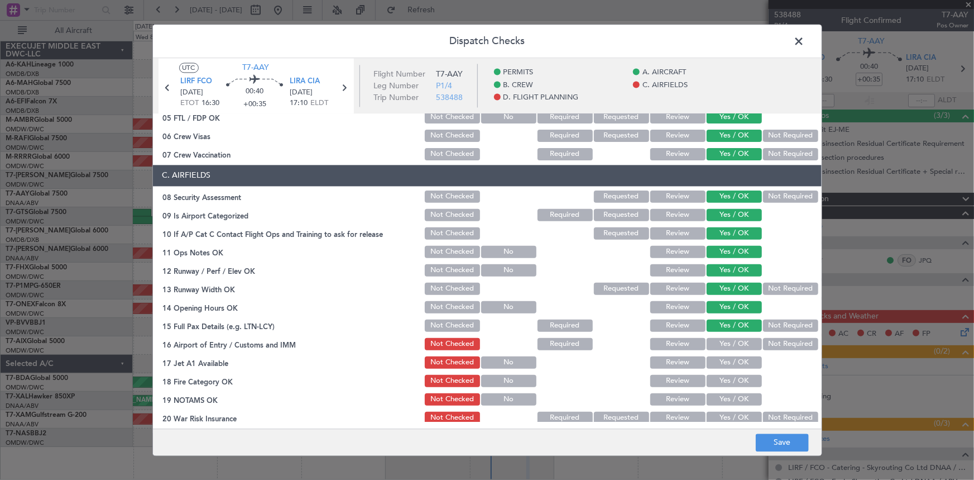
scroll to position [203, 0]
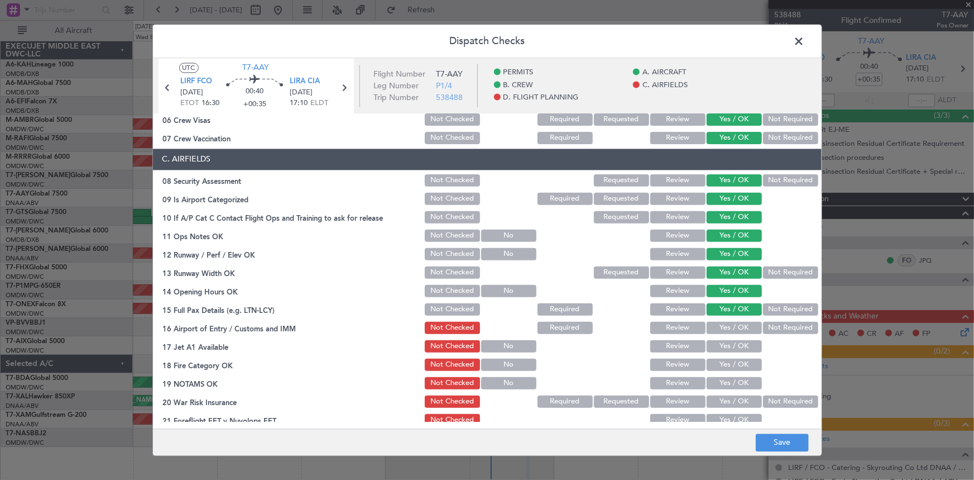
click at [770, 309] on button "Not Required" at bounding box center [790, 309] width 55 height 12
click at [731, 325] on button "Yes / OK" at bounding box center [734, 328] width 55 height 12
click at [771, 320] on div "Not Required" at bounding box center [789, 328] width 56 height 16
click at [768, 328] on button "Not Required" at bounding box center [790, 328] width 55 height 12
click at [735, 350] on button "Yes / OK" at bounding box center [734, 346] width 55 height 12
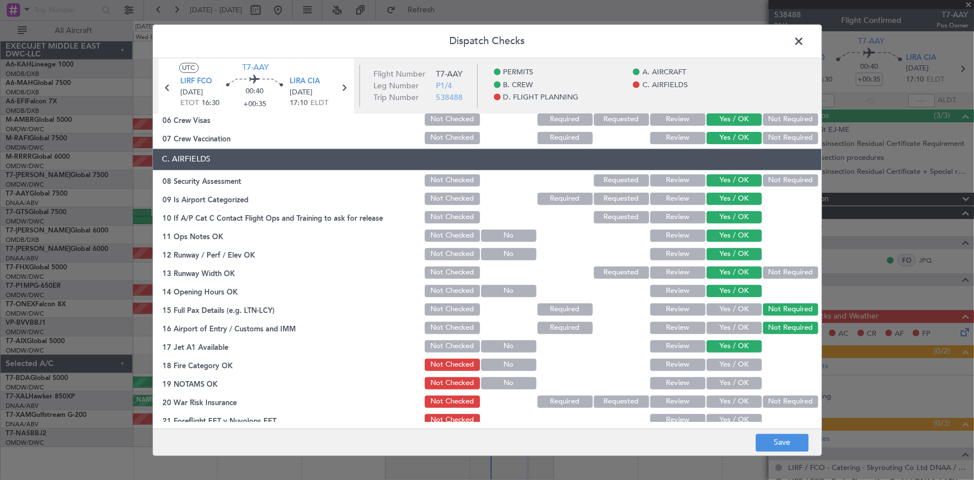
click at [731, 363] on button "Yes / OK" at bounding box center [734, 364] width 55 height 12
click at [732, 380] on button "Yes / OK" at bounding box center [734, 383] width 55 height 12
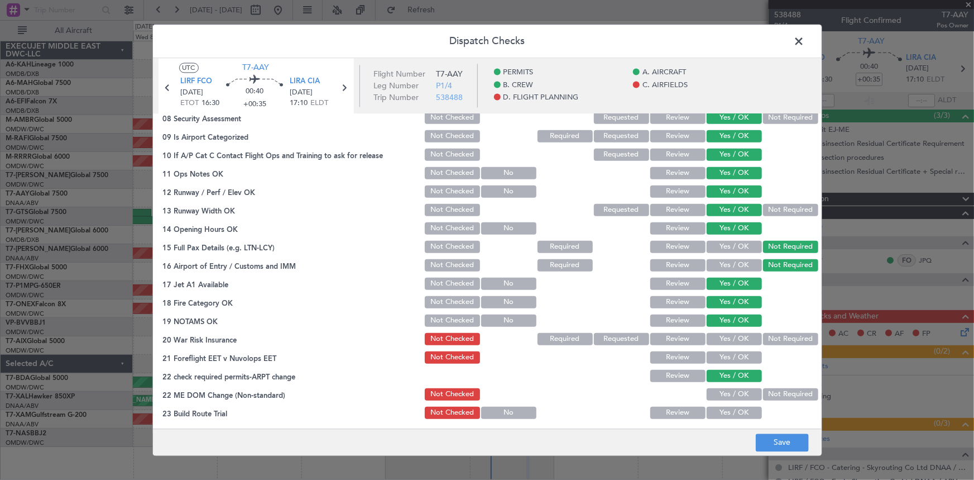
scroll to position [355, 0]
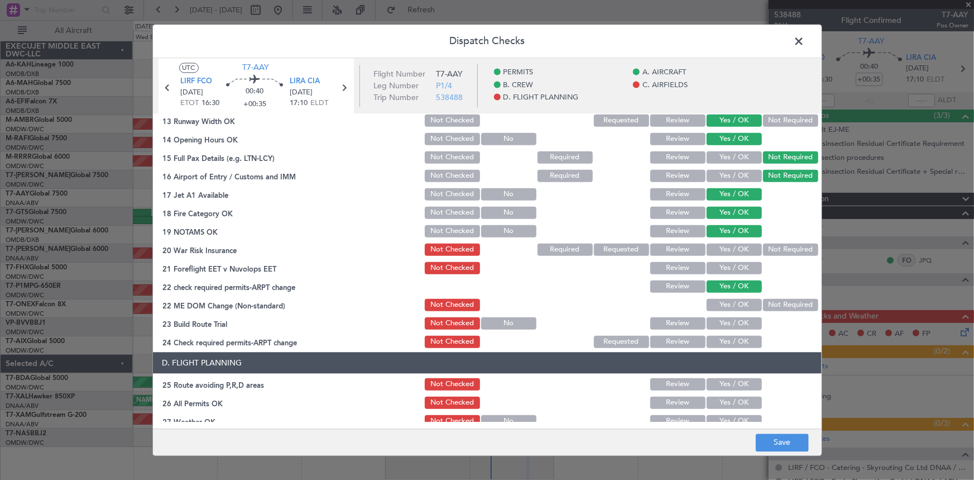
click at [726, 250] on button "Yes / OK" at bounding box center [734, 249] width 55 height 12
click at [731, 264] on button "Yes / OK" at bounding box center [734, 267] width 55 height 12
click at [730, 300] on button "Yes / OK" at bounding box center [734, 304] width 55 height 12
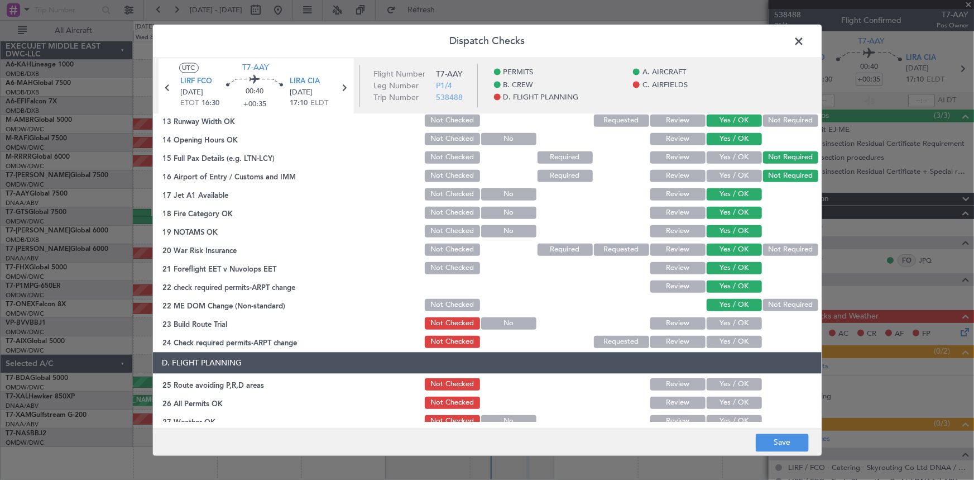
click at [719, 321] on button "Yes / OK" at bounding box center [734, 323] width 55 height 12
click at [720, 341] on button "Yes / OK" at bounding box center [734, 341] width 55 height 12
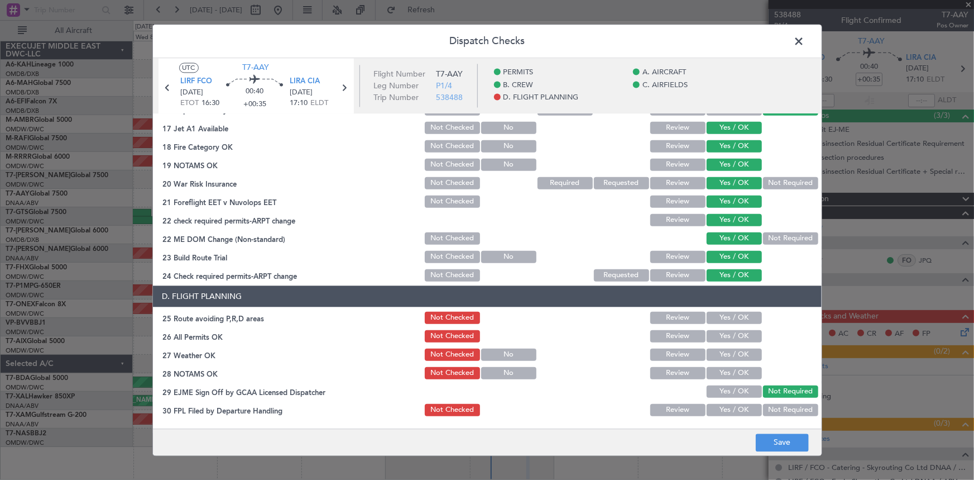
scroll to position [457, 0]
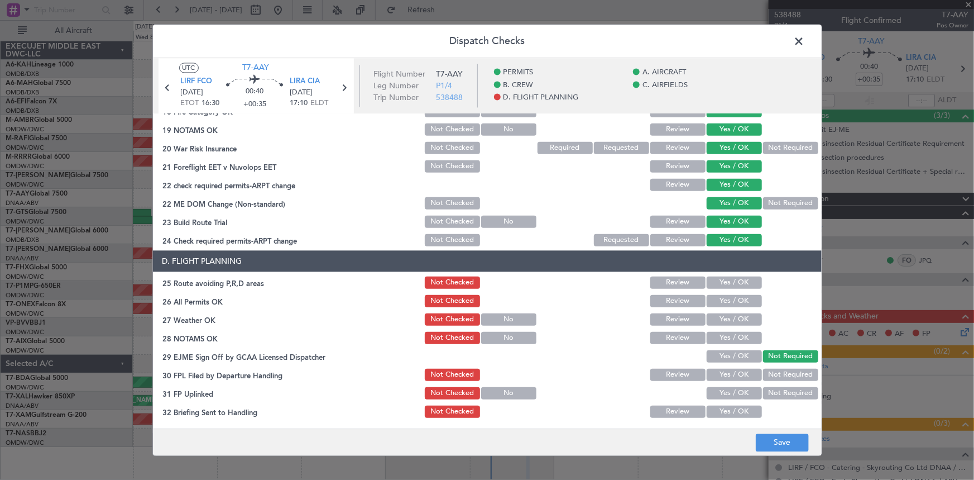
click at [673, 283] on button "Review" at bounding box center [677, 282] width 55 height 12
click at [729, 282] on button "Yes / OK" at bounding box center [734, 282] width 55 height 12
click at [676, 298] on button "Review" at bounding box center [677, 300] width 55 height 12
click at [720, 313] on button "Yes / OK" at bounding box center [734, 319] width 55 height 12
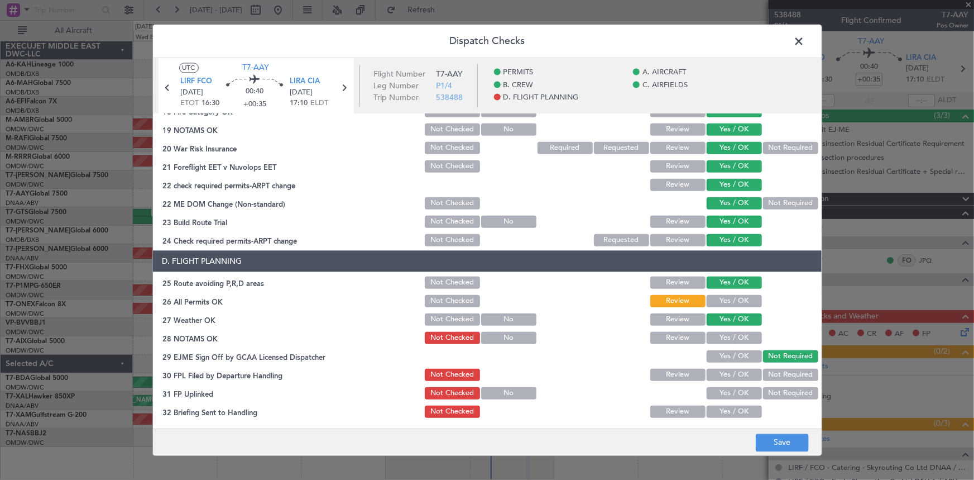
click at [731, 331] on button "Yes / OK" at bounding box center [734, 337] width 55 height 12
click at [728, 374] on button "Yes / OK" at bounding box center [734, 374] width 55 height 12
drag, startPoint x: 731, startPoint y: 388, endPoint x: 737, endPoint y: 413, distance: 25.3
click at [732, 392] on button "Yes / OK" at bounding box center [734, 392] width 55 height 12
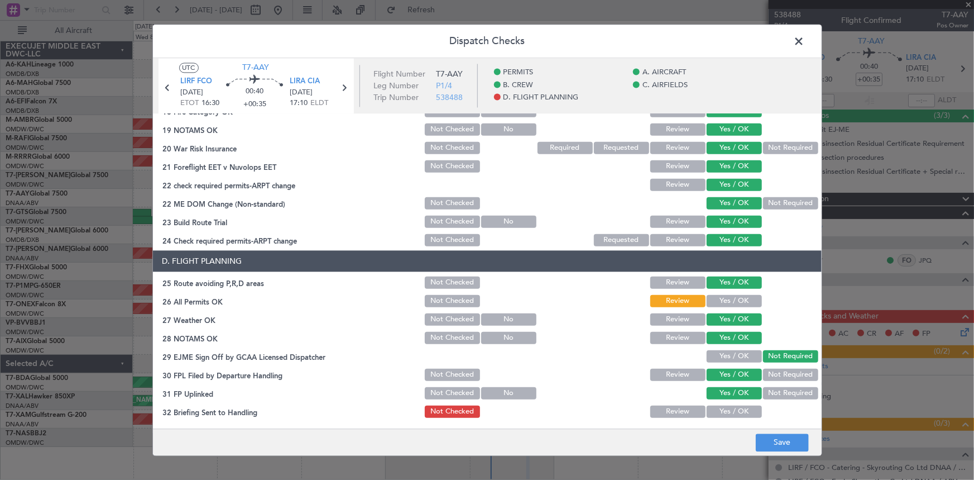
click at [735, 411] on button "Yes / OK" at bounding box center [734, 411] width 55 height 12
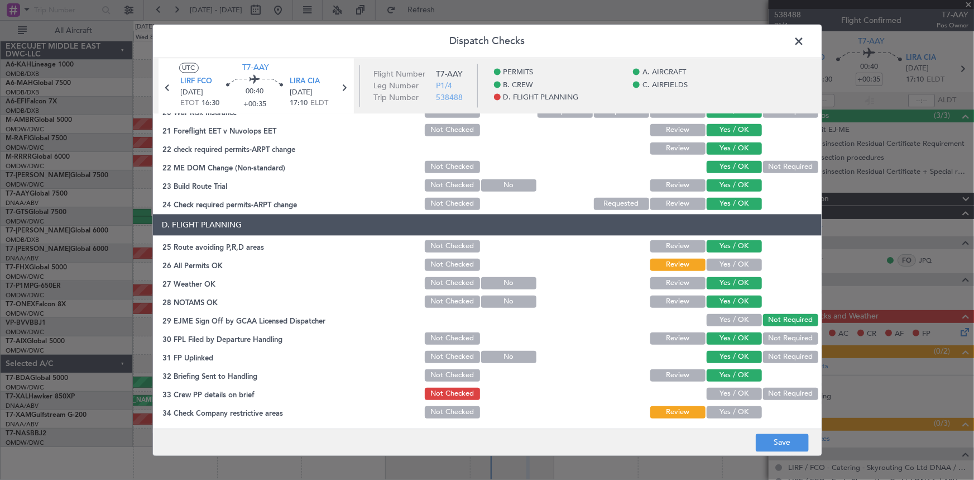
scroll to position [511, 0]
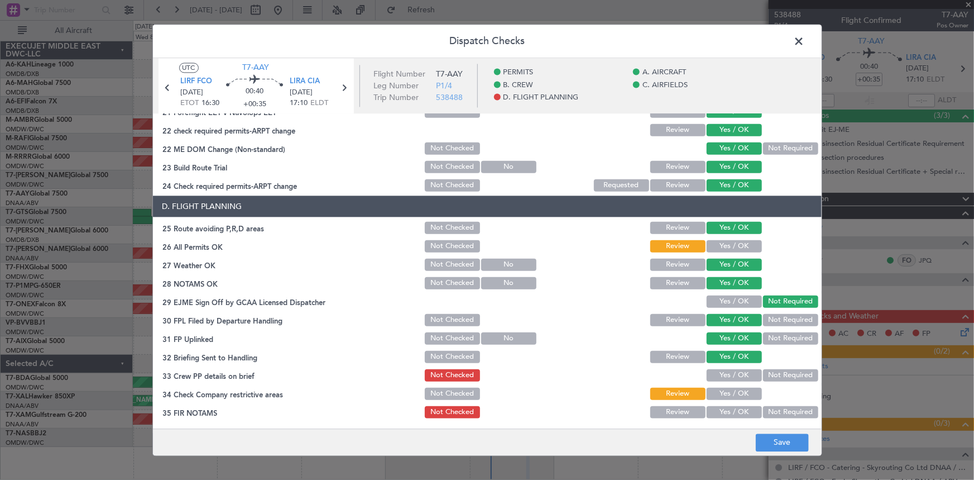
click at [728, 376] on button "Yes / OK" at bounding box center [734, 374] width 55 height 12
click at [730, 387] on button "Yes / OK" at bounding box center [734, 393] width 55 height 12
click at [726, 406] on button "Yes / OK" at bounding box center [734, 411] width 55 height 12
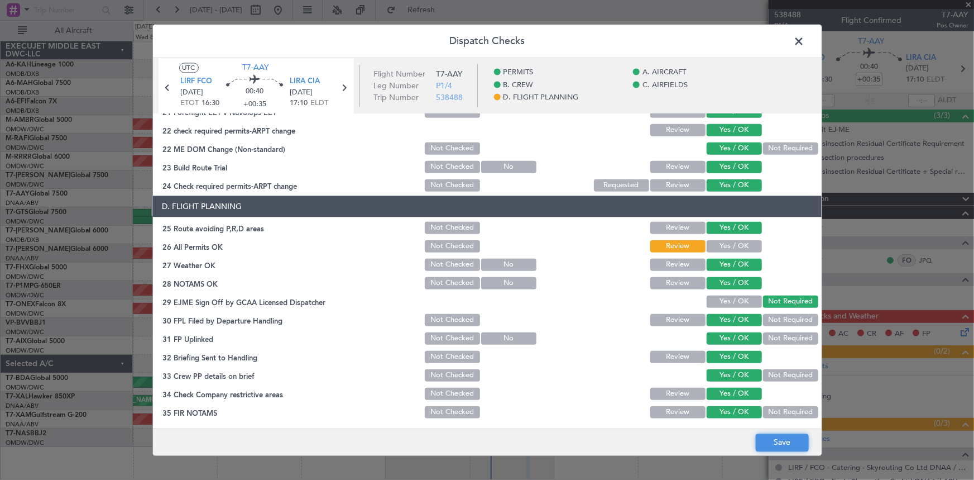
click at [776, 442] on button "Save" at bounding box center [782, 442] width 53 height 18
